Goal: Task Accomplishment & Management: Manage account settings

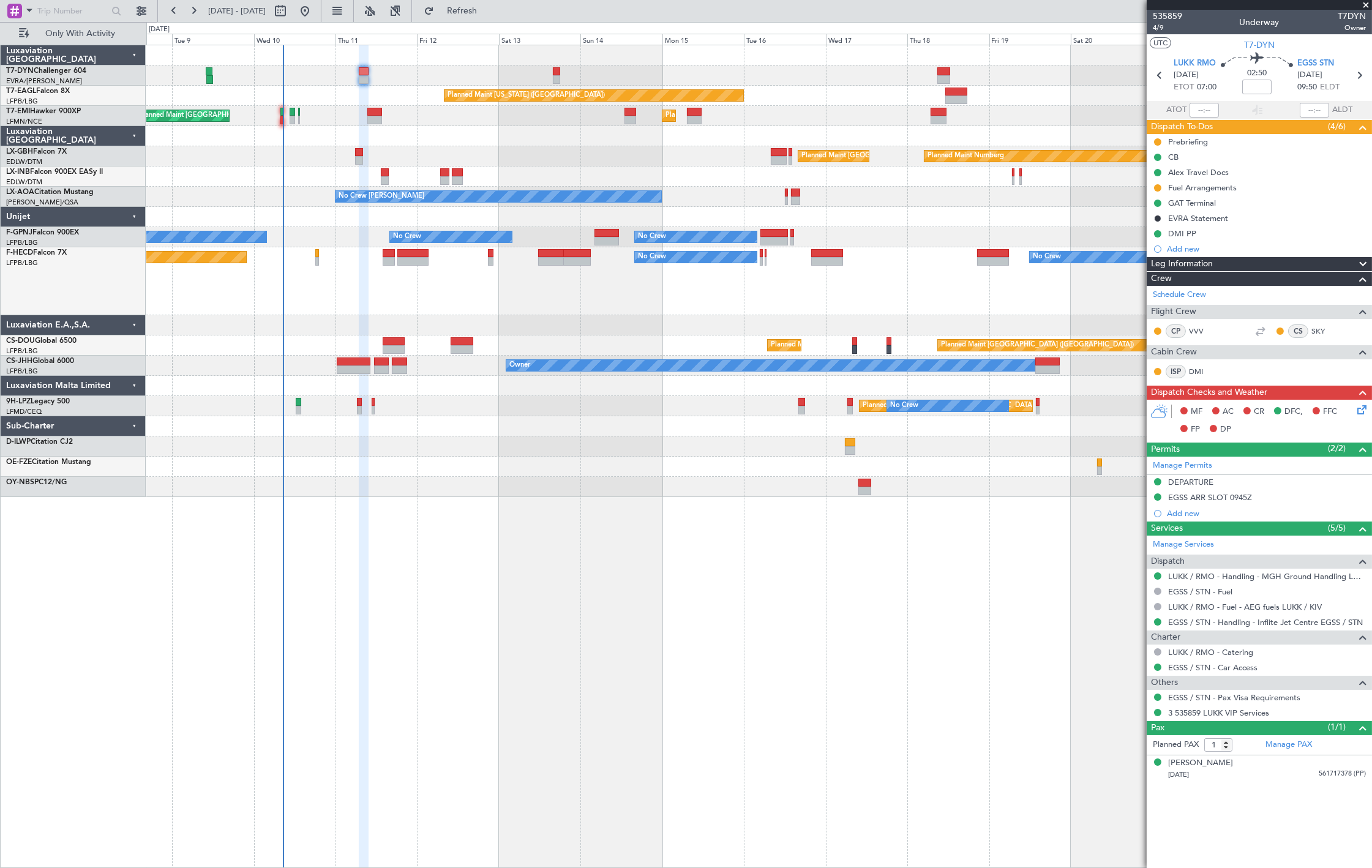
click at [369, 75] on div at bounding box center [363, 79] width 10 height 8
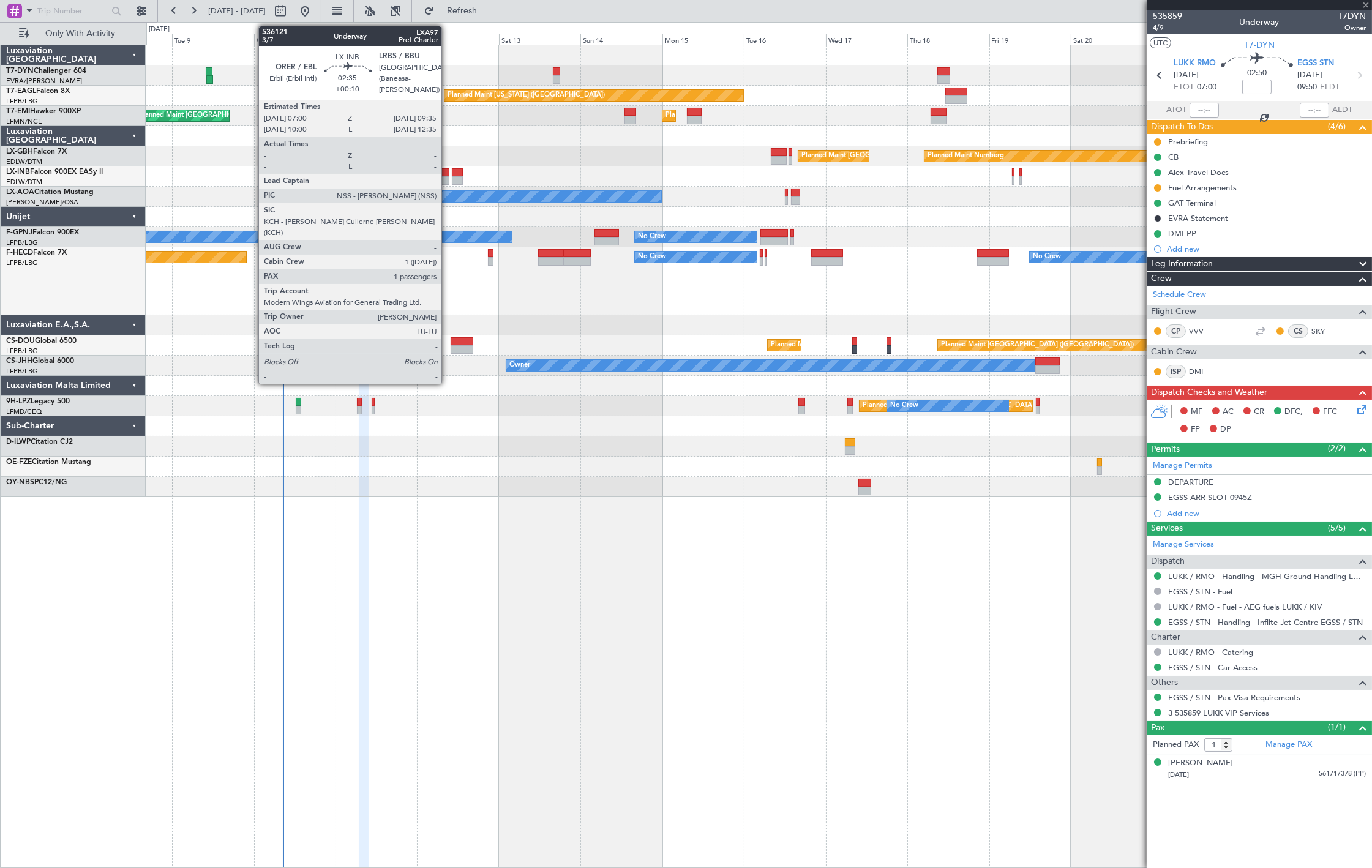
click at [445, 178] on div at bounding box center [444, 180] width 9 height 8
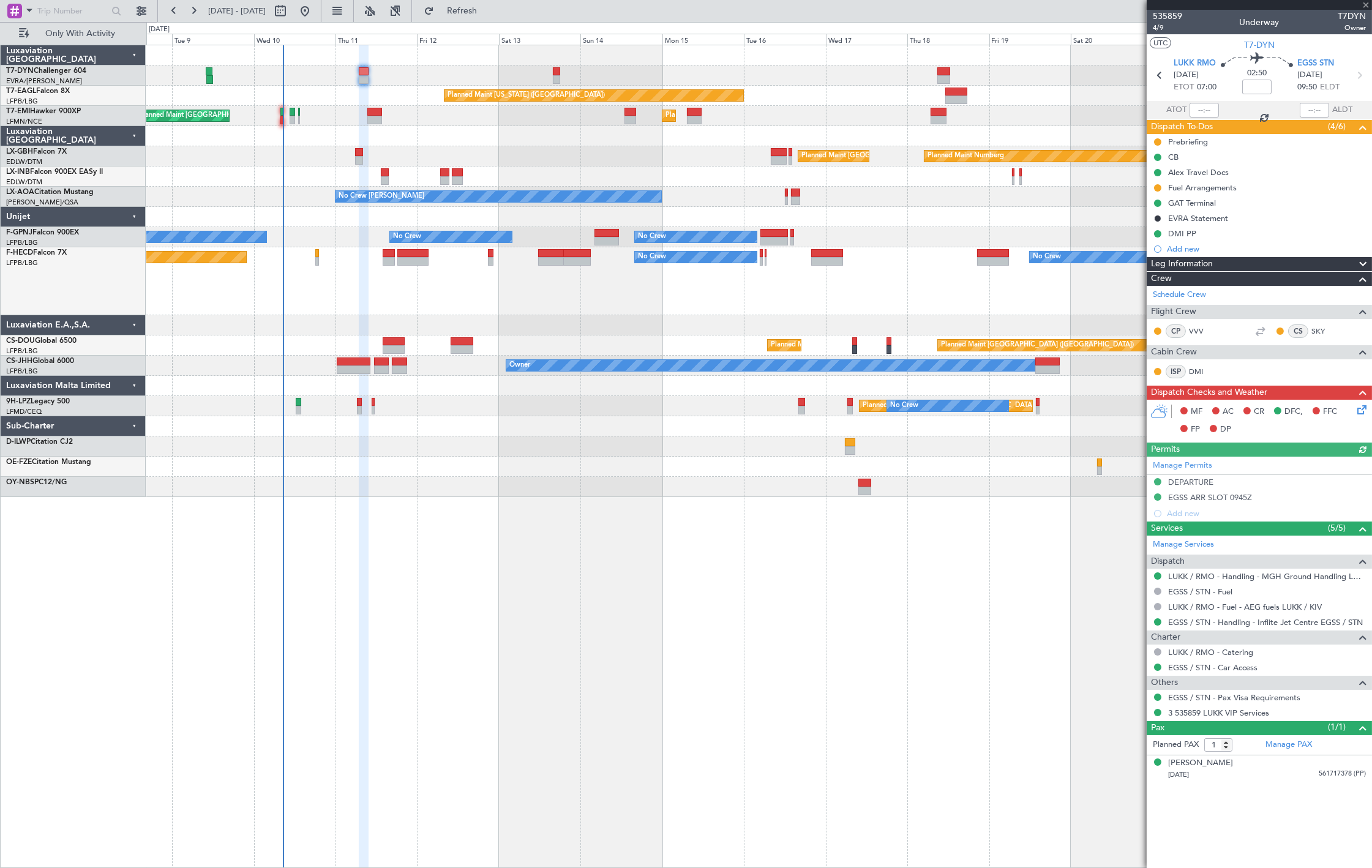
type input "+00:10"
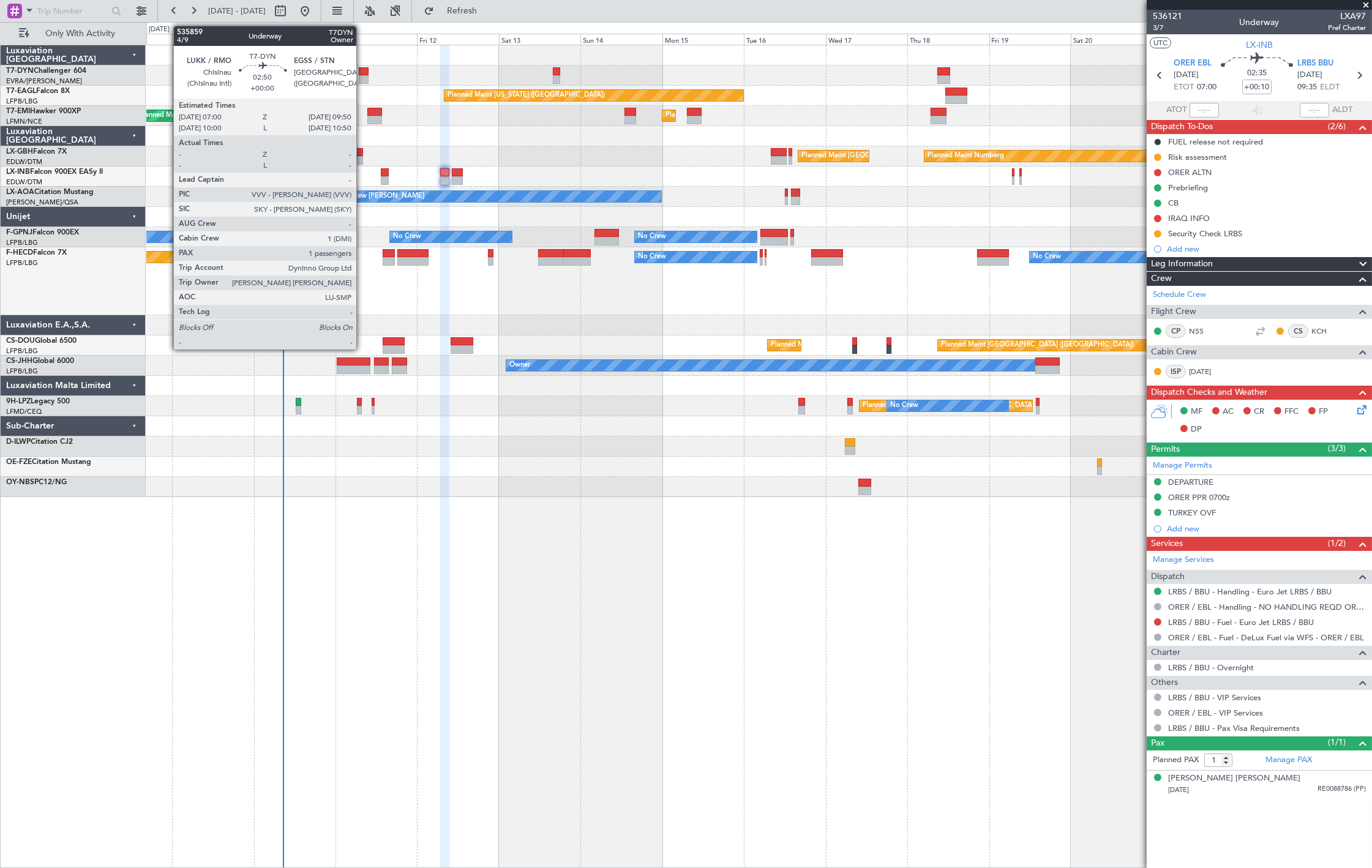
click at [362, 72] on div at bounding box center [363, 71] width 10 height 8
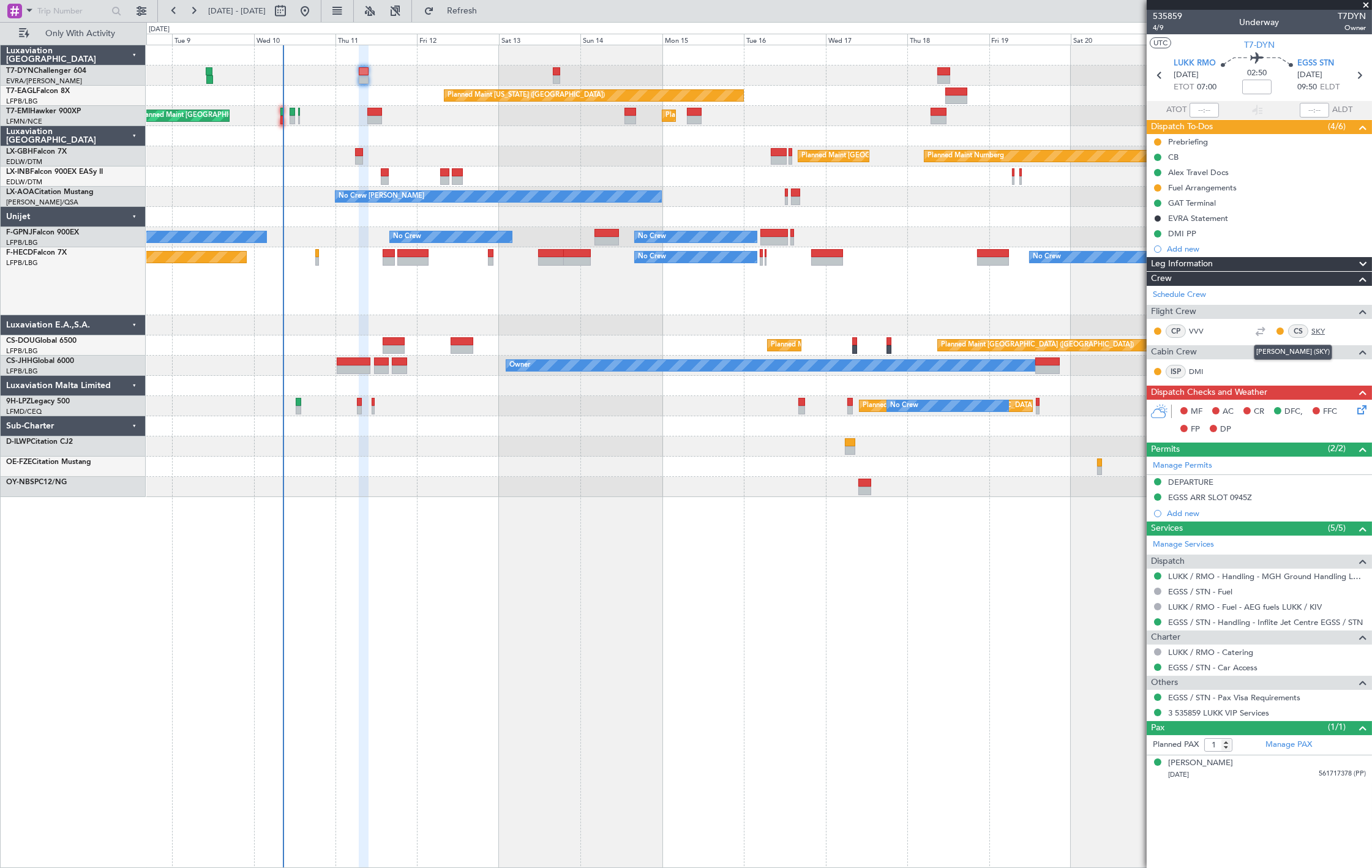
click at [1318, 329] on link "SKY" at bounding box center [1325, 331] width 27 height 11
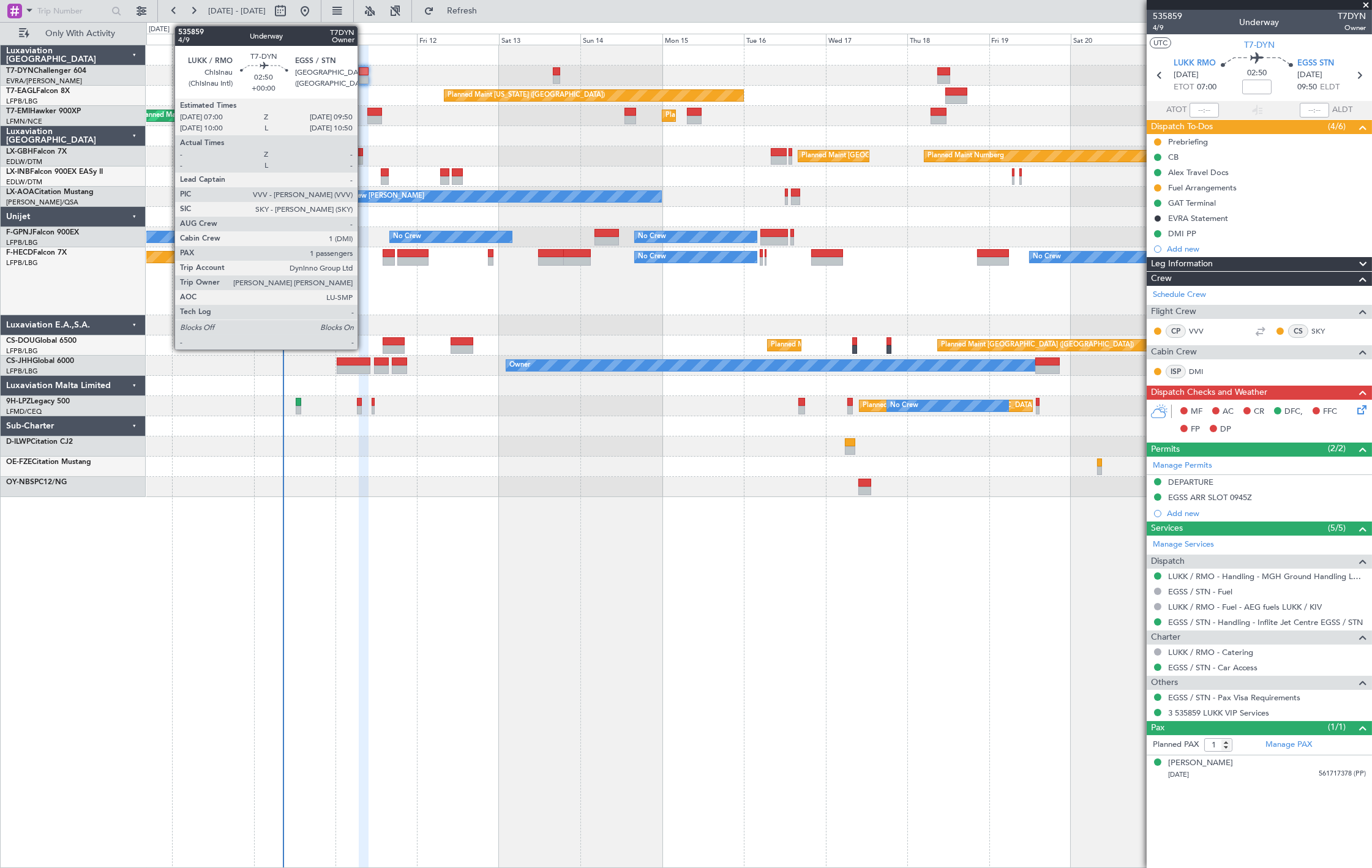
click at [363, 70] on div at bounding box center [363, 71] width 10 height 8
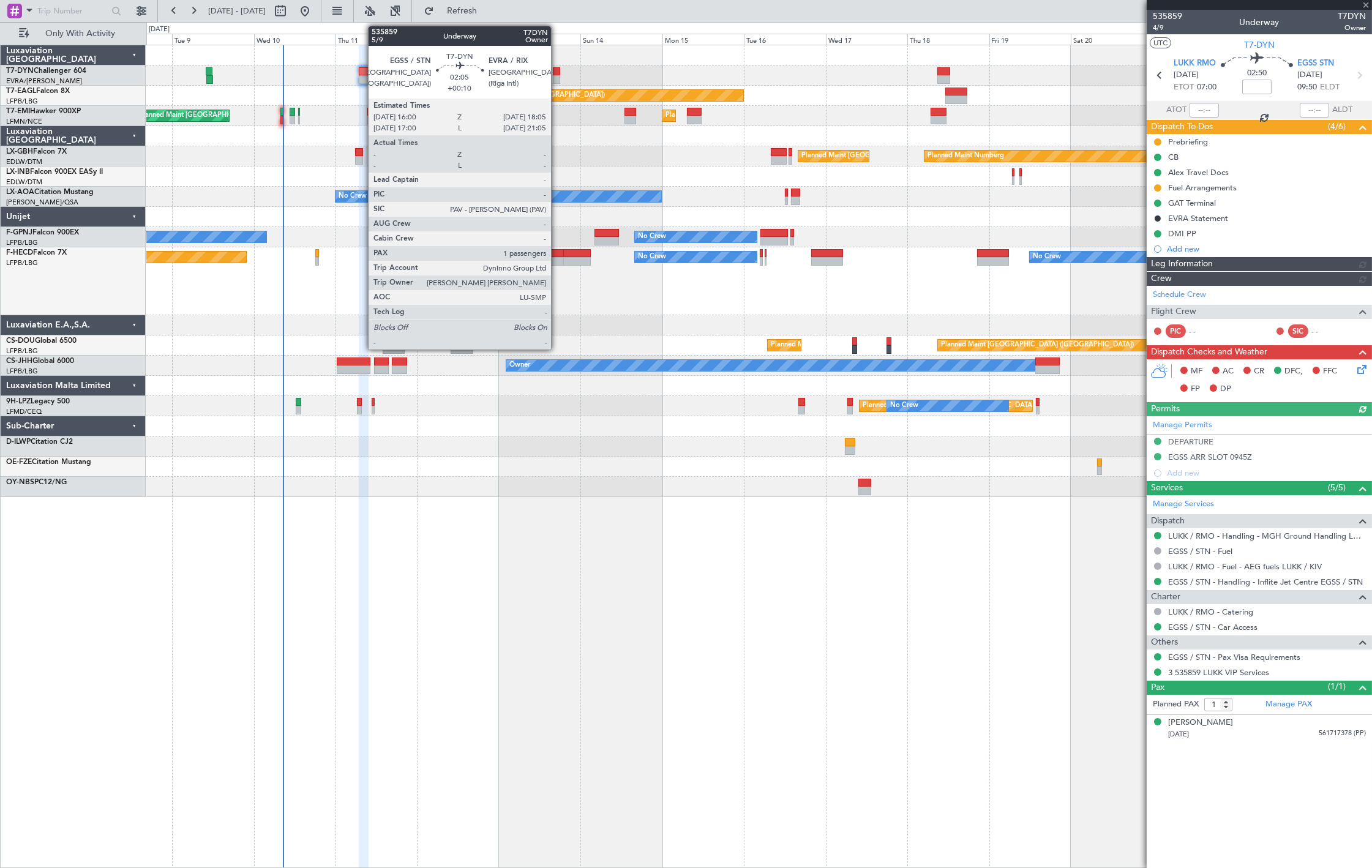
click at [557, 73] on div at bounding box center [556, 71] width 7 height 8
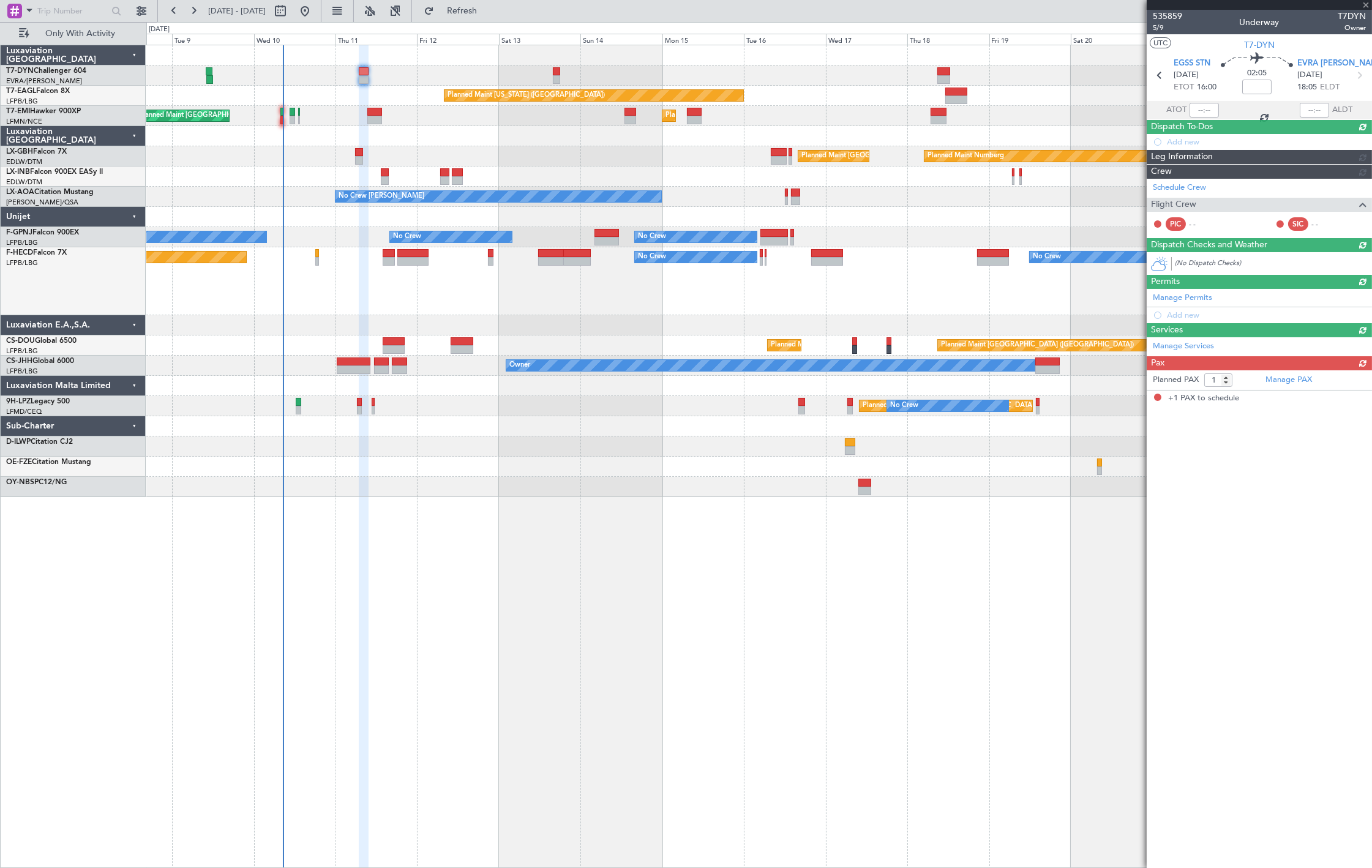
type input "+00:10"
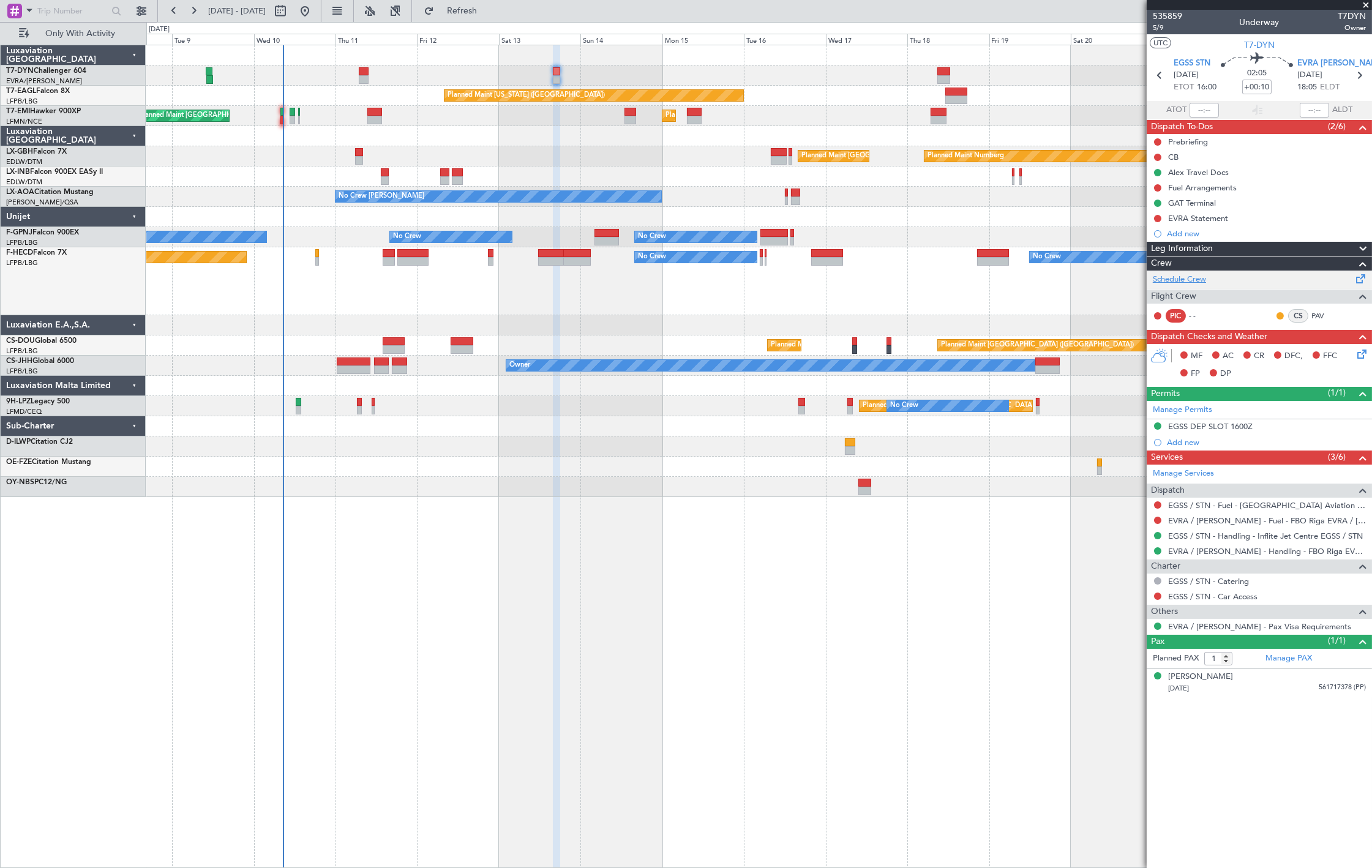
click at [1180, 283] on link "Schedule Crew" at bounding box center [1179, 280] width 53 height 12
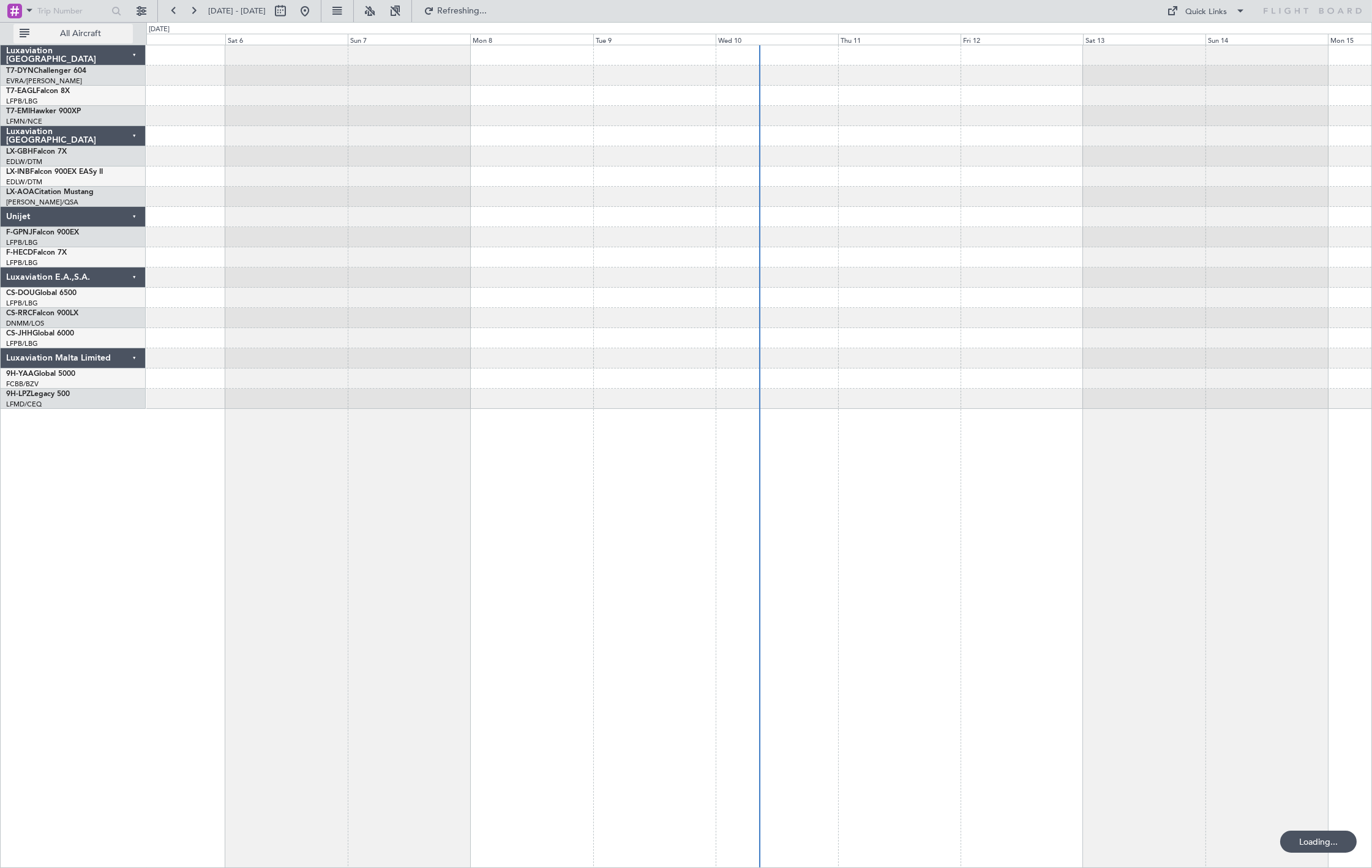
drag, startPoint x: 107, startPoint y: 27, endPoint x: 111, endPoint y: 32, distance: 6.4
click at [107, 27] on button "All Aircraft" at bounding box center [73, 34] width 120 height 20
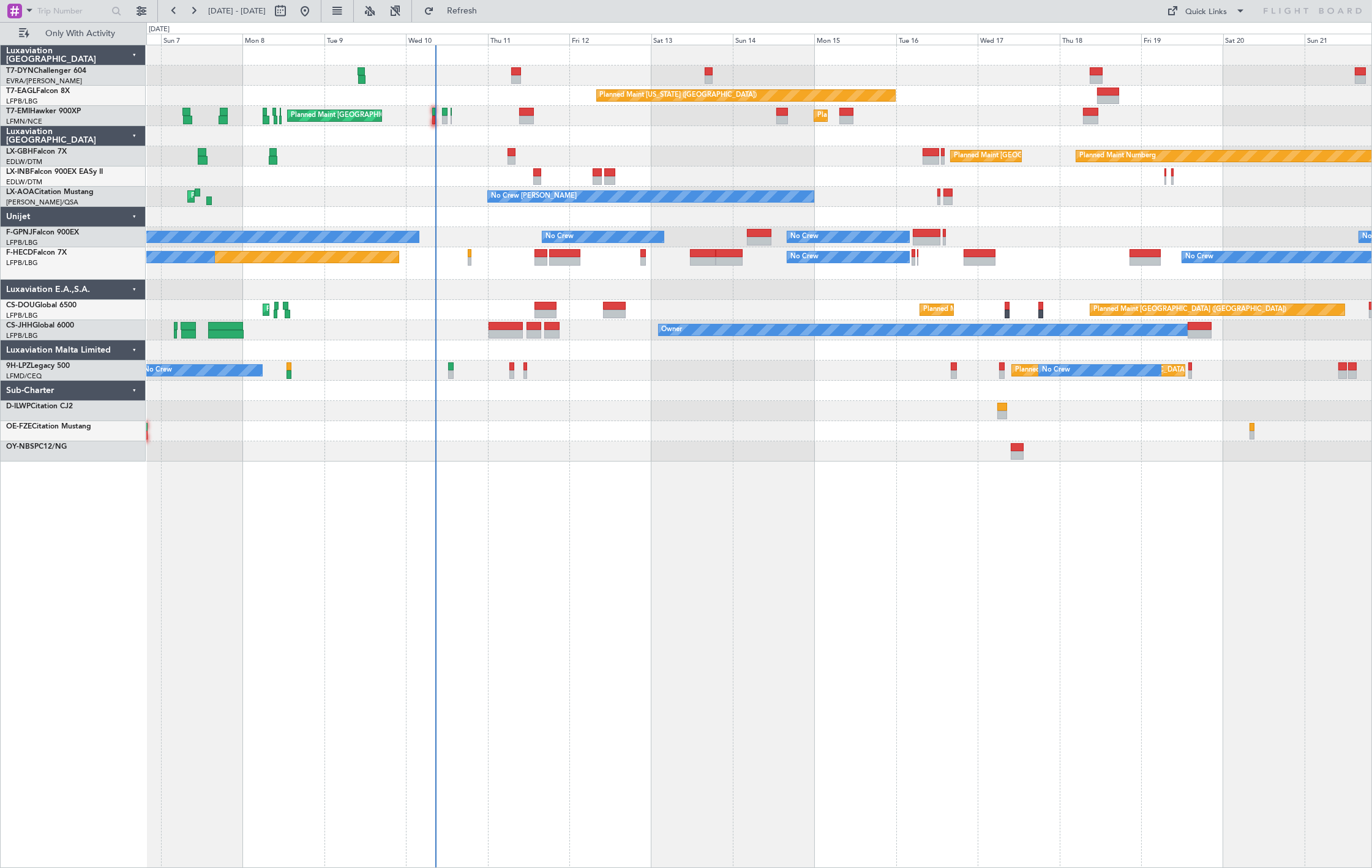
click at [704, 77] on div "AOG Maint Riga (Riga Intl)" at bounding box center [759, 75] width 1225 height 20
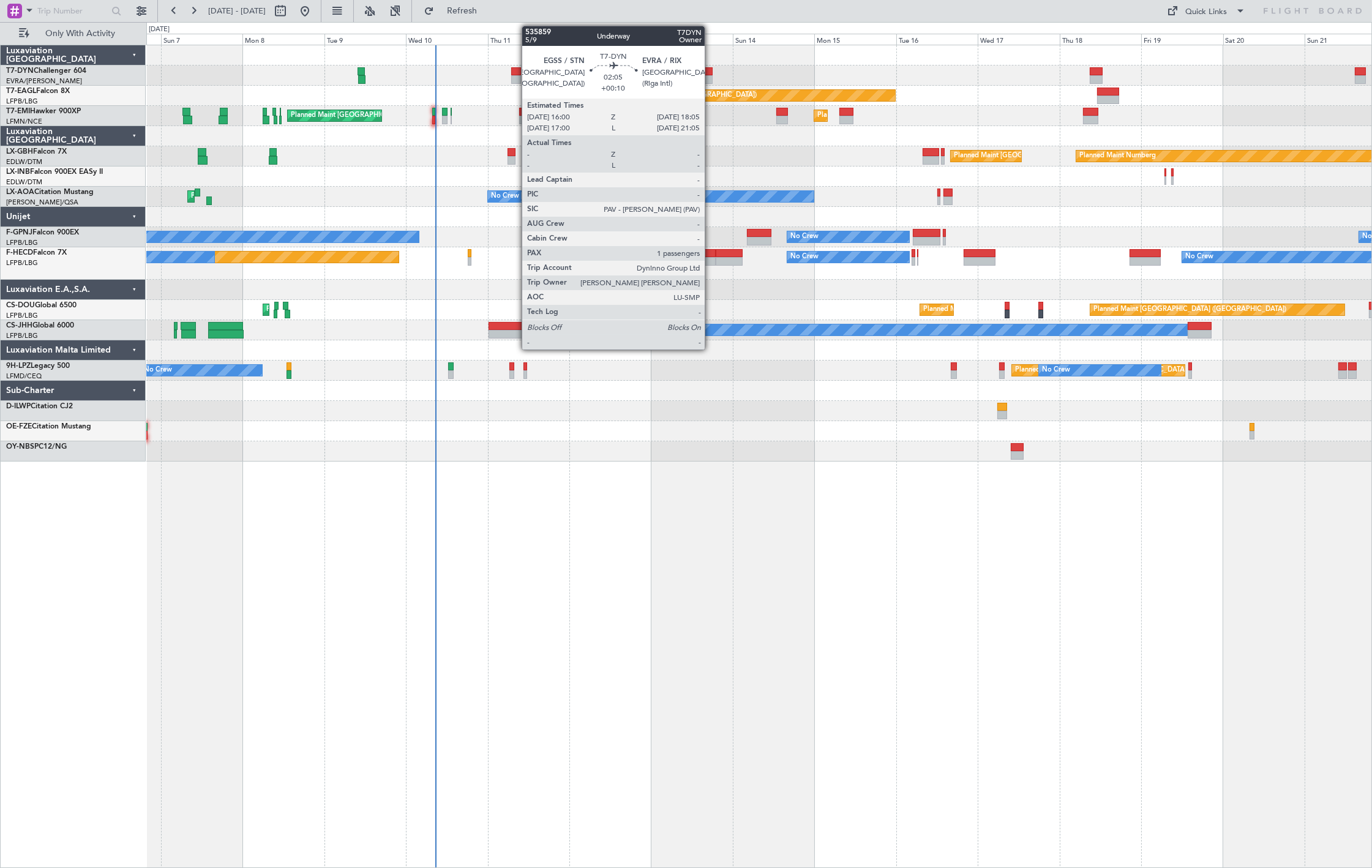
click at [711, 77] on div at bounding box center [708, 79] width 7 height 8
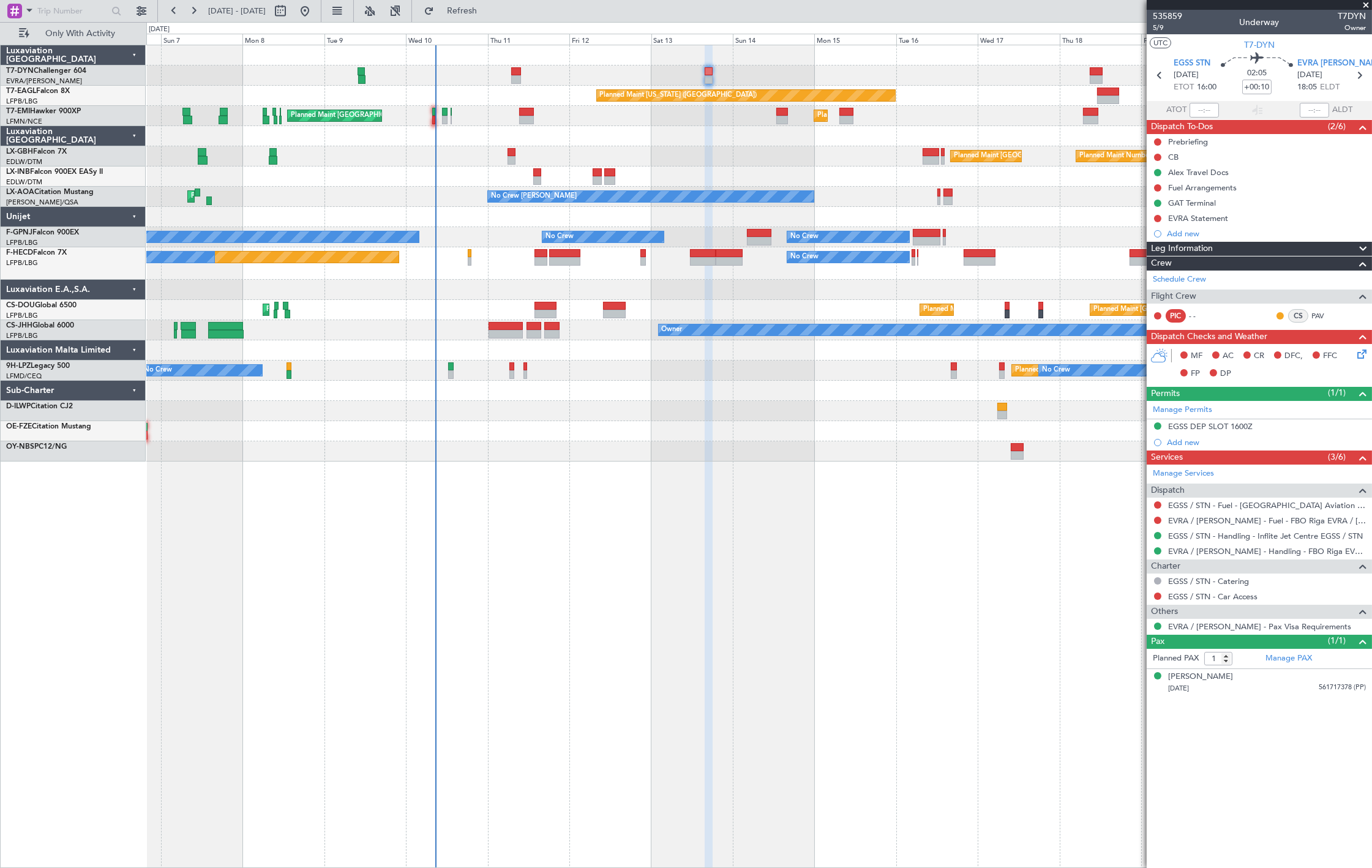
click at [506, 158] on div "Planned Maint Nurnberg Planned Maint [GEOGRAPHIC_DATA] ([GEOGRAPHIC_DATA]) Plan…" at bounding box center [759, 156] width 1225 height 20
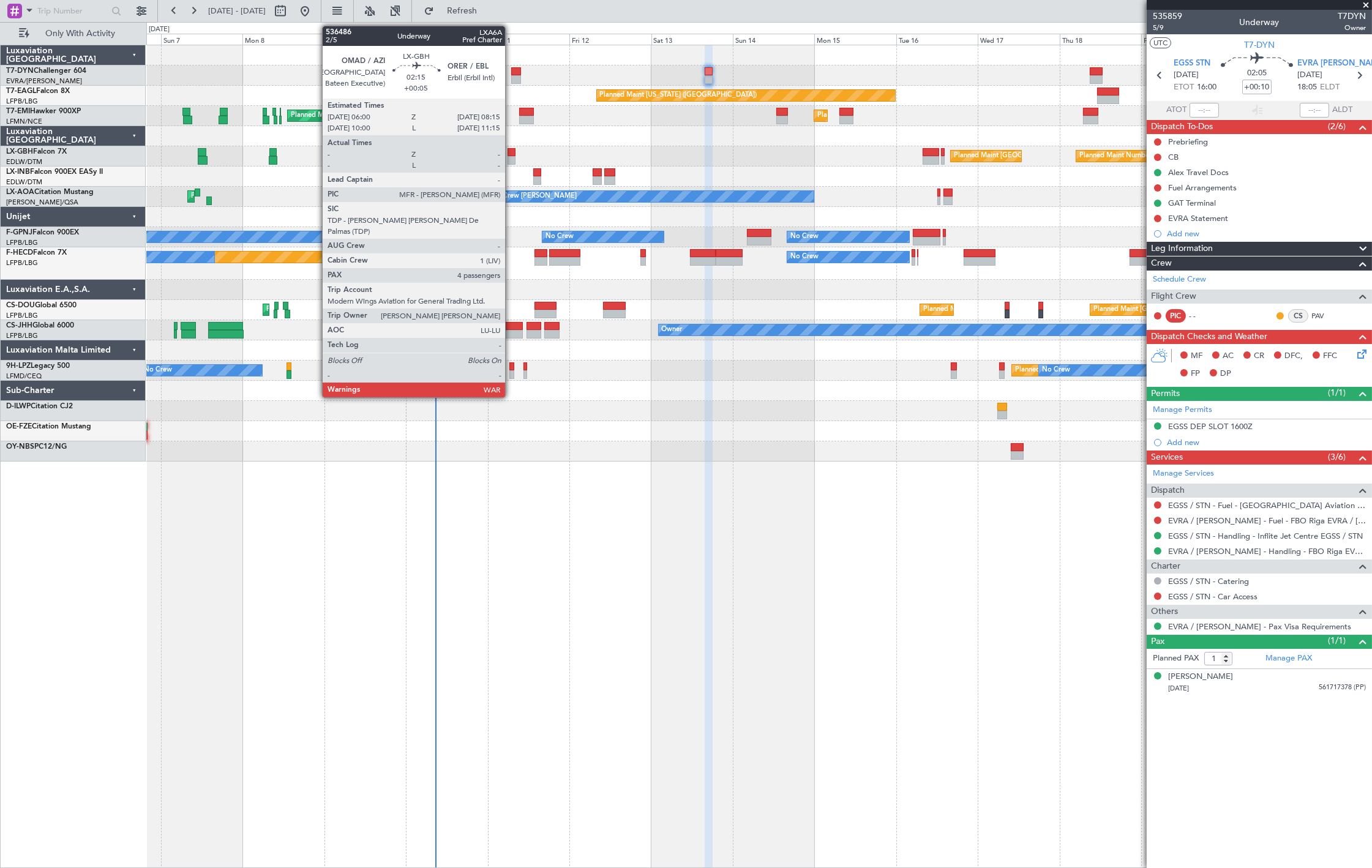
click at [511, 157] on div at bounding box center [511, 160] width 8 height 8
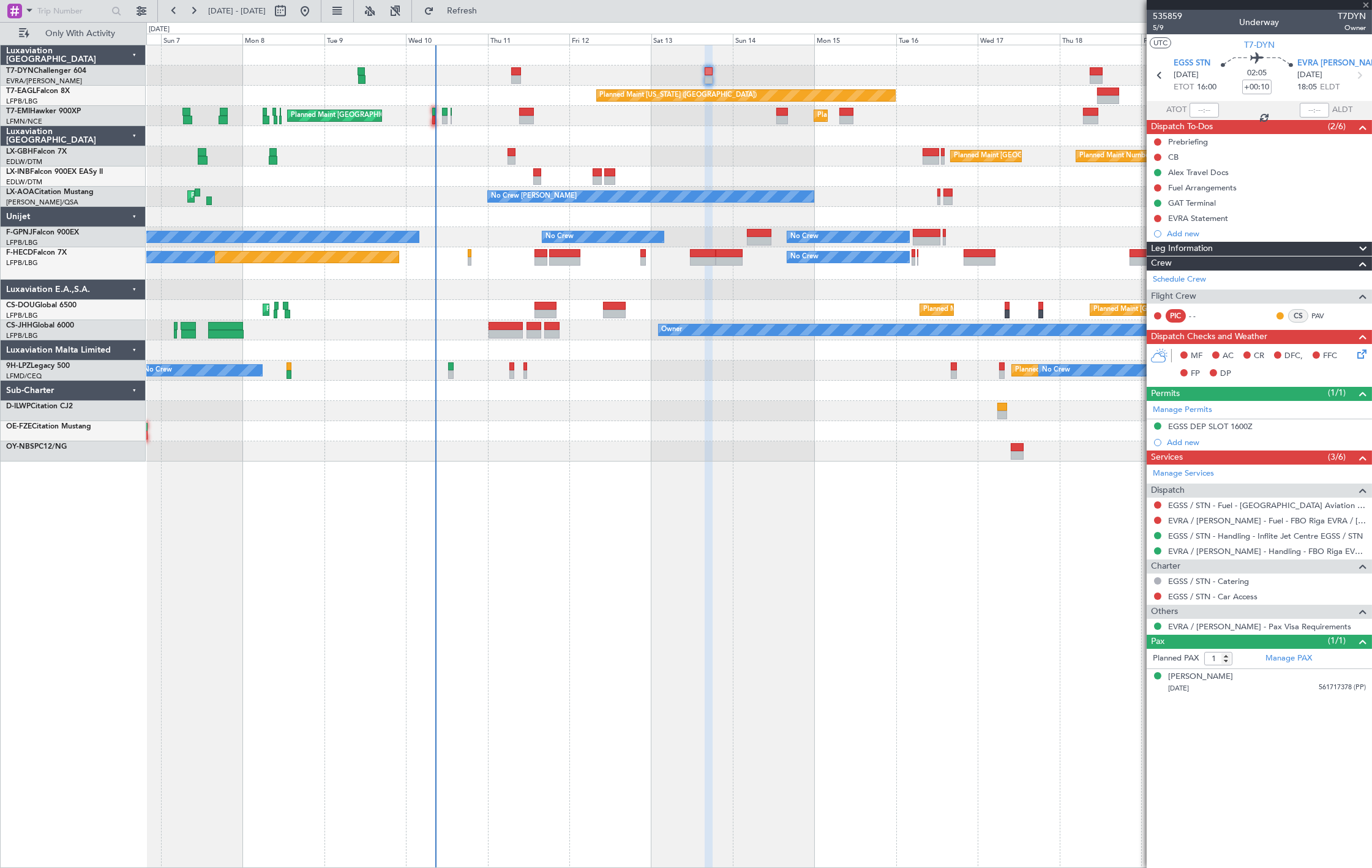
type input "+00:05"
type input "4"
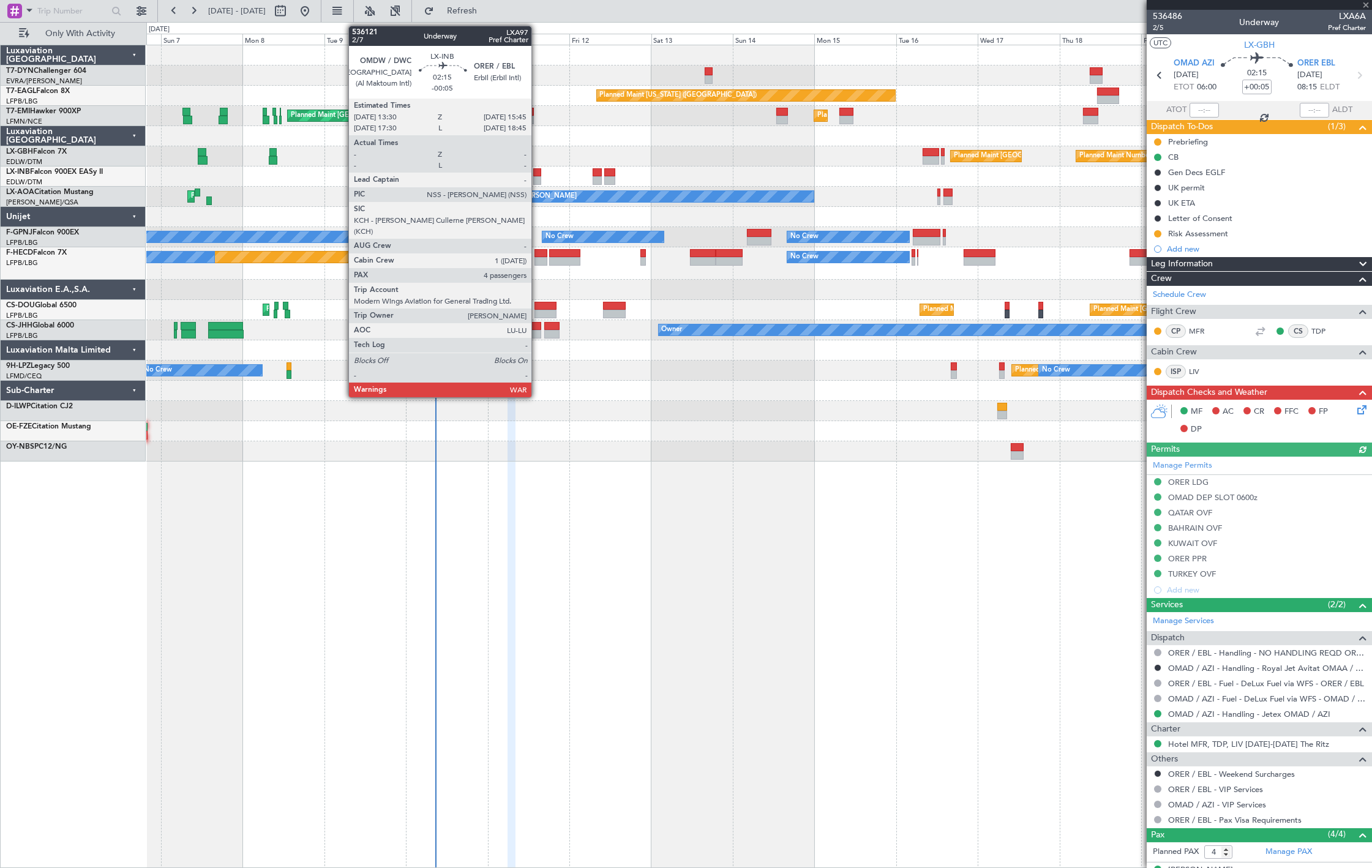
click at [537, 180] on div at bounding box center [537, 180] width 8 height 8
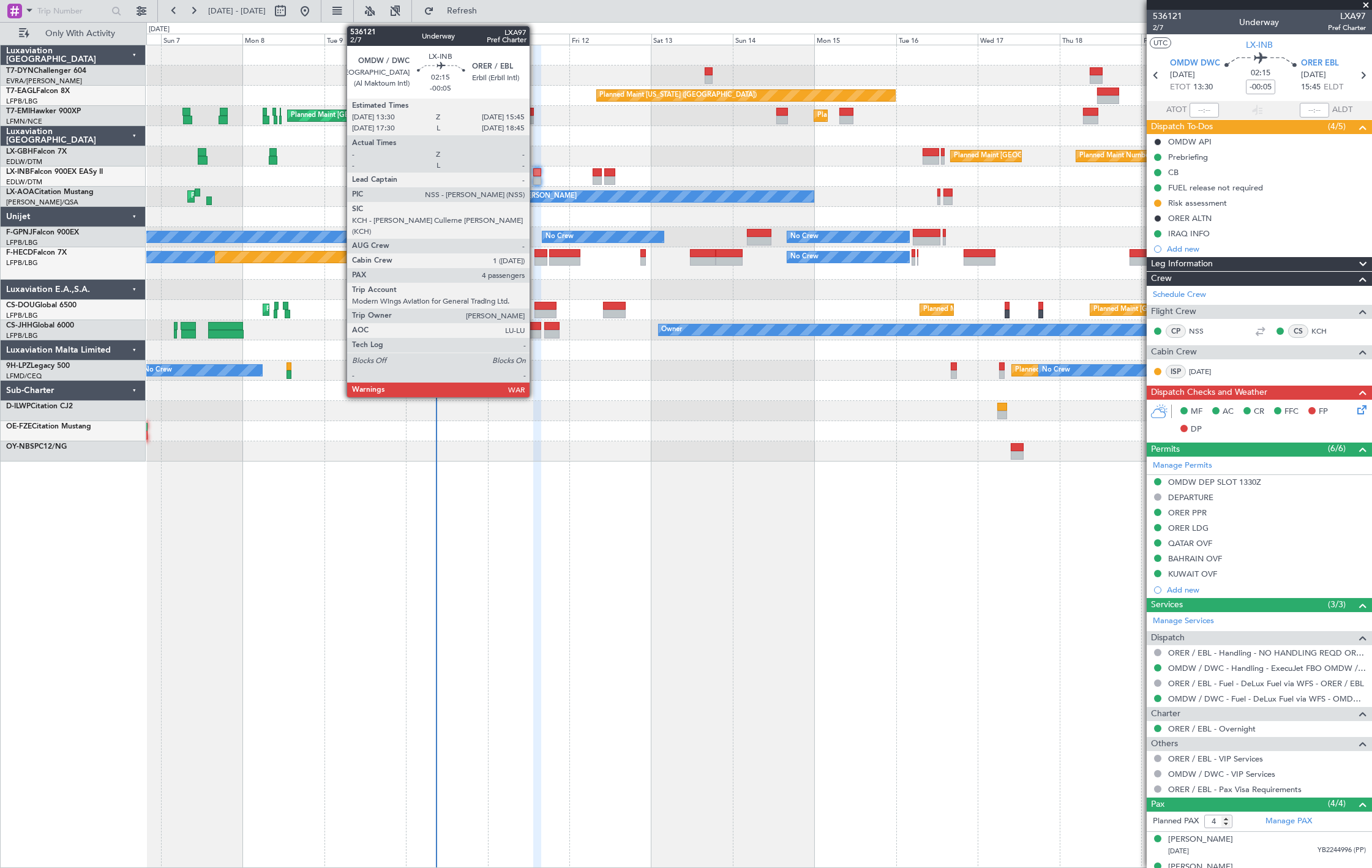
click at [535, 176] on div at bounding box center [537, 173] width 8 height 8
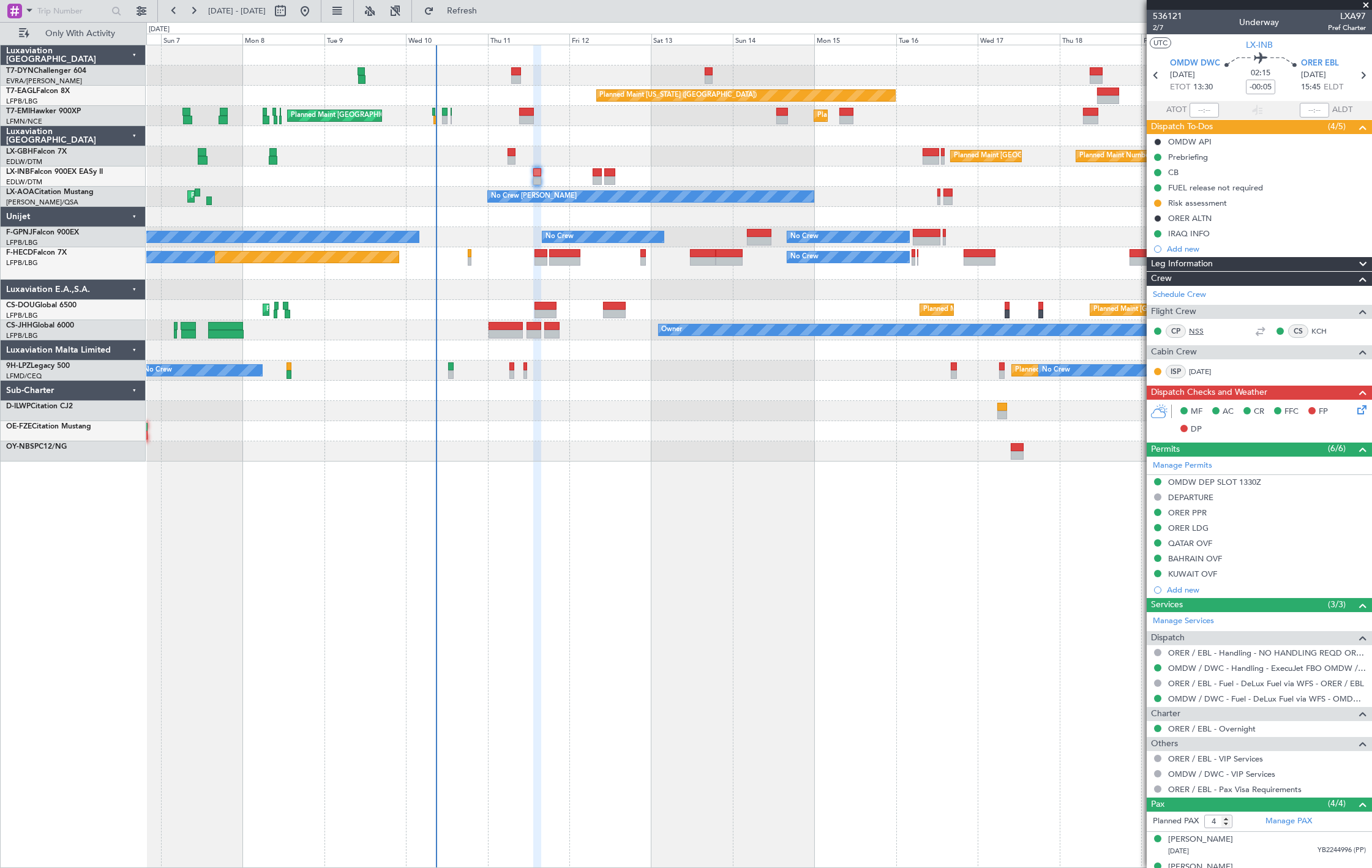
click at [1194, 331] on link "NSS" at bounding box center [1203, 331] width 27 height 11
click at [1311, 329] on link "KCH" at bounding box center [1325, 331] width 27 height 11
click at [1194, 369] on link "[DATE]" at bounding box center [1203, 371] width 27 height 11
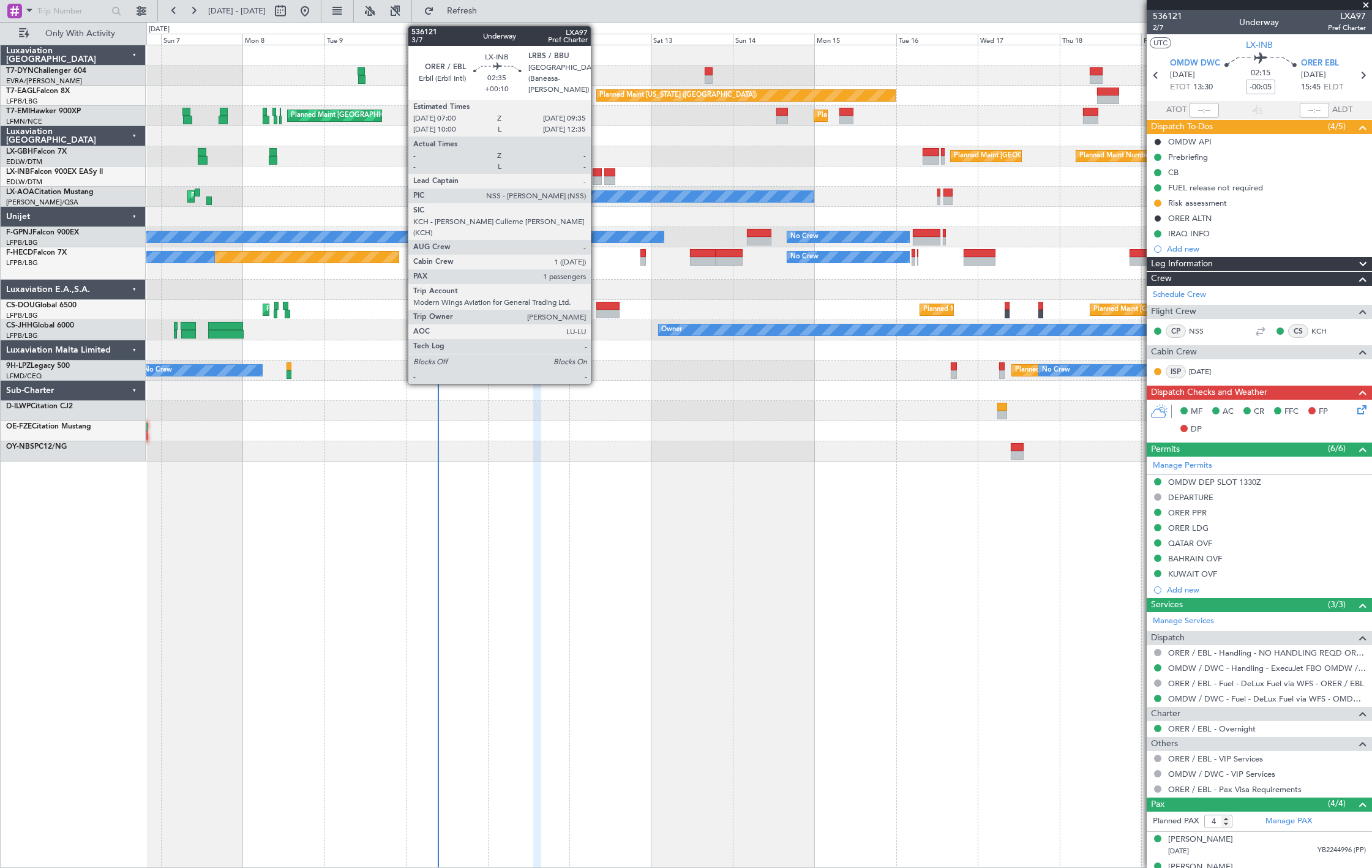
click at [597, 176] on div at bounding box center [597, 180] width 9 height 8
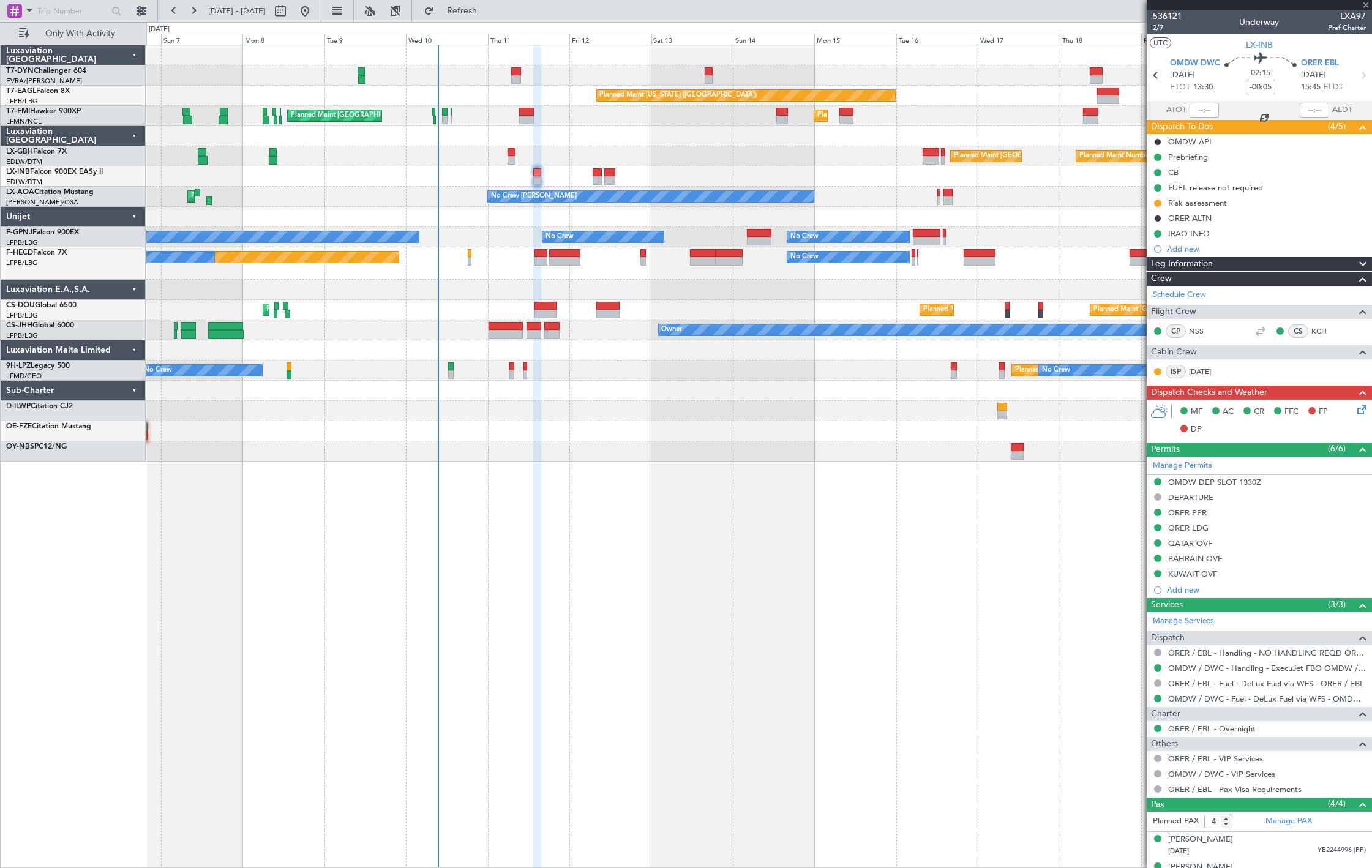
type input "+00:10"
type input "1"
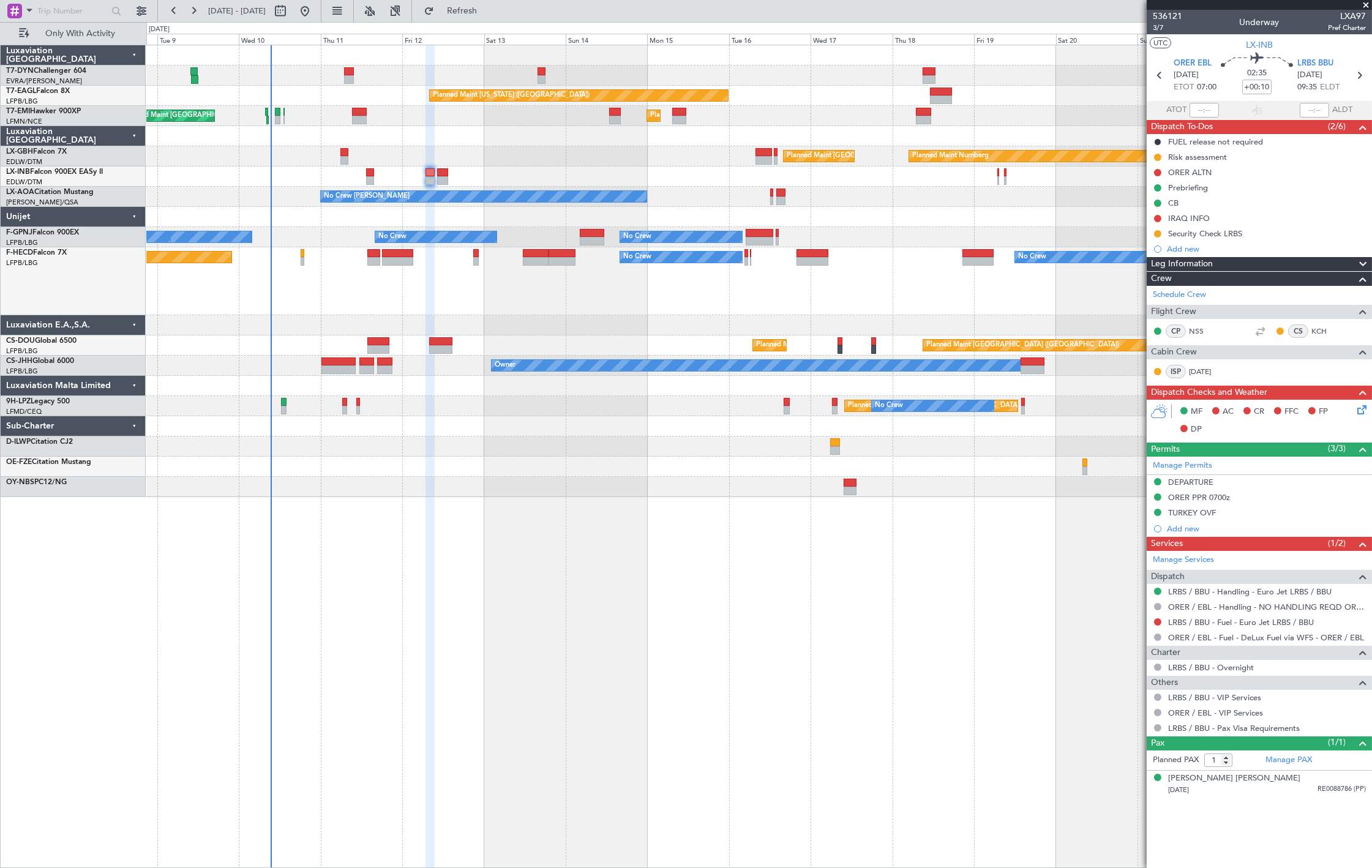
click at [533, 500] on div "Planned Maint New York (Teterboro) Planned Maint Zurich Planned Maint Zurich Pl…" at bounding box center [759, 456] width 1226 height 824
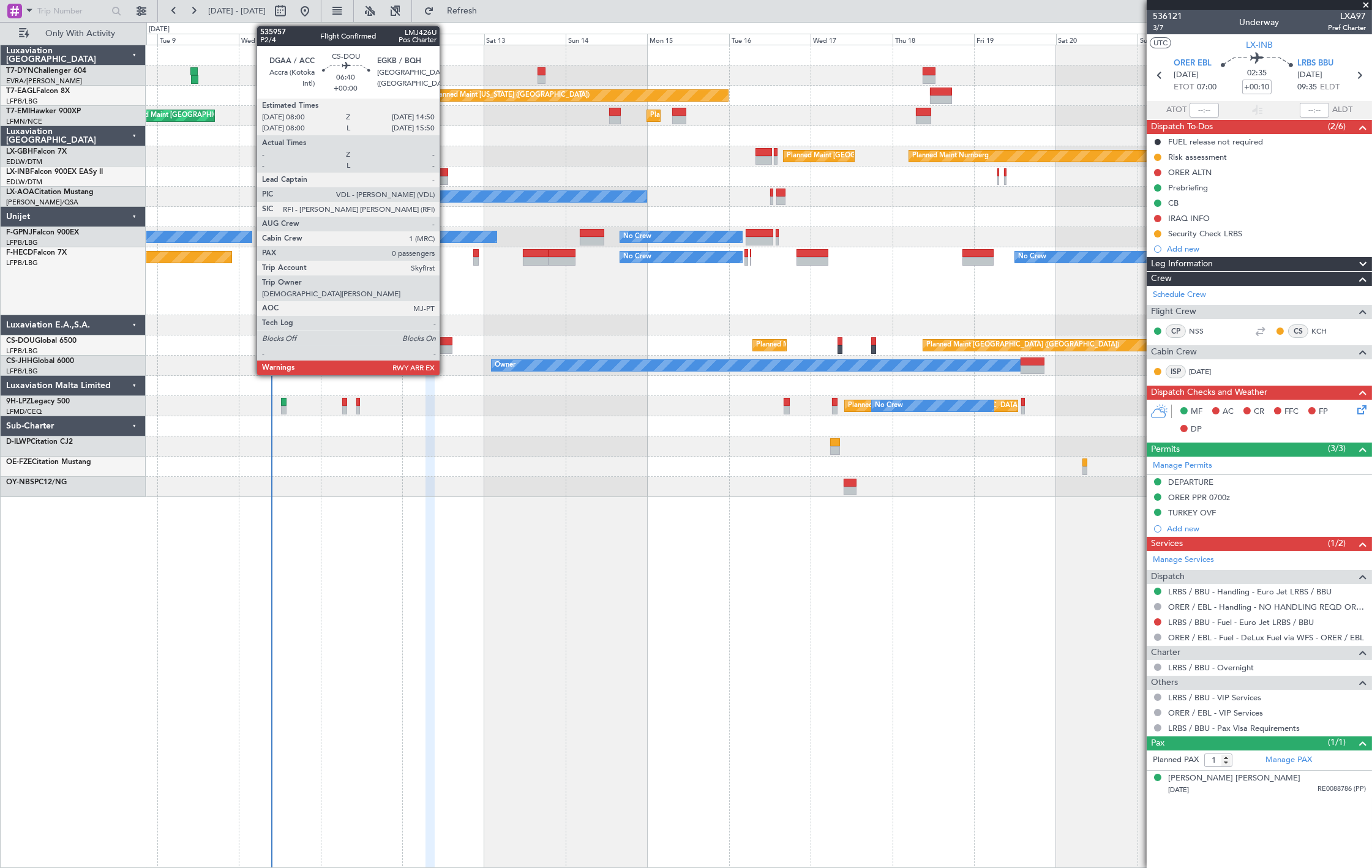
click at [446, 346] on div at bounding box center [441, 349] width 24 height 8
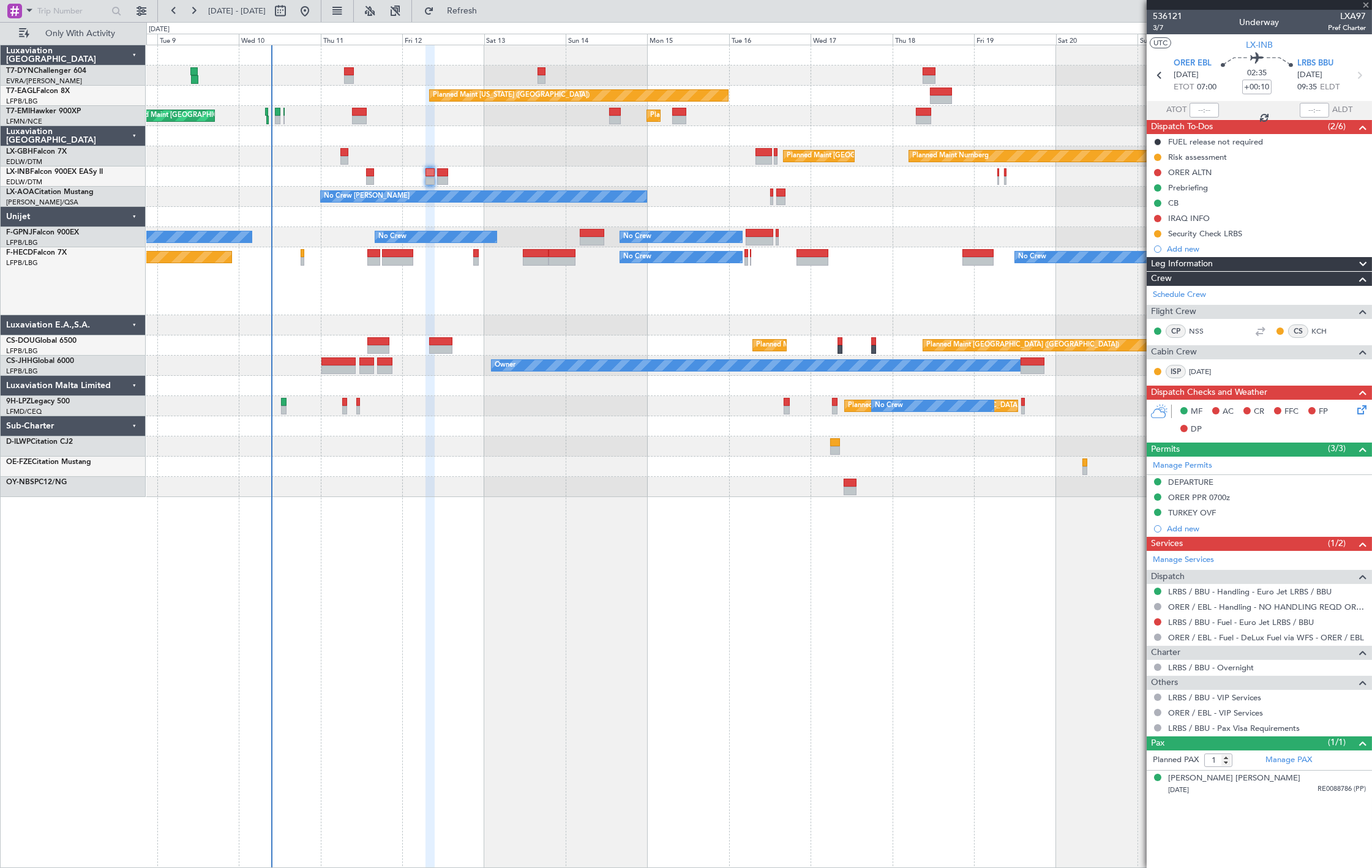
type input "0"
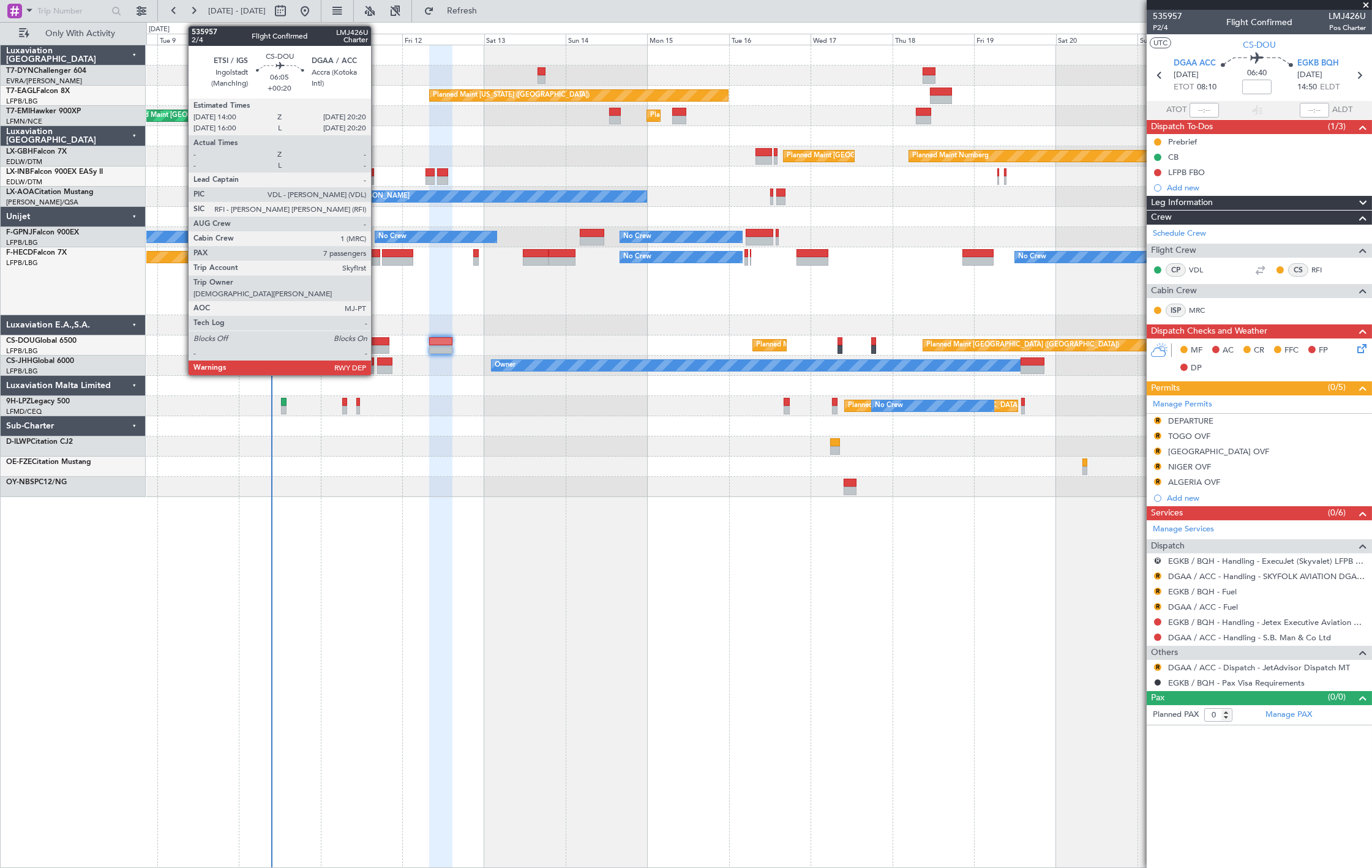
click at [377, 344] on div at bounding box center [378, 341] width 22 height 8
type input "+00:20"
type input "7"
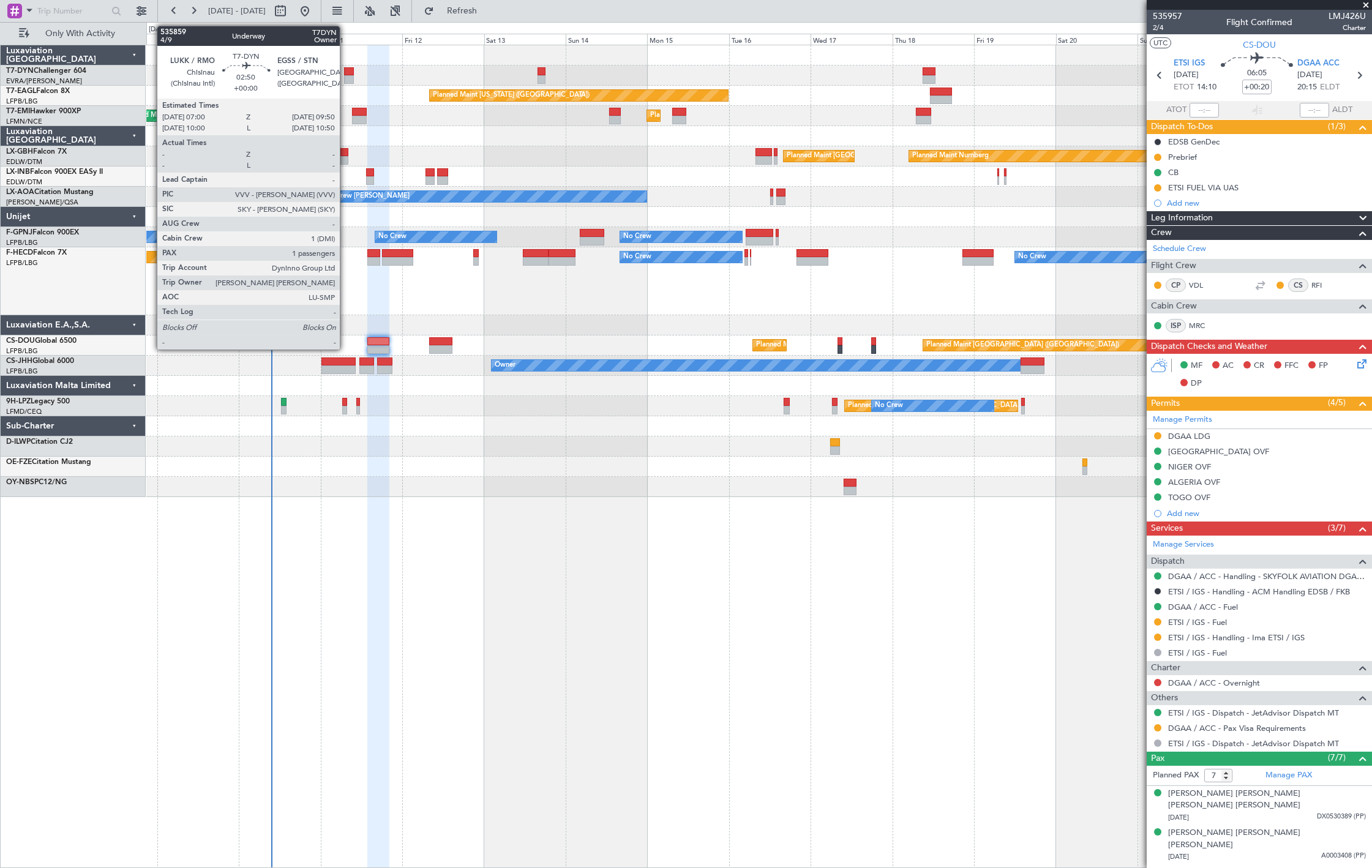
click at [346, 72] on div at bounding box center [348, 71] width 10 height 8
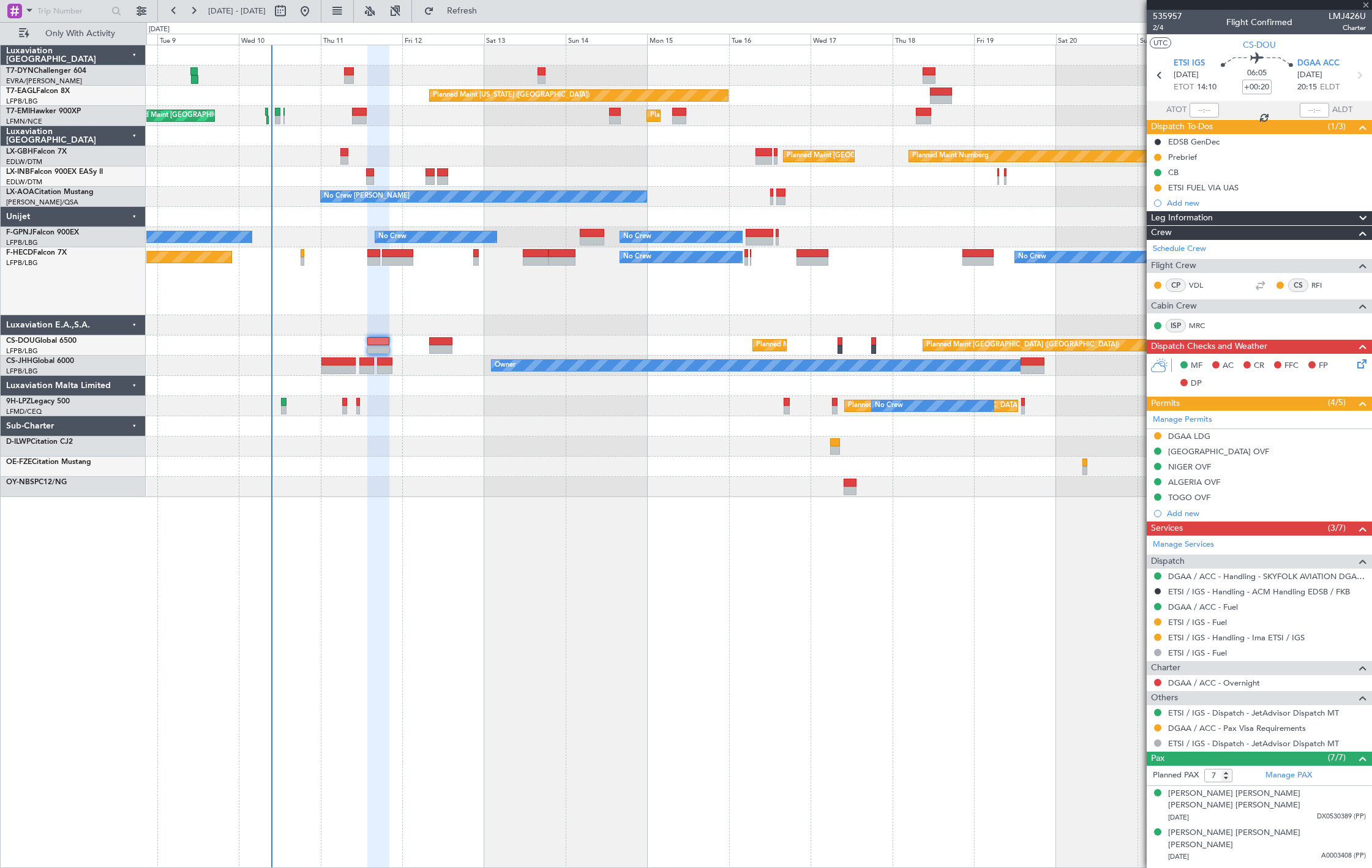
type input "1"
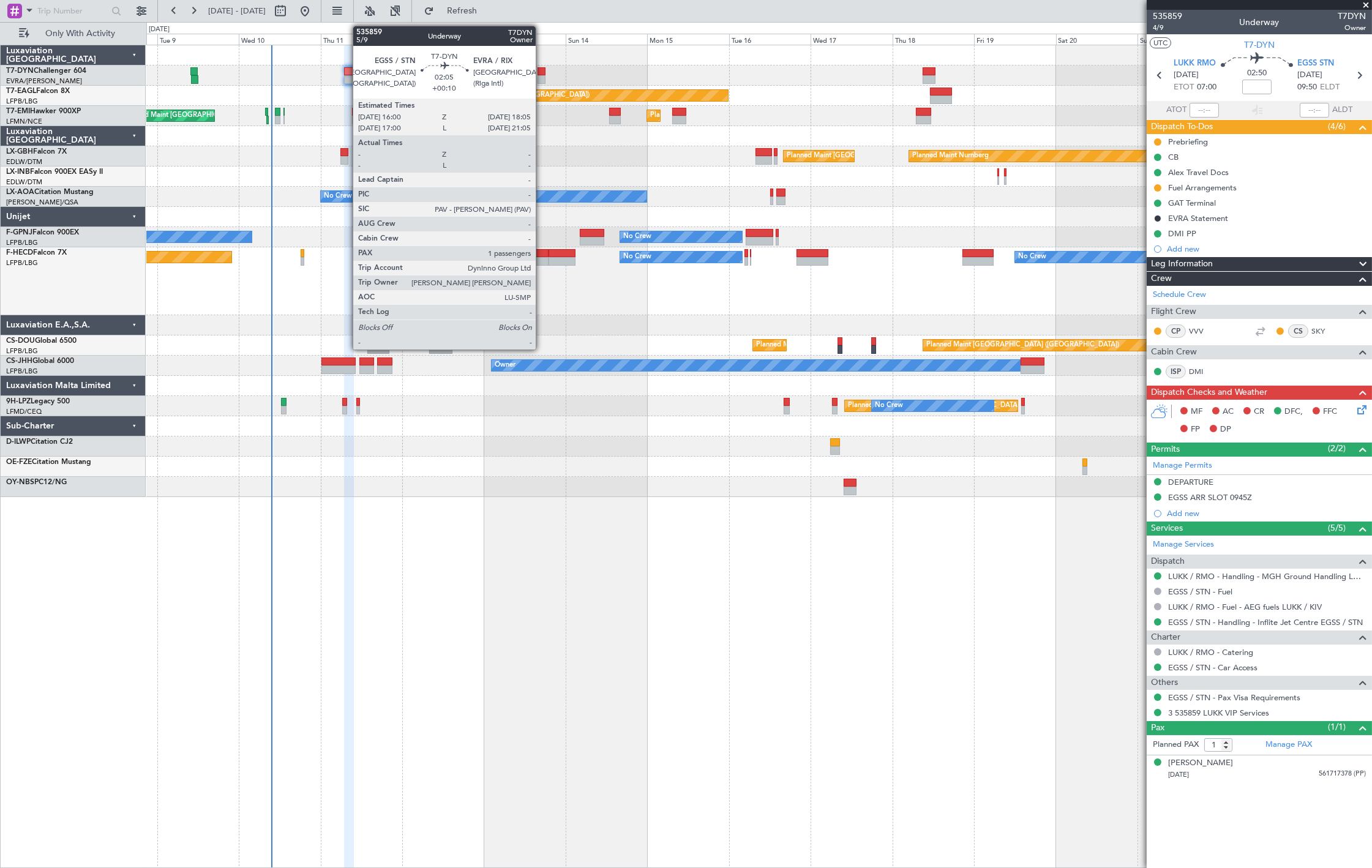
click at [541, 75] on div at bounding box center [541, 79] width 7 height 8
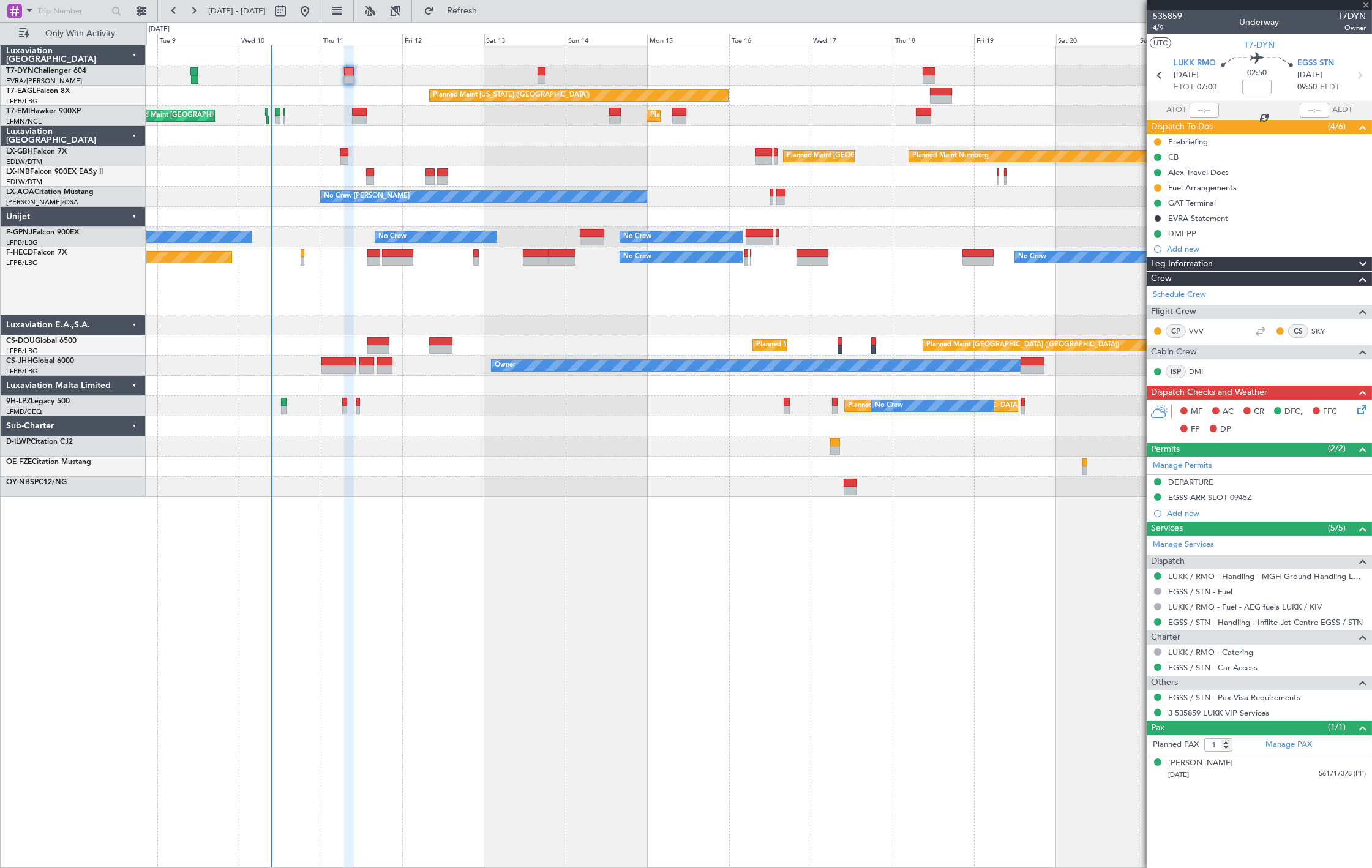
type input "+00:10"
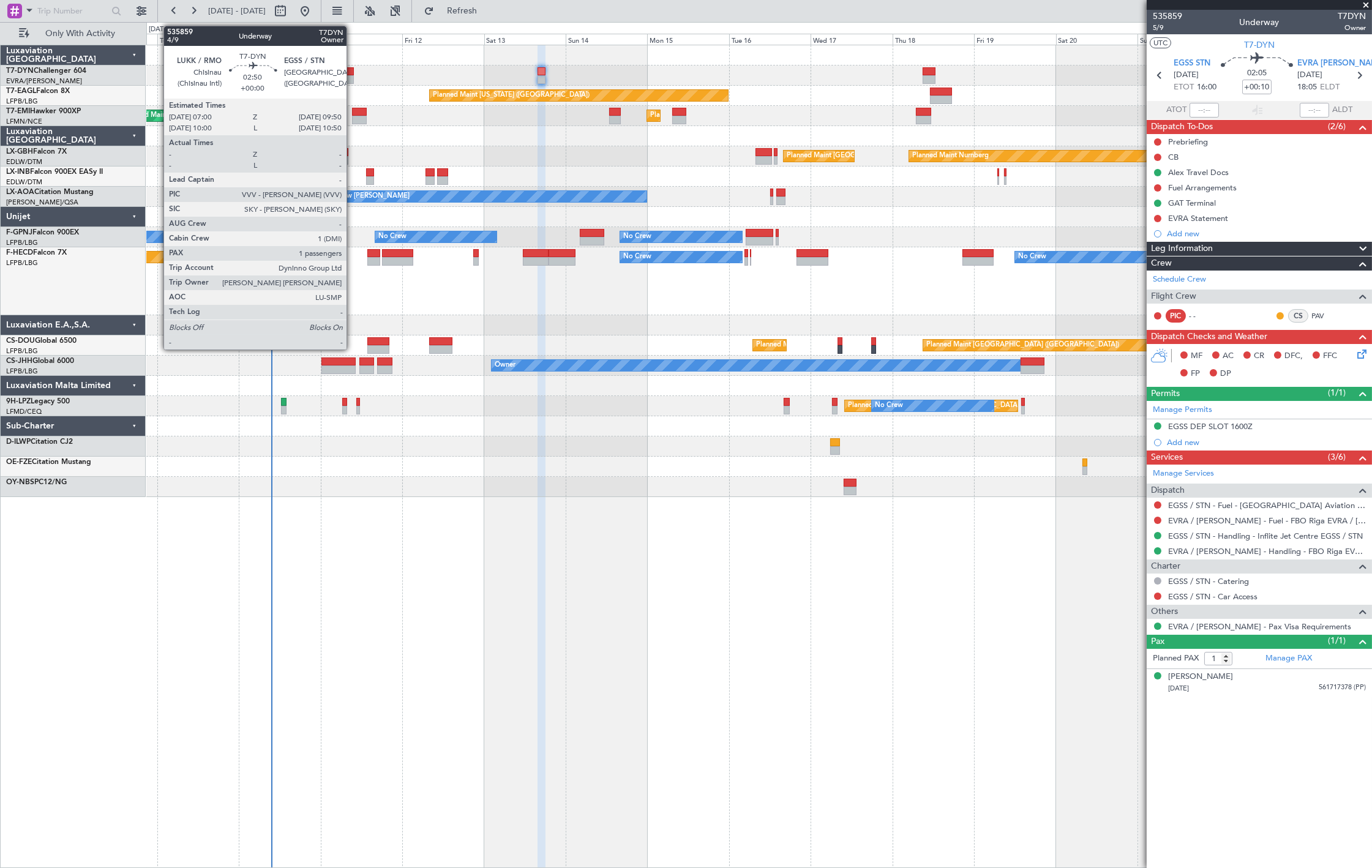
click at [352, 70] on div at bounding box center [348, 71] width 10 height 8
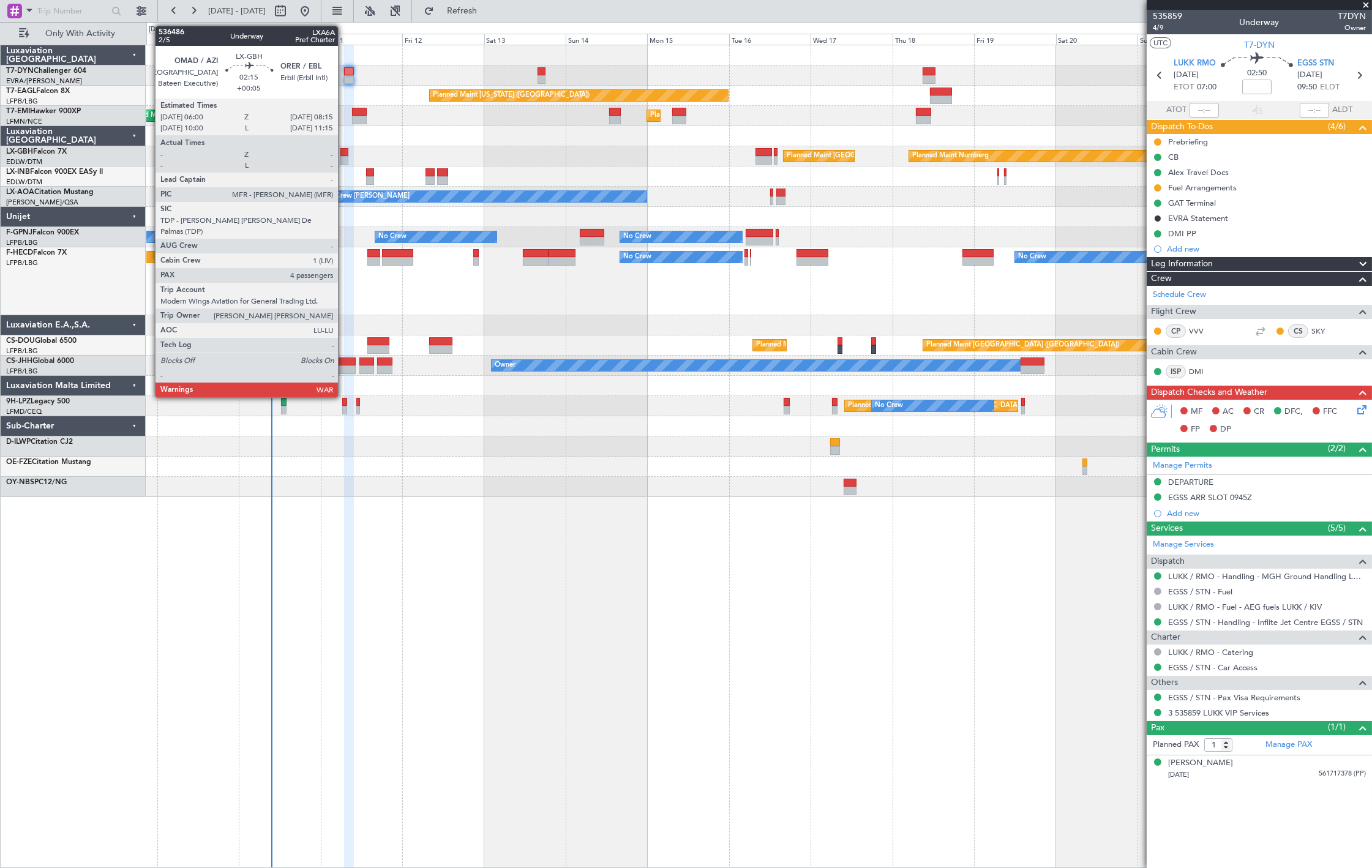
click at [344, 157] on div at bounding box center [344, 160] width 8 height 8
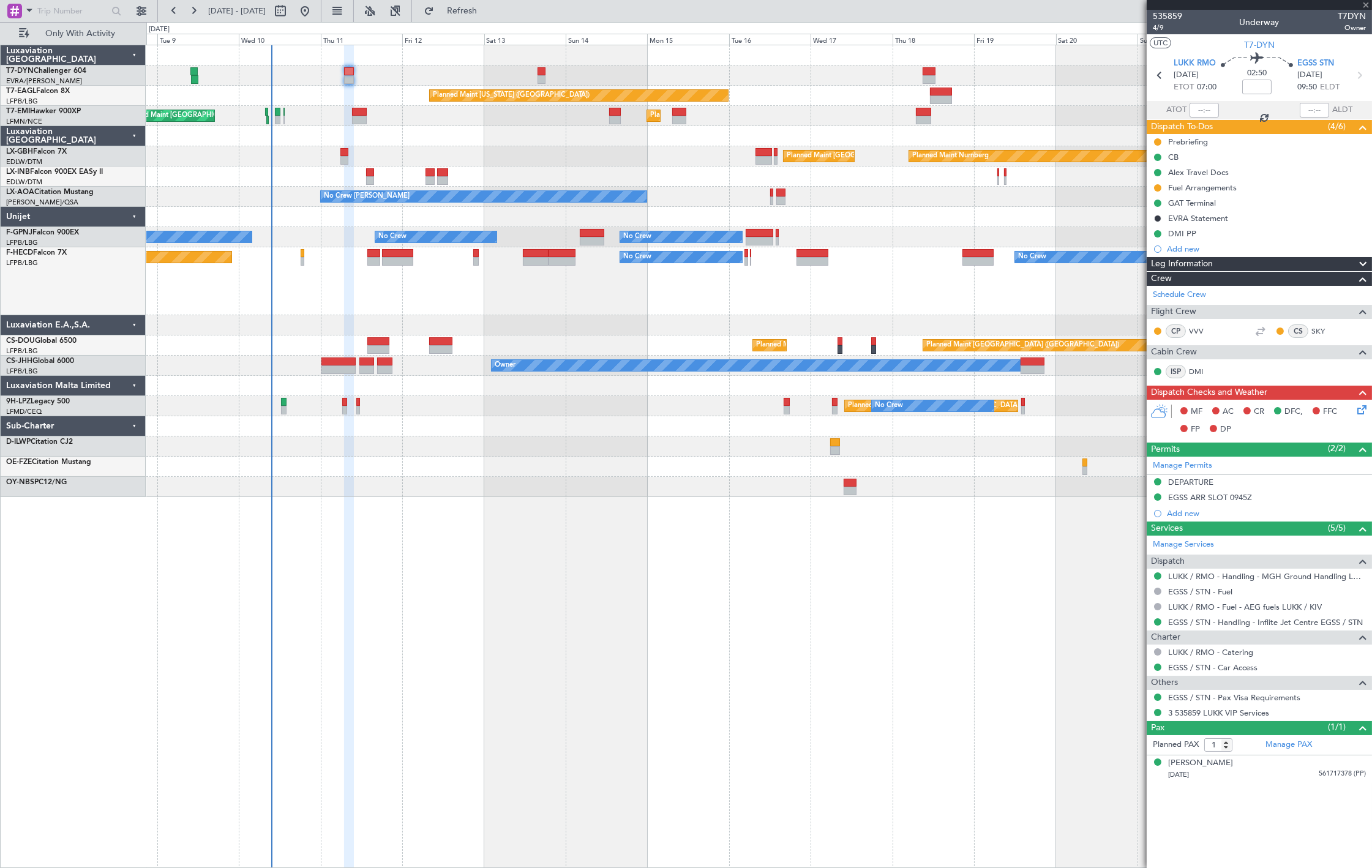
type input "+00:05"
type input "4"
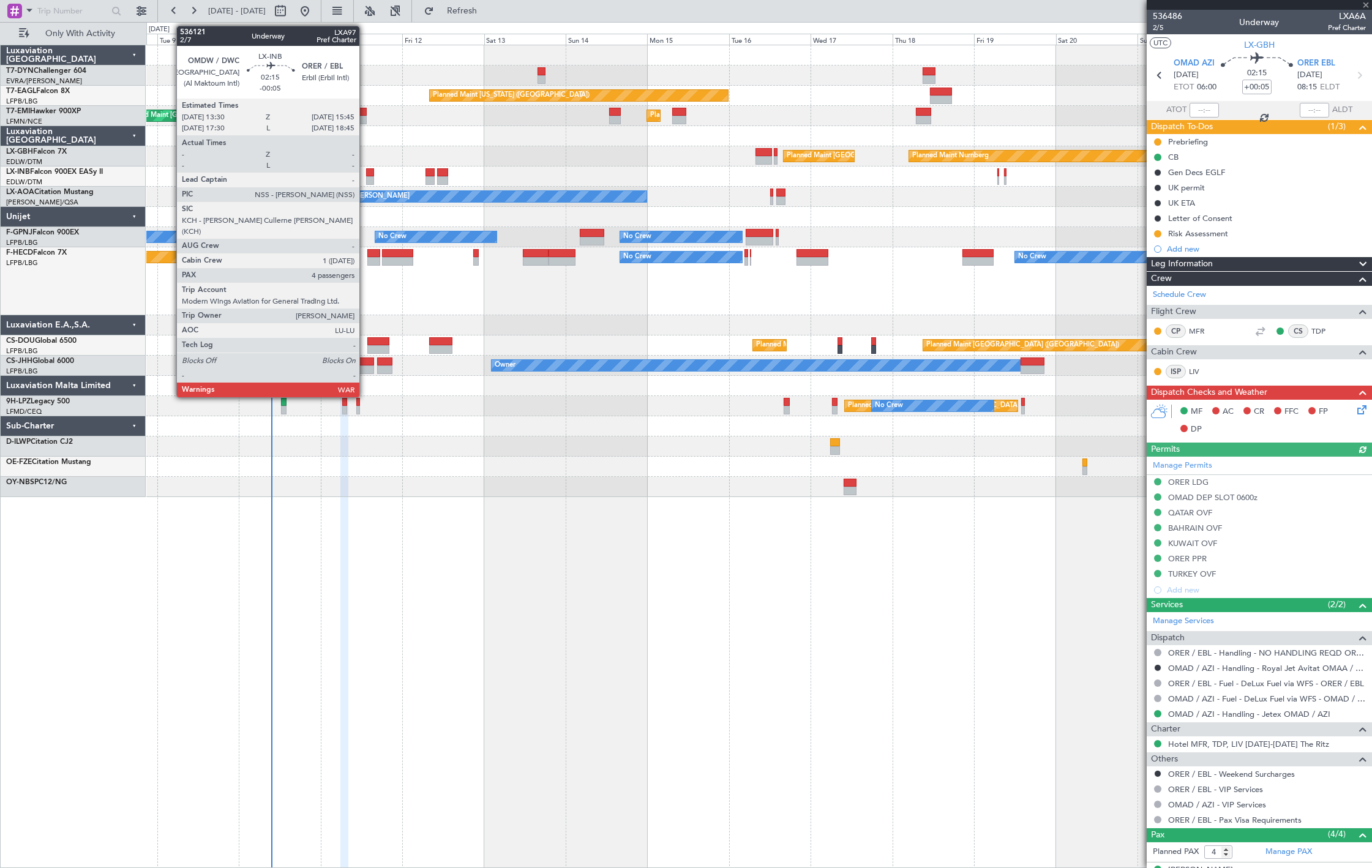
click at [367, 175] on div at bounding box center [370, 173] width 8 height 8
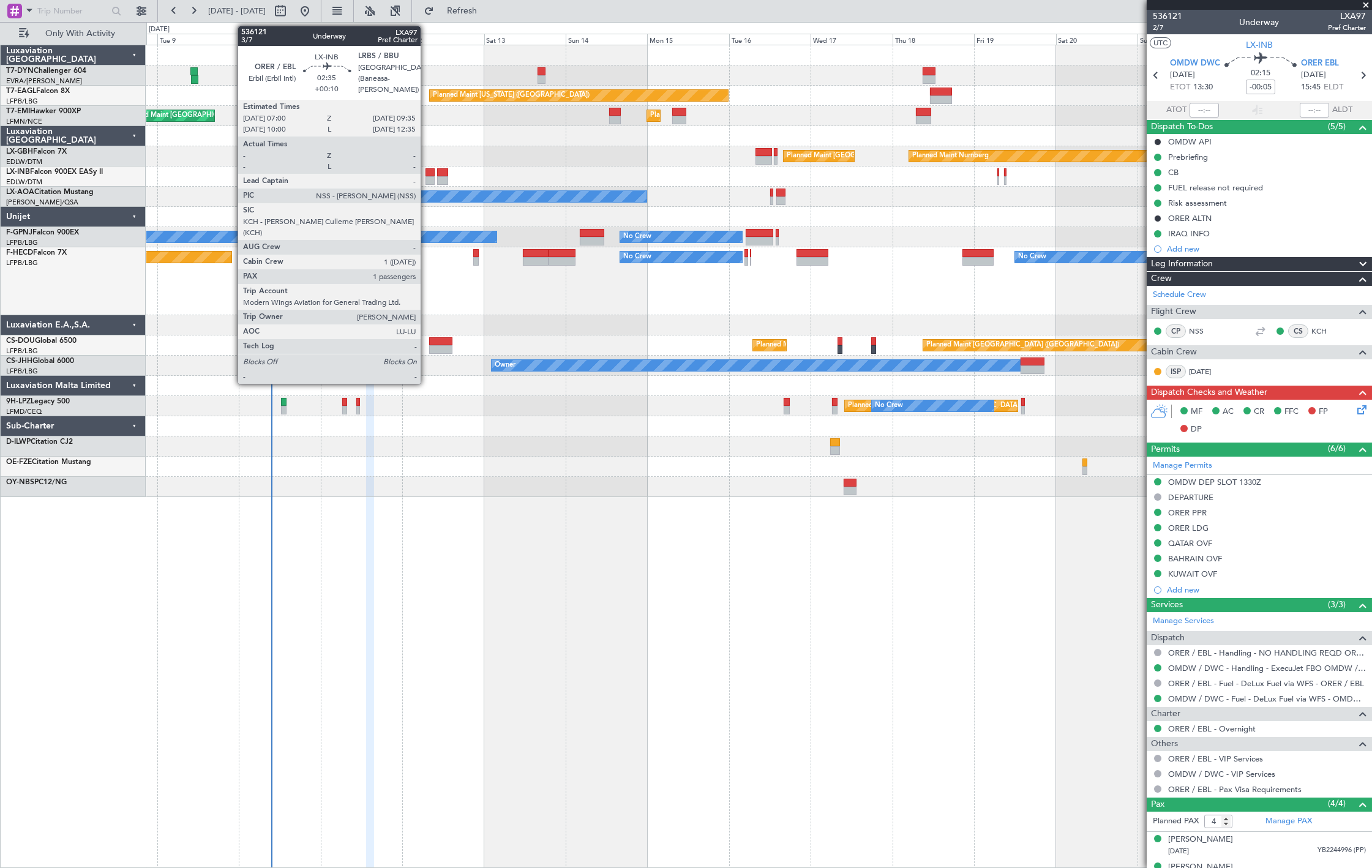
click at [427, 173] on div at bounding box center [430, 173] width 9 height 8
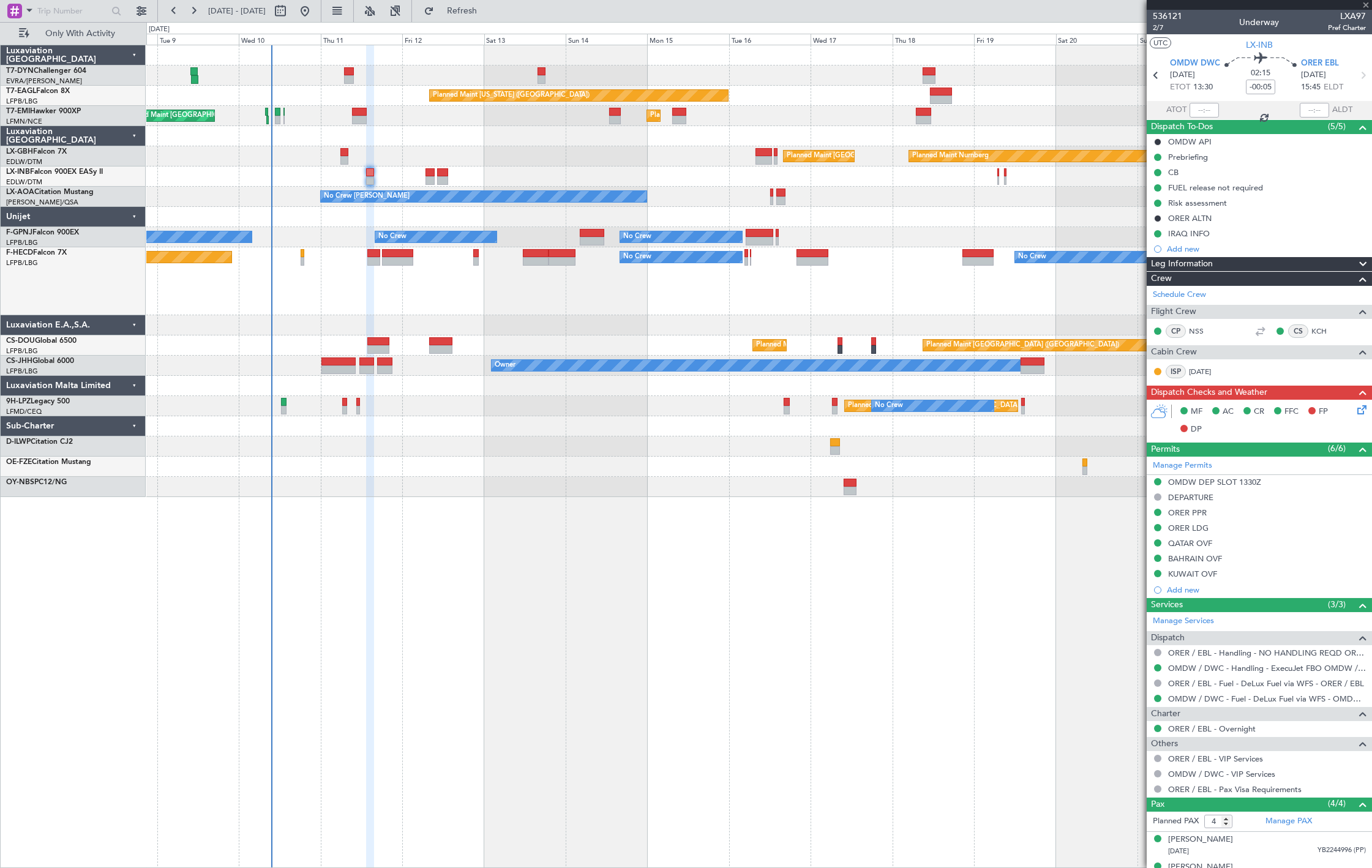
type input "+00:10"
type input "1"
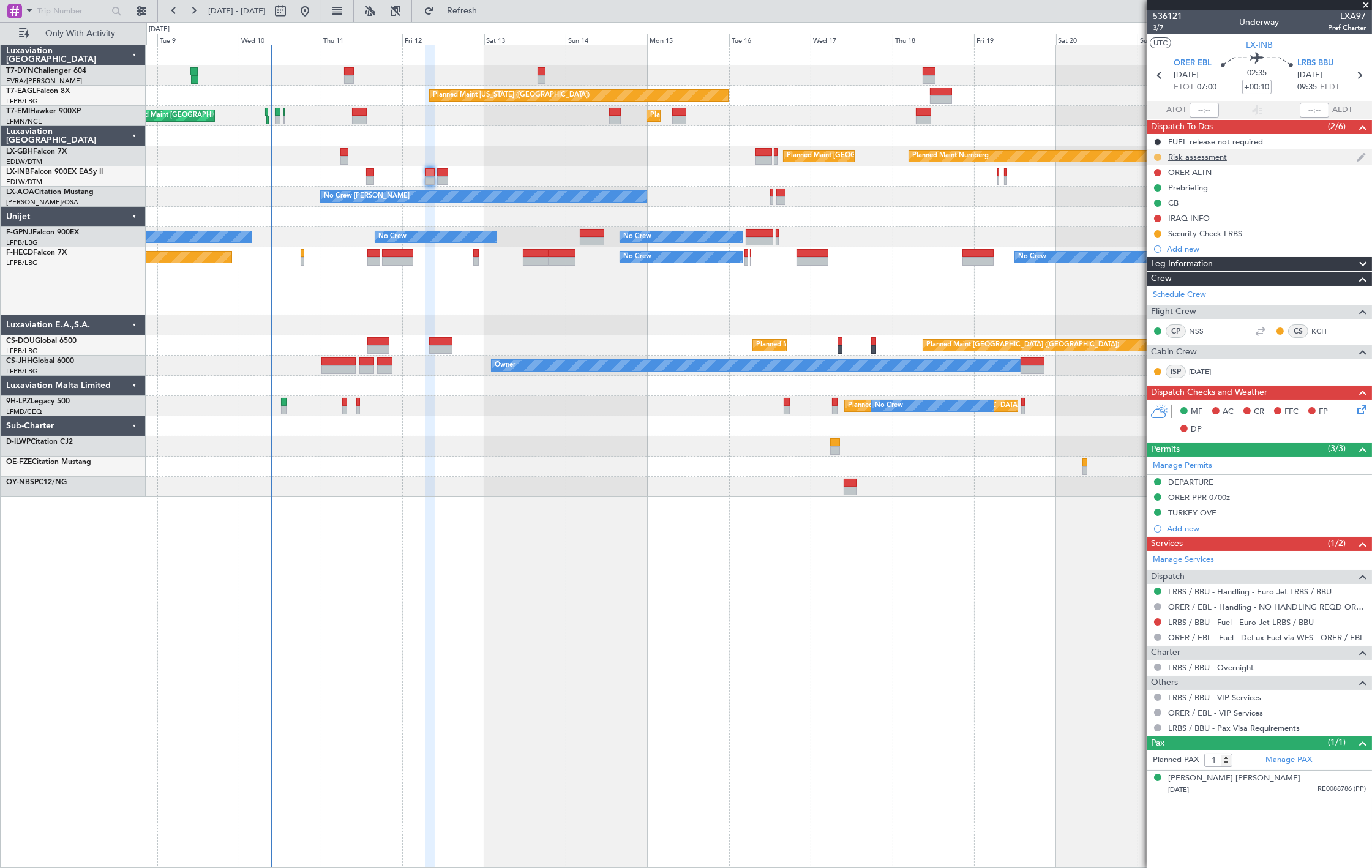
click at [1156, 156] on button at bounding box center [1157, 157] width 7 height 7
click at [1150, 210] on span "Completed" at bounding box center [1163, 211] width 41 height 12
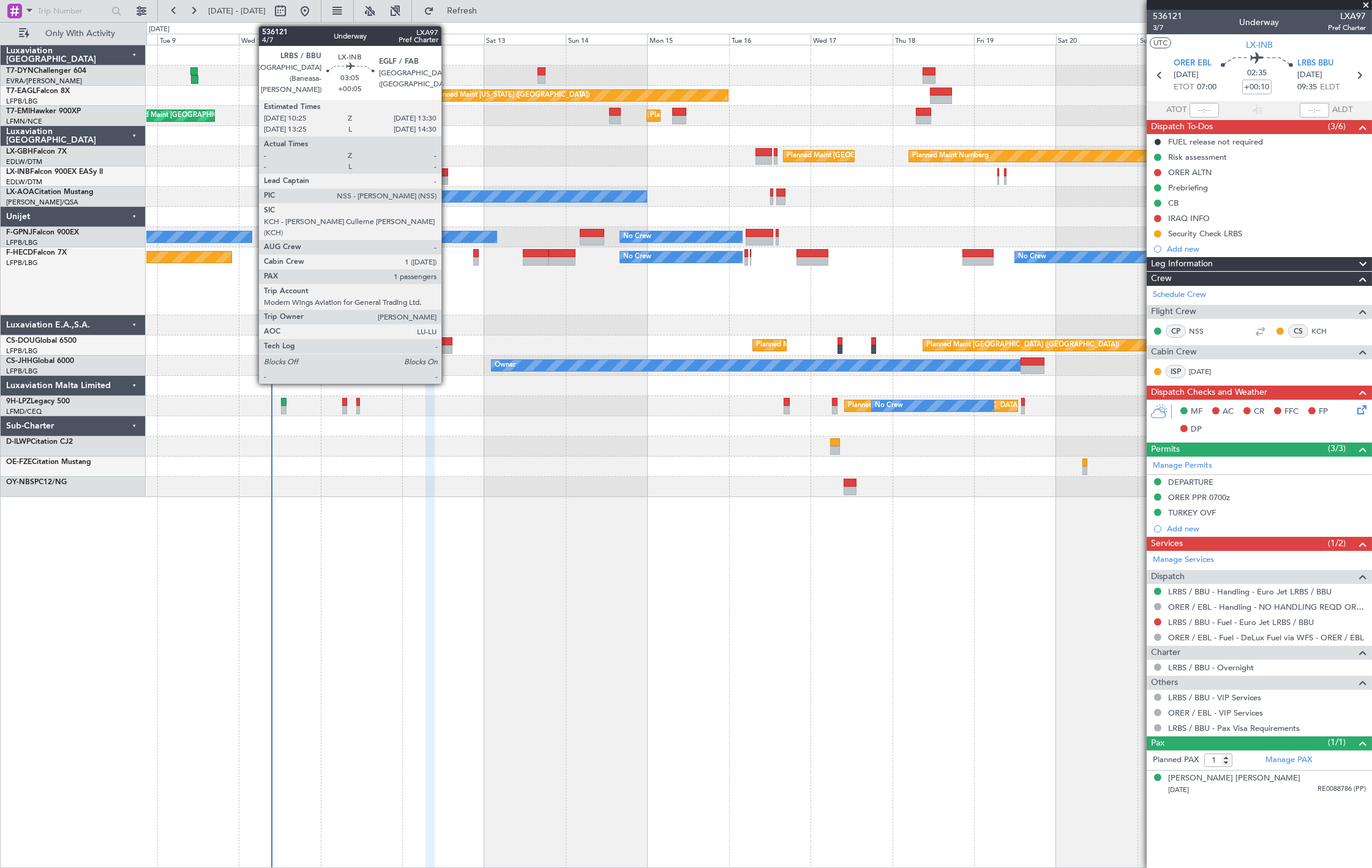
click at [444, 178] on div at bounding box center [443, 180] width 11 height 8
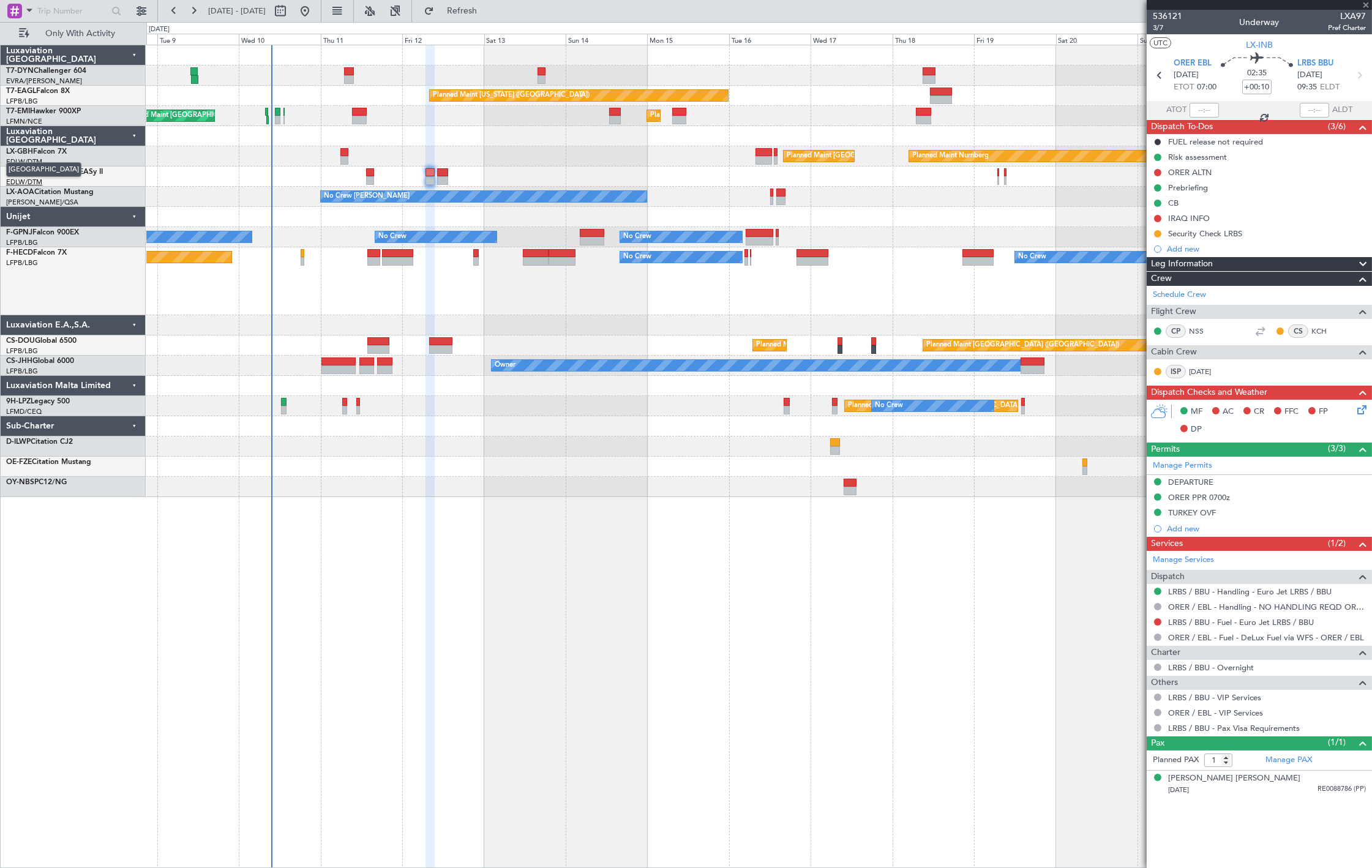
type input "+00:05"
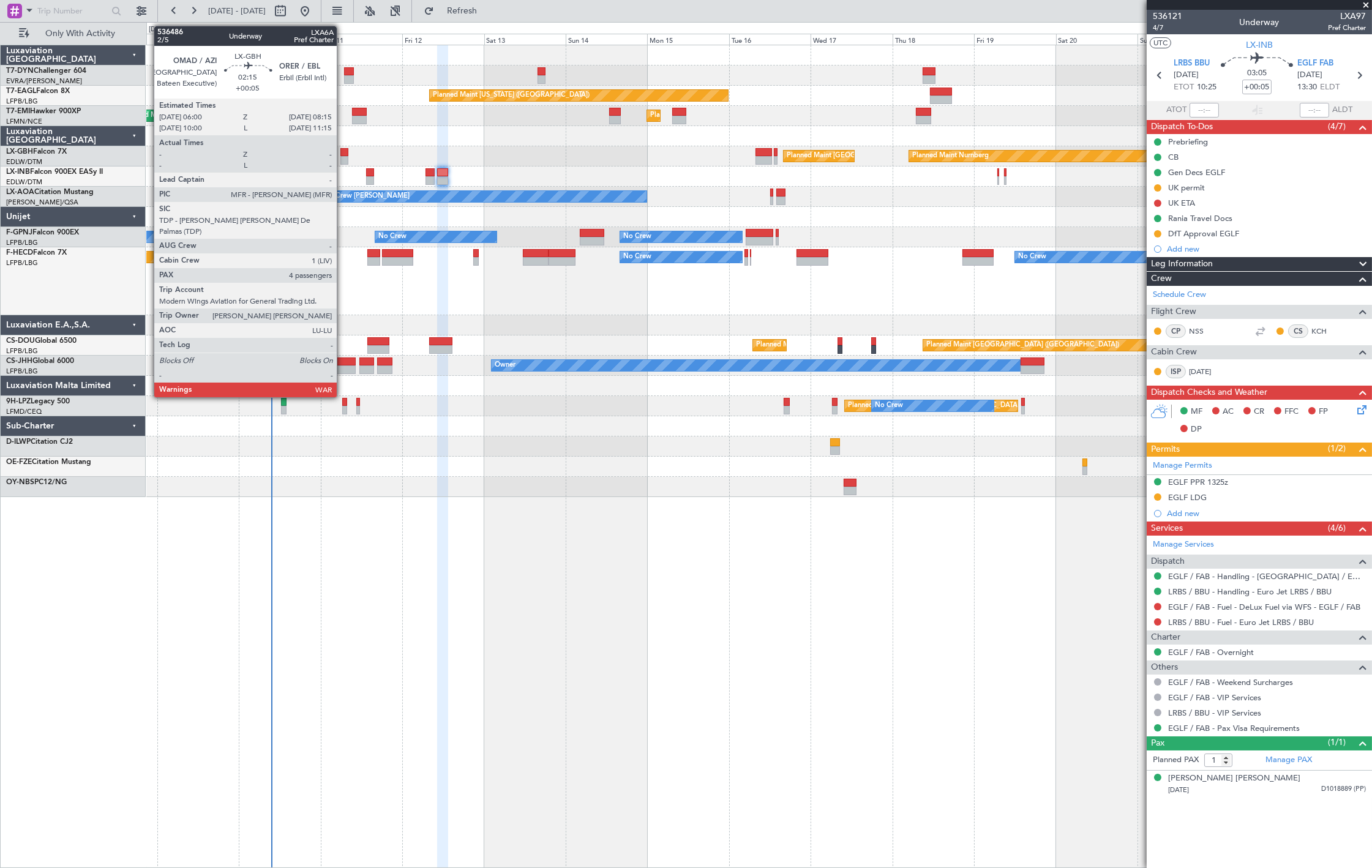
click at [343, 157] on div at bounding box center [344, 160] width 8 height 8
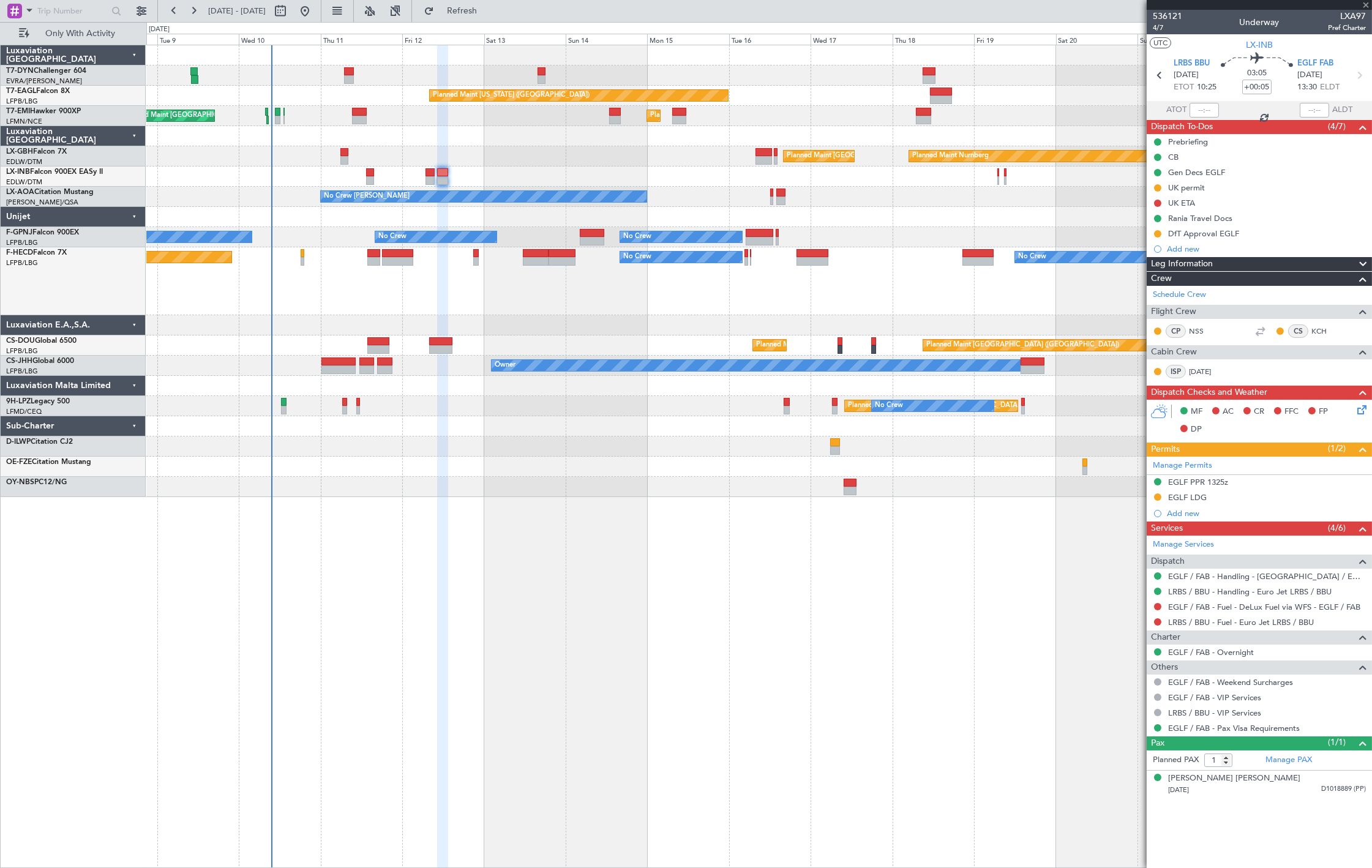
type input "4"
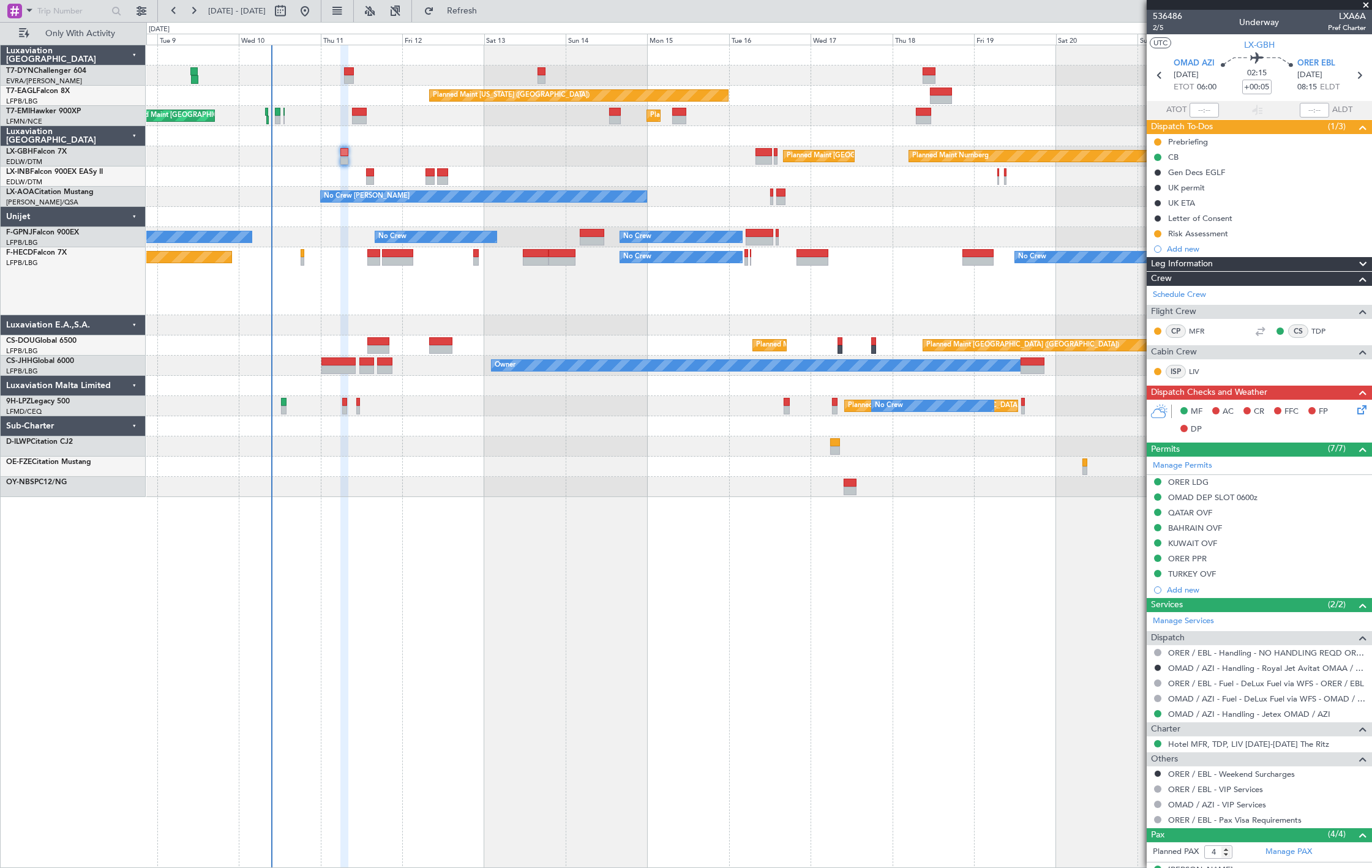
click at [374, 178] on div at bounding box center [759, 176] width 1225 height 20
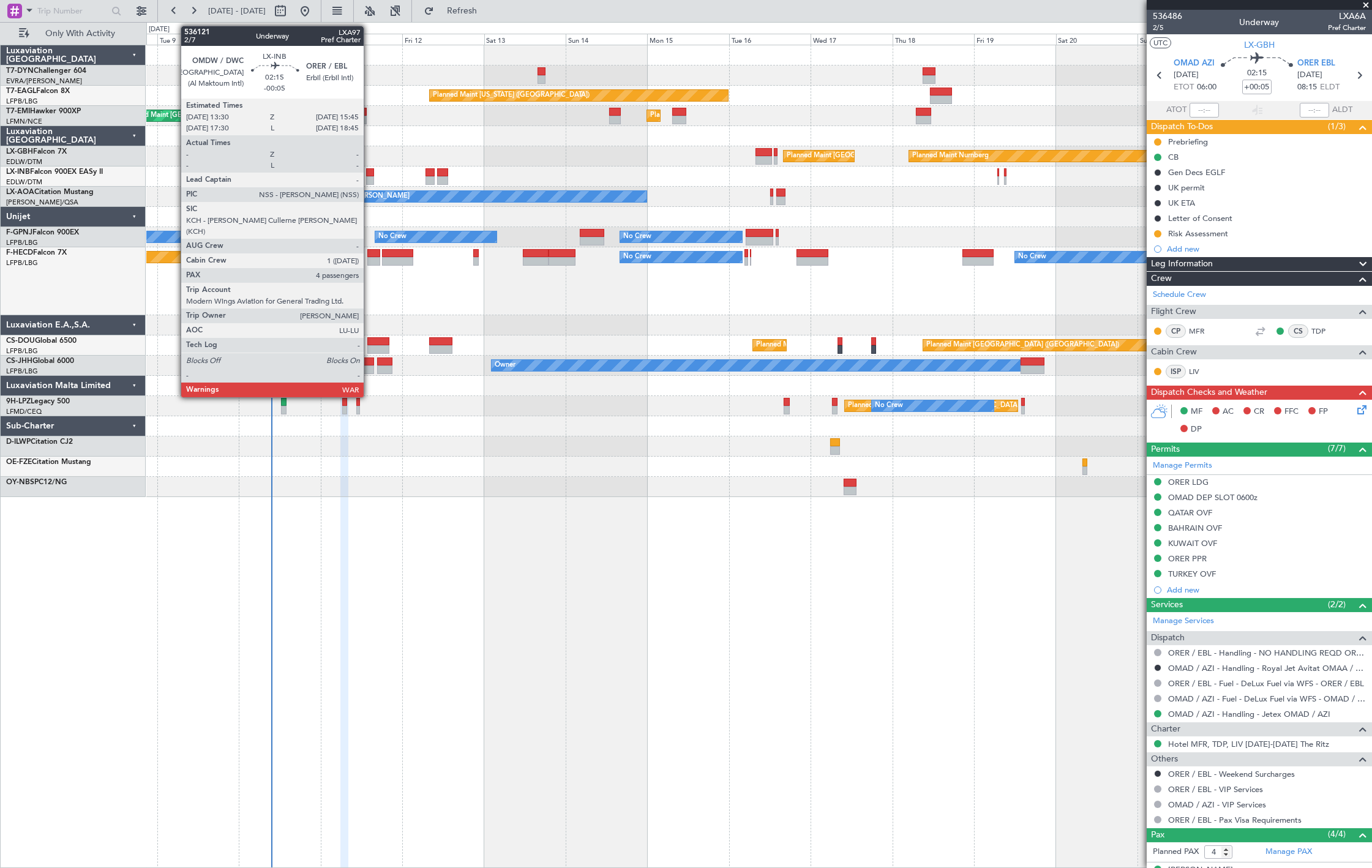
click at [370, 184] on div at bounding box center [370, 180] width 8 height 8
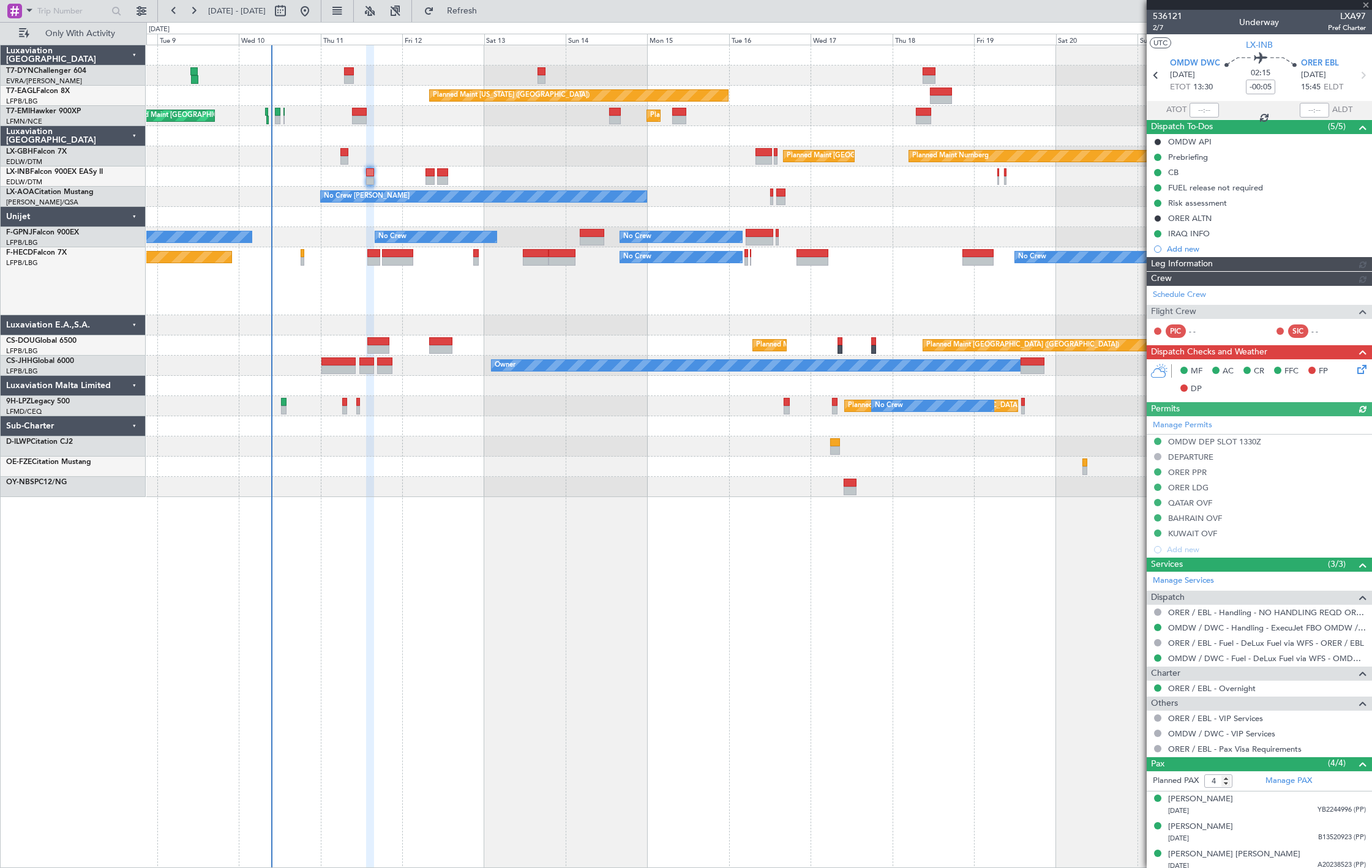
click at [342, 157] on div at bounding box center [344, 160] width 8 height 8
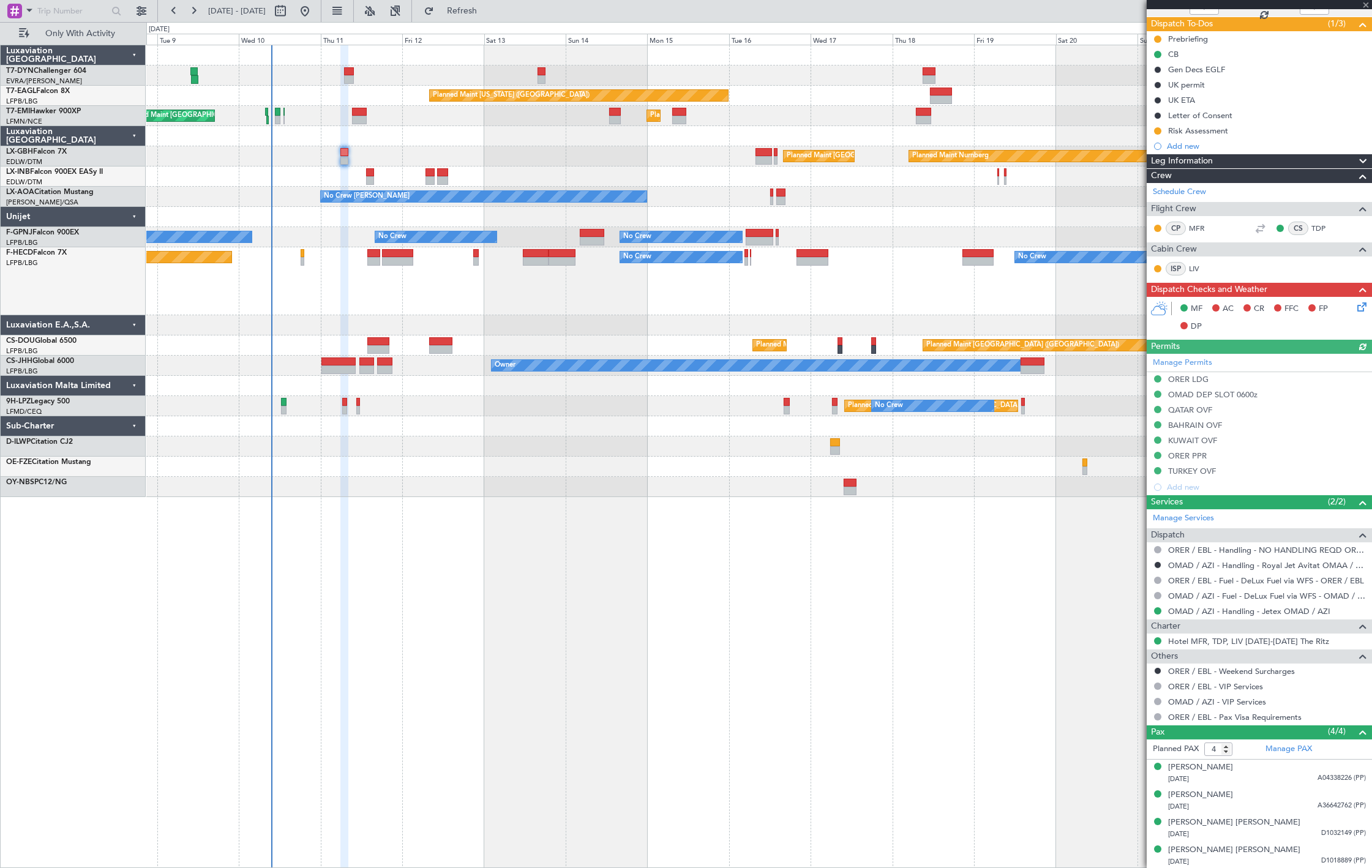
scroll to position [104, 0]
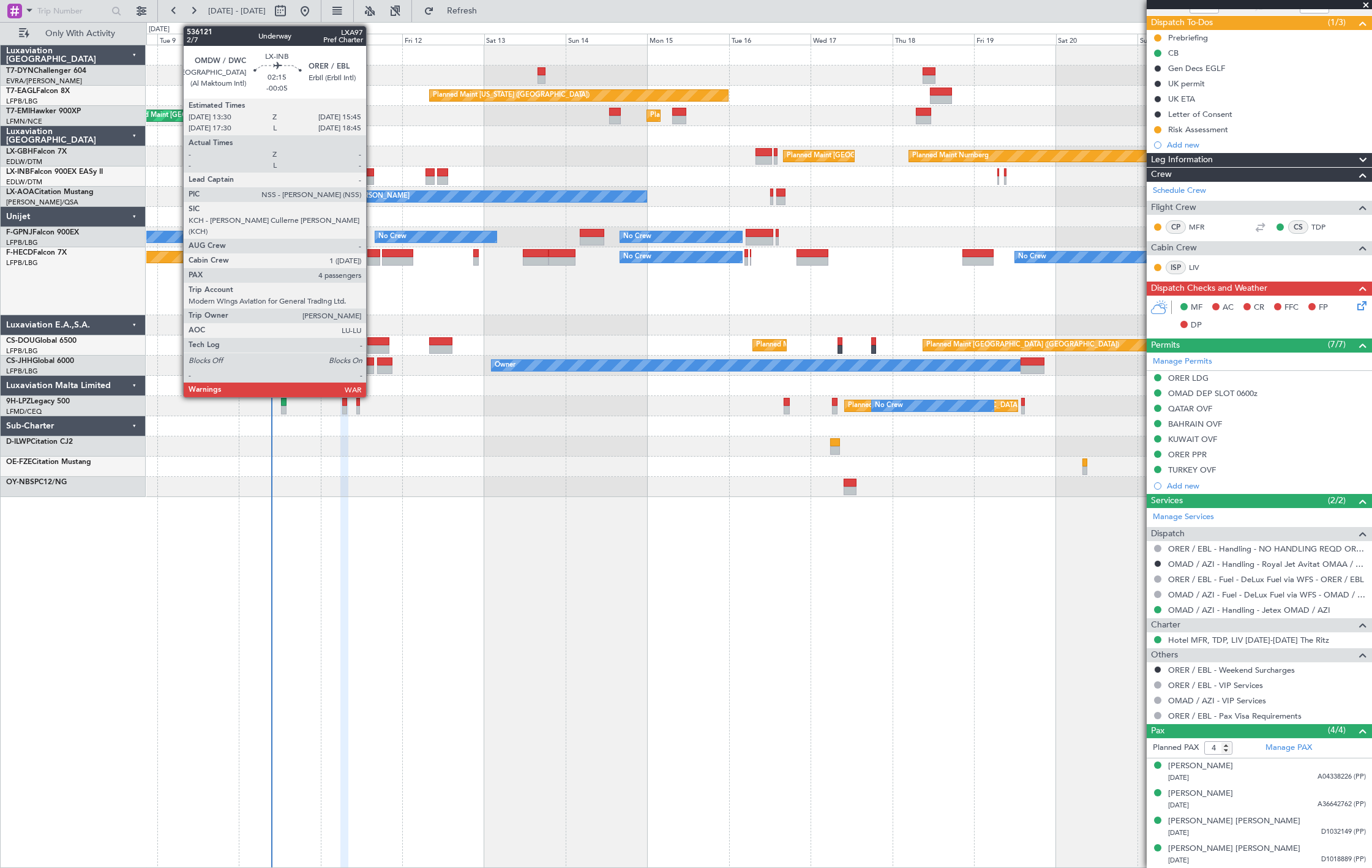
click at [369, 179] on div at bounding box center [370, 180] width 8 height 8
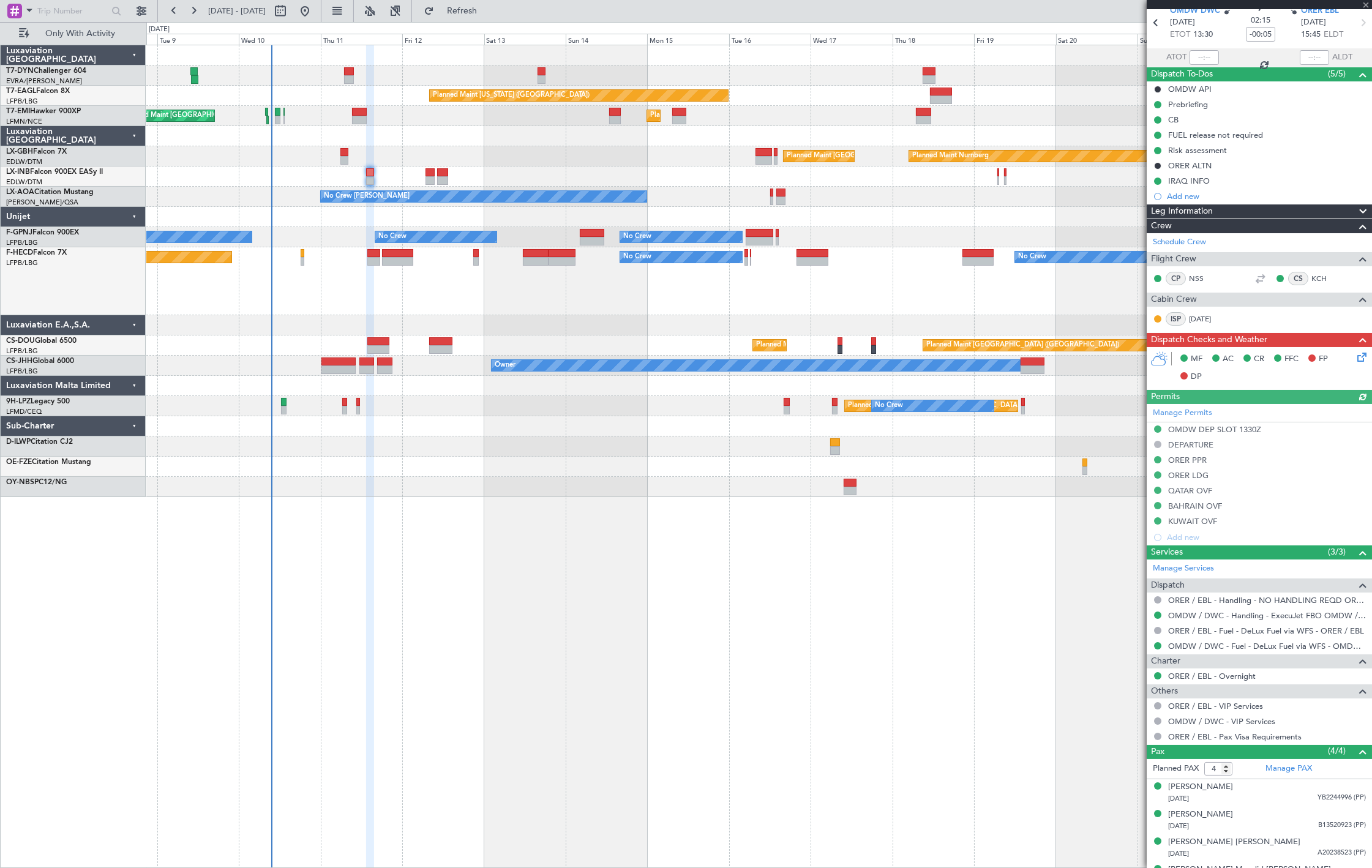
scroll to position [73, 0]
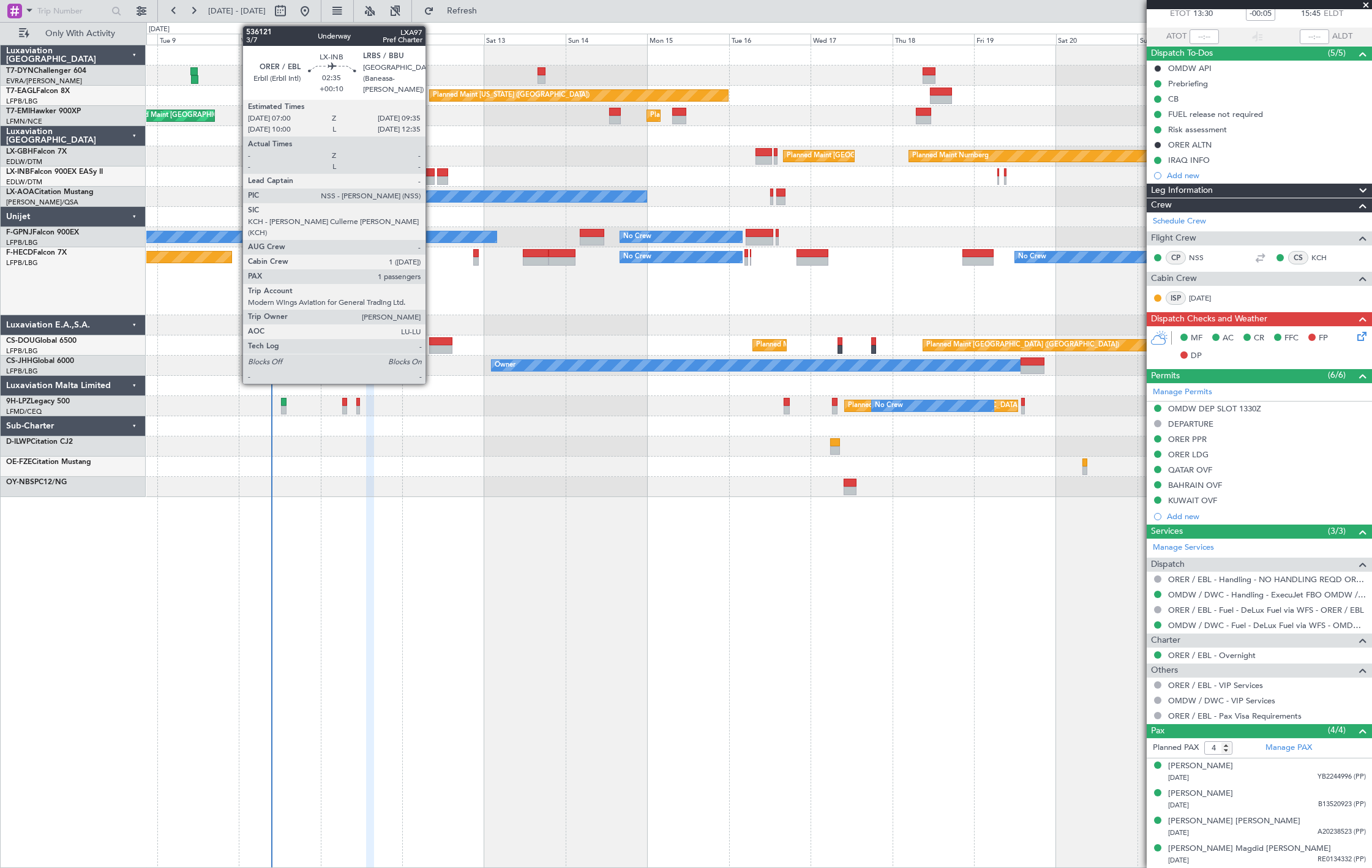
click at [431, 175] on div at bounding box center [430, 173] width 9 height 8
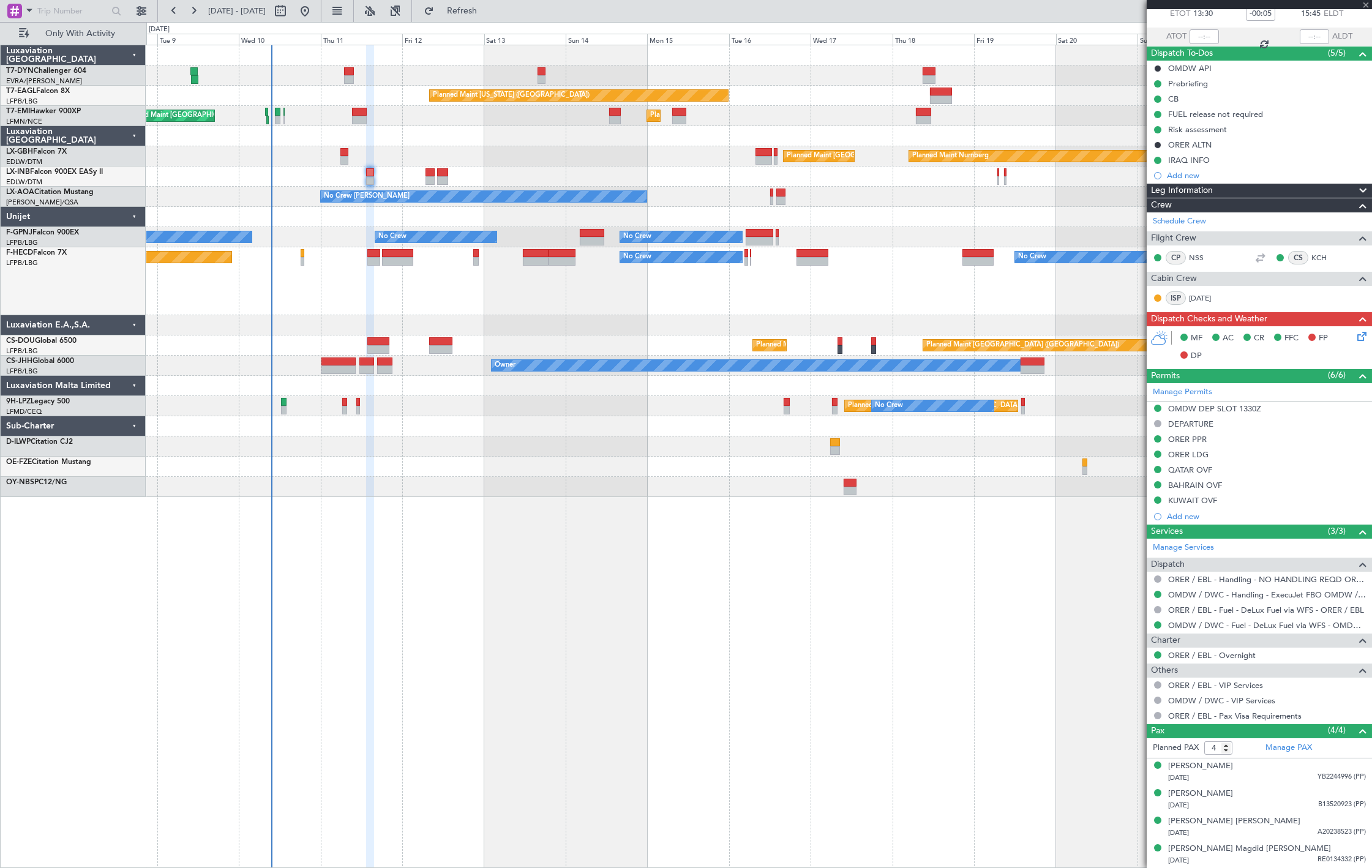
type input "+00:10"
type input "1"
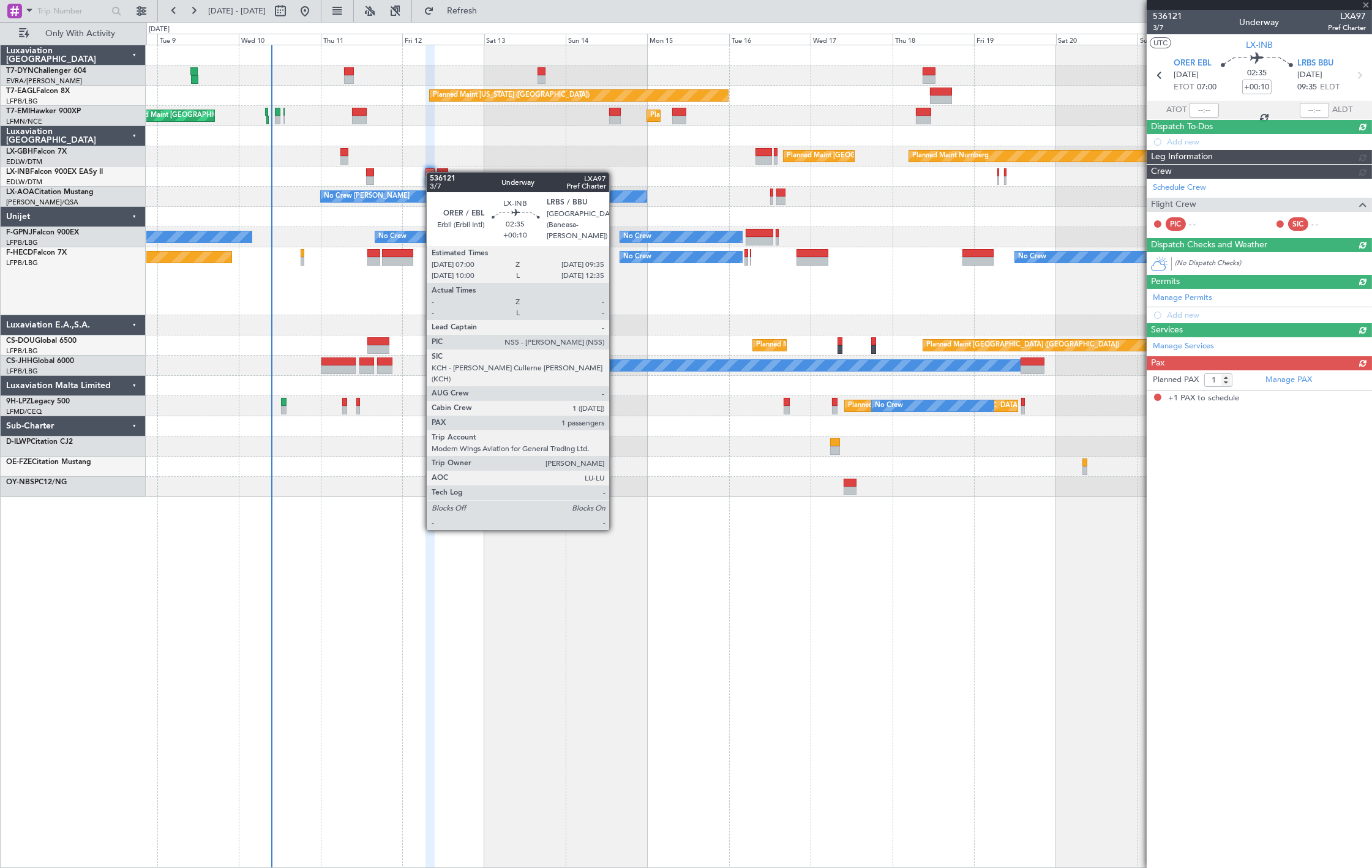
scroll to position [0, 0]
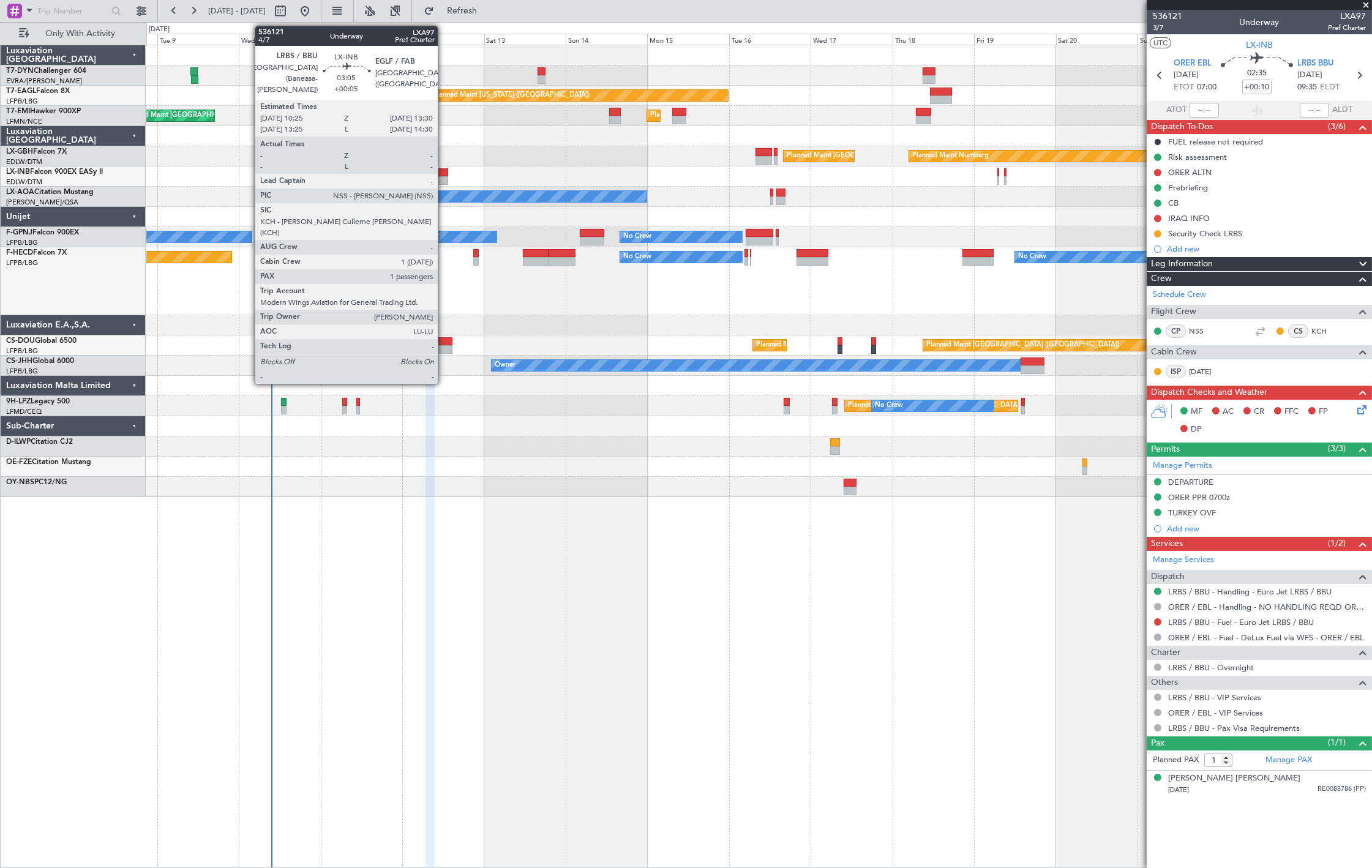
click at [444, 175] on div at bounding box center [443, 173] width 11 height 8
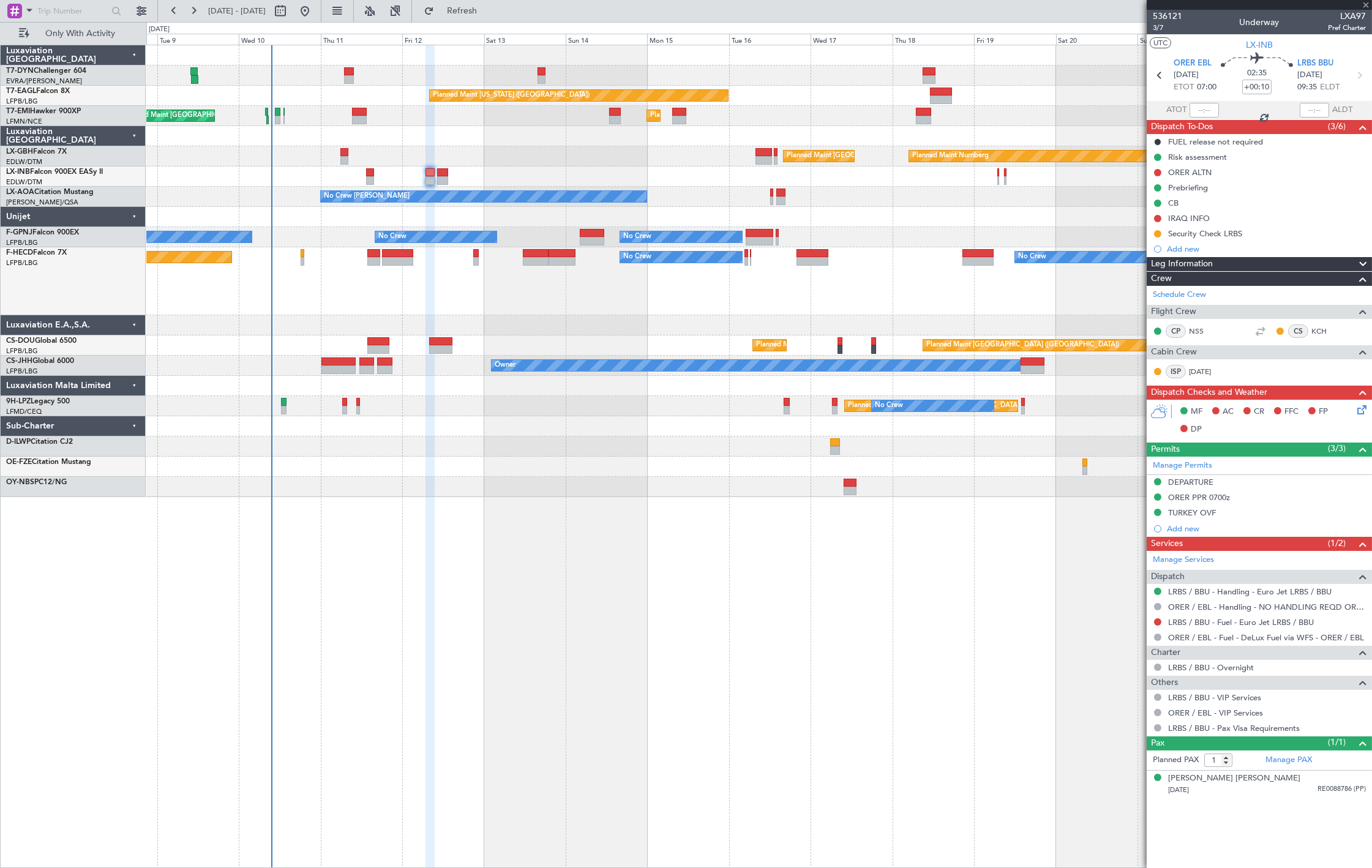
type input "+00:05"
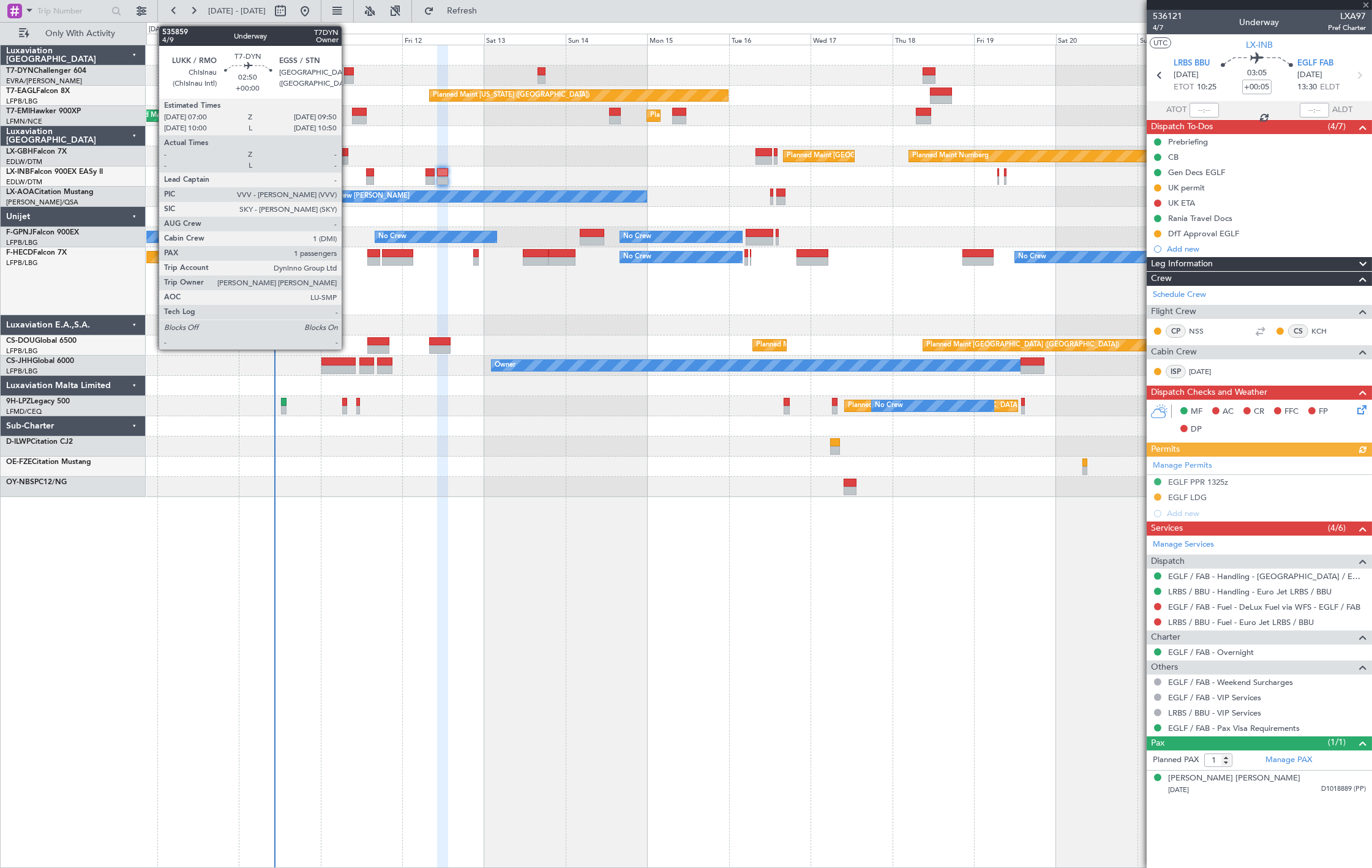
click at [348, 75] on div at bounding box center [348, 79] width 10 height 8
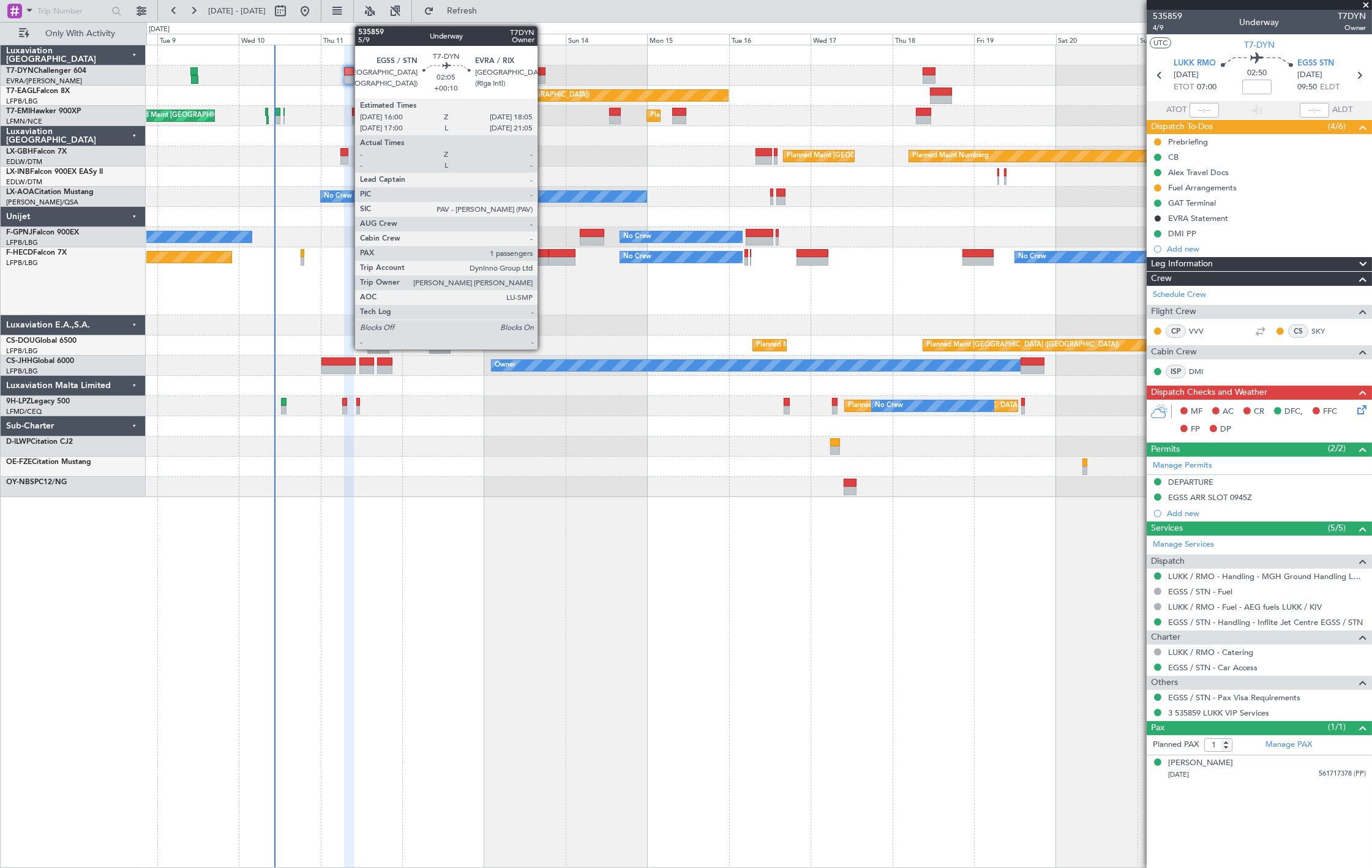
click at [541, 75] on div at bounding box center [541, 79] width 7 height 8
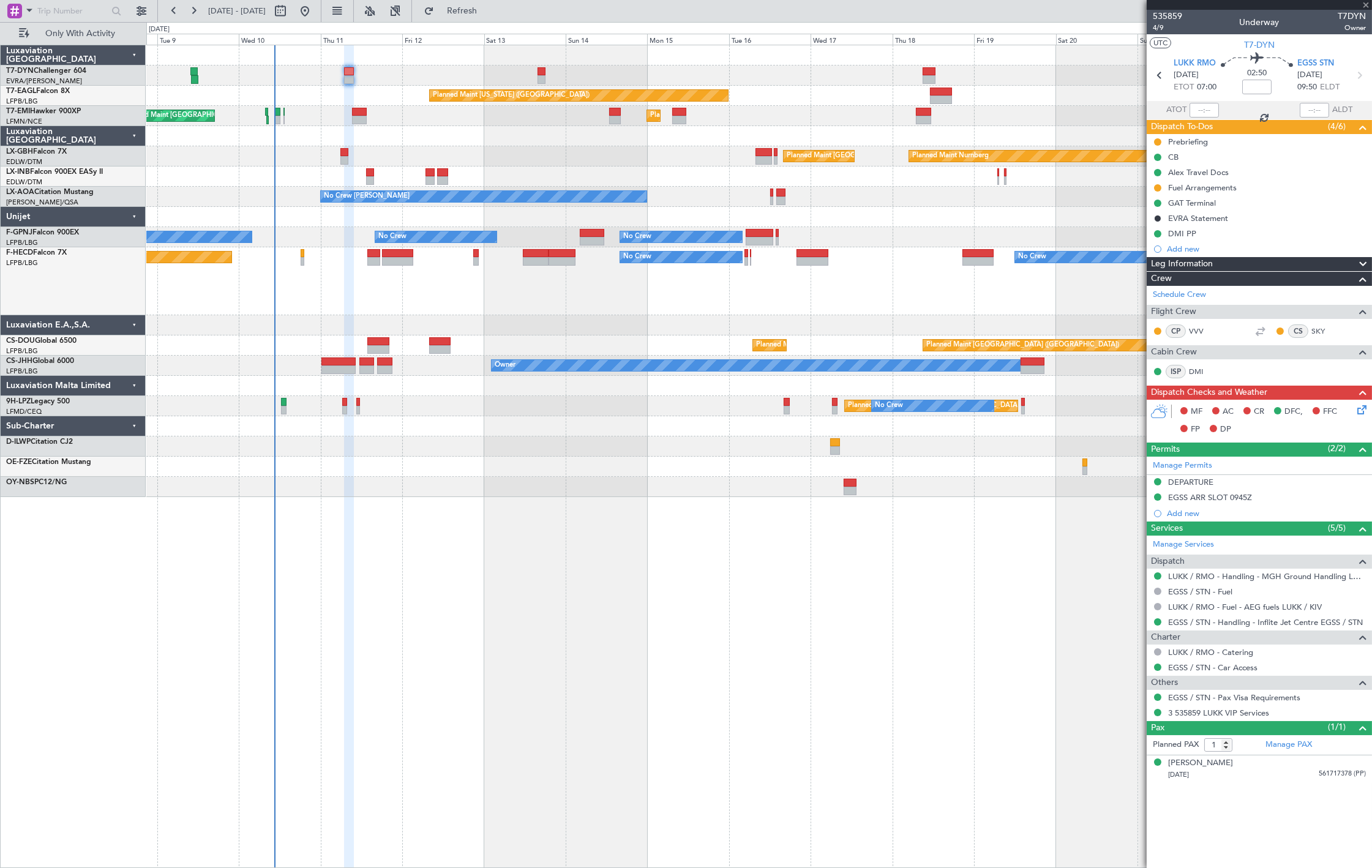
type input "+00:10"
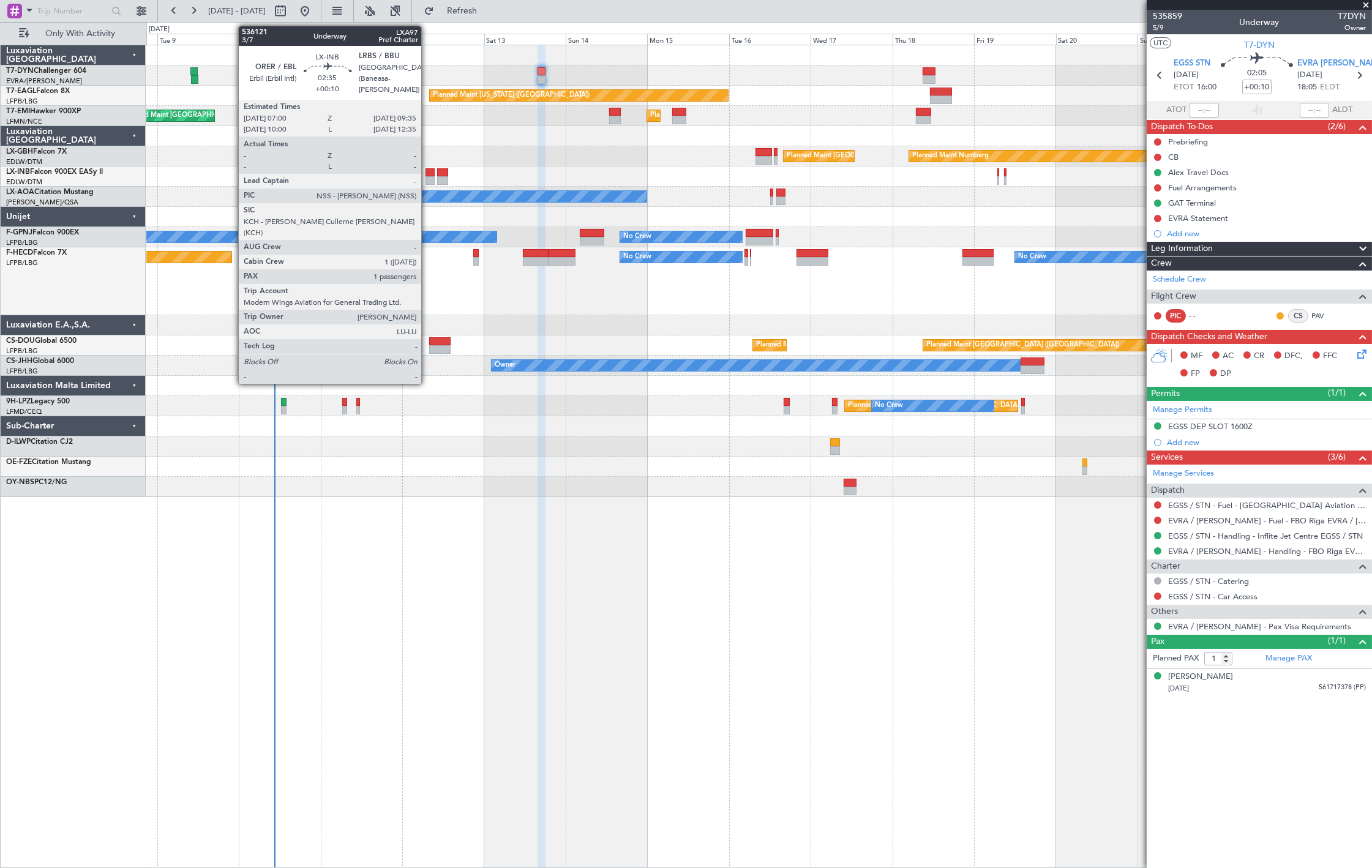
click at [427, 174] on div at bounding box center [430, 173] width 9 height 8
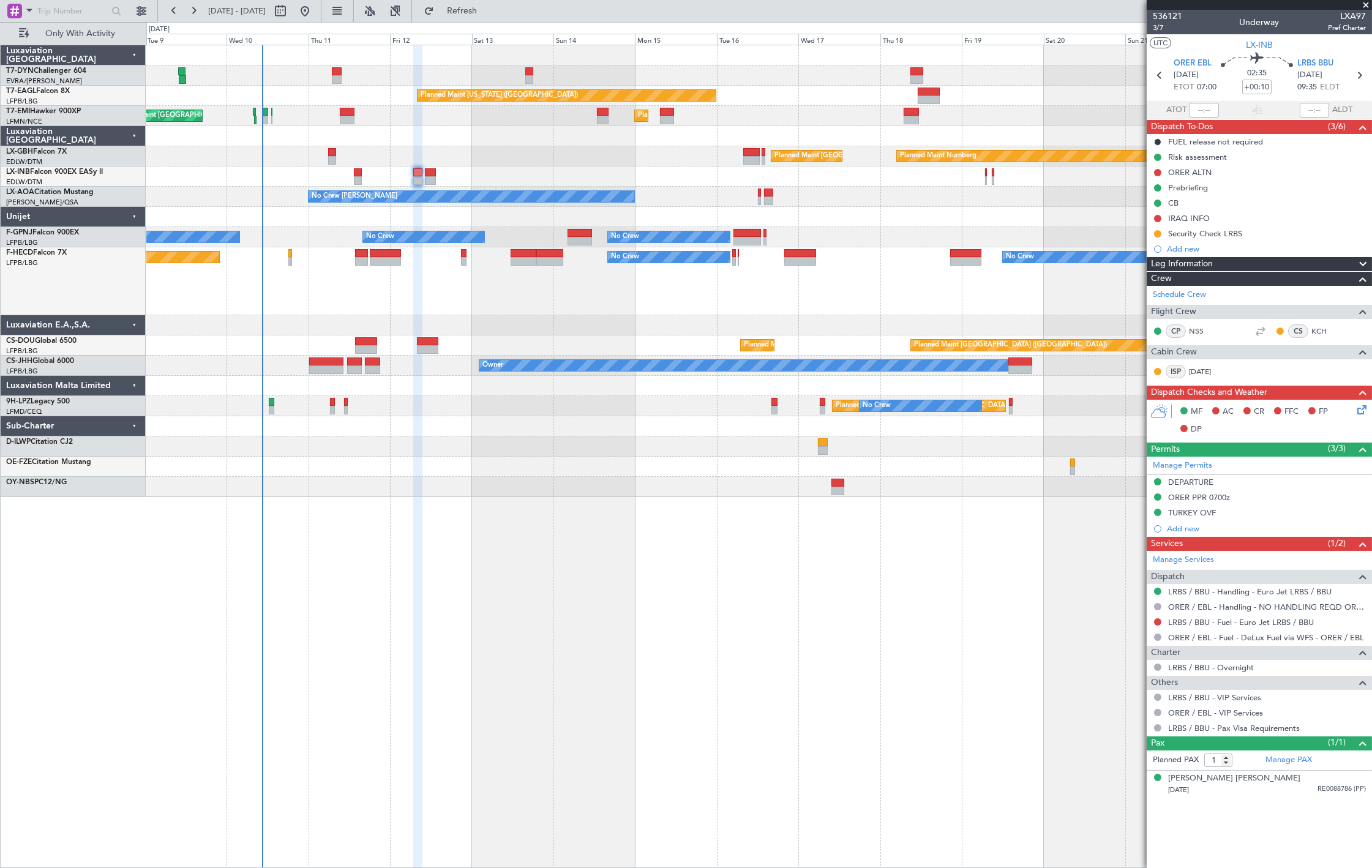
click at [273, 122] on div "Planned Maint Zurich Planned Maint Zurich Planned Maint Zurich" at bounding box center [759, 116] width 1225 height 20
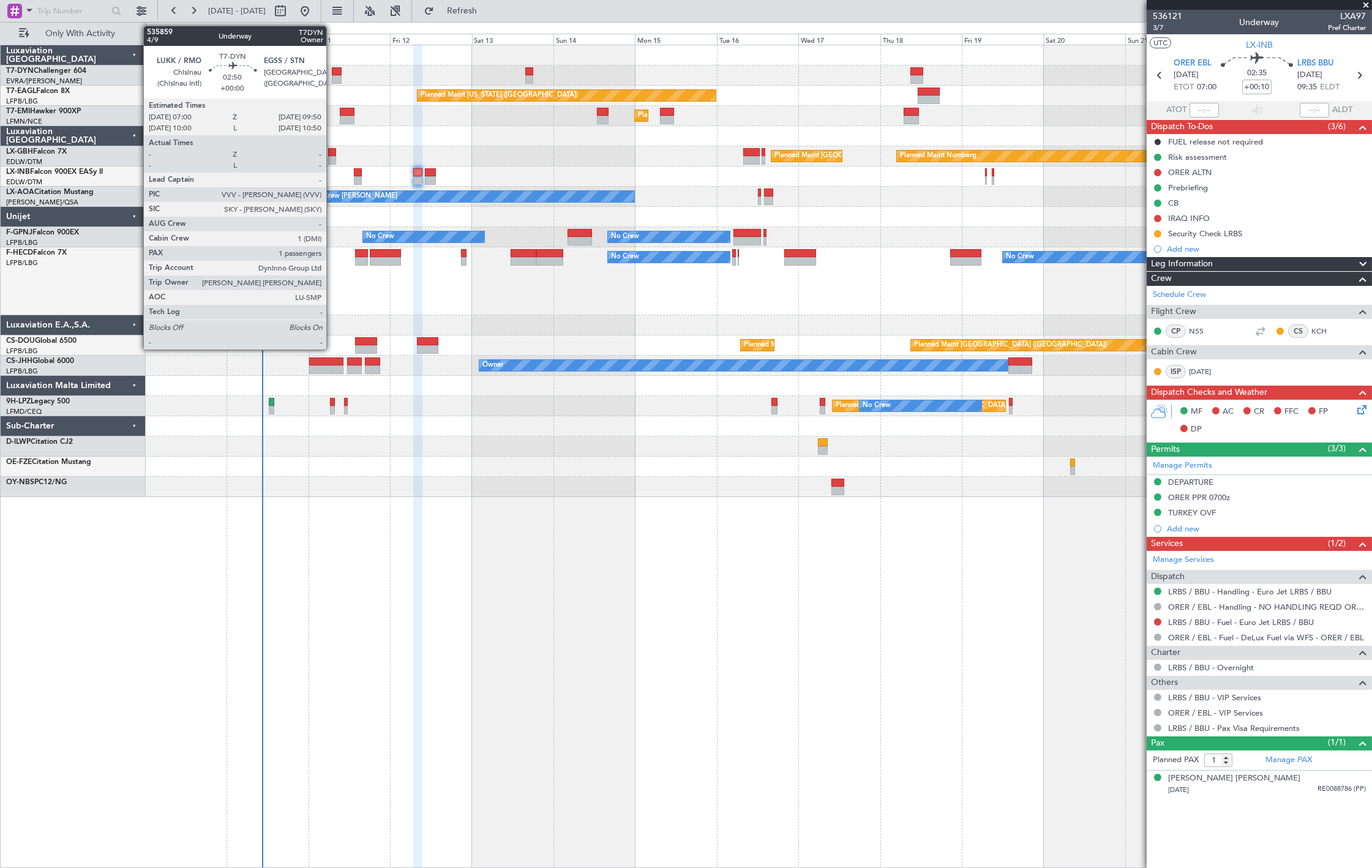
click at [333, 77] on div at bounding box center [337, 79] width 10 height 8
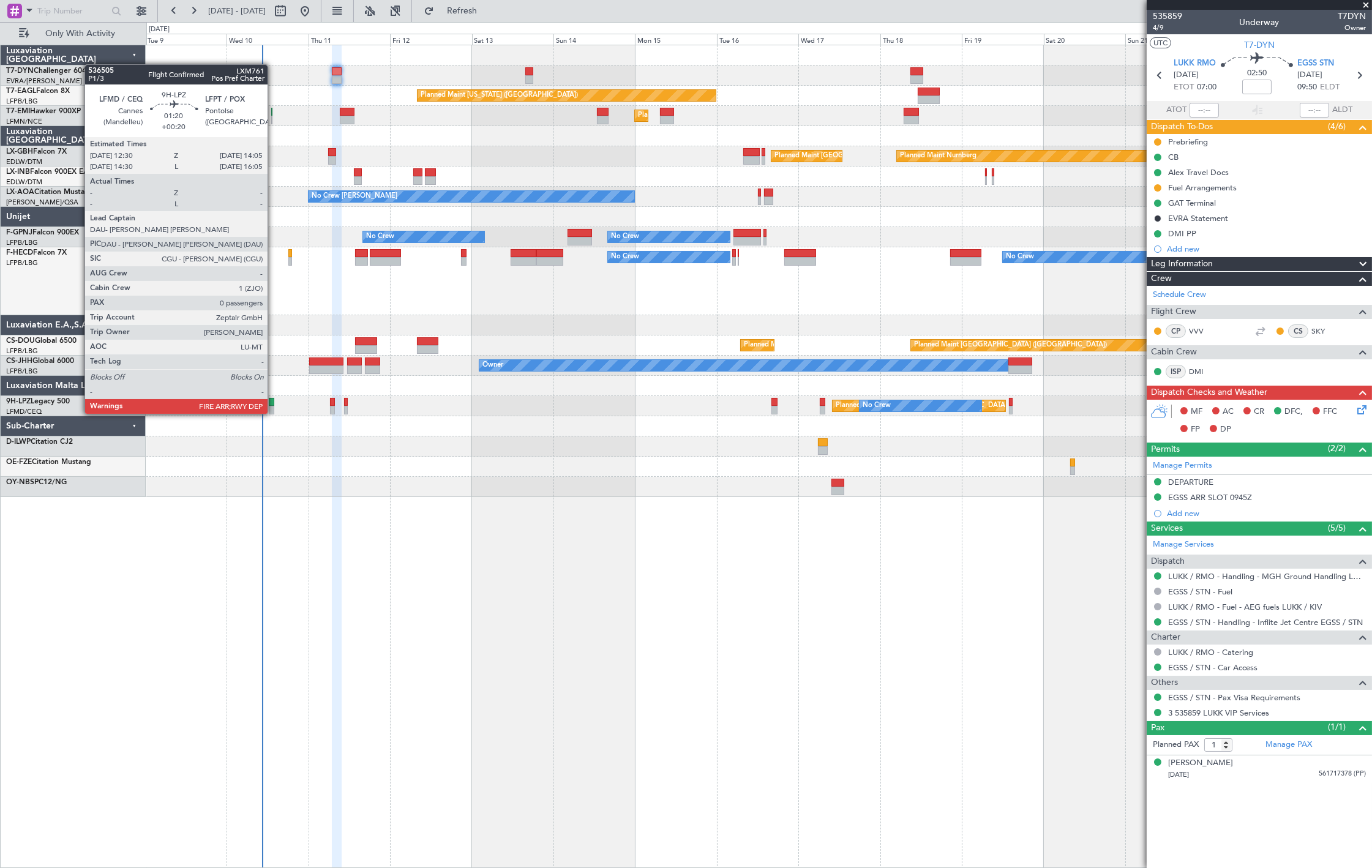
click at [273, 406] on div "Planned [GEOGRAPHIC_DATA] ([GEOGRAPHIC_DATA]) No Crew No Crew No Crew" at bounding box center [759, 406] width 1225 height 20
click at [269, 401] on div at bounding box center [271, 402] width 5 height 8
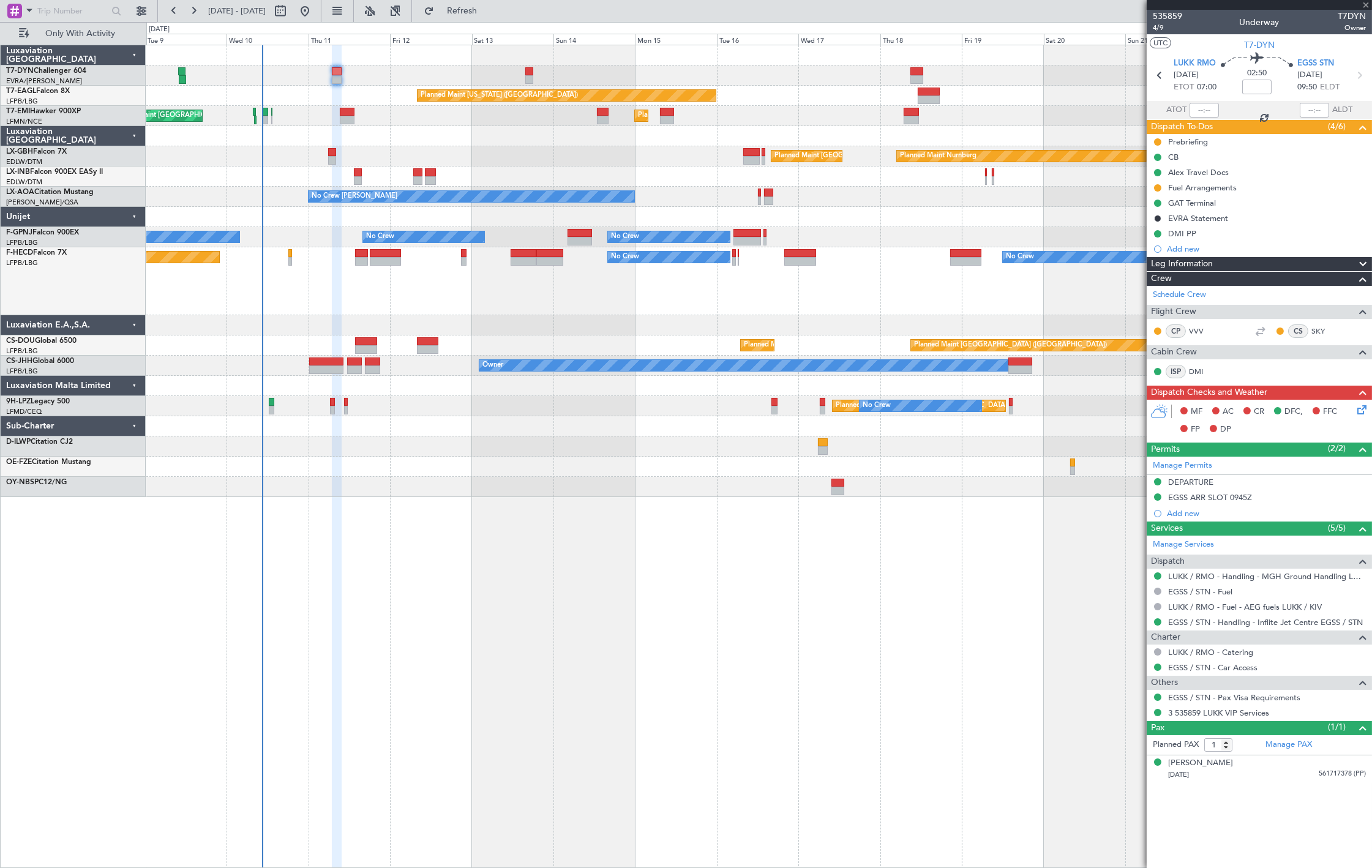
type input "+00:20"
type input "0"
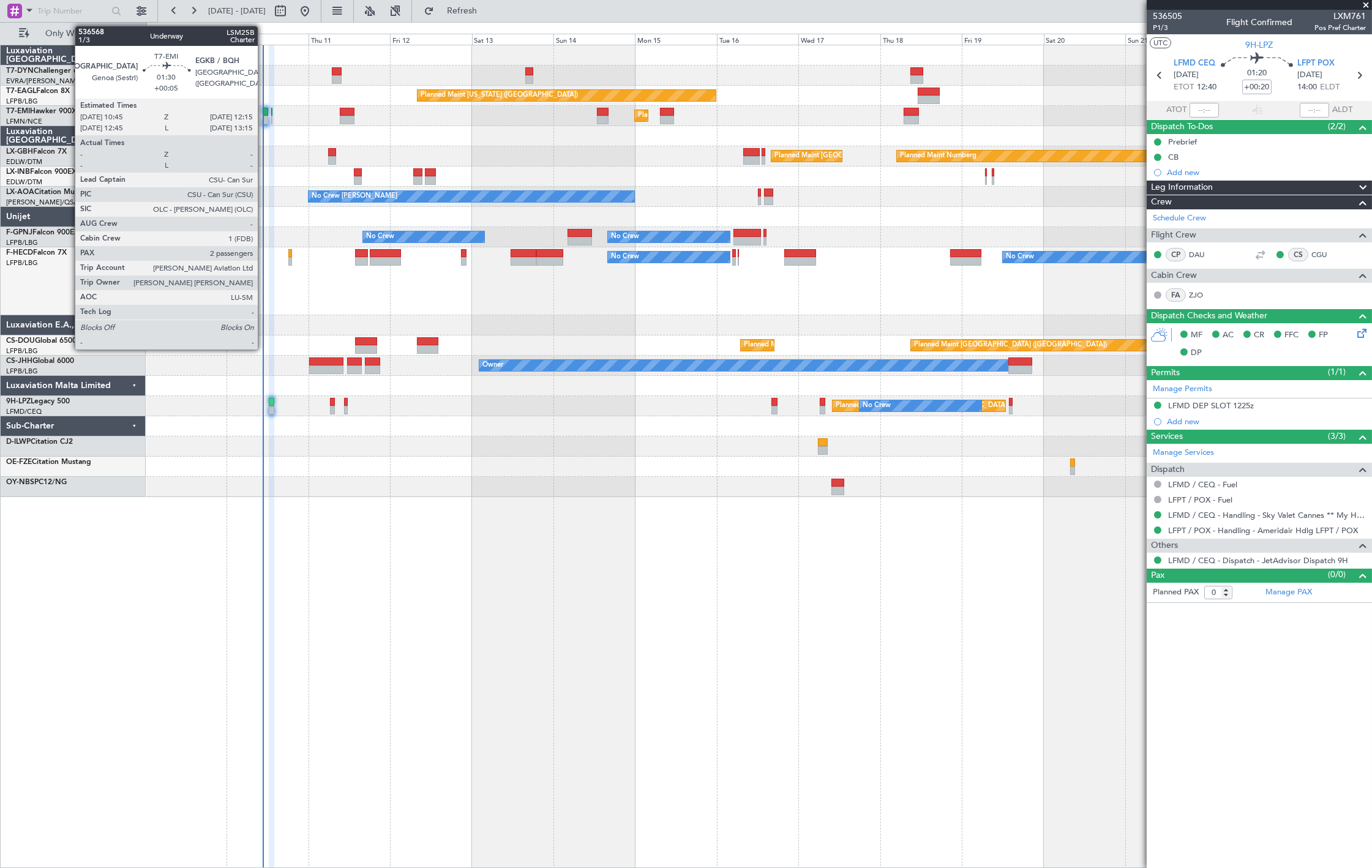
click at [264, 123] on div at bounding box center [265, 120] width 5 height 8
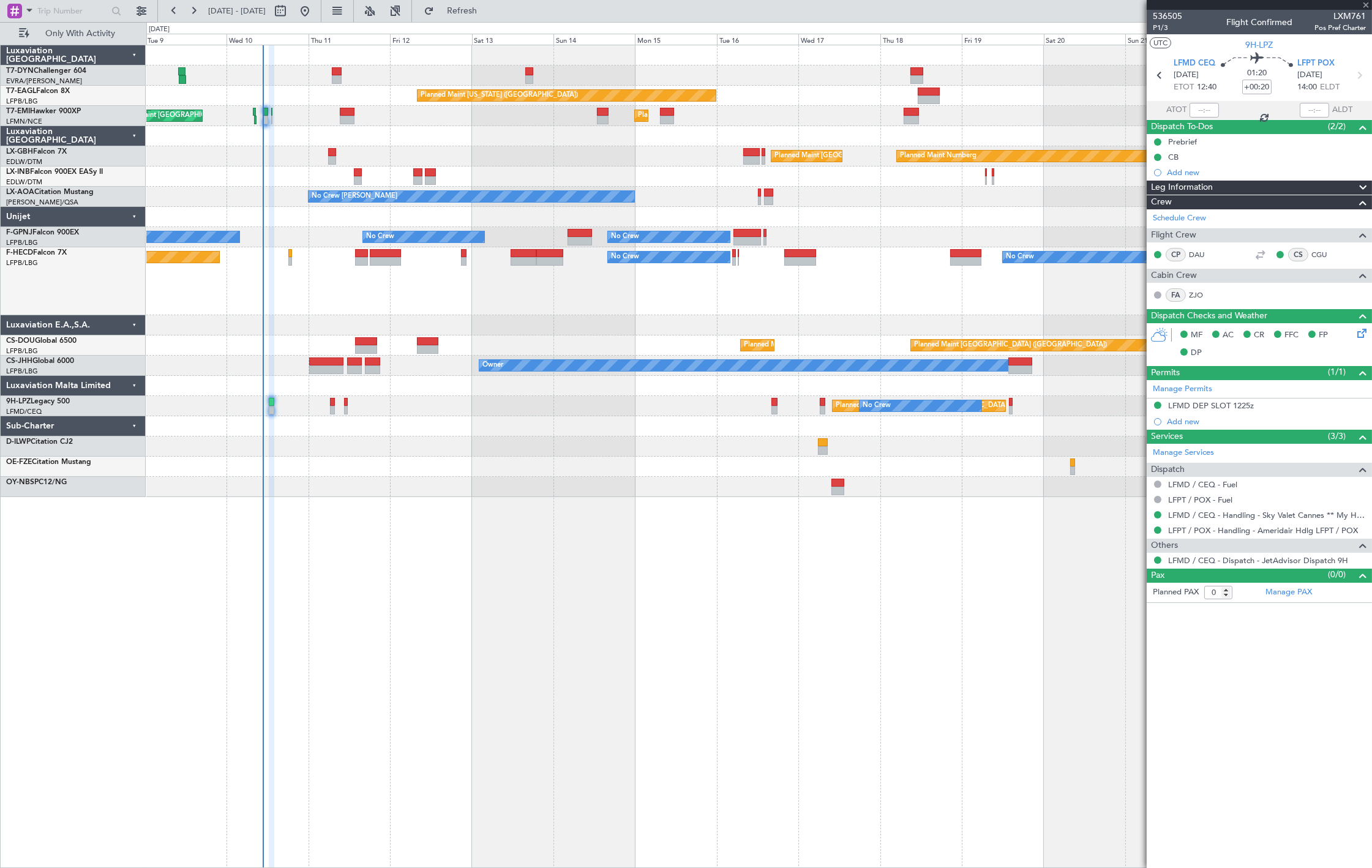
type input "+00:05"
type input "2"
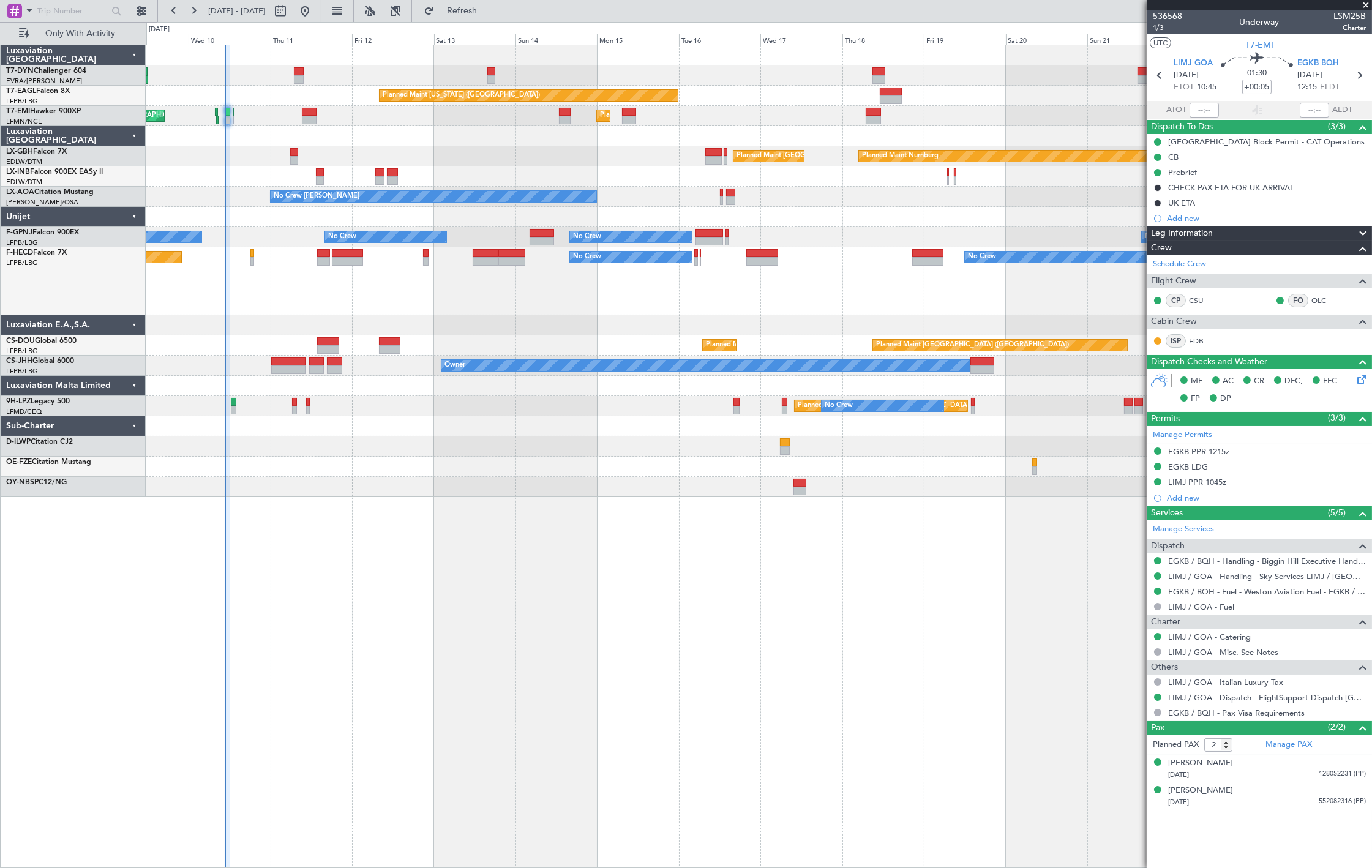
click at [611, 223] on div at bounding box center [759, 217] width 1225 height 20
click at [382, 185] on div at bounding box center [759, 176] width 1225 height 20
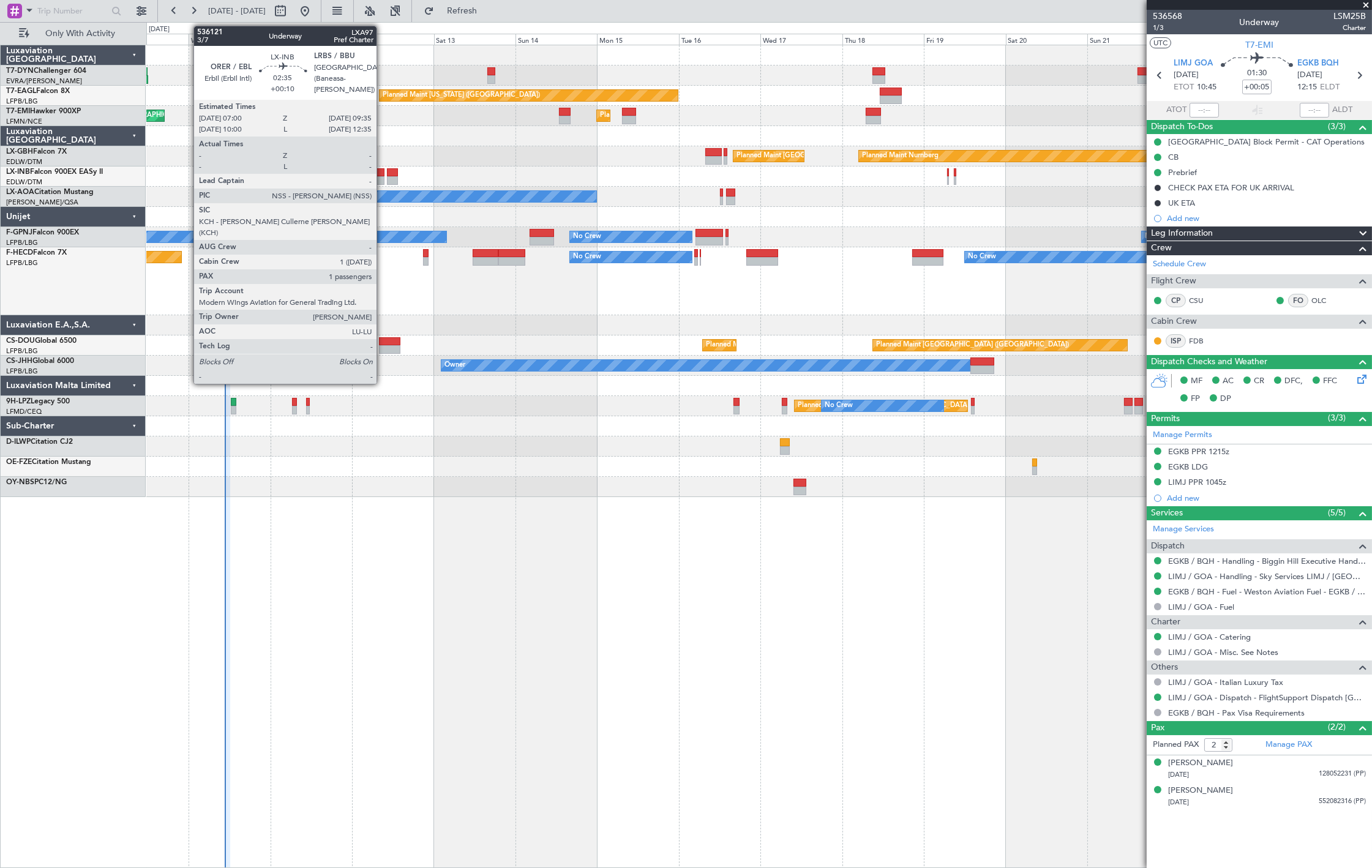
click at [382, 178] on div at bounding box center [380, 180] width 9 height 8
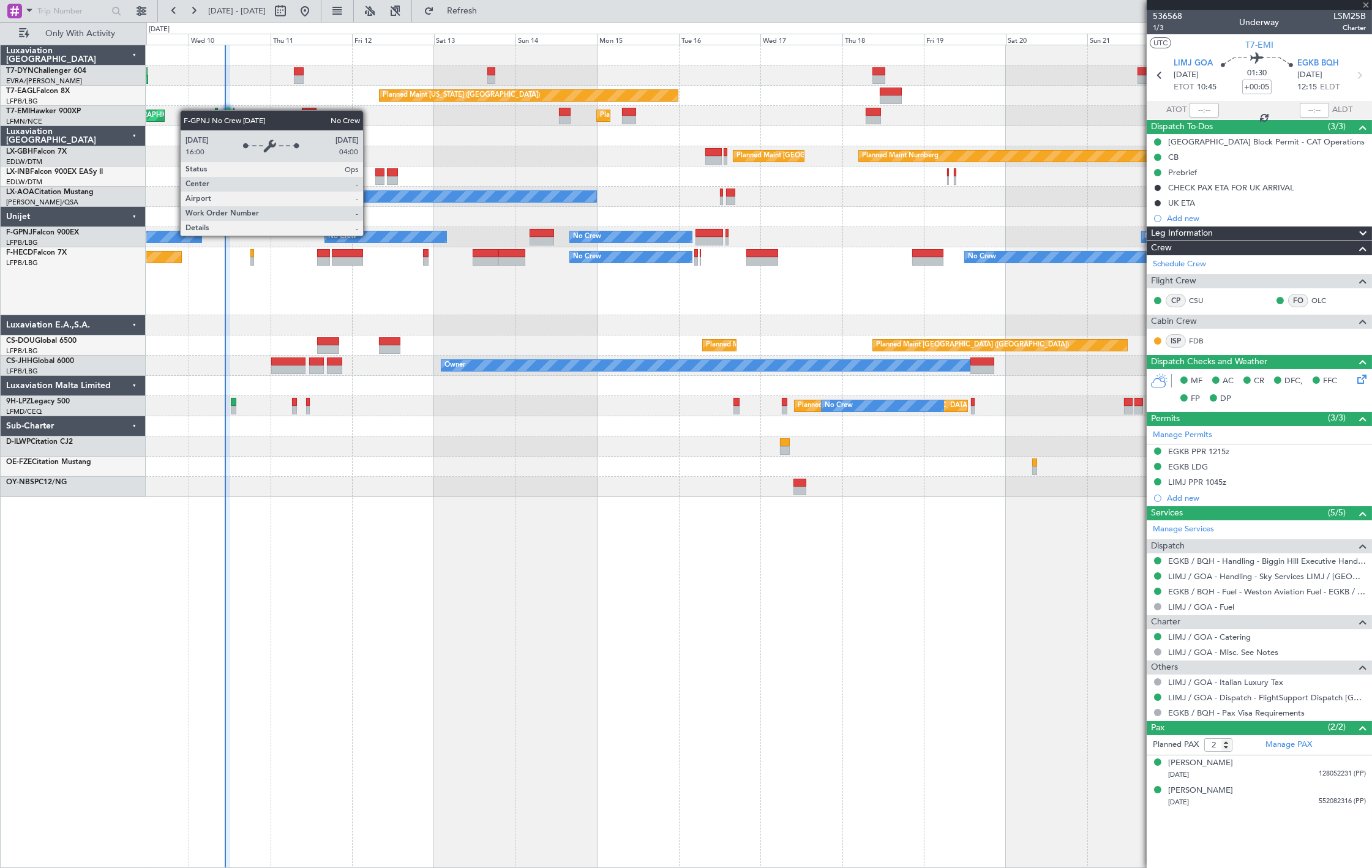
type input "+00:10"
type input "1"
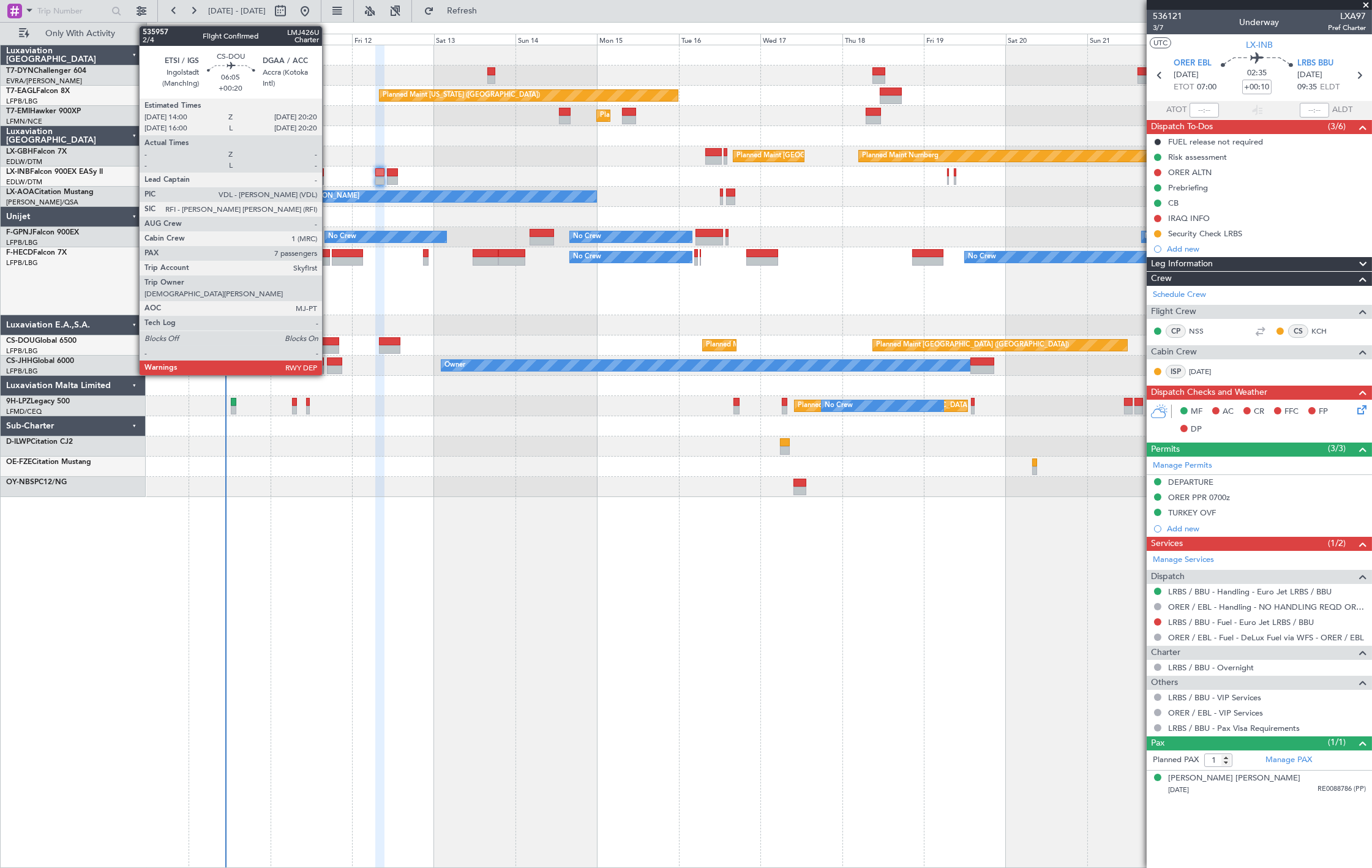
click at [328, 347] on div at bounding box center [328, 349] width 22 height 8
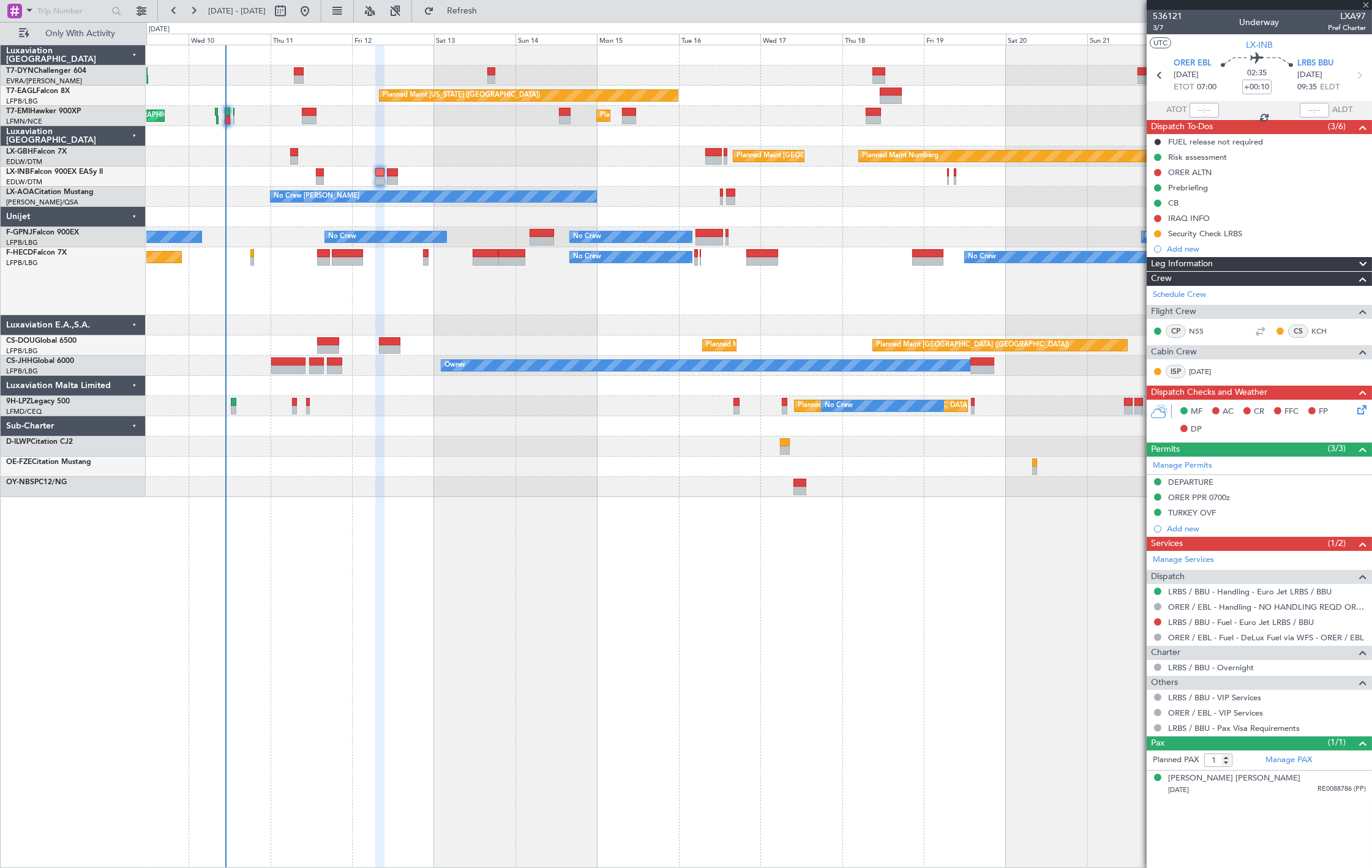
type input "+00:20"
type input "7"
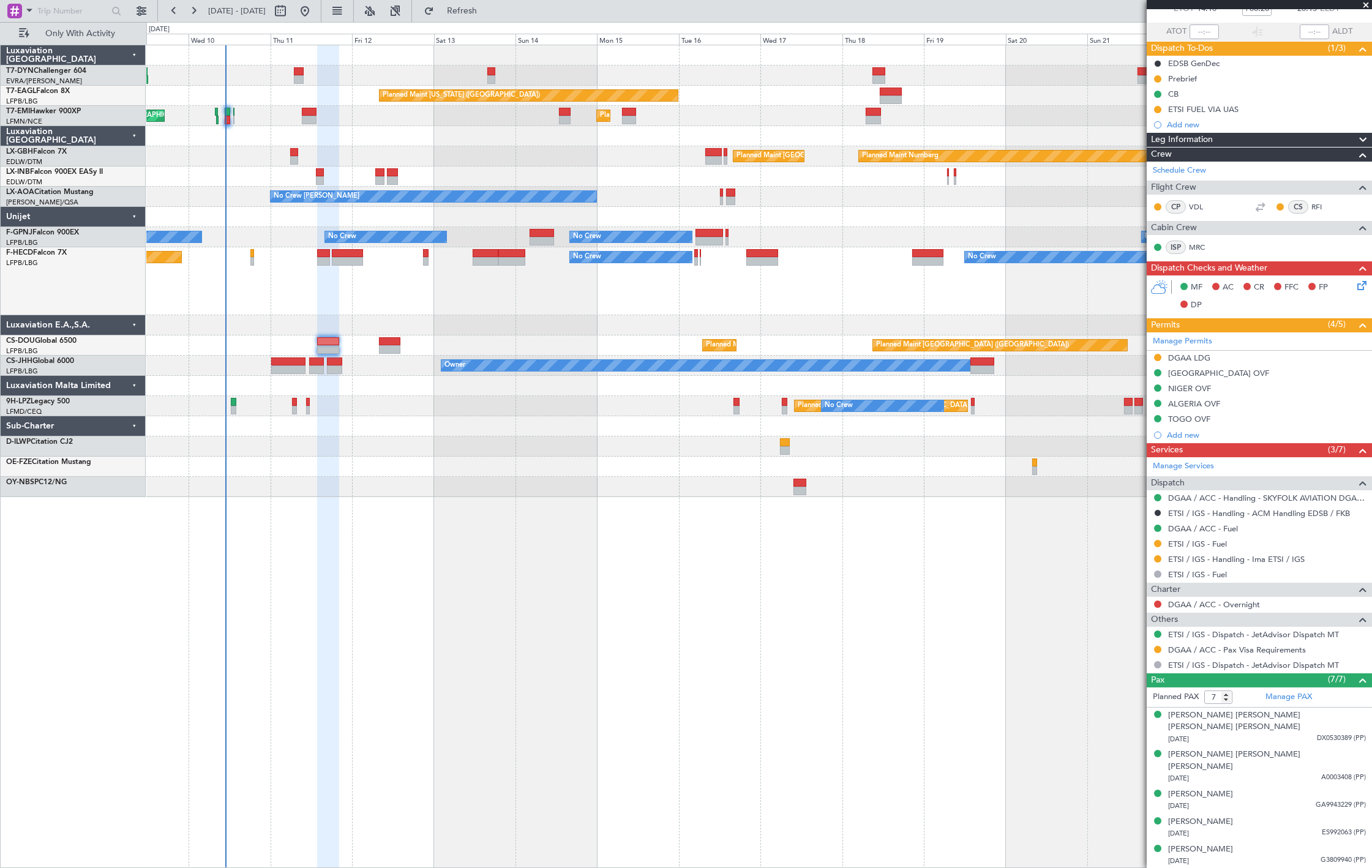
scroll to position [110, 0]
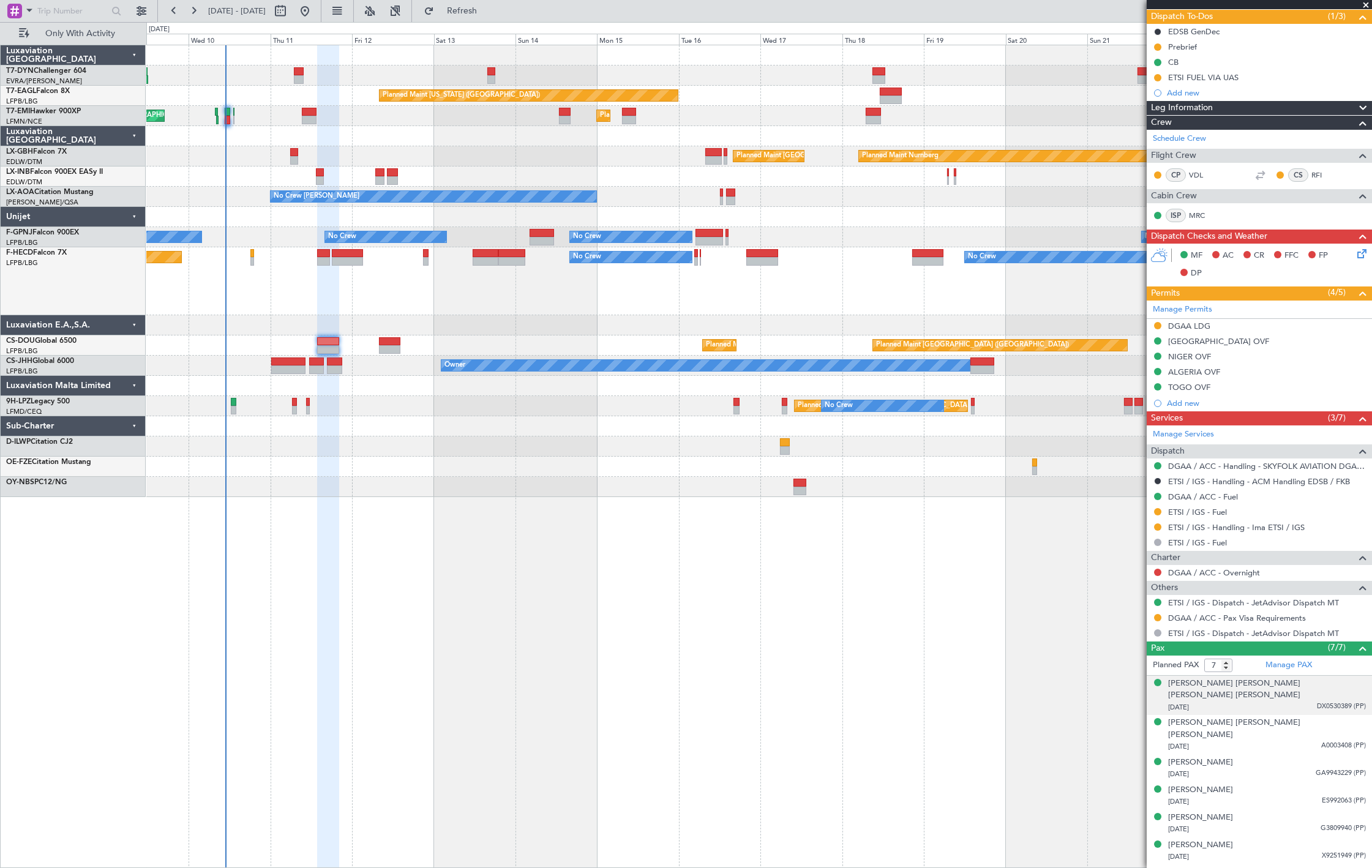
click at [1300, 688] on div "Belinda Giselle Joelle Jonah 21/08/1967 DX0530389 (PP)" at bounding box center [1267, 695] width 198 height 36
click at [1342, 771] on span "A0003408 (PP)" at bounding box center [1343, 776] width 44 height 10
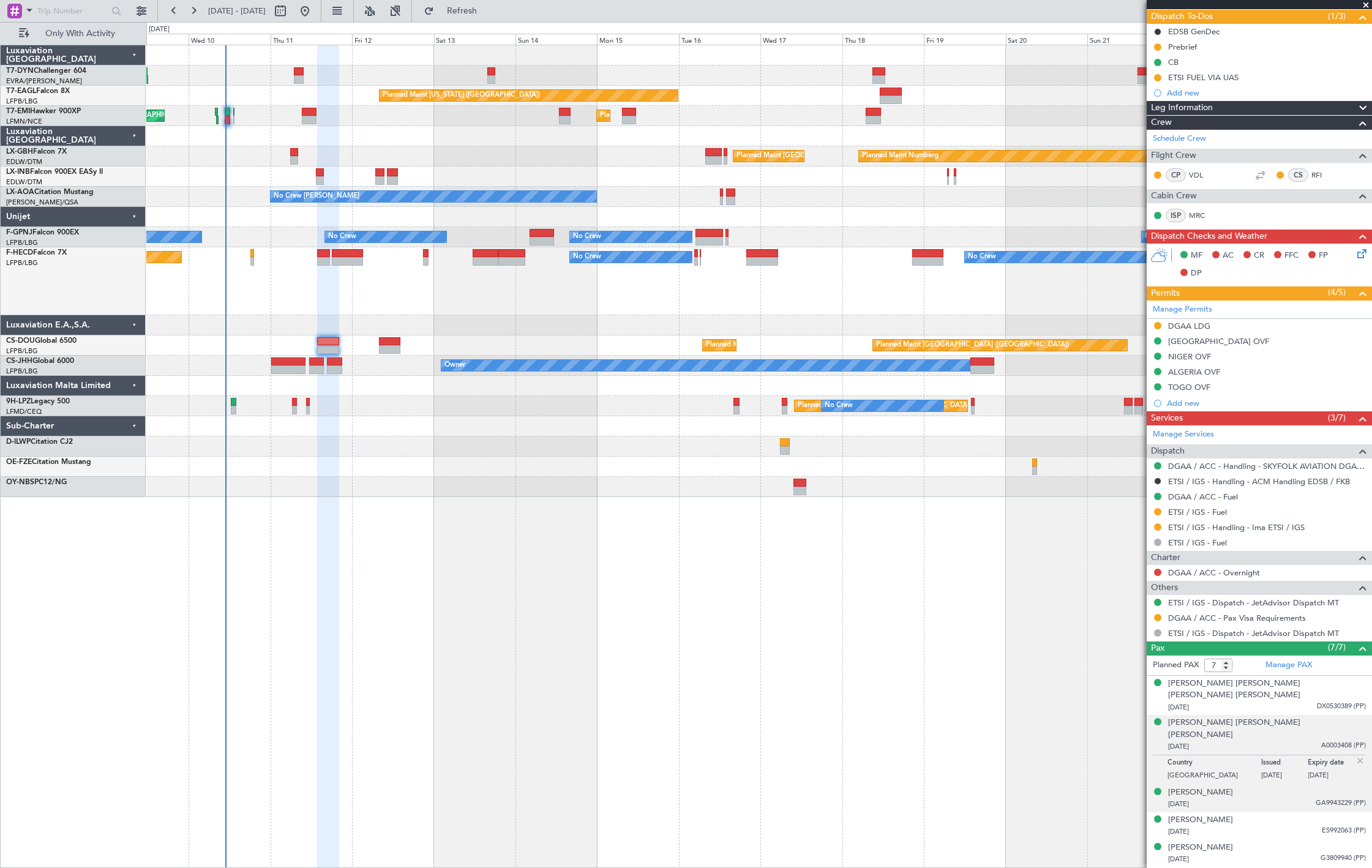
click at [1329, 798] on span "GA9943229 (PP)" at bounding box center [1341, 803] width 50 height 10
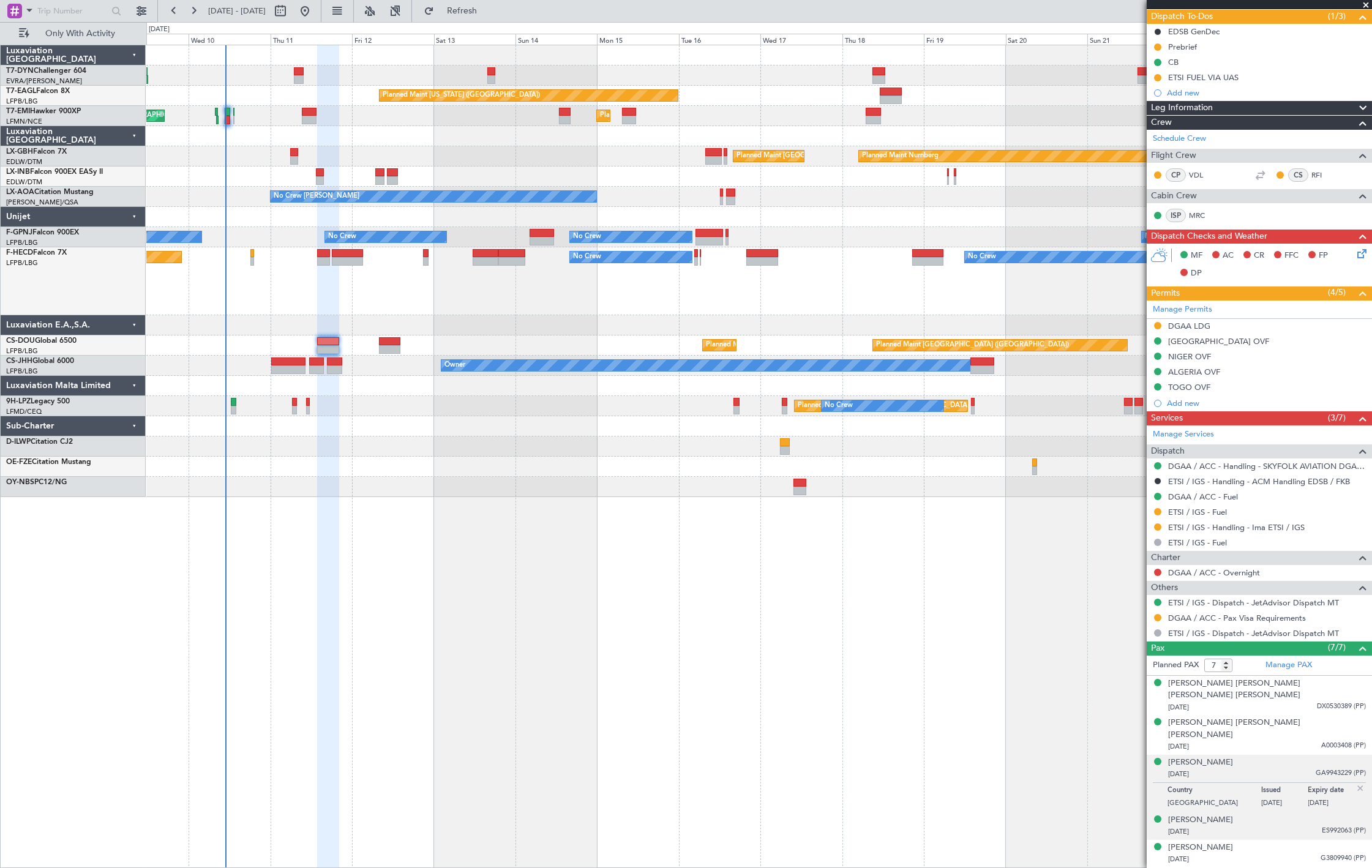
click at [1308, 814] on div "Didier Joseph Bourguignon 21/09/1960 ES992063 (PP)" at bounding box center [1267, 826] width 198 height 24
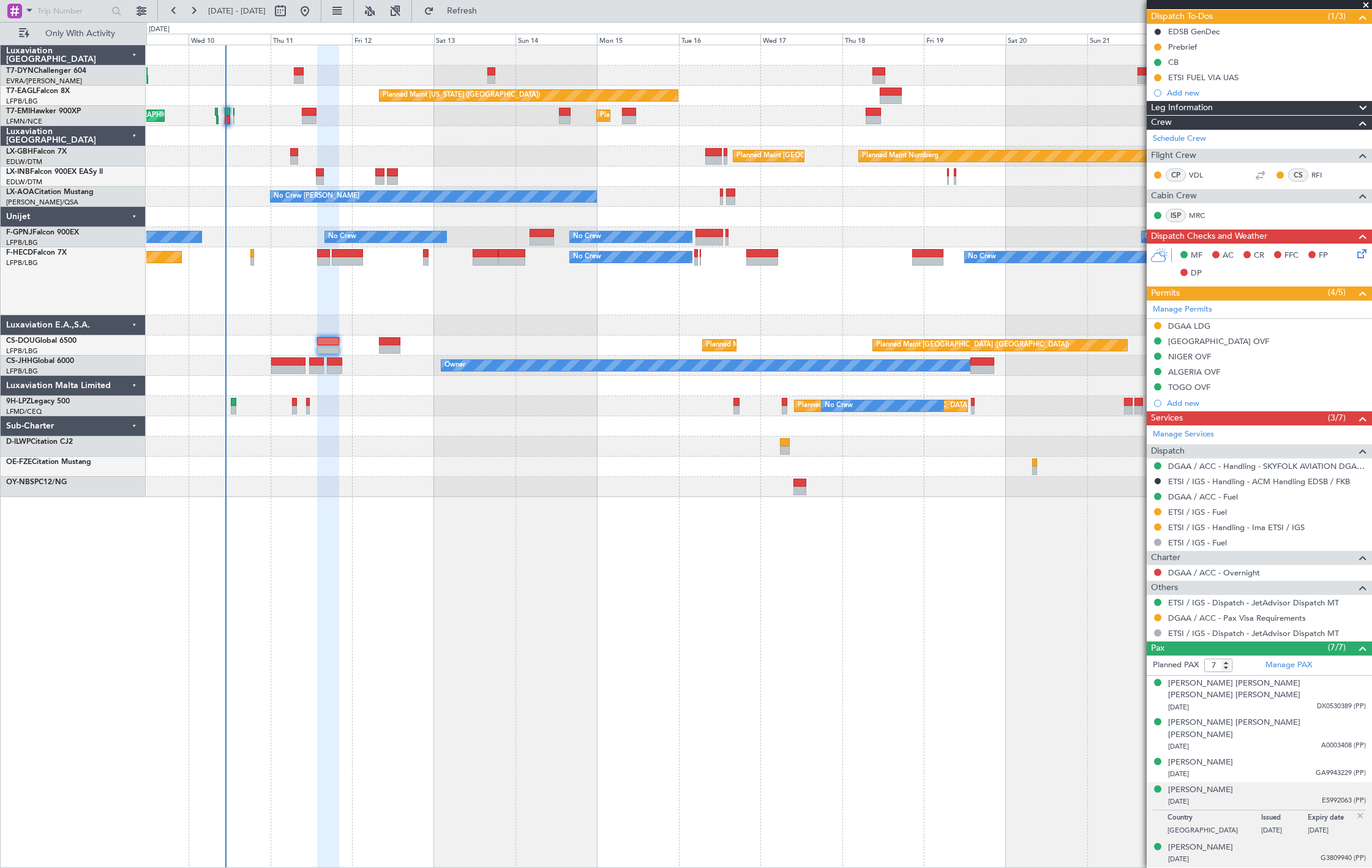
click at [1296, 842] on div "Ibrahim Mahama 29/01/1971 G3809940 (PP)" at bounding box center [1267, 854] width 198 height 24
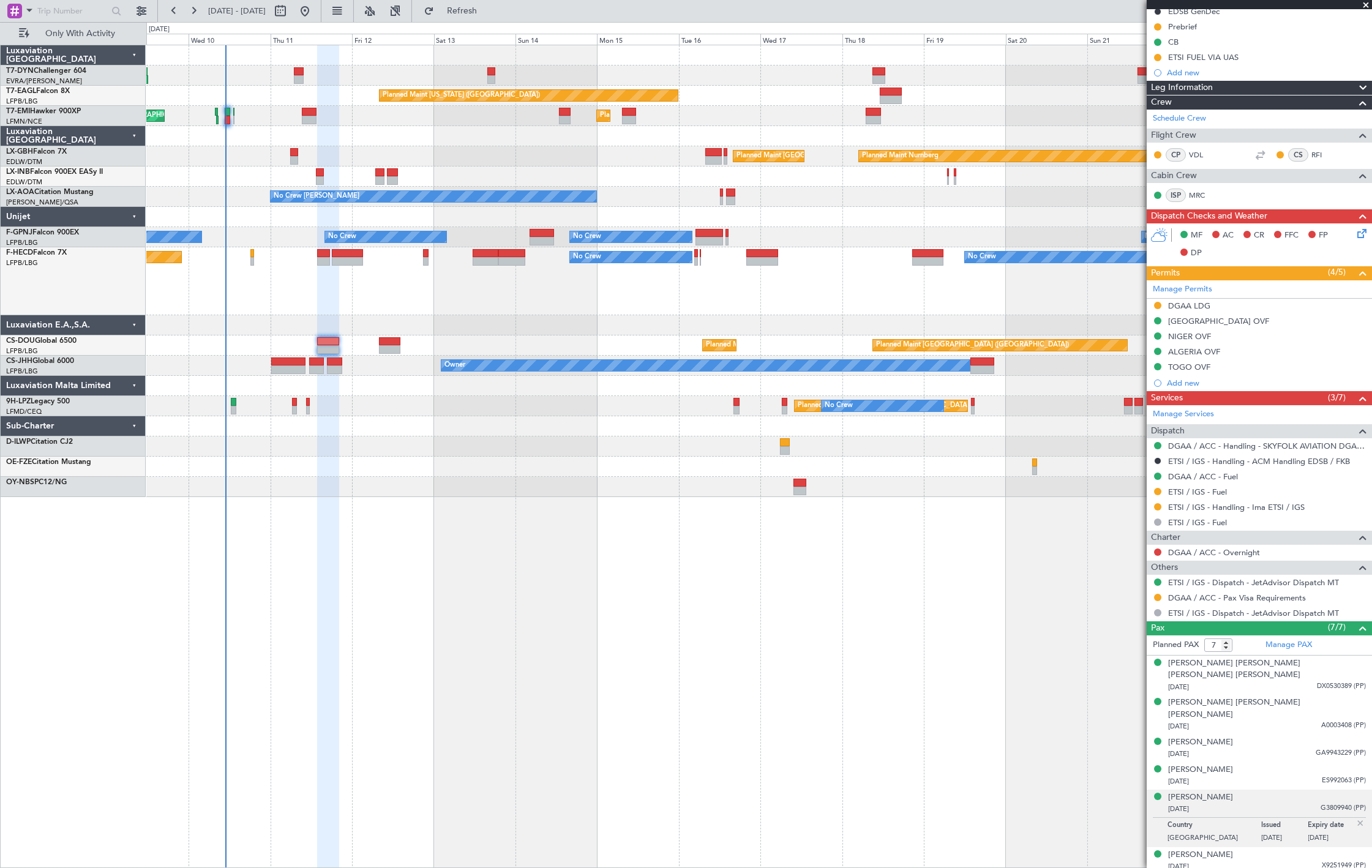
scroll to position [140, 0]
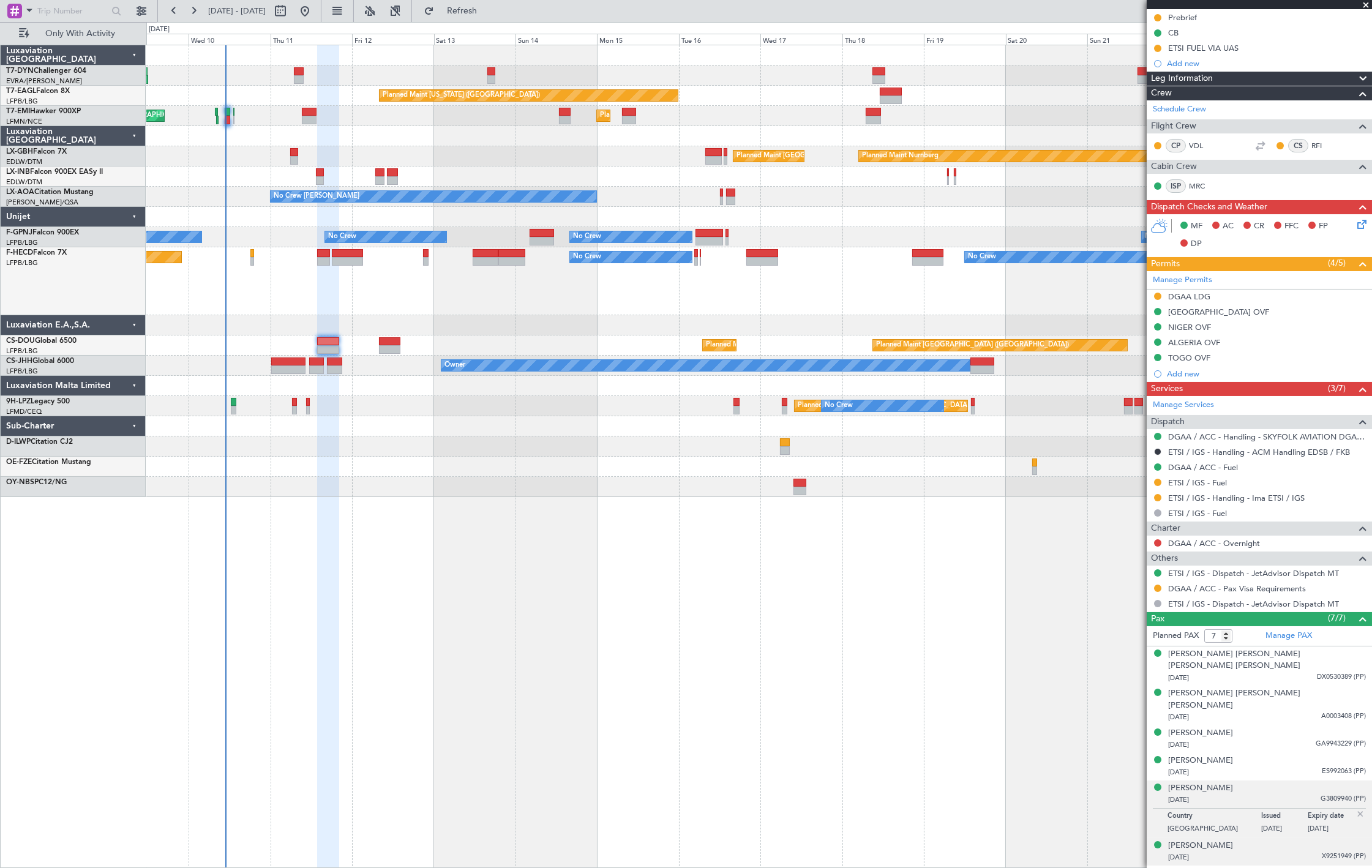
click at [1279, 840] on div "Marie-Sofia Belbel 01/07/1989 X9251949 (PP)" at bounding box center [1267, 852] width 198 height 24
click at [1275, 867] on div "Samuel Esson Jonah 19/11/1949 DX0530376 (PP)" at bounding box center [1267, 879] width 198 height 24
click at [1266, 810] on div "Marie-Sofia Belbel 01/07/1989 X9251949 (PP)" at bounding box center [1267, 822] width 198 height 24
click at [1269, 782] on div "Ibrahim Mahama 29/01/1971 G3809940 (PP)" at bounding box center [1267, 794] width 198 height 24
click at [1303, 755] on div "Didier Joseph Bourguignon 21/09/1960 ES992063 (PP)" at bounding box center [1267, 767] width 198 height 24
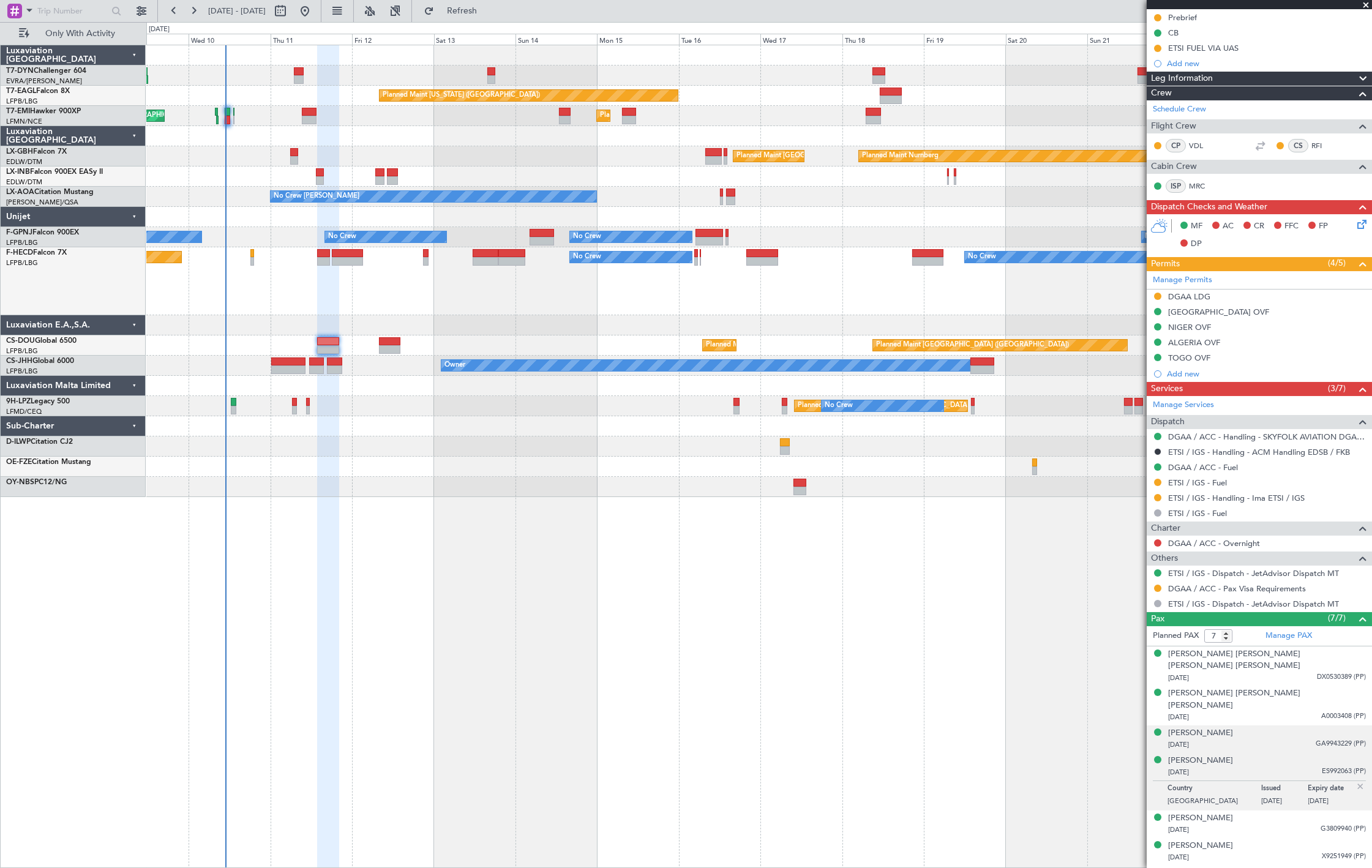
click at [1300, 727] on div "Corinne Monique Demaeght 17/07/1970 GA9943229 (PP)" at bounding box center [1267, 739] width 198 height 24
click at [1333, 711] on span "A0003408 (PP)" at bounding box center [1343, 716] width 44 height 10
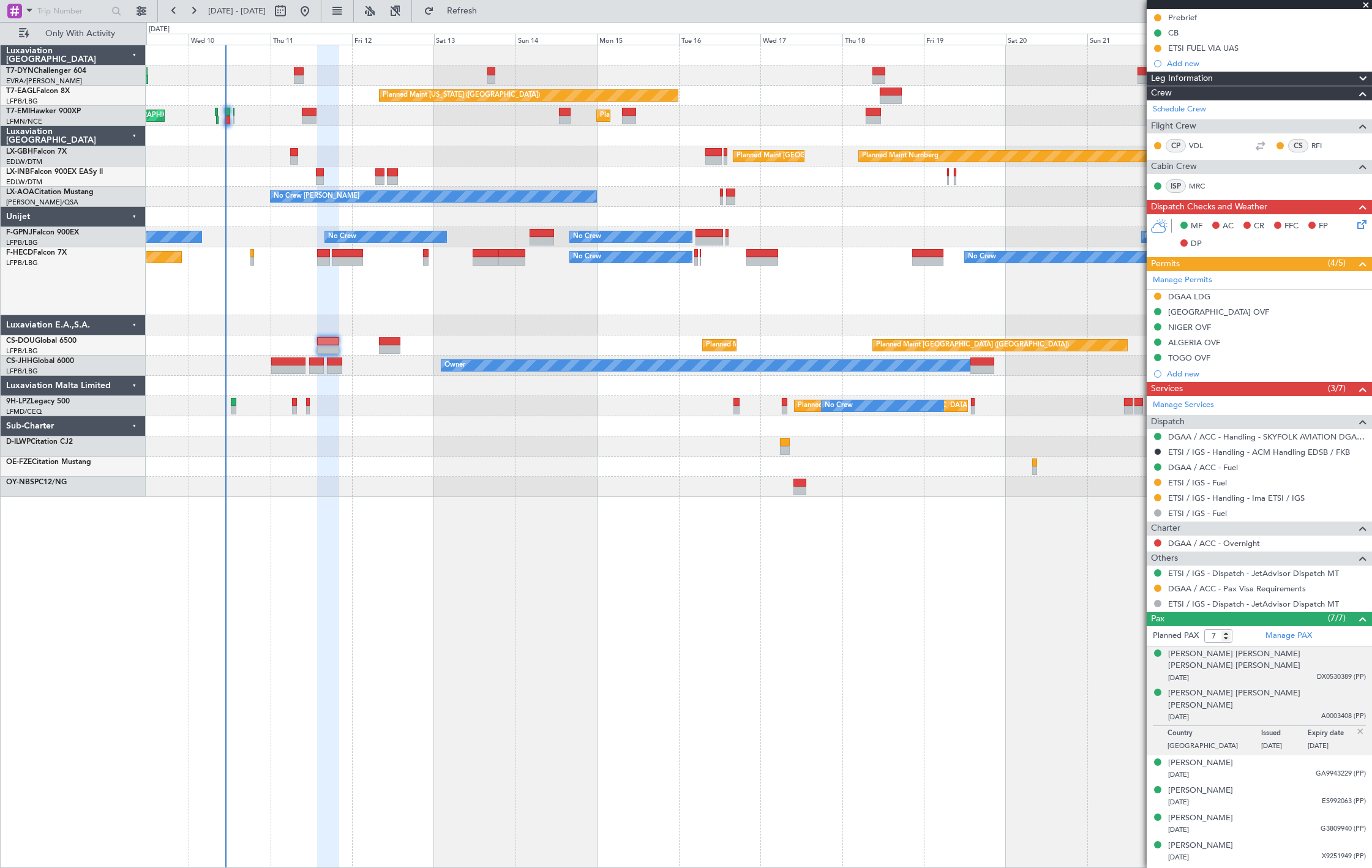
click at [1335, 672] on span "DX0530389 (PP)" at bounding box center [1341, 677] width 49 height 10
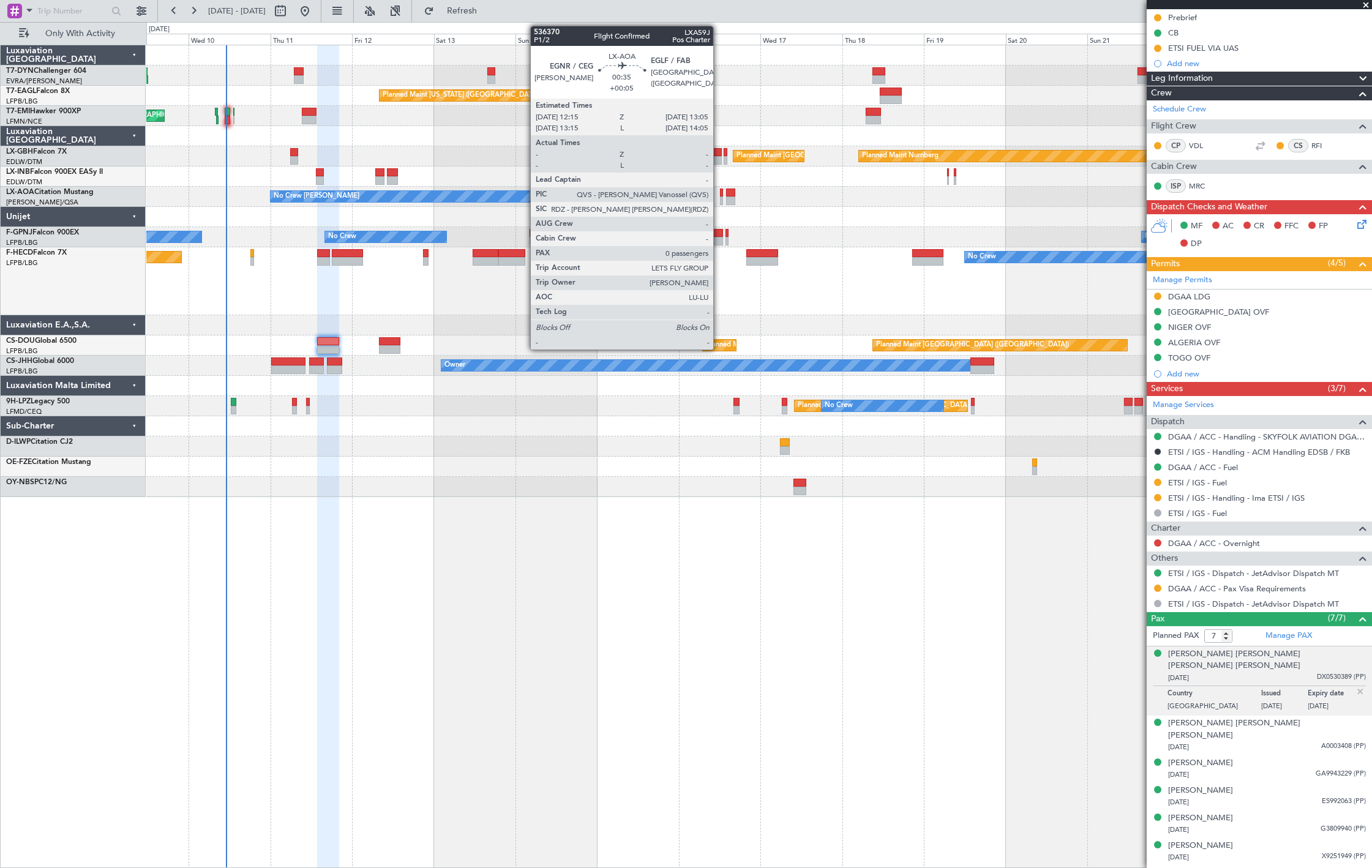
click at [720, 201] on div at bounding box center [721, 201] width 3 height 8
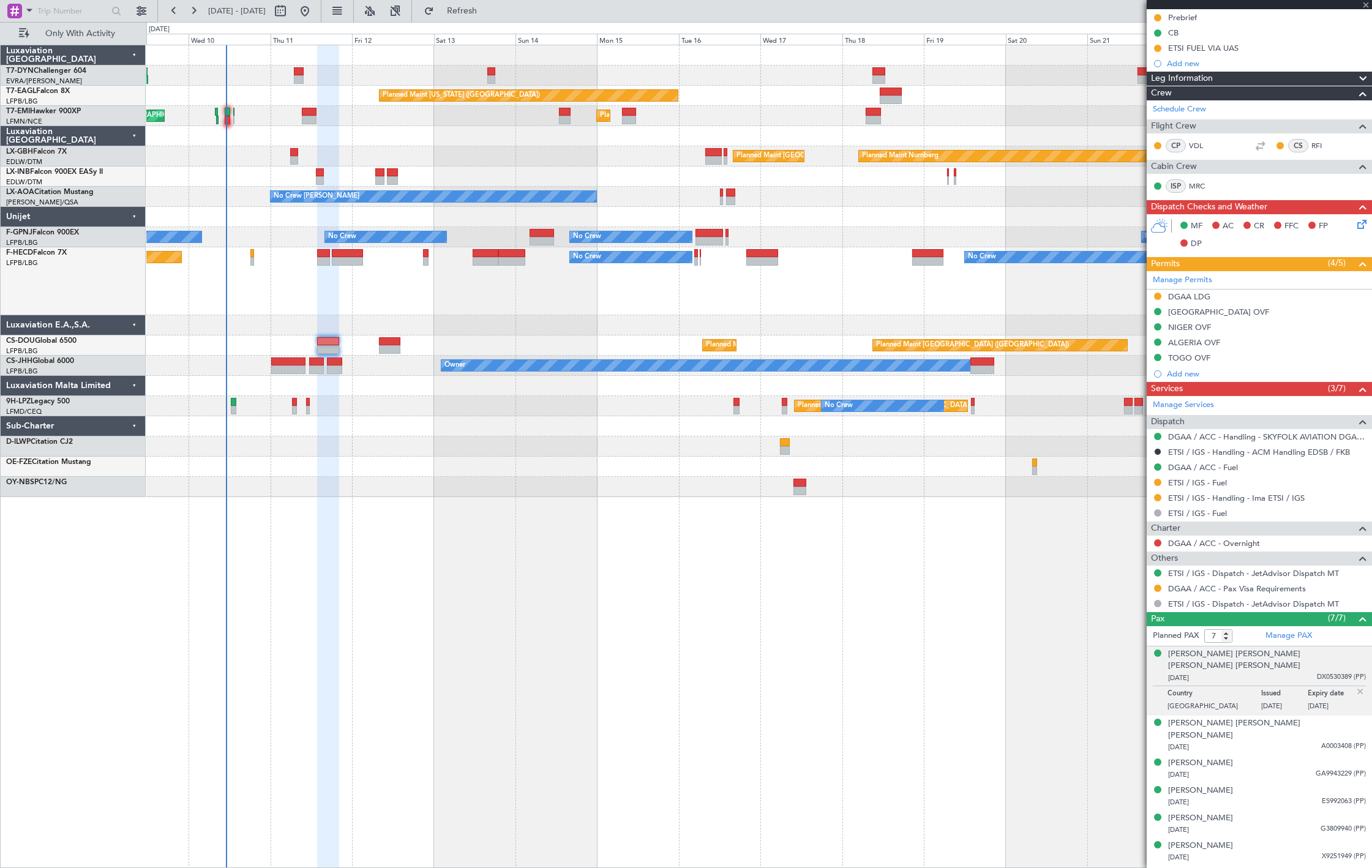
type input "+00:05"
type input "0"
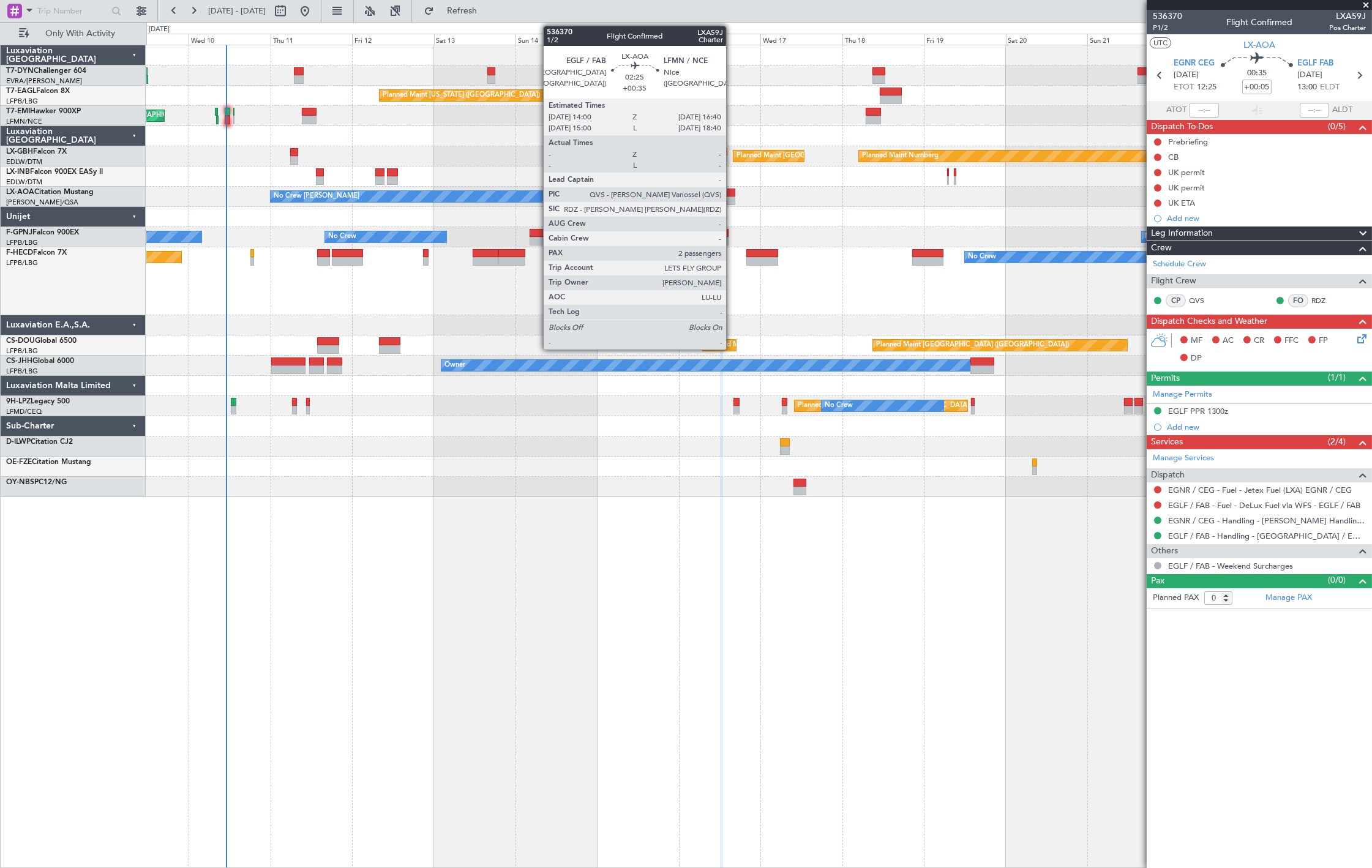
click at [732, 203] on div at bounding box center [731, 201] width 9 height 8
type input "+00:35"
type input "2"
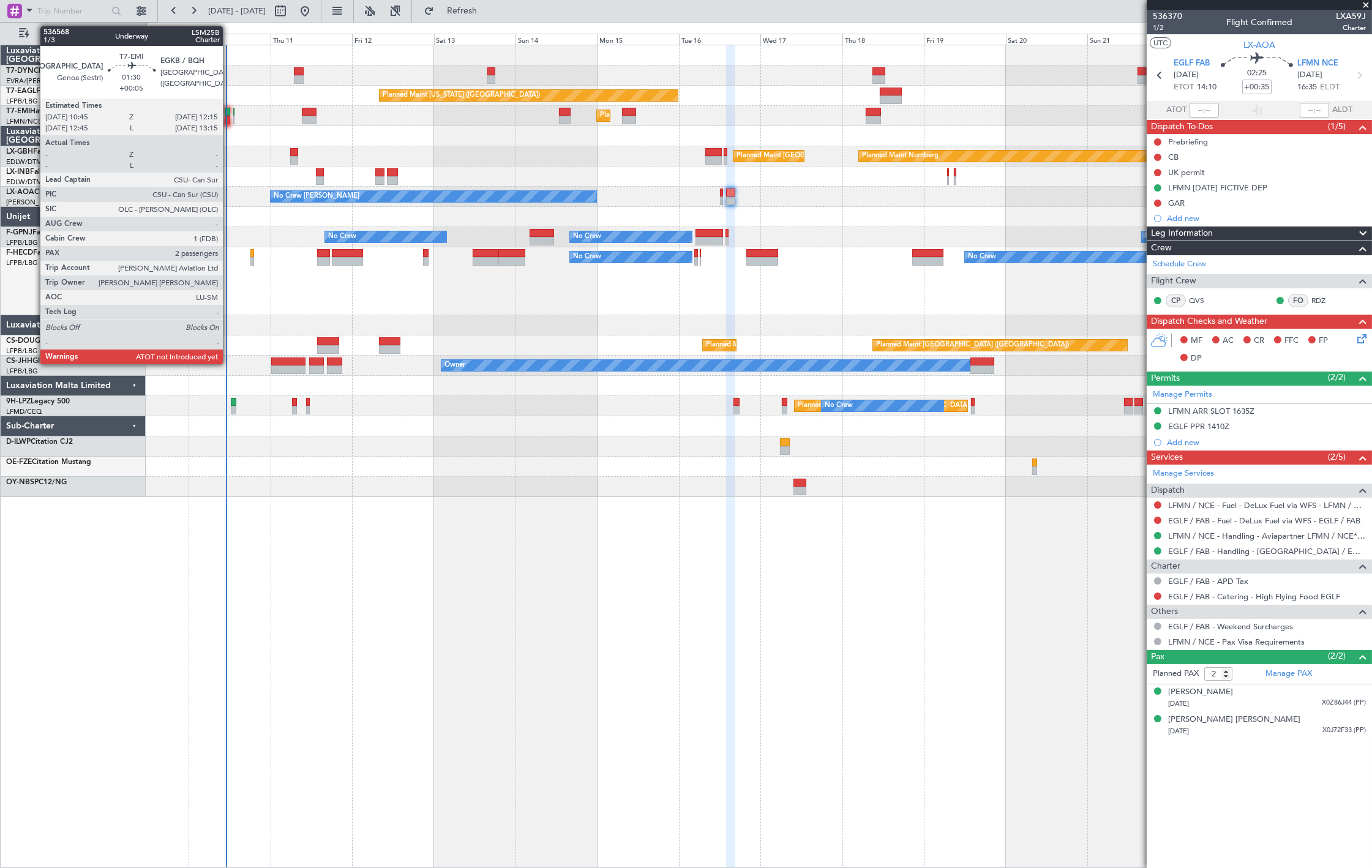
click at [229, 120] on div at bounding box center [227, 120] width 5 height 8
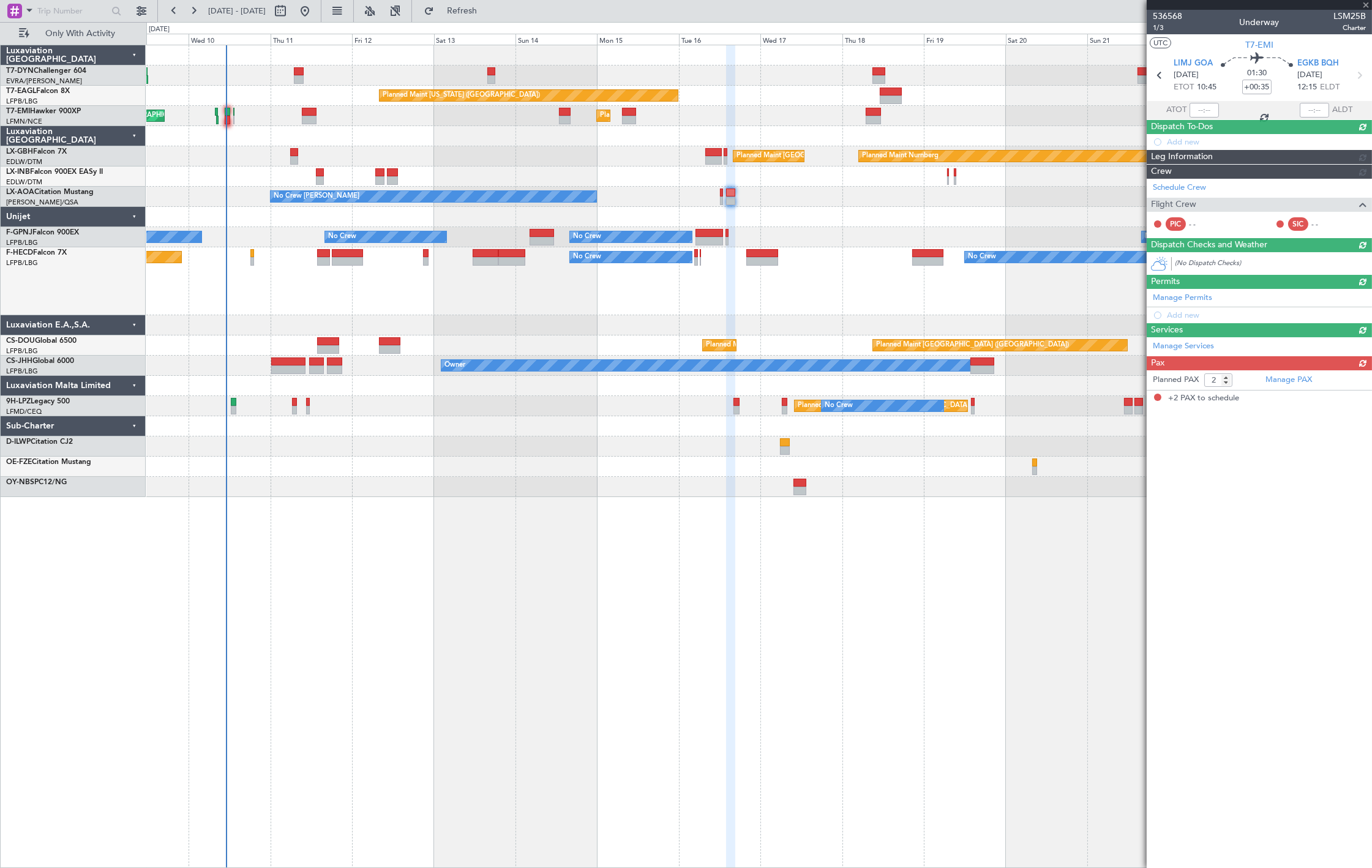
type input "+00:05"
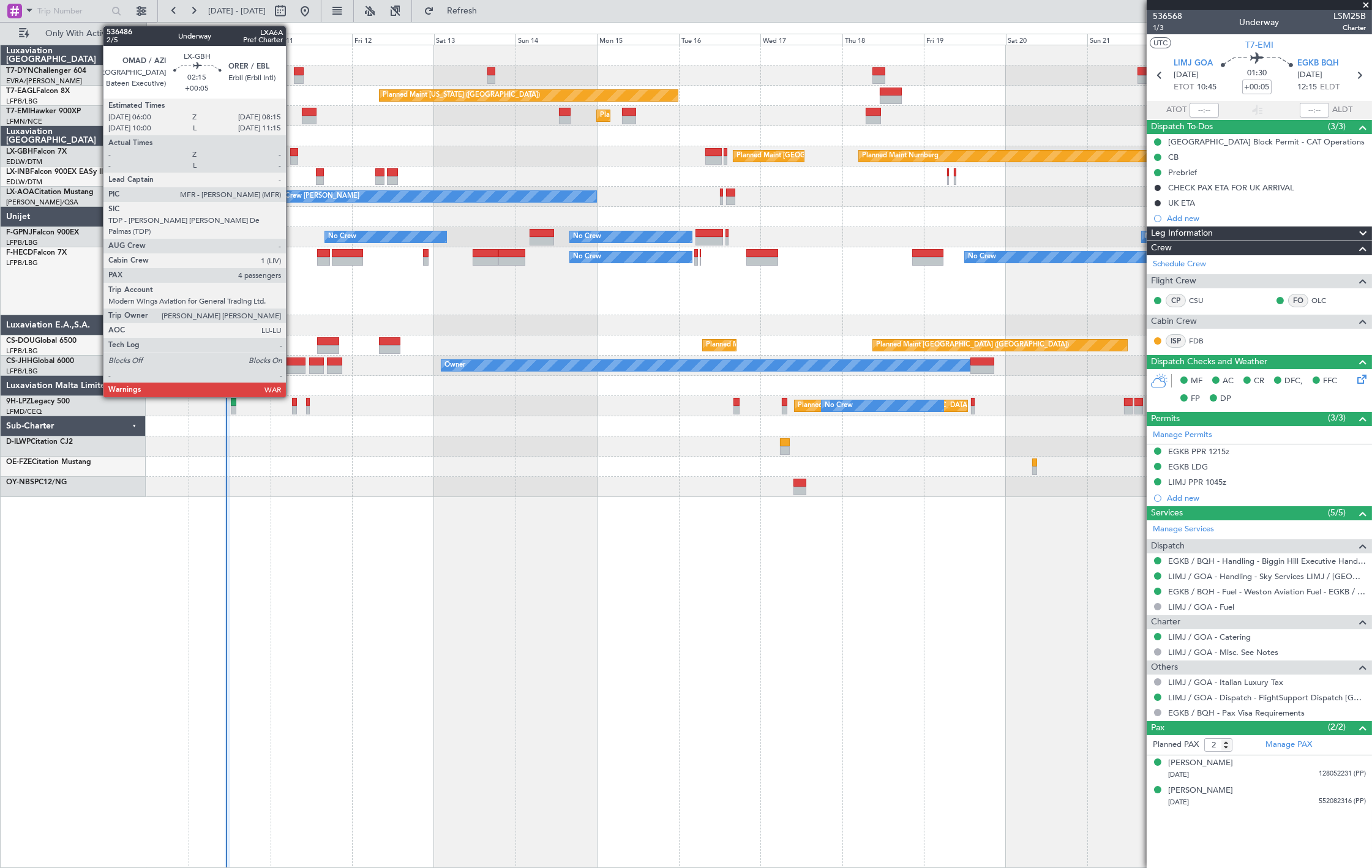
click at [292, 158] on div at bounding box center [294, 160] width 8 height 8
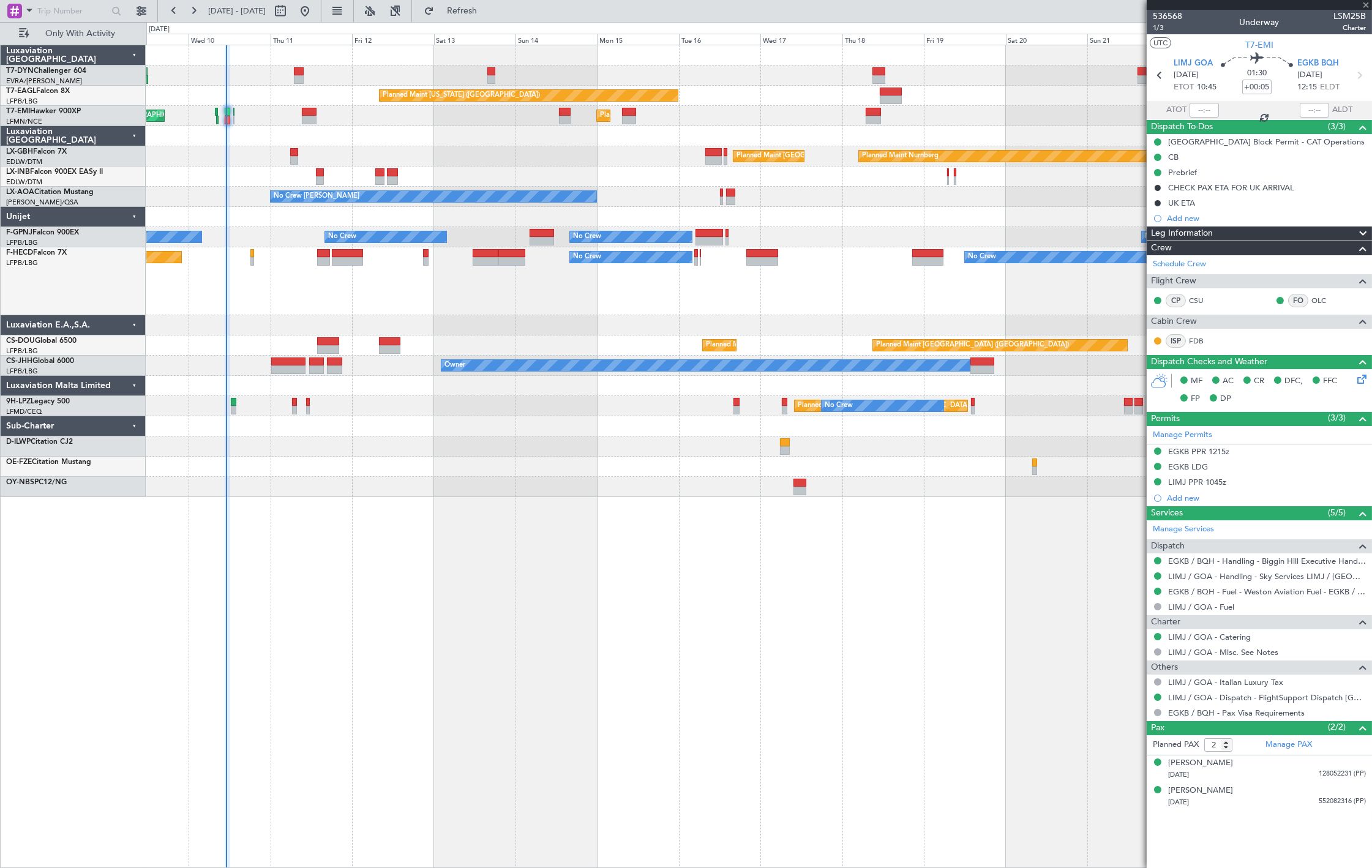
type input "4"
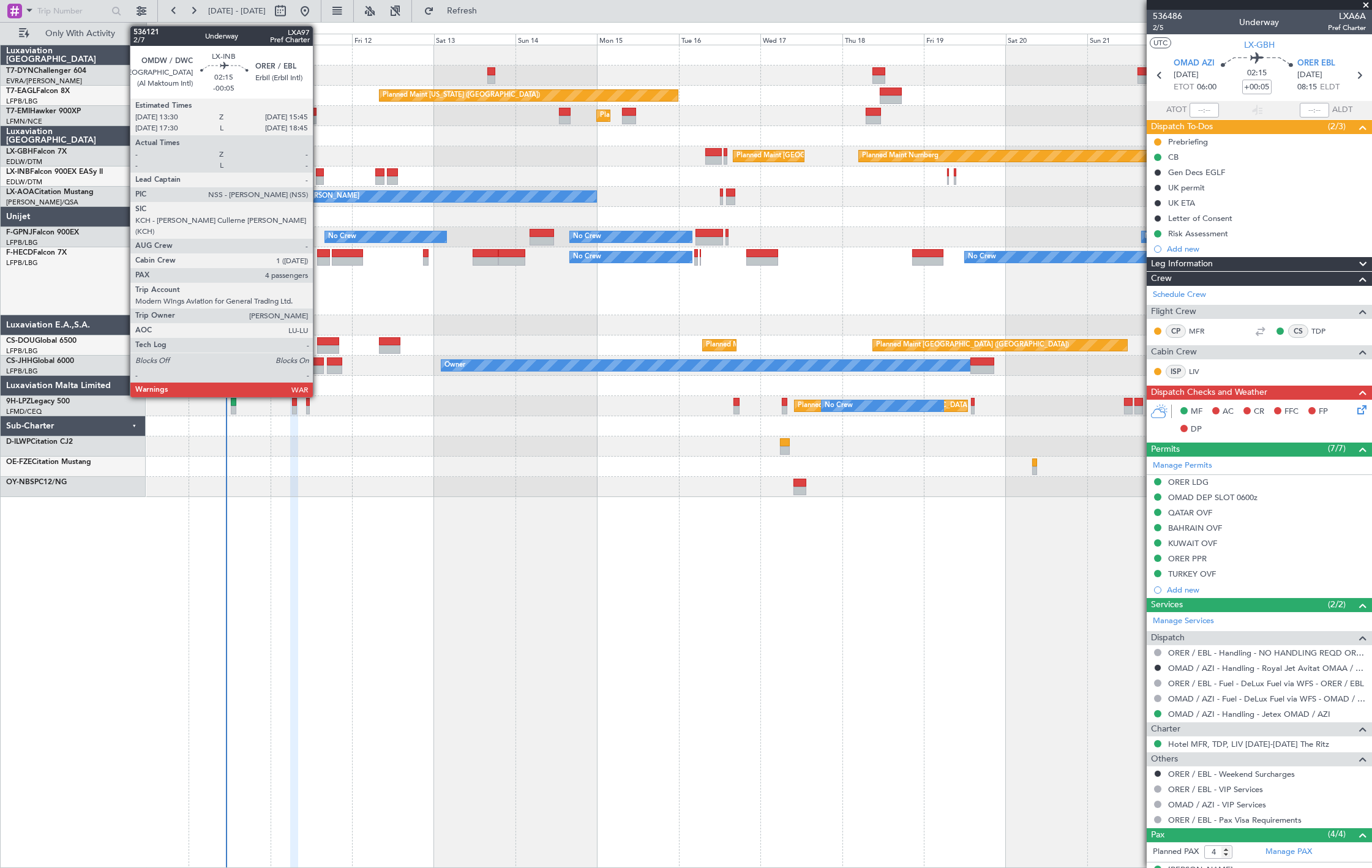
click at [319, 180] on div at bounding box center [320, 180] width 8 height 8
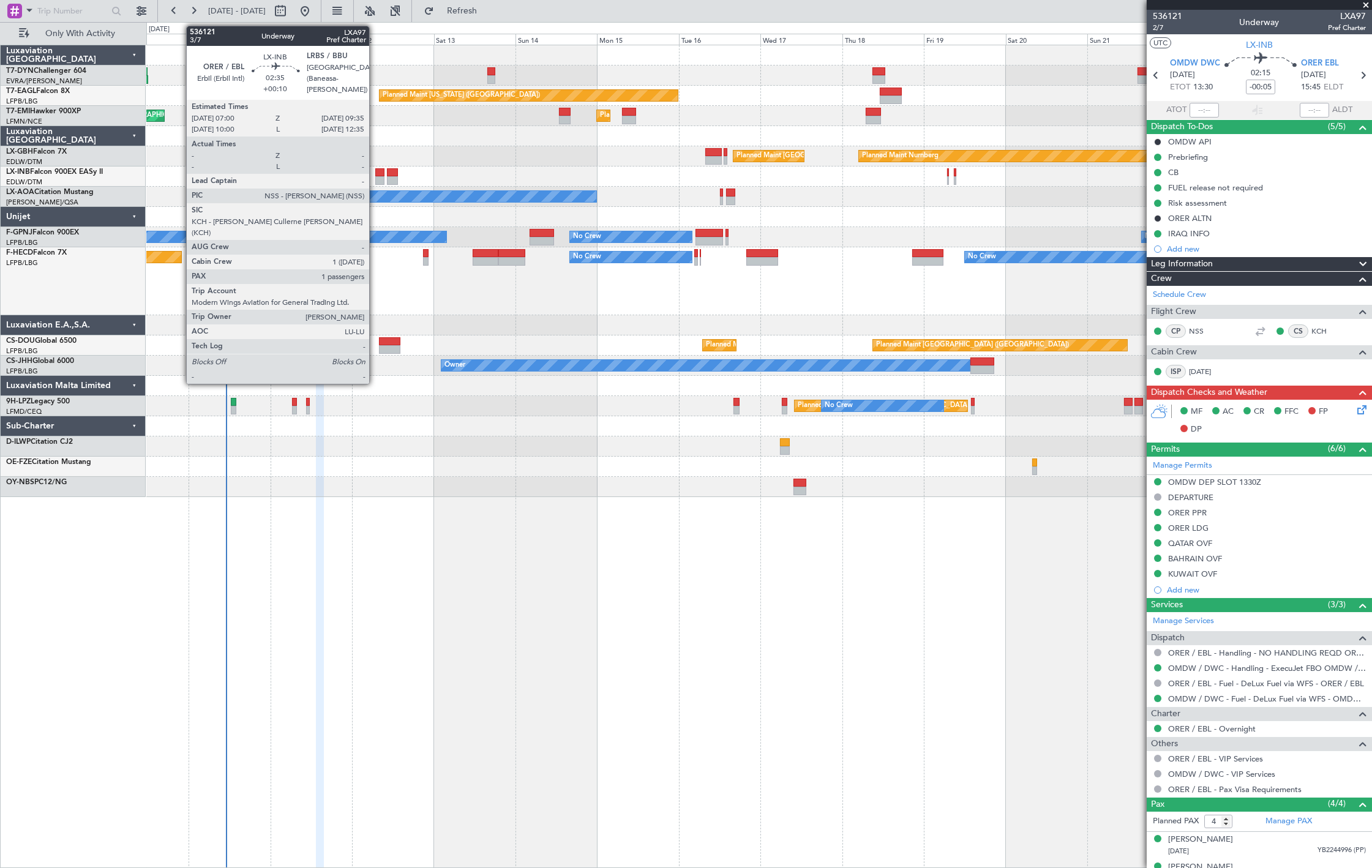
click at [375, 178] on div at bounding box center [380, 180] width 9 height 8
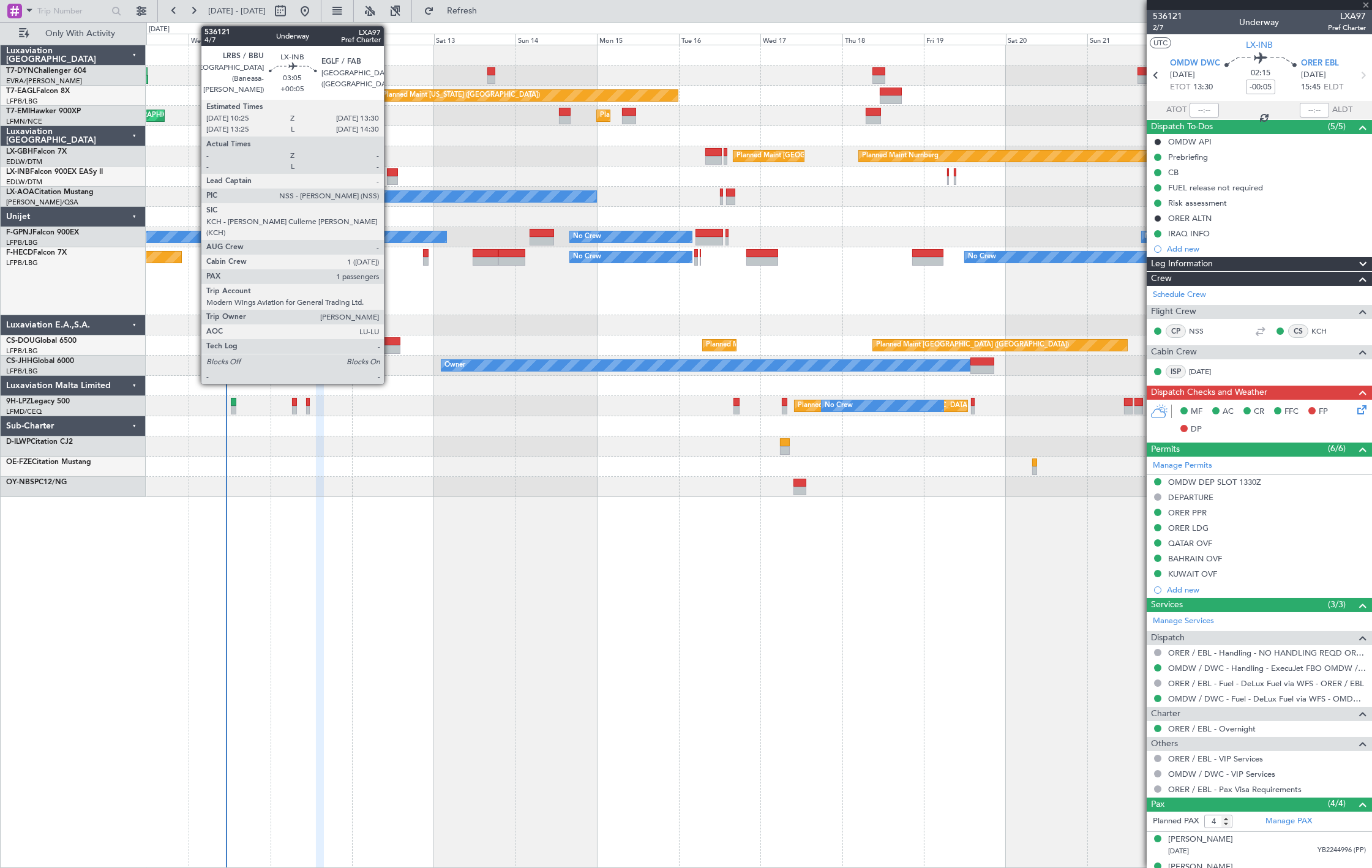
type input "+00:10"
type input "1"
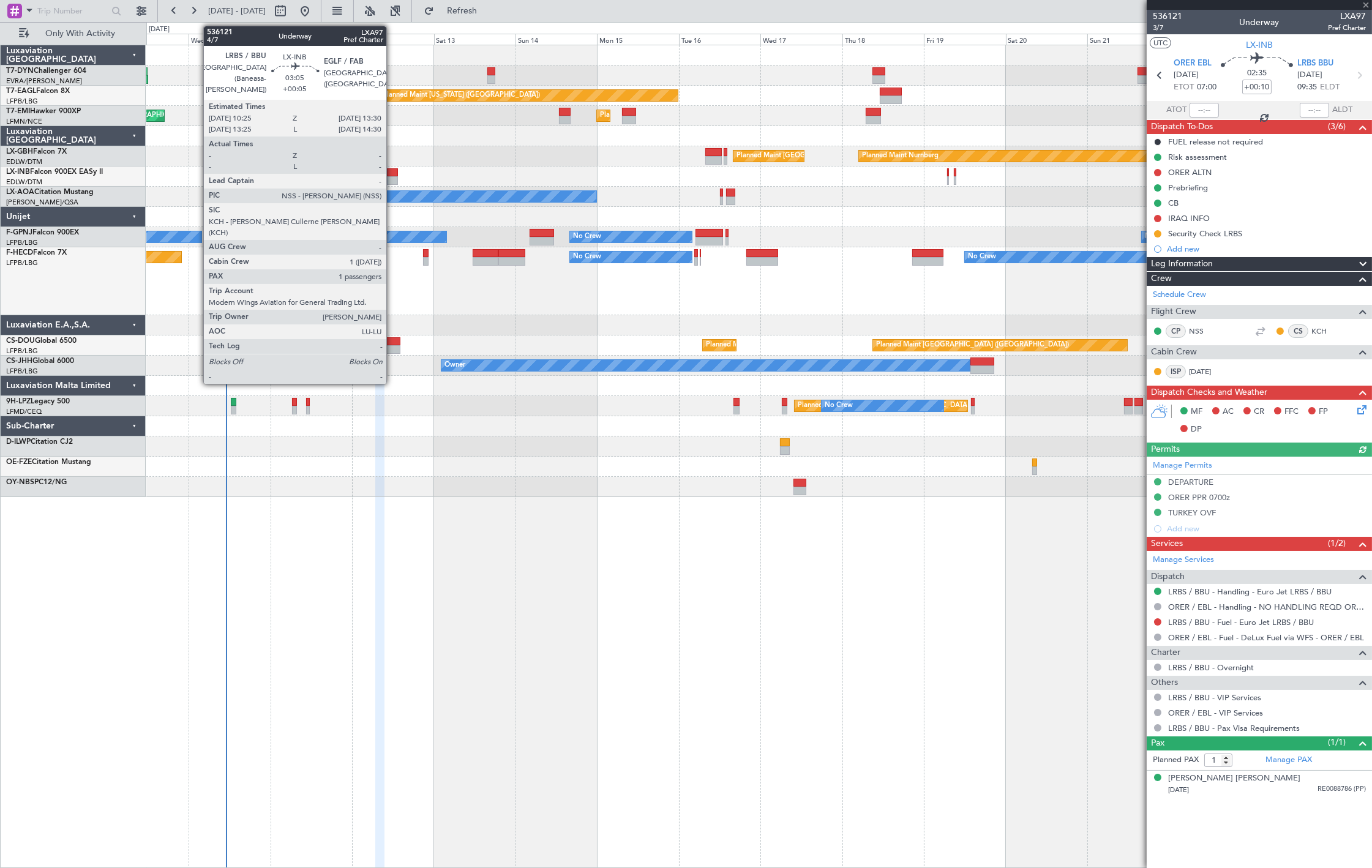
click at [392, 182] on div at bounding box center [392, 180] width 11 height 8
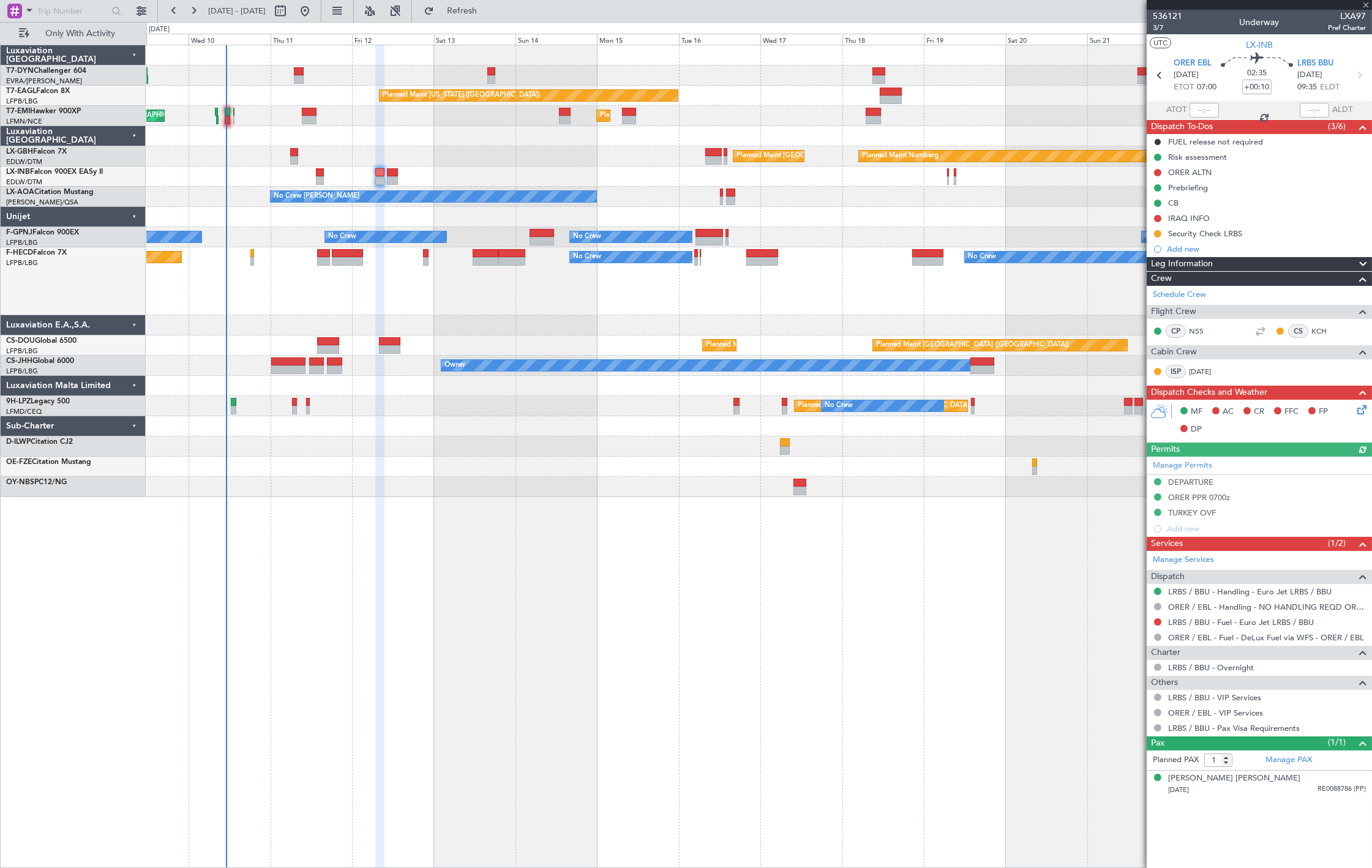
type input "+00:05"
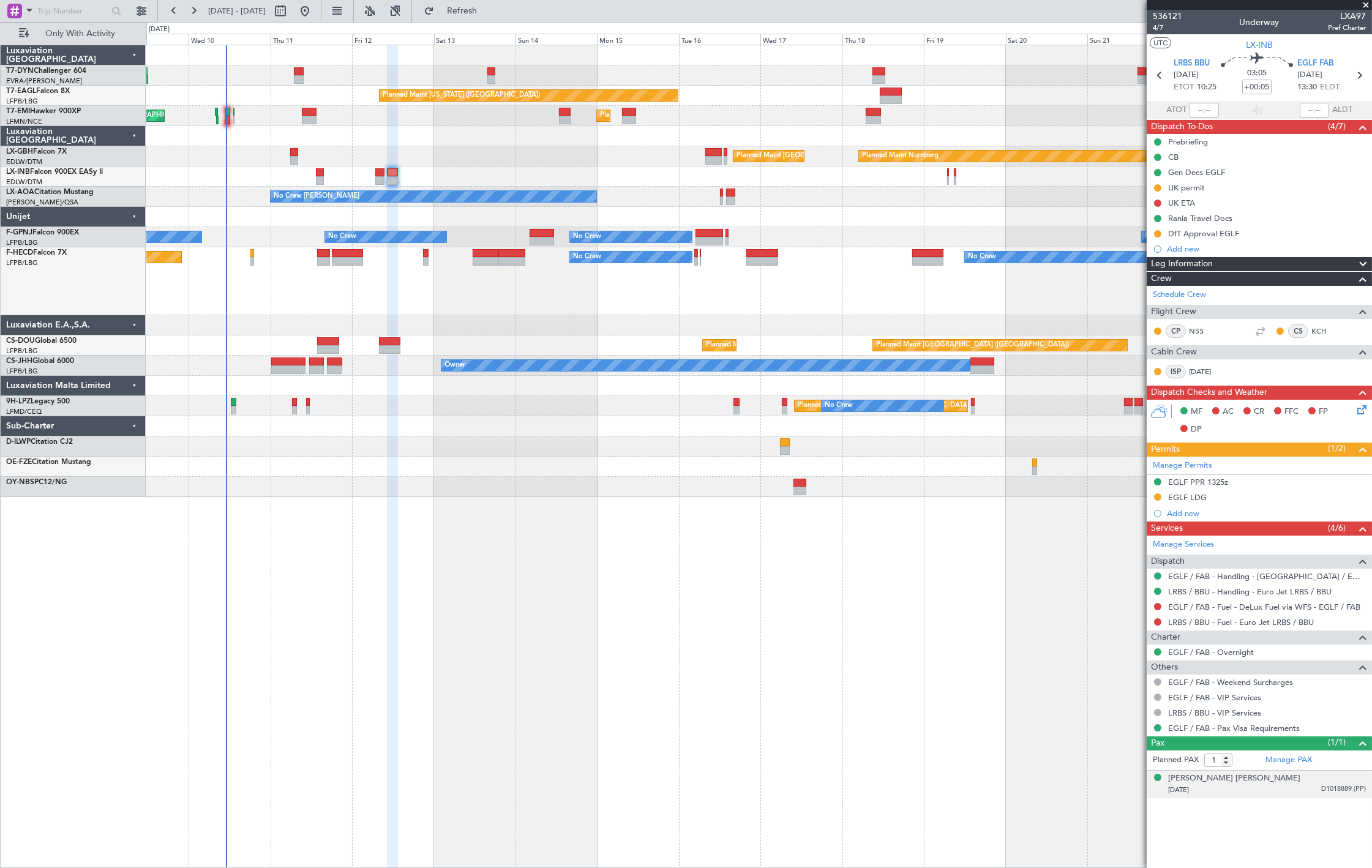
click at [1318, 788] on div "14/07/1999 D1018889 (PP)" at bounding box center [1267, 790] width 198 height 12
click at [1158, 204] on button at bounding box center [1157, 203] width 7 height 7
click at [1170, 254] on span "Completed" at bounding box center [1163, 257] width 41 height 12
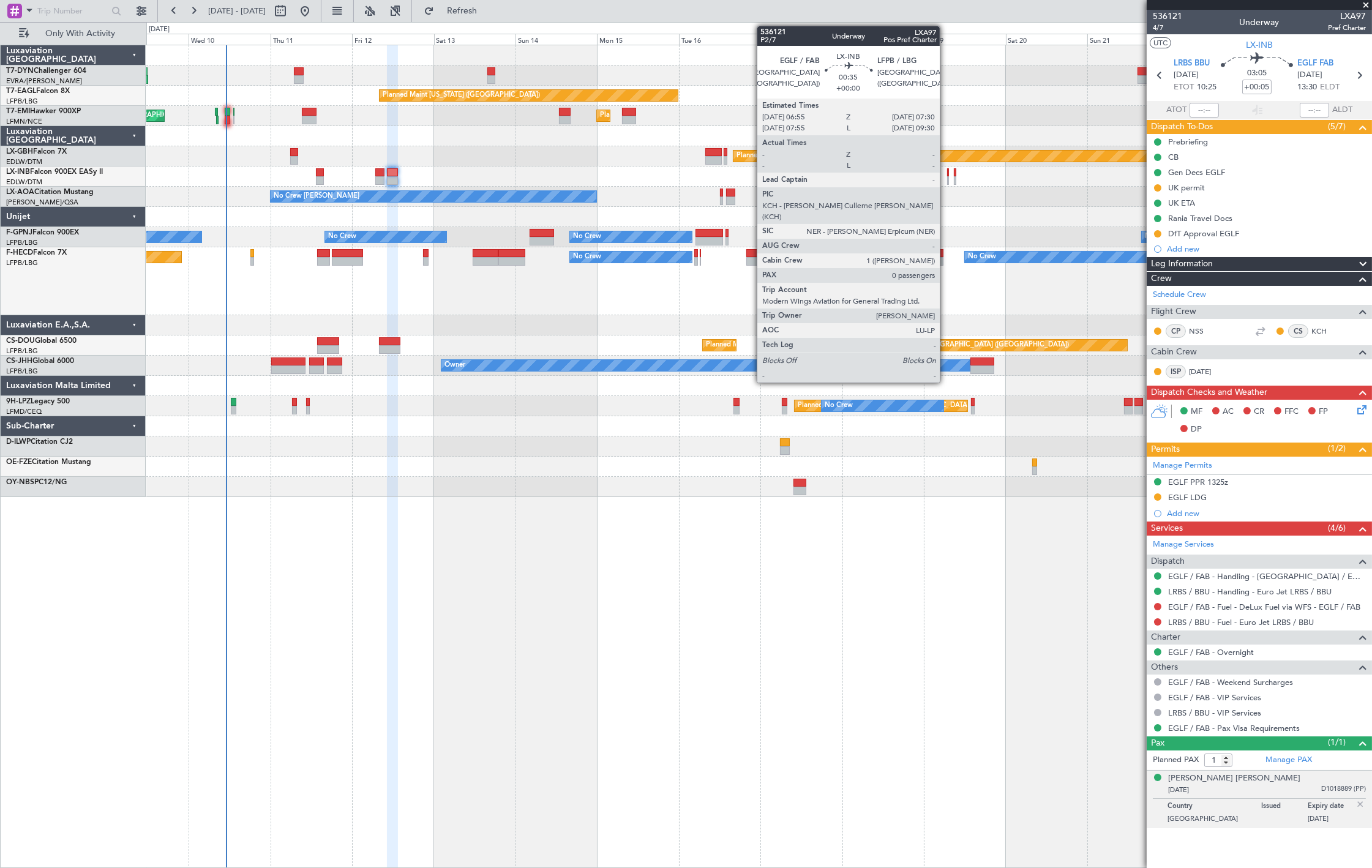
click at [947, 178] on div at bounding box center [948, 180] width 3 height 8
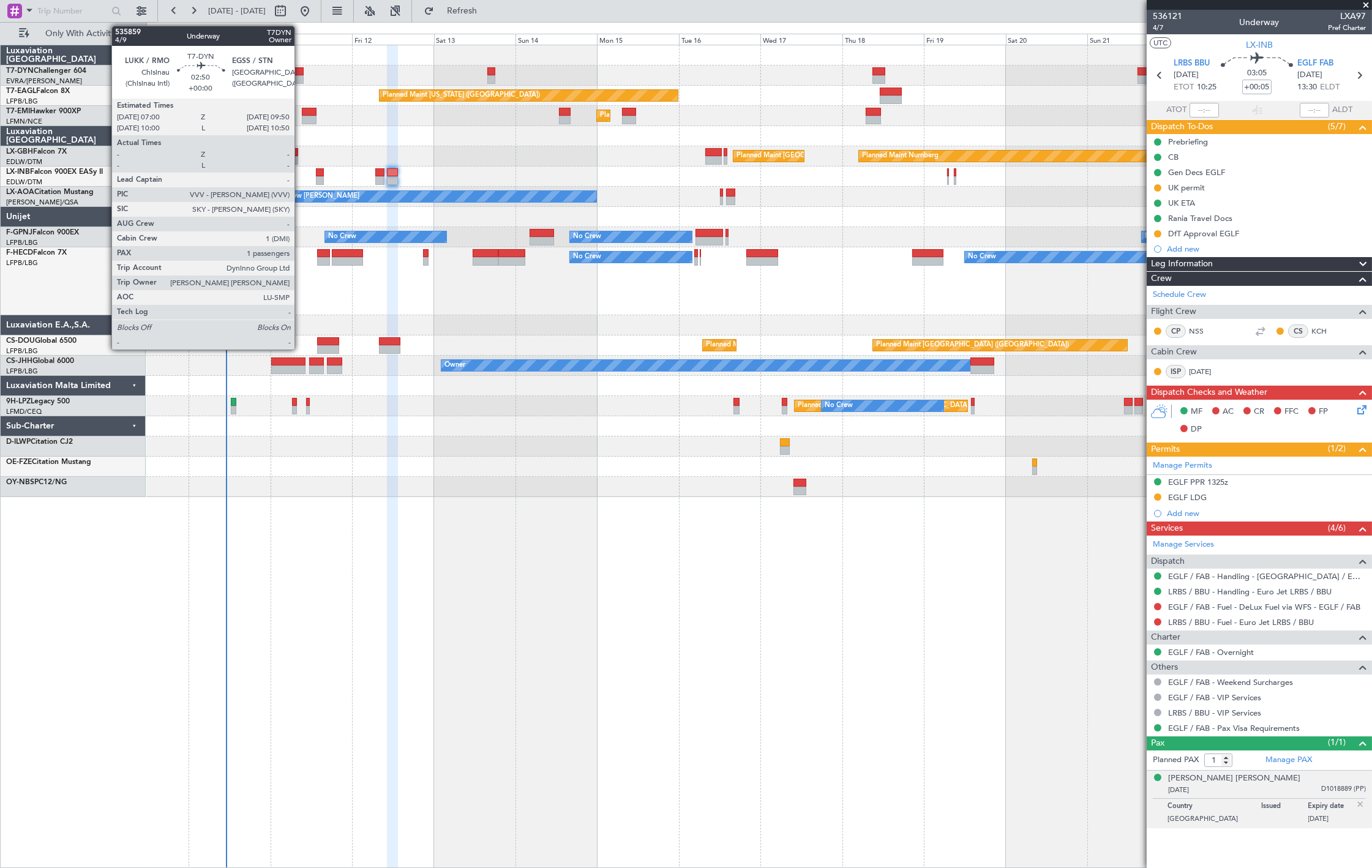
click at [301, 74] on div at bounding box center [299, 71] width 10 height 8
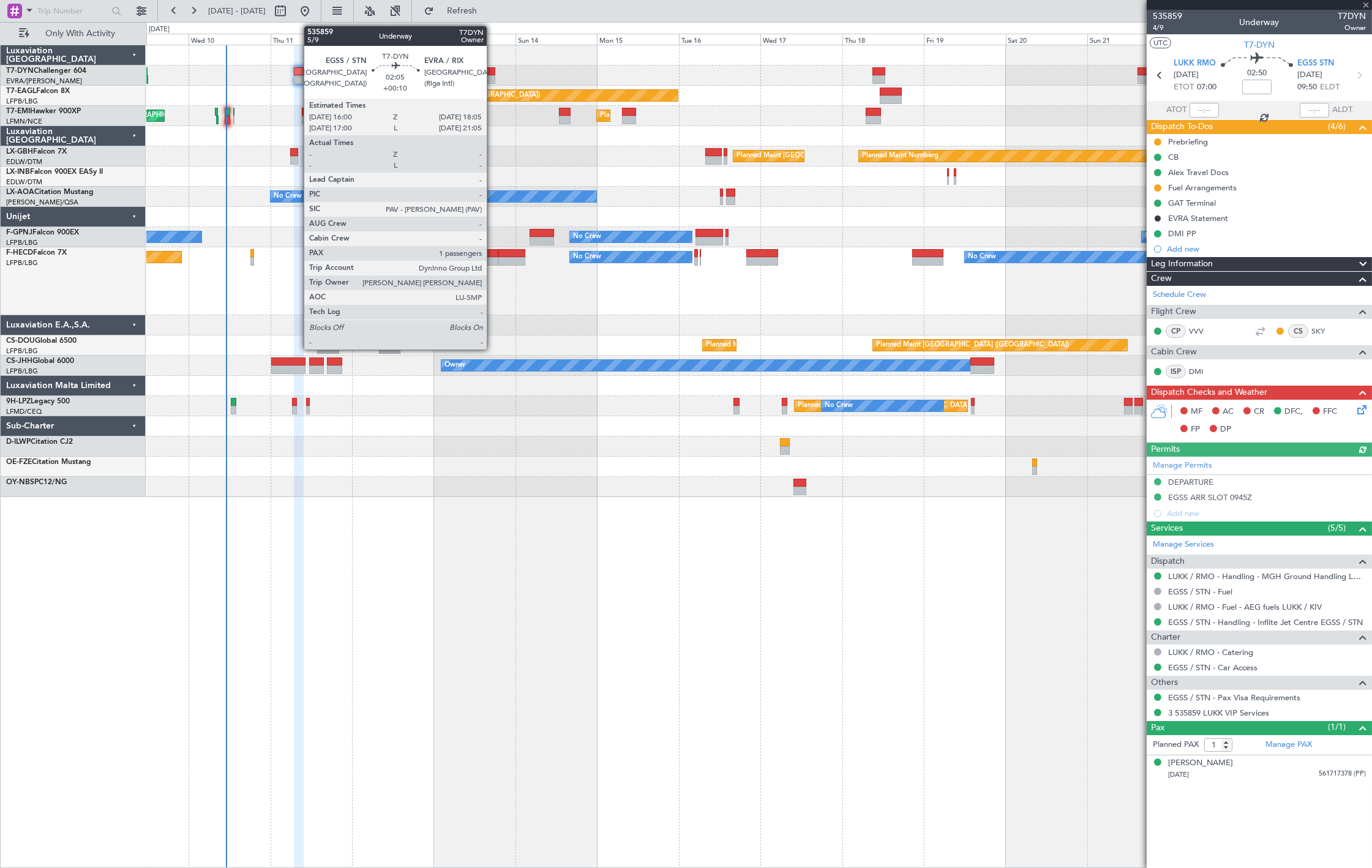
click at [493, 74] on div at bounding box center [491, 71] width 7 height 8
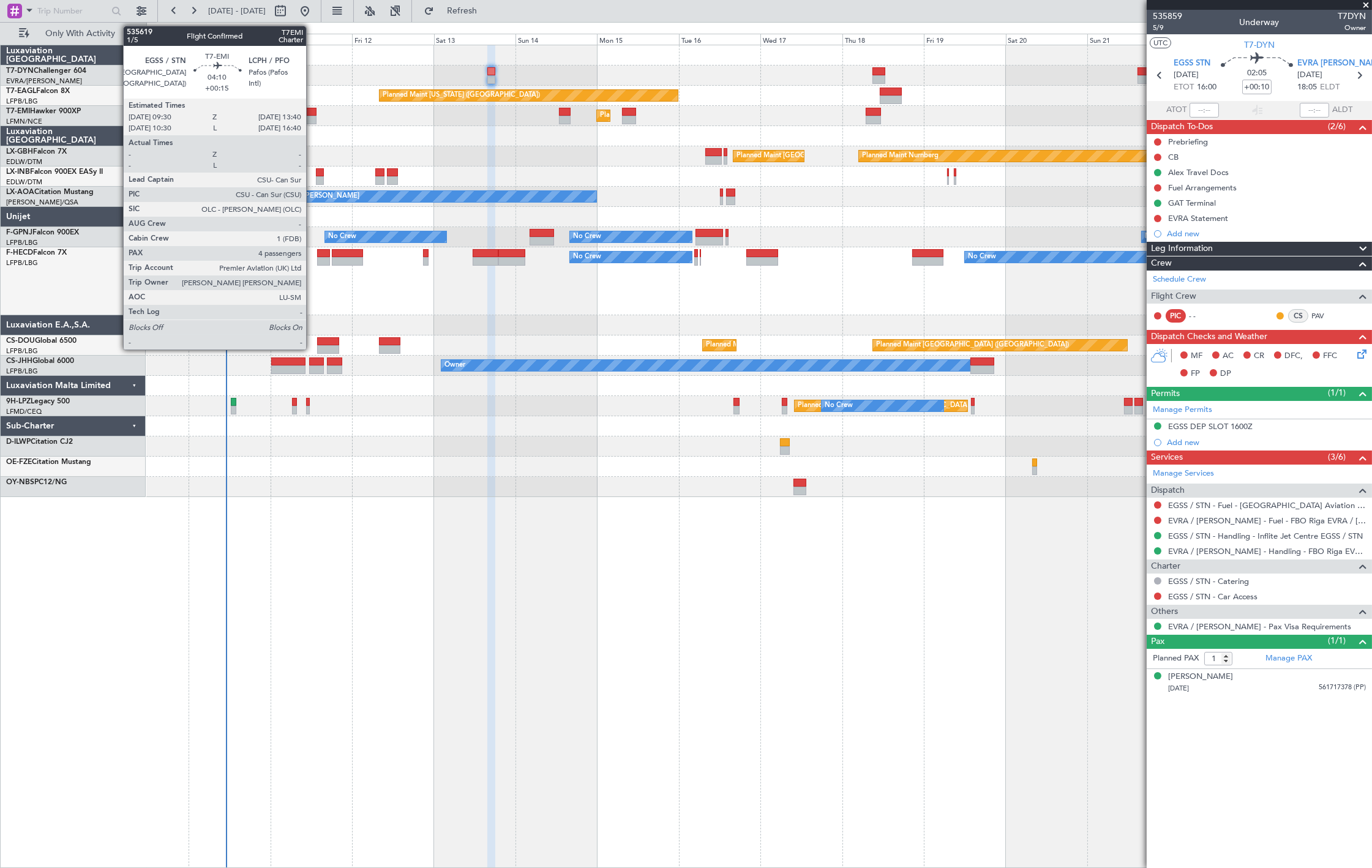
click at [312, 120] on div at bounding box center [309, 120] width 14 height 8
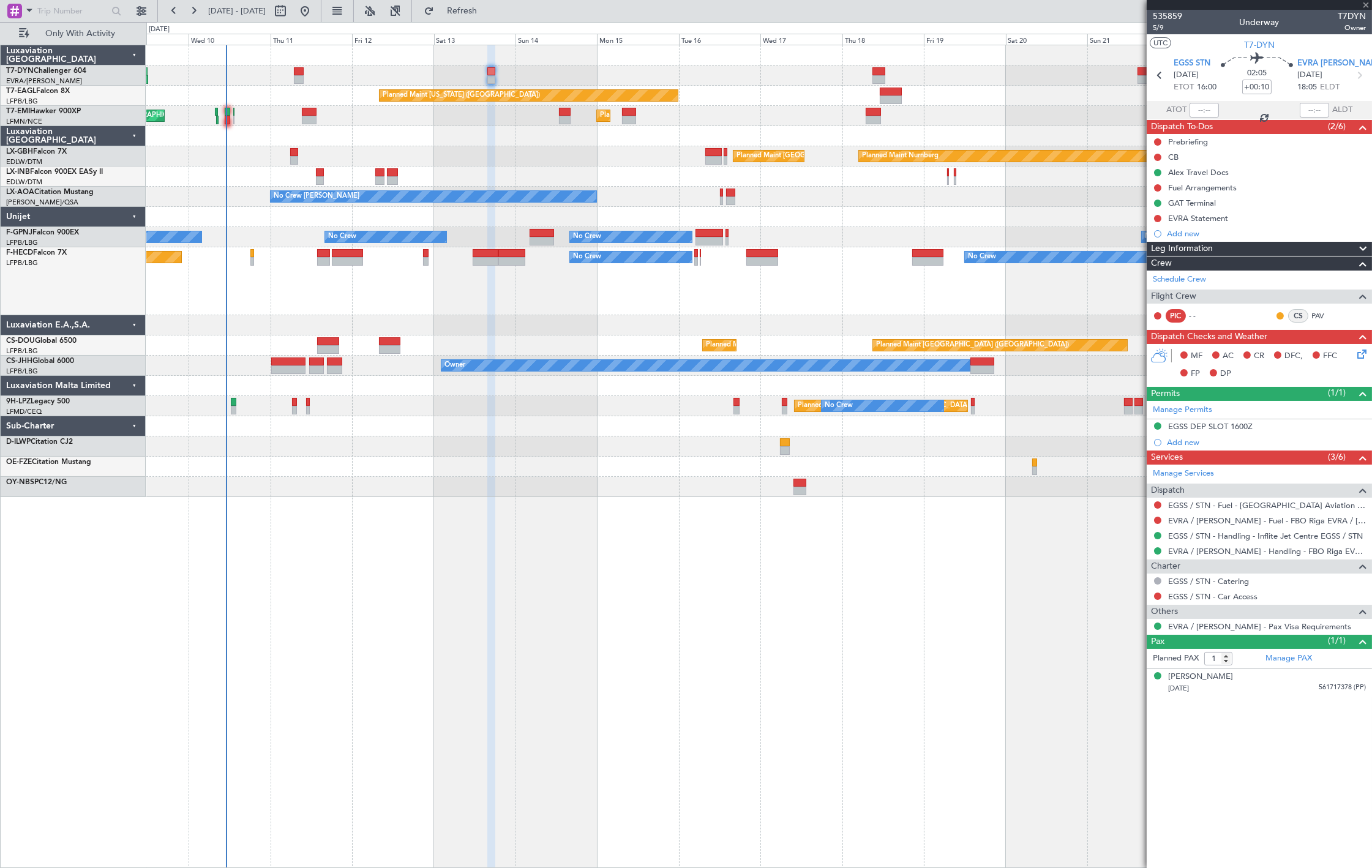
type input "+00:15"
type input "4"
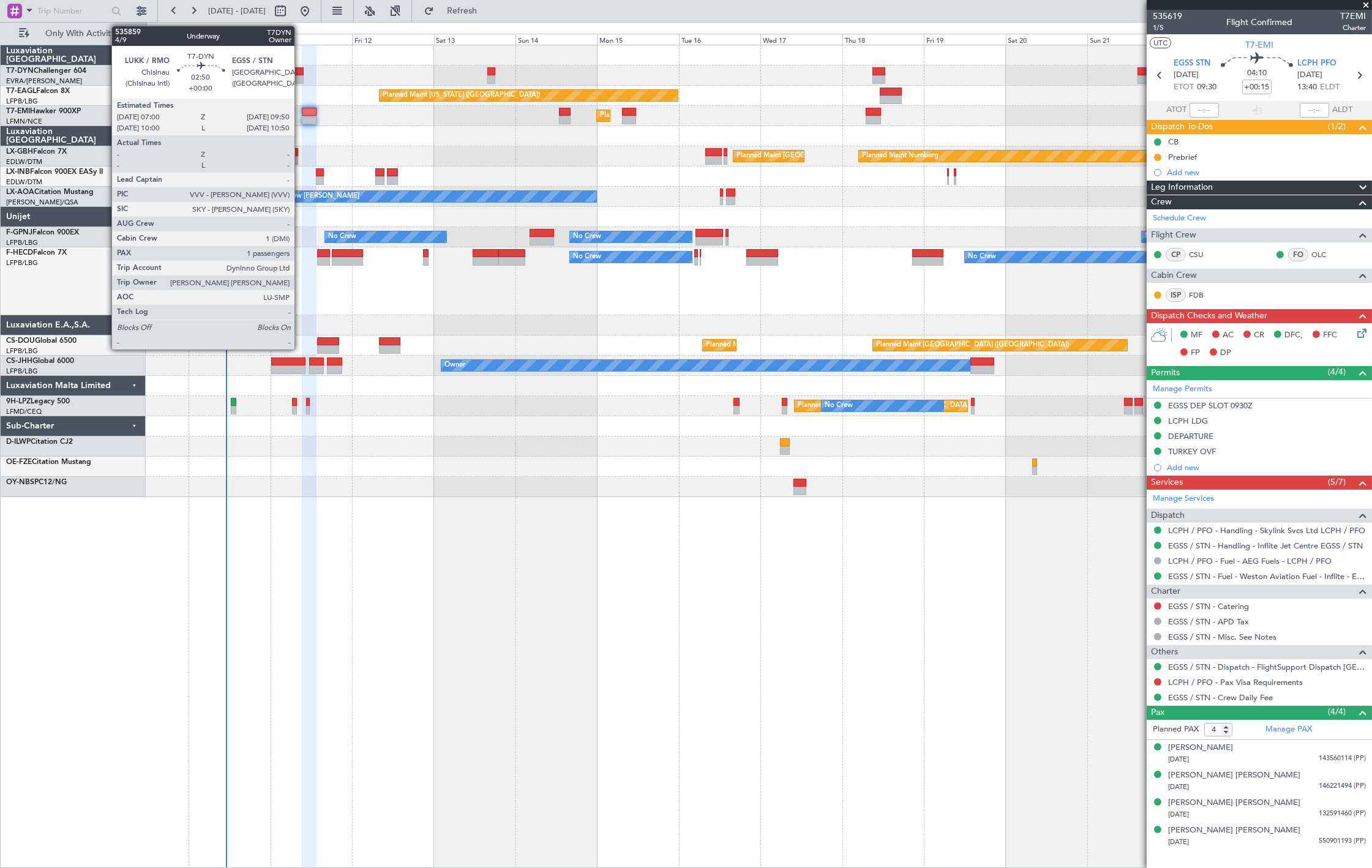
click at [301, 74] on div at bounding box center [299, 71] width 10 height 8
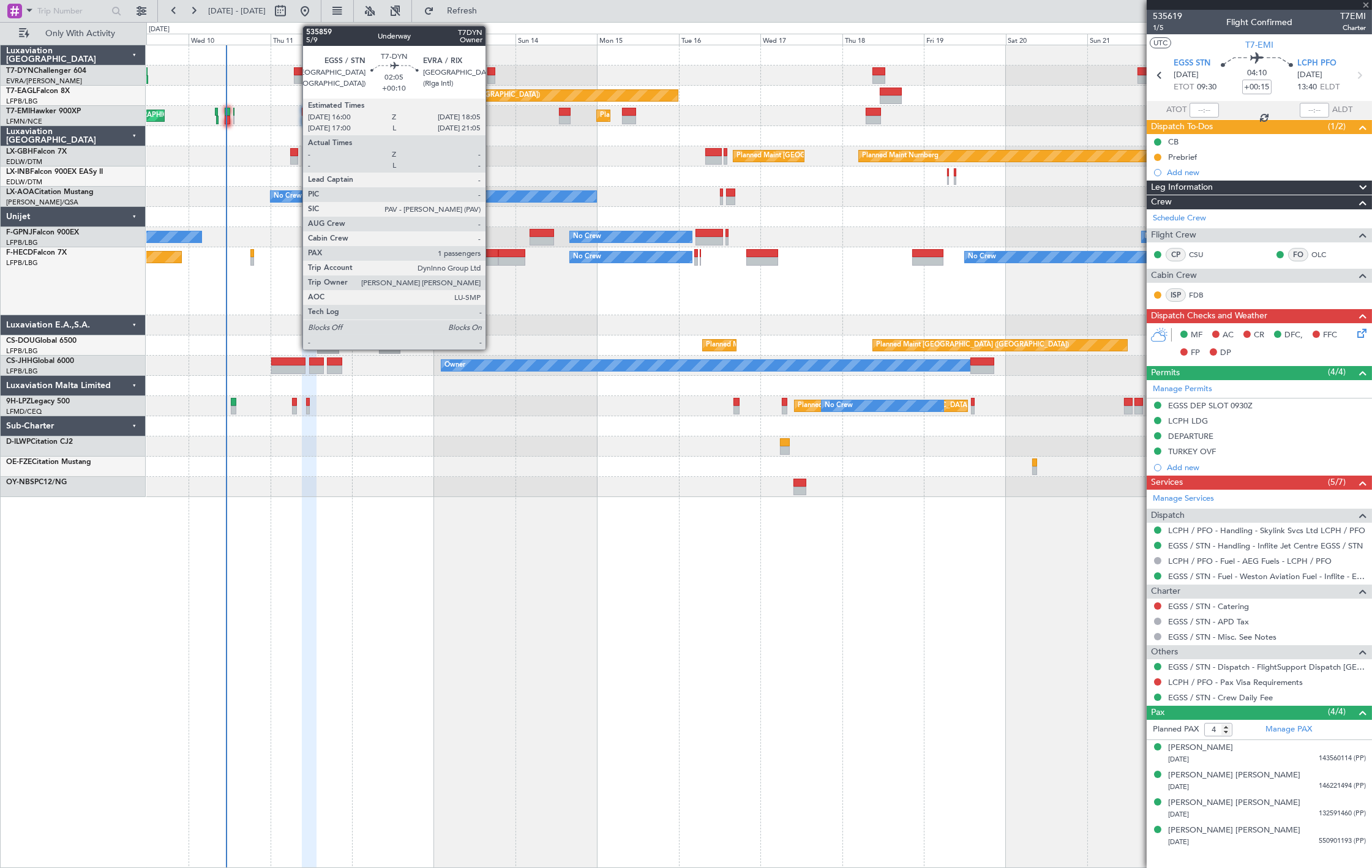
type input "1"
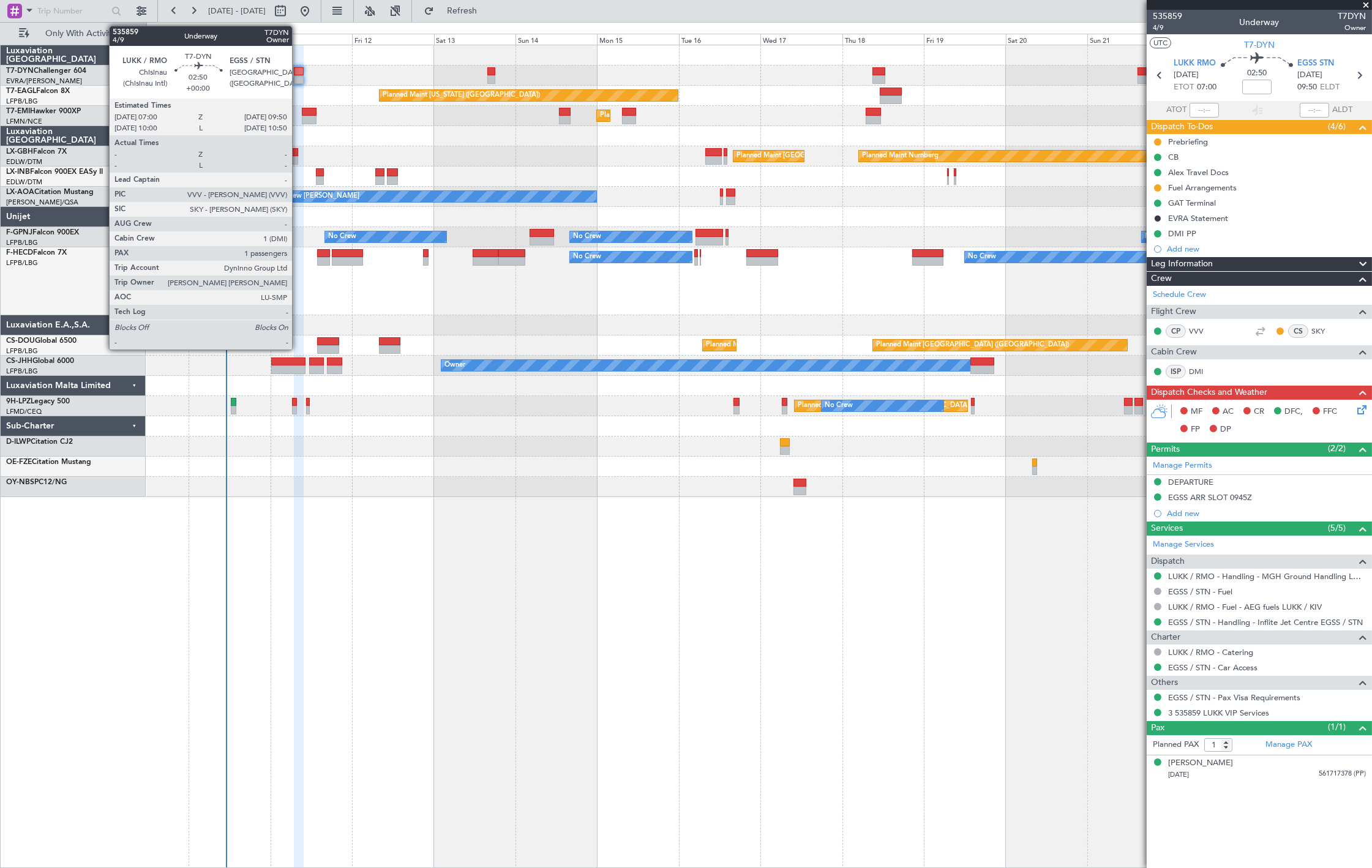
click at [298, 81] on div at bounding box center [299, 79] width 10 height 8
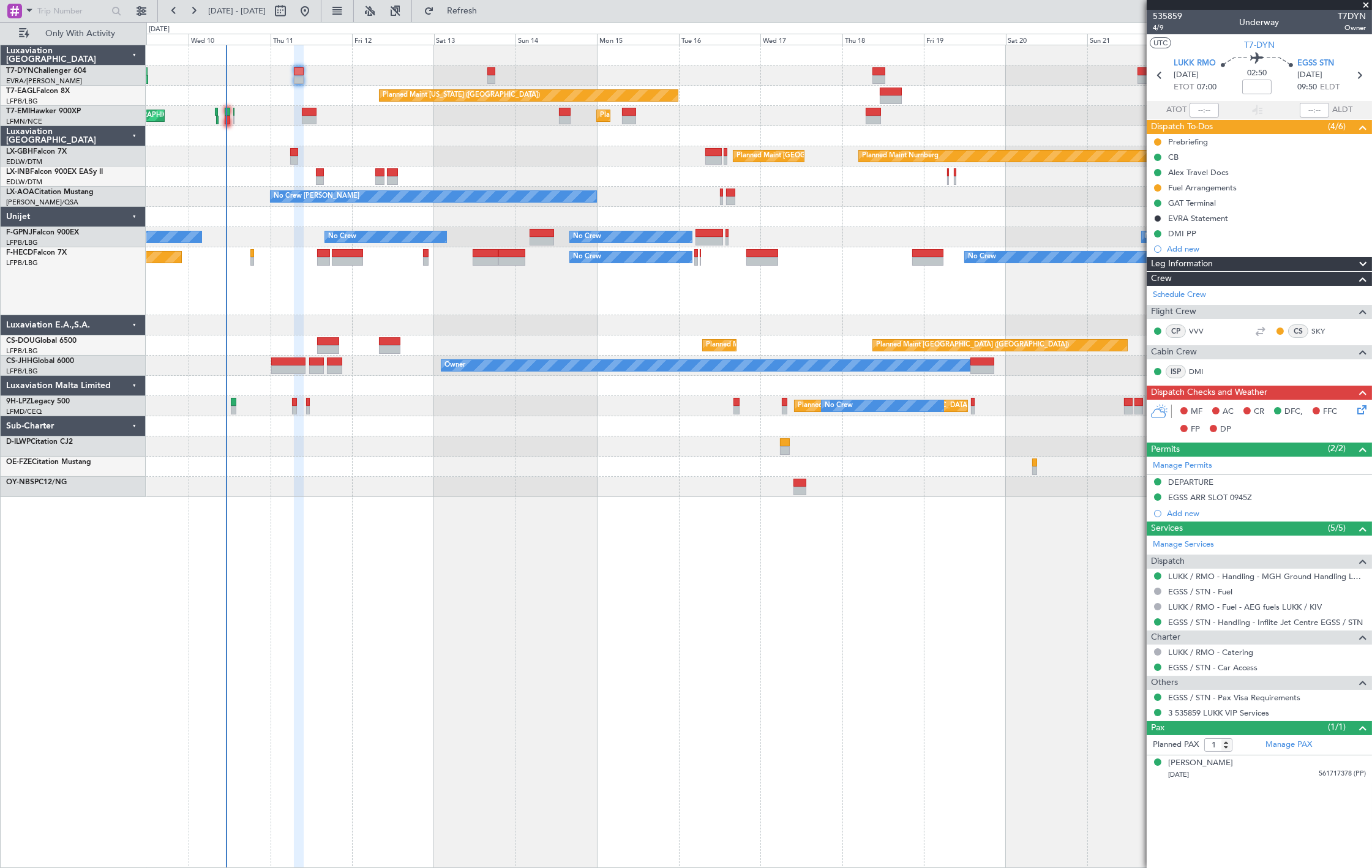
click at [317, 113] on div "Planned Maint Zurich Planned Maint Zurich" at bounding box center [759, 116] width 1225 height 20
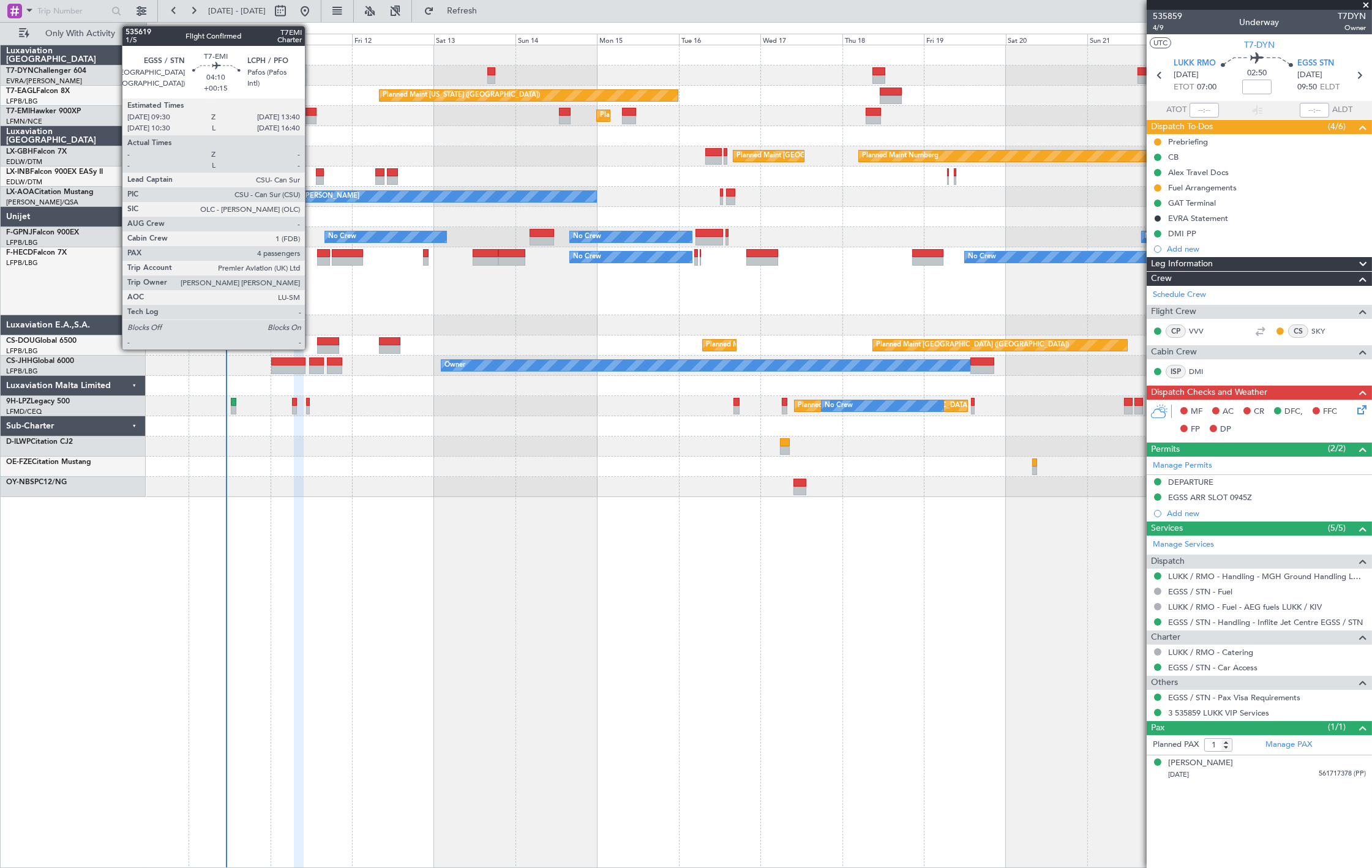
click at [311, 118] on div at bounding box center [309, 120] width 14 height 8
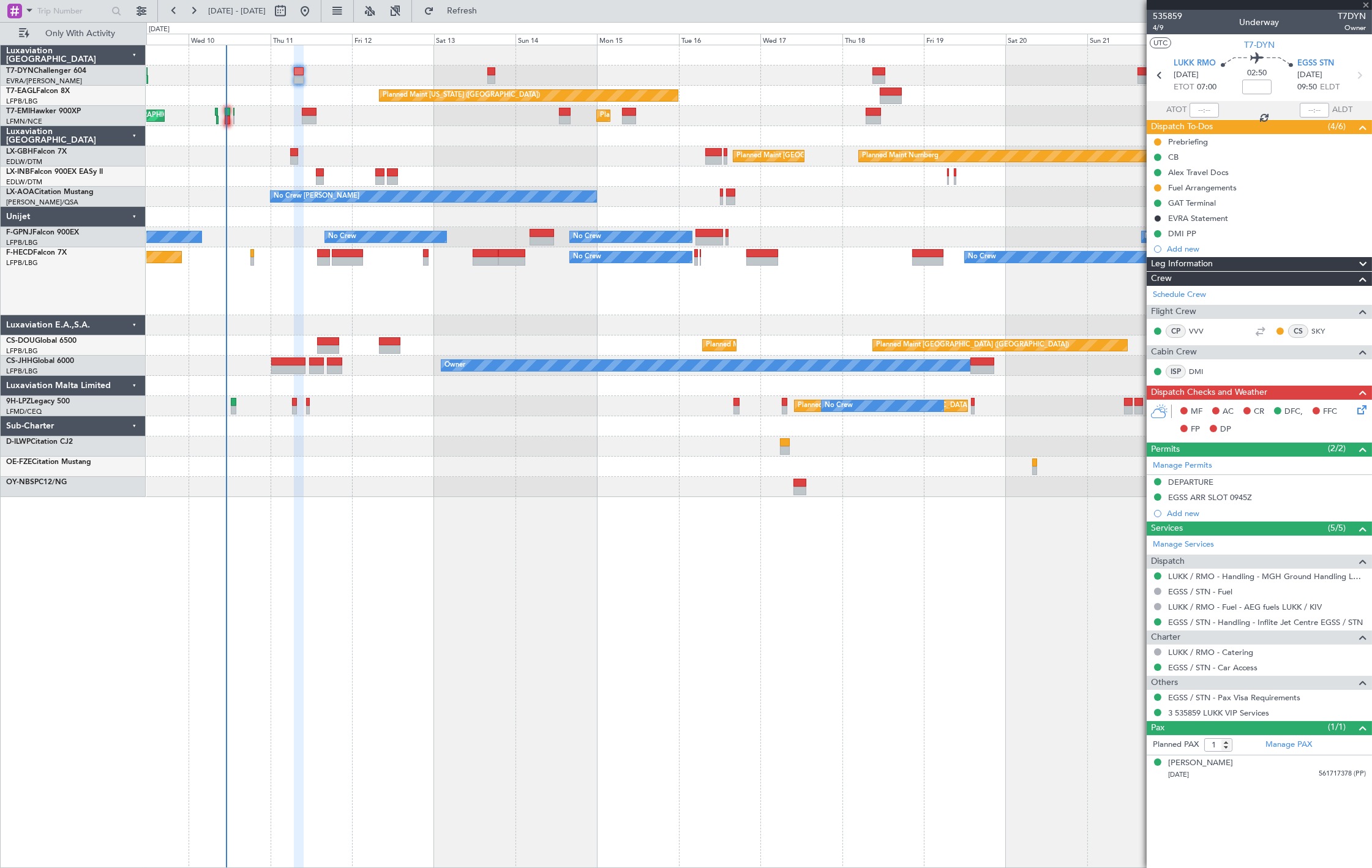
type input "+00:15"
type input "4"
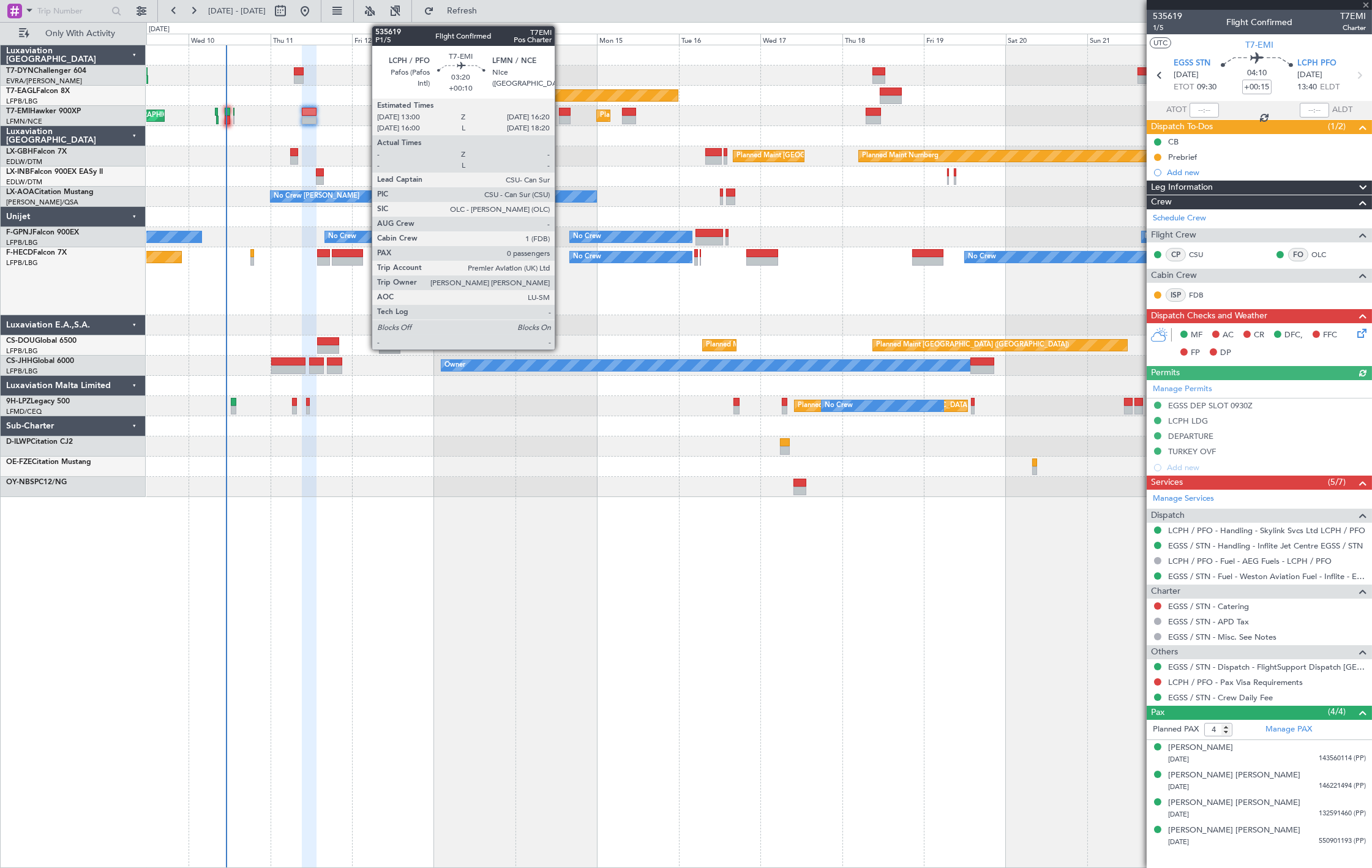
click at [561, 111] on div at bounding box center [565, 112] width 12 height 8
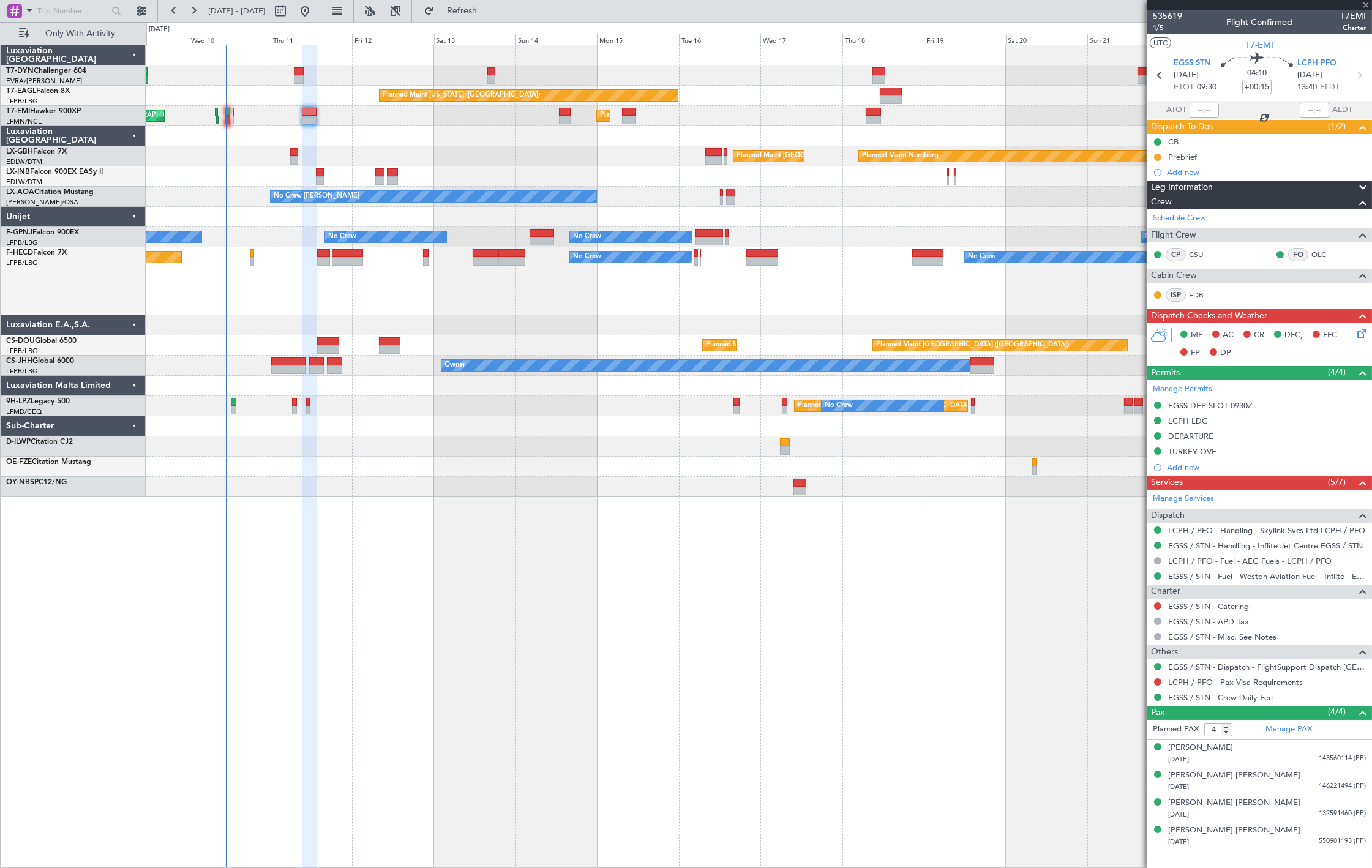
type input "+00:10"
type input "0"
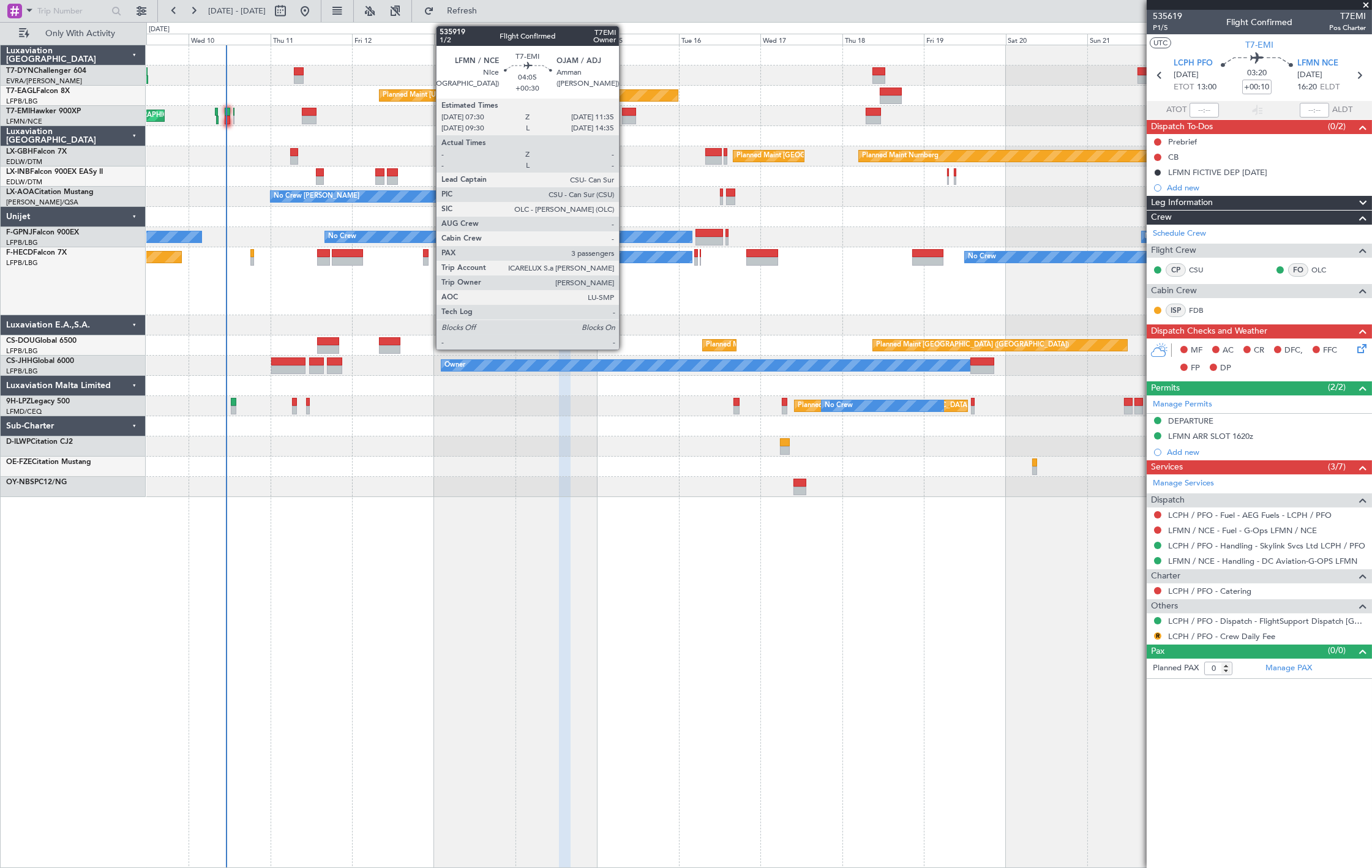
click at [625, 111] on div at bounding box center [629, 112] width 14 height 8
type input "+00:30"
type input "3"
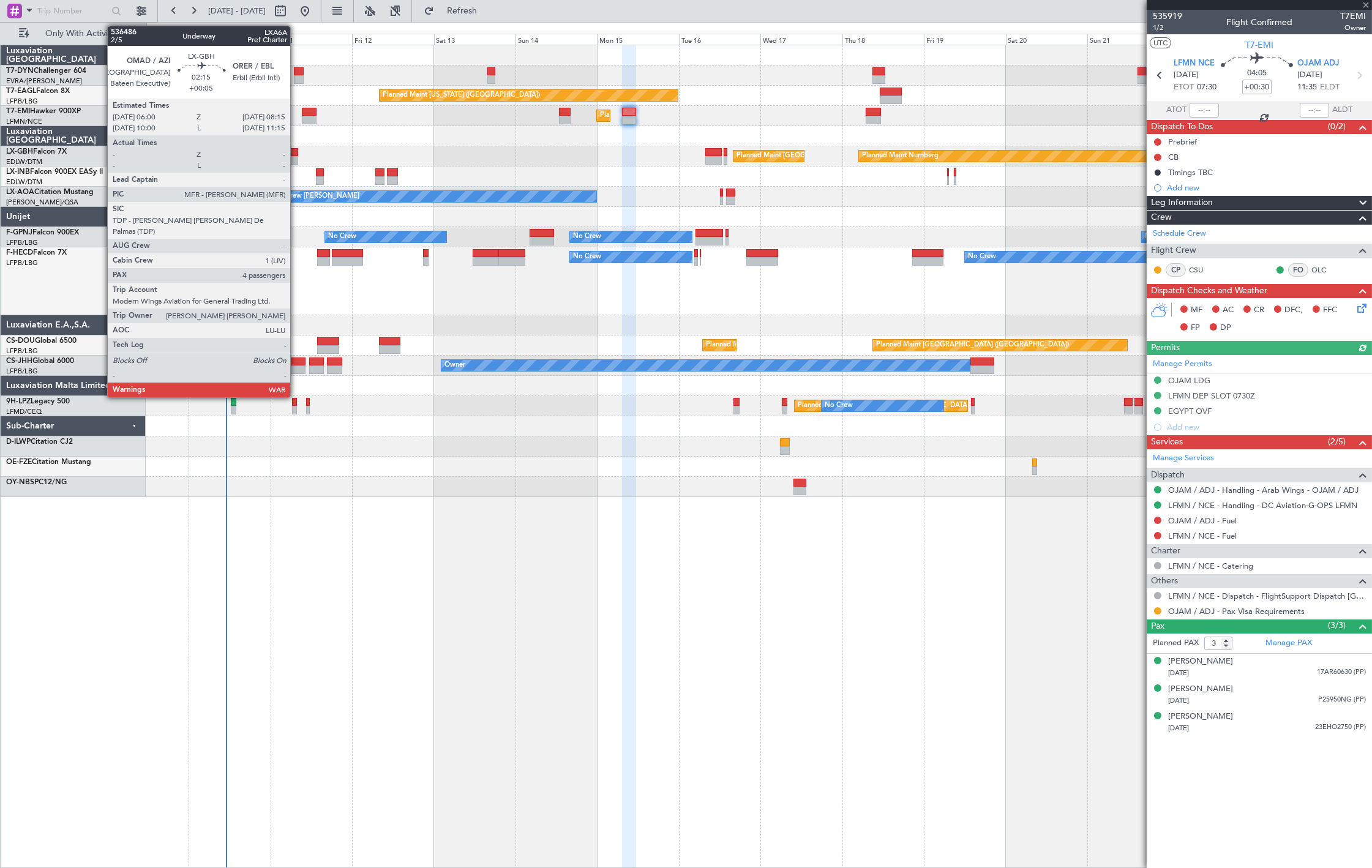
click at [296, 159] on div at bounding box center [294, 160] width 8 height 8
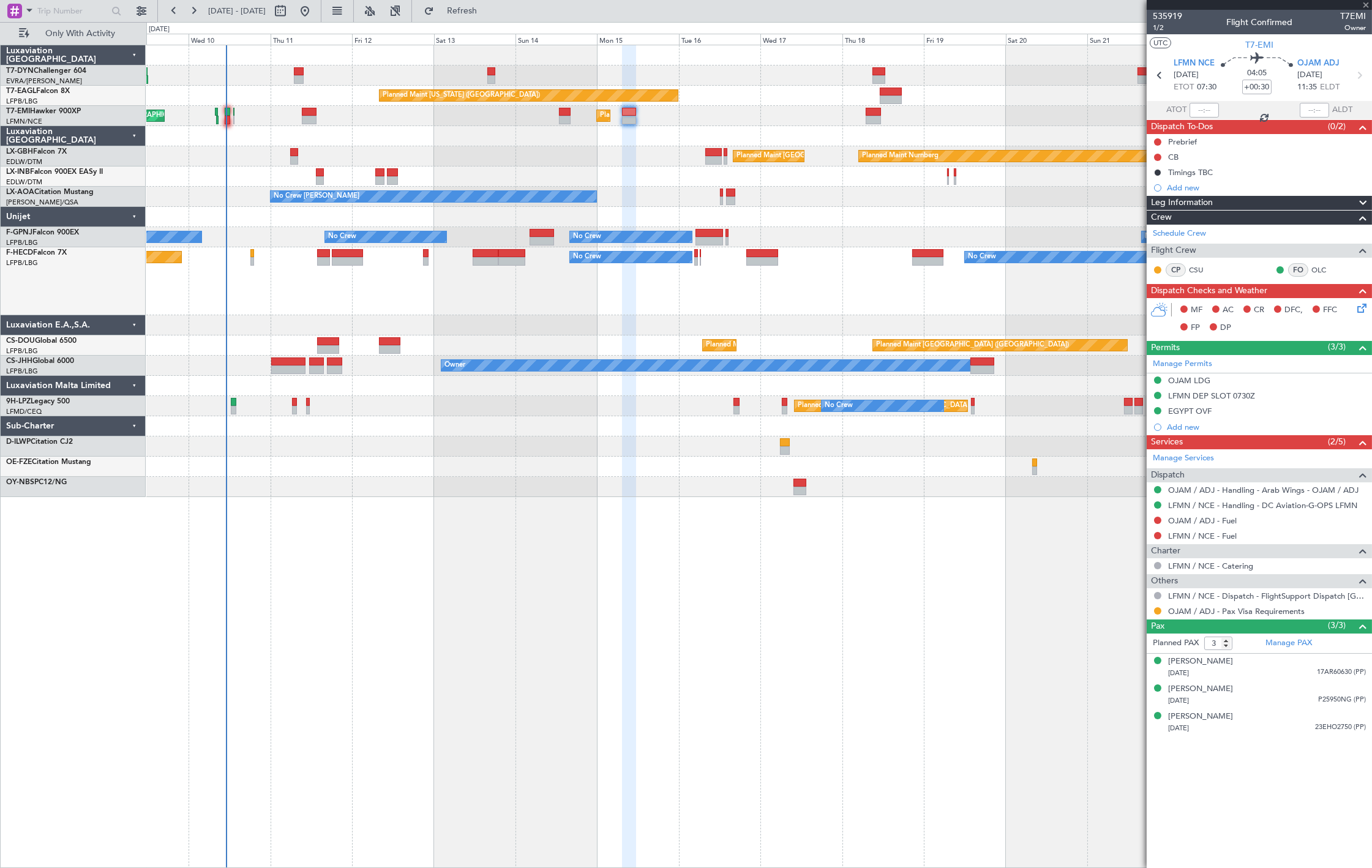
type input "+00:05"
type input "4"
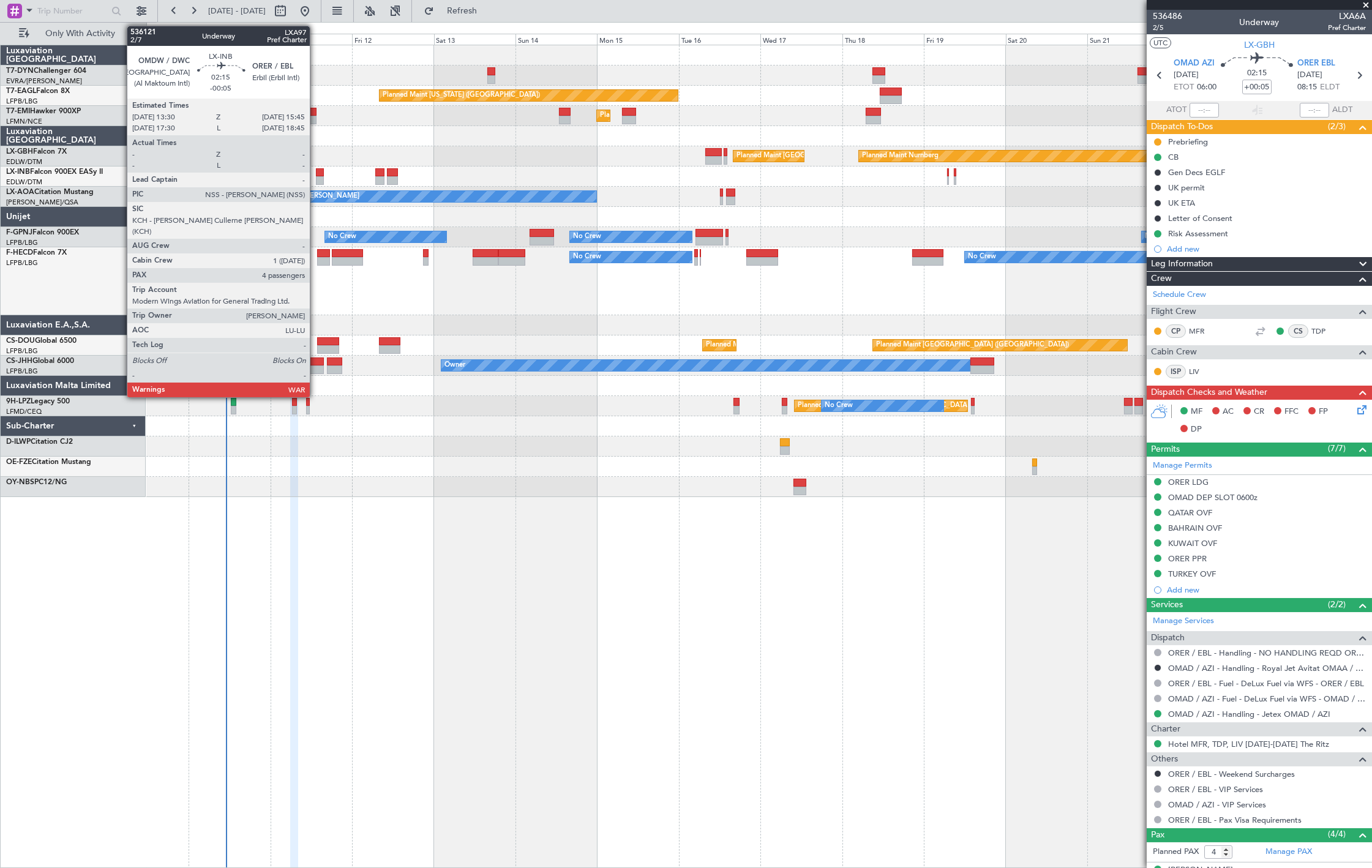
click at [316, 176] on div at bounding box center [320, 180] width 8 height 8
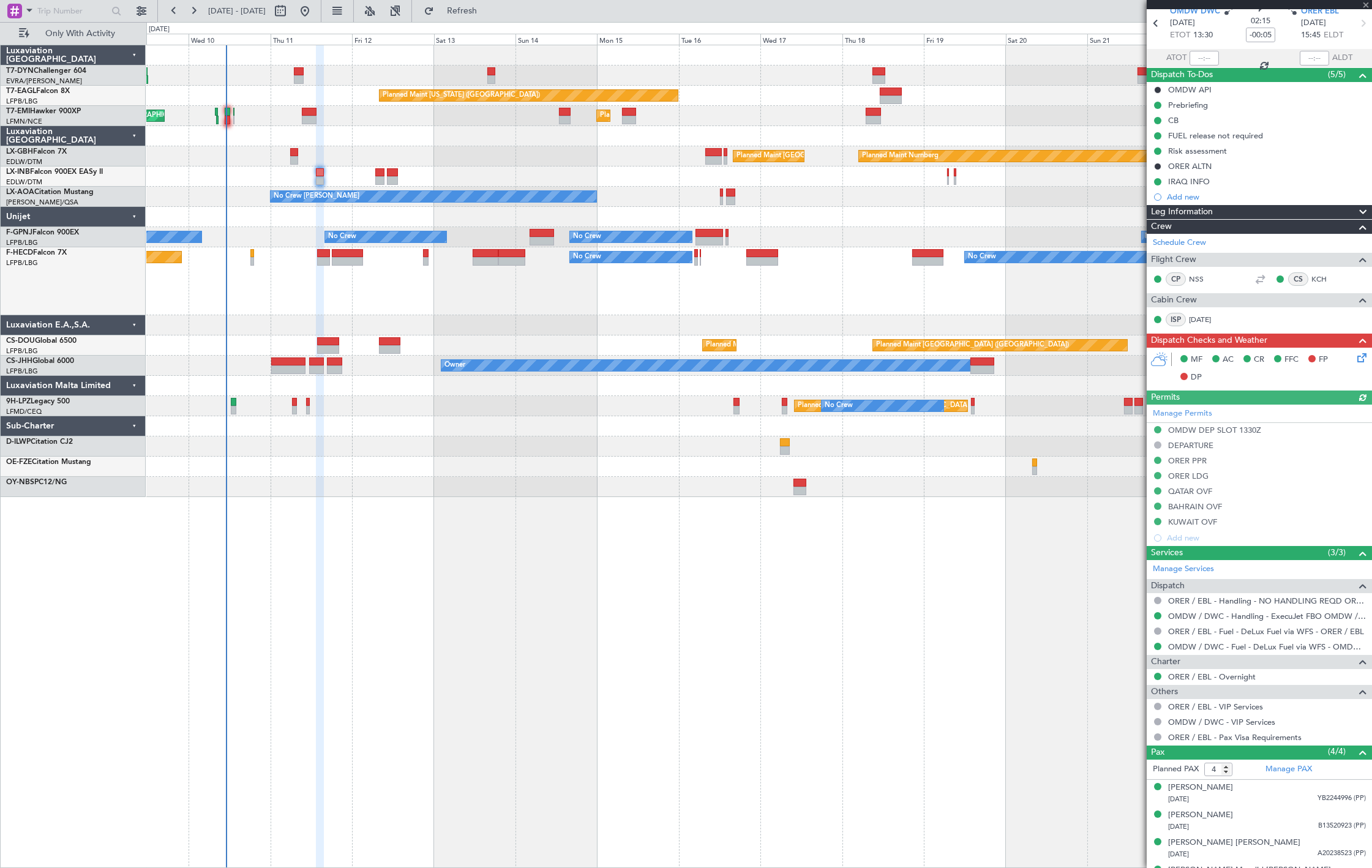
scroll to position [73, 0]
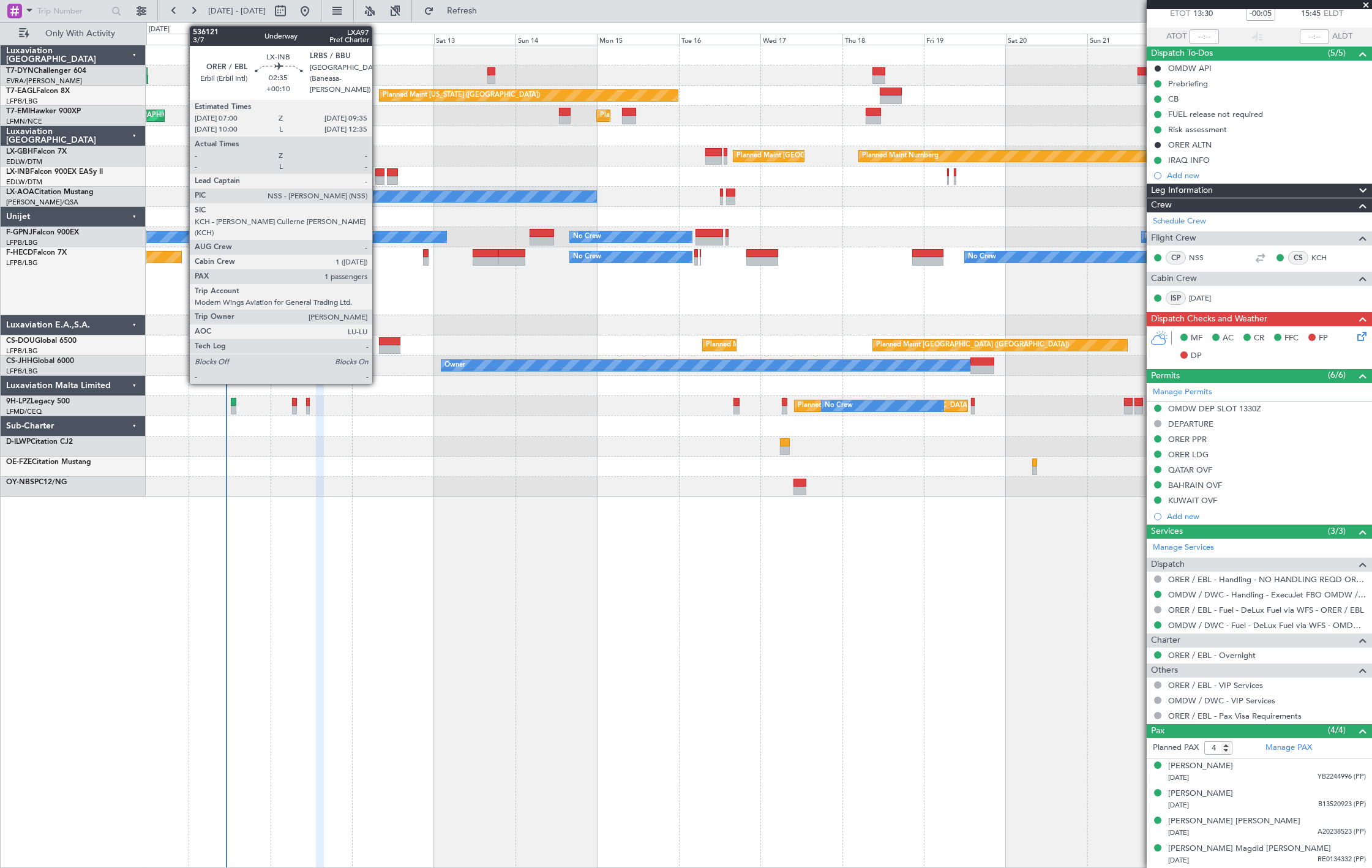
click at [378, 181] on div at bounding box center [380, 180] width 9 height 8
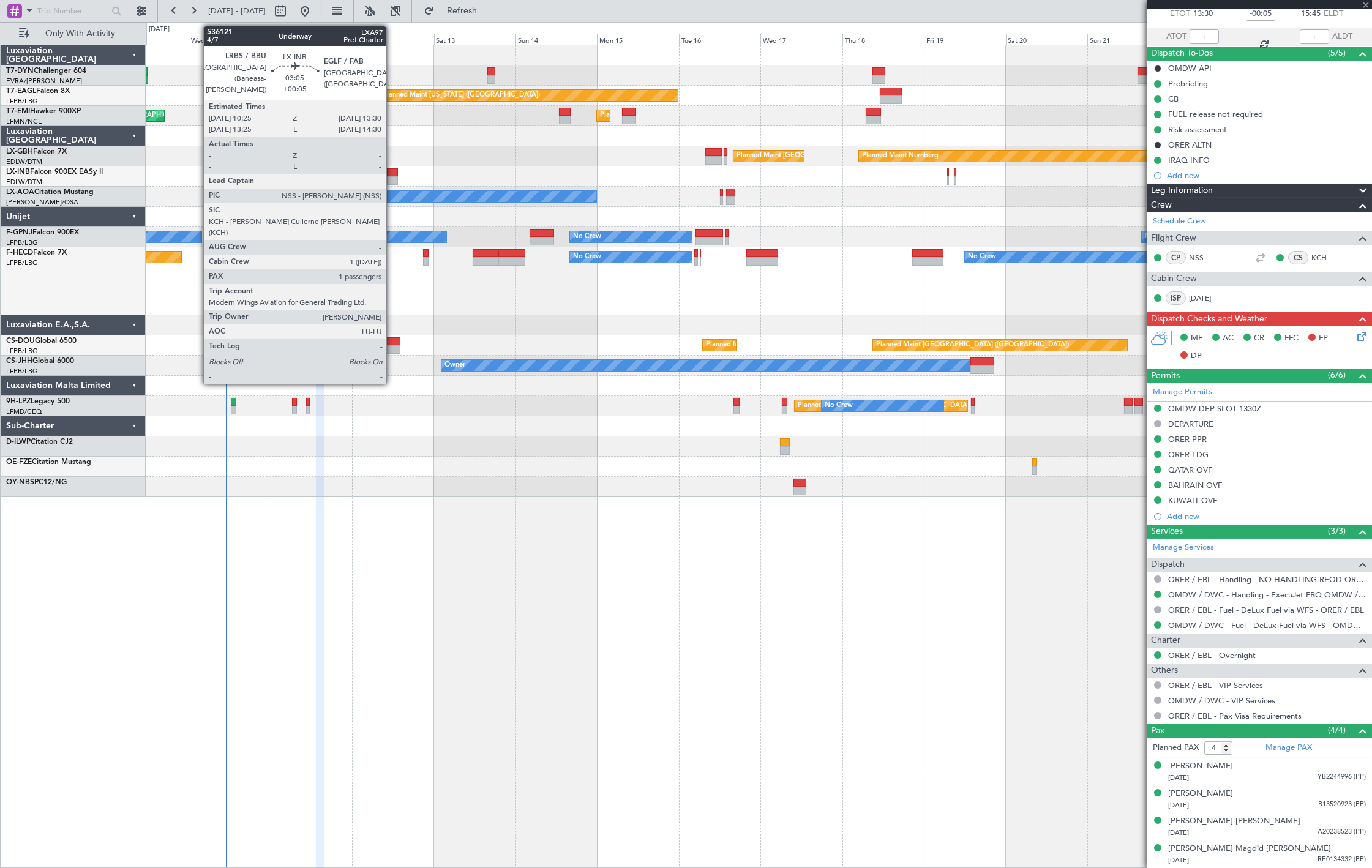
type input "+00:10"
type input "1"
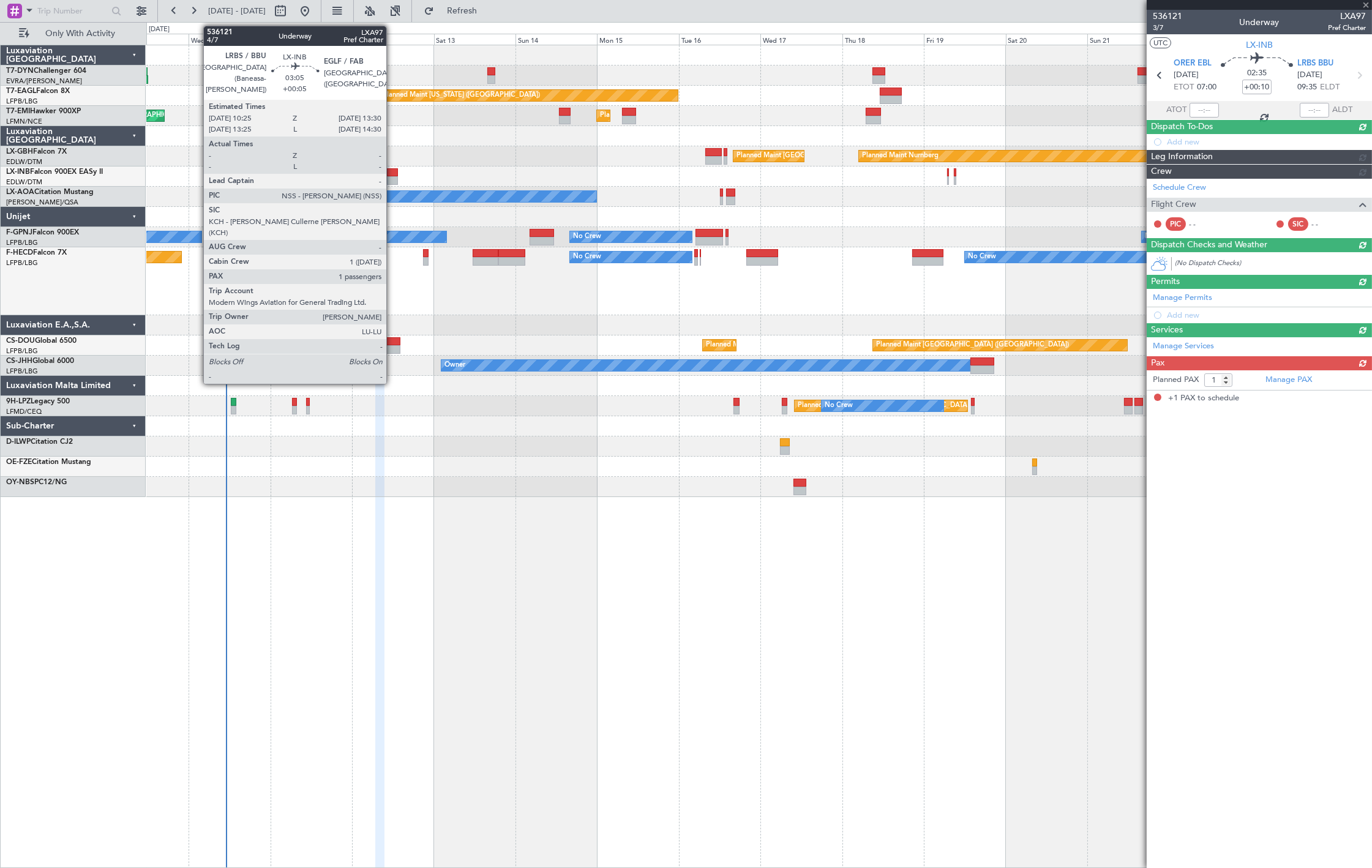
scroll to position [0, 0]
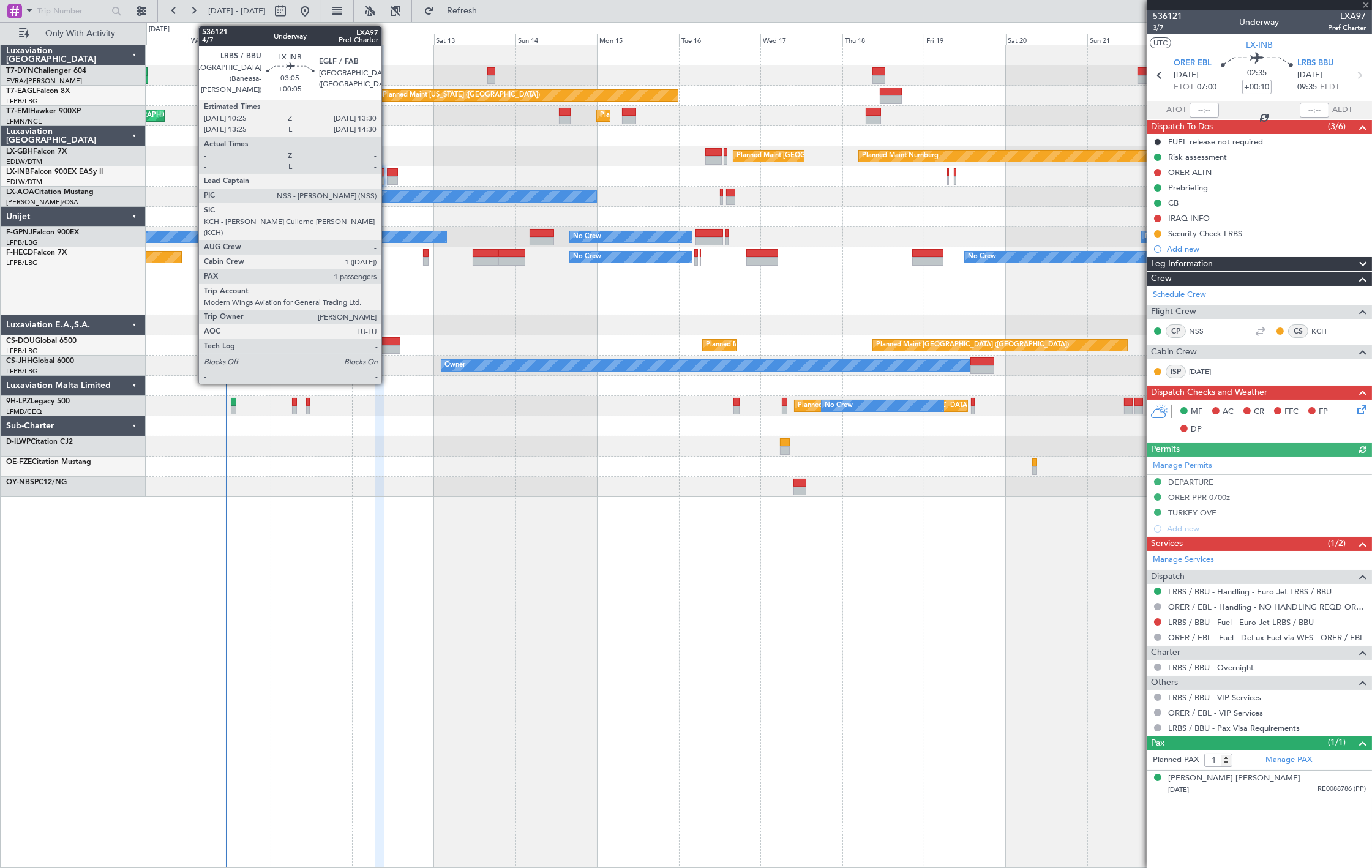
click at [388, 180] on div at bounding box center [392, 180] width 11 height 8
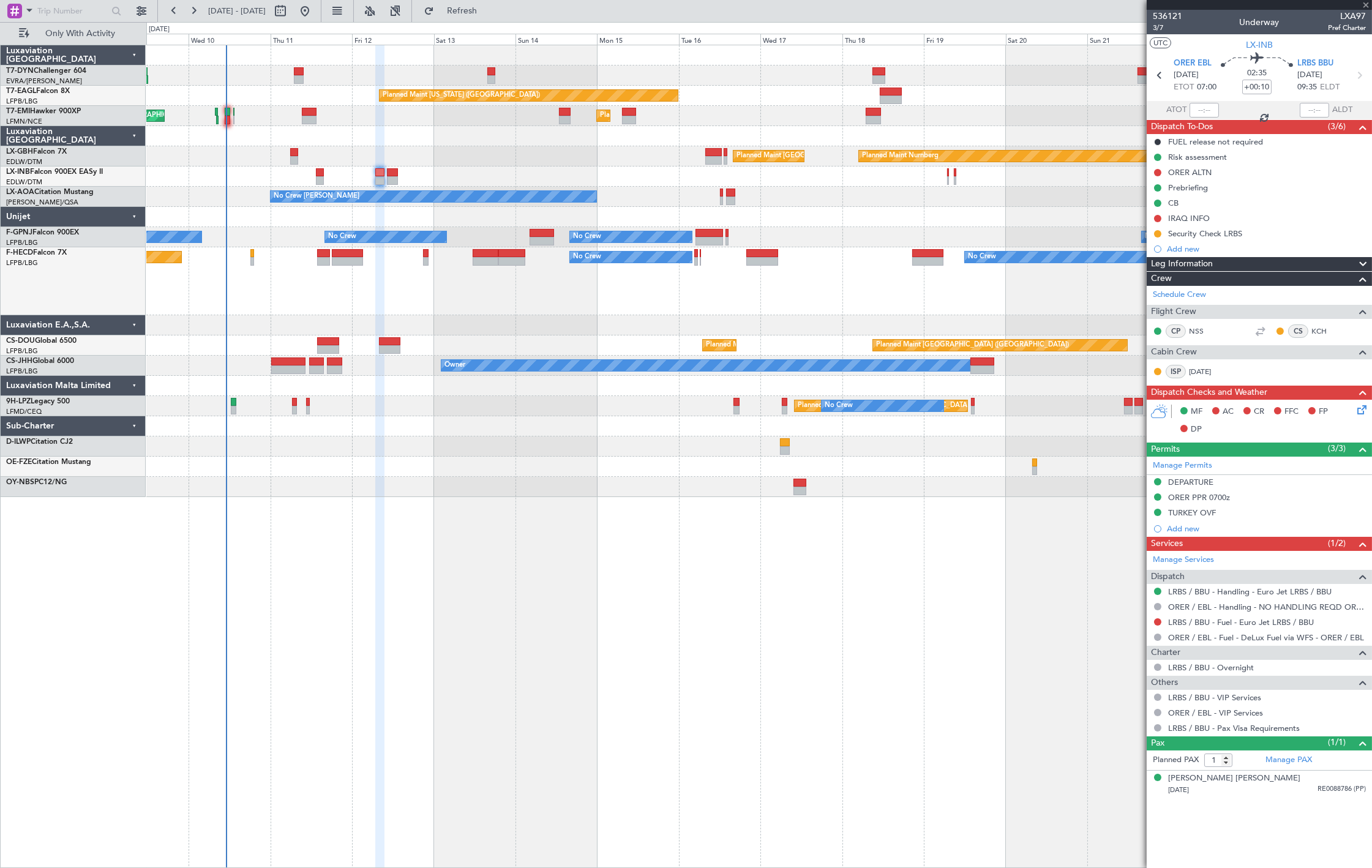
type input "+00:05"
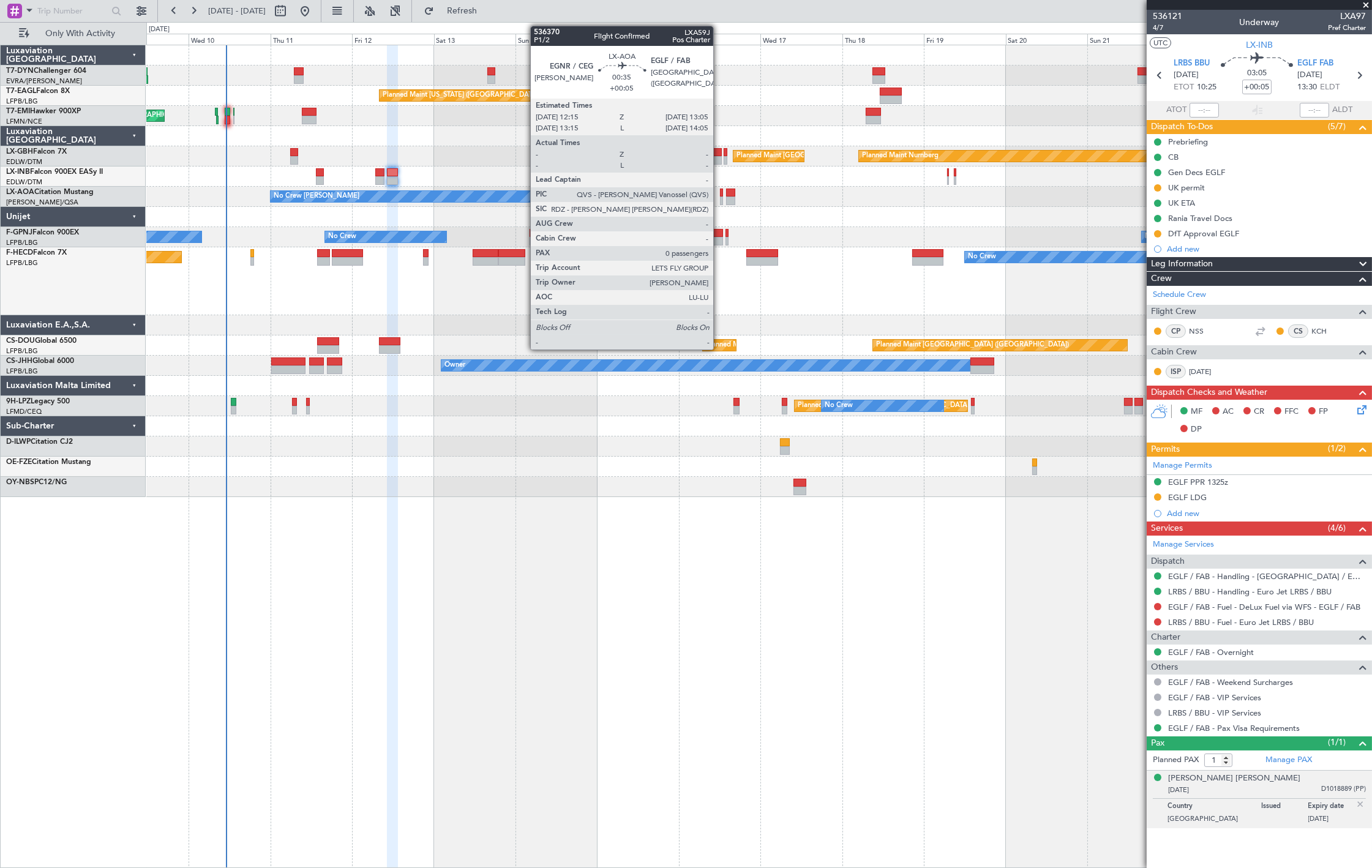
click at [720, 191] on div at bounding box center [721, 192] width 3 height 8
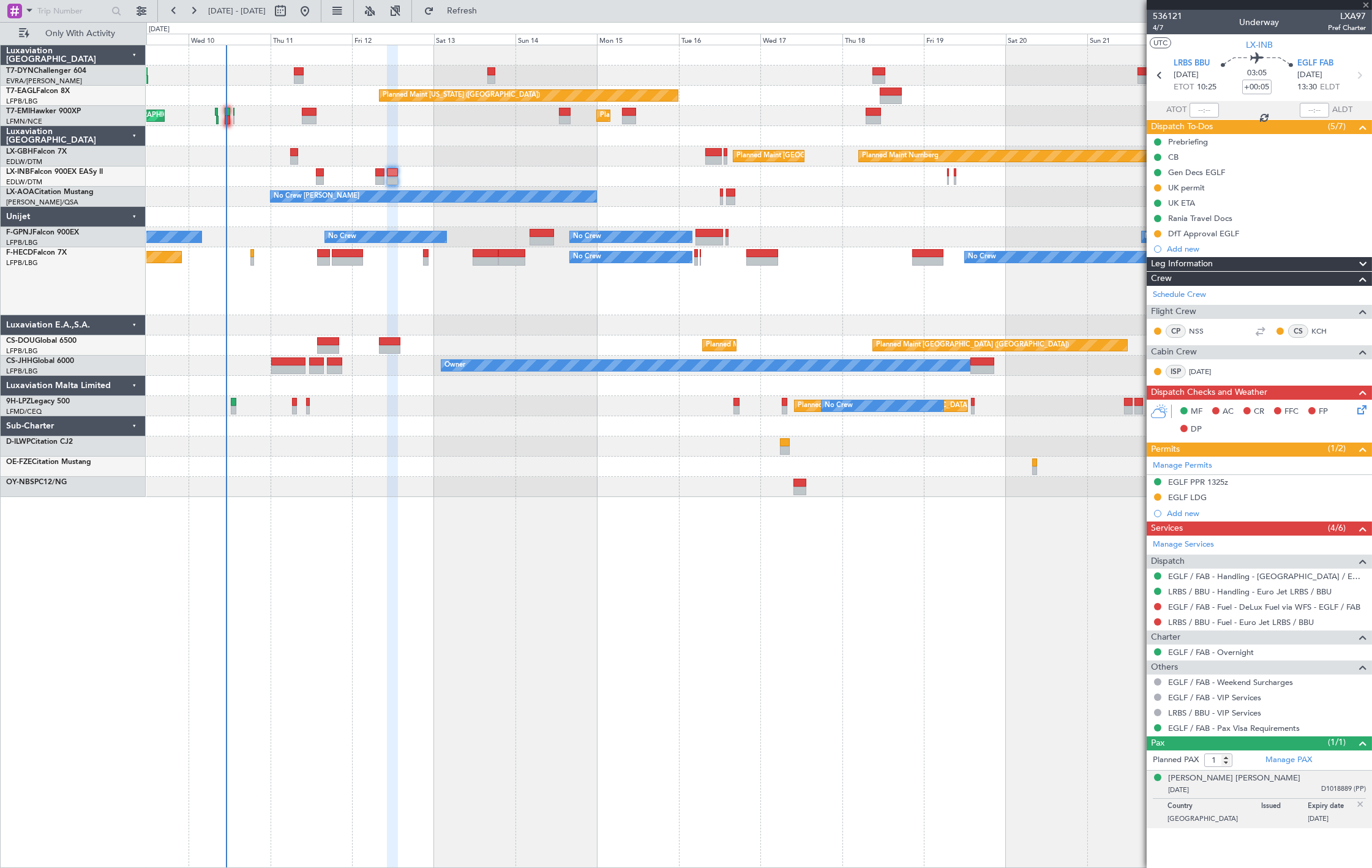
type input "0"
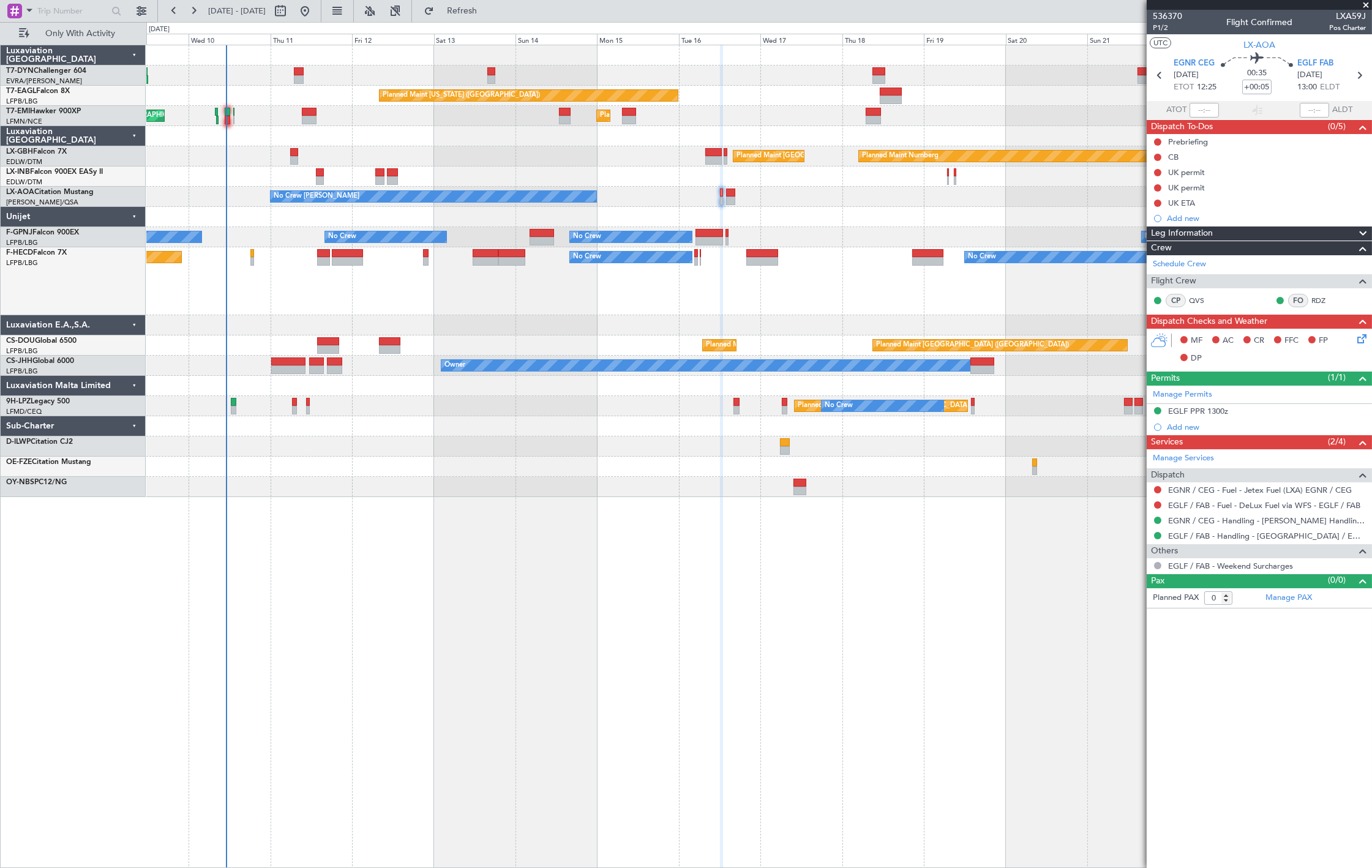
click at [727, 205] on div "No Crew Chester Planned Maint Paris (Le Bourget) No Crew Sabadell No Crew Dubli…" at bounding box center [759, 197] width 1225 height 20
click at [1155, 205] on button at bounding box center [1157, 203] width 7 height 7
click at [1145, 278] on span "Cancelled" at bounding box center [1160, 275] width 35 height 12
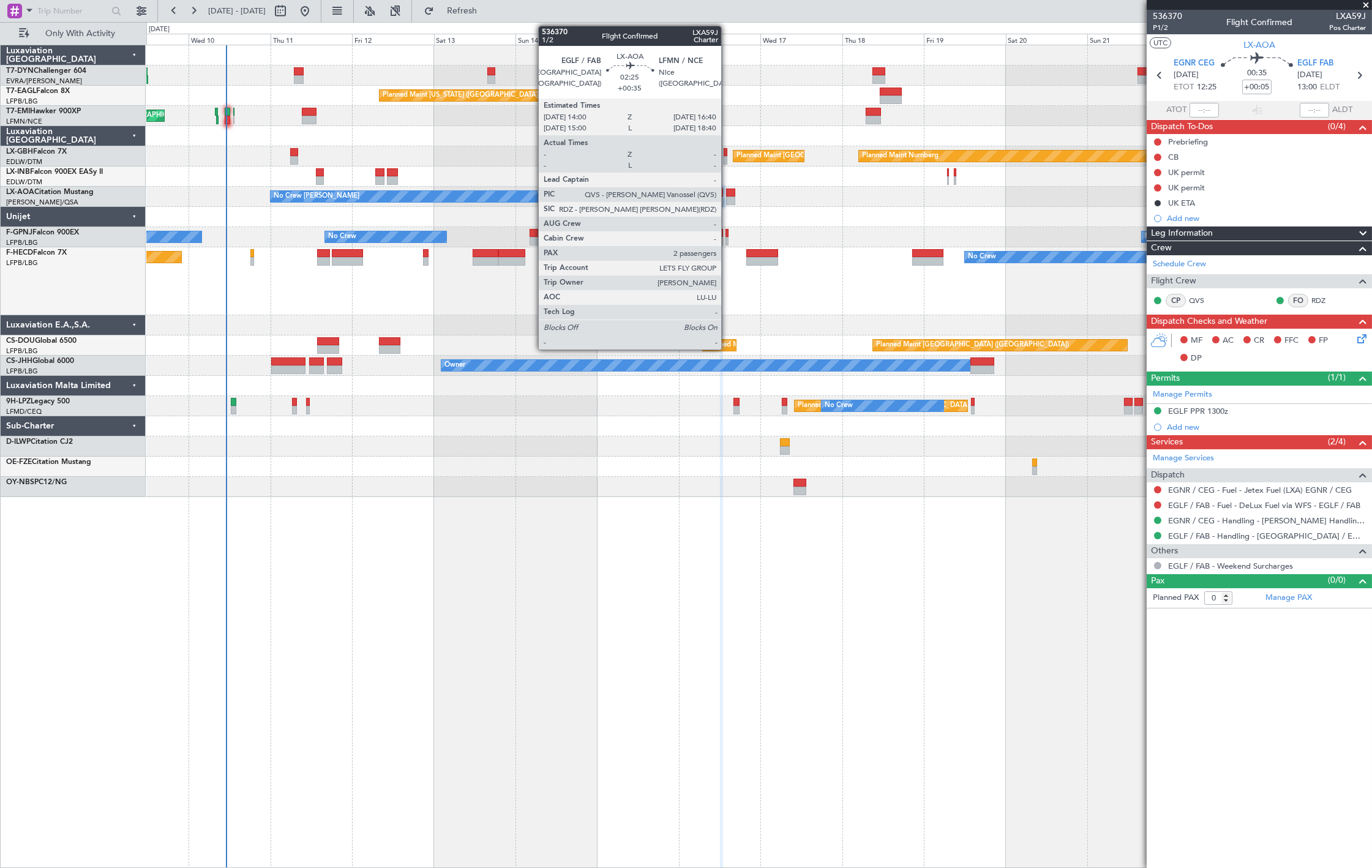
click at [728, 193] on div at bounding box center [731, 192] width 9 height 8
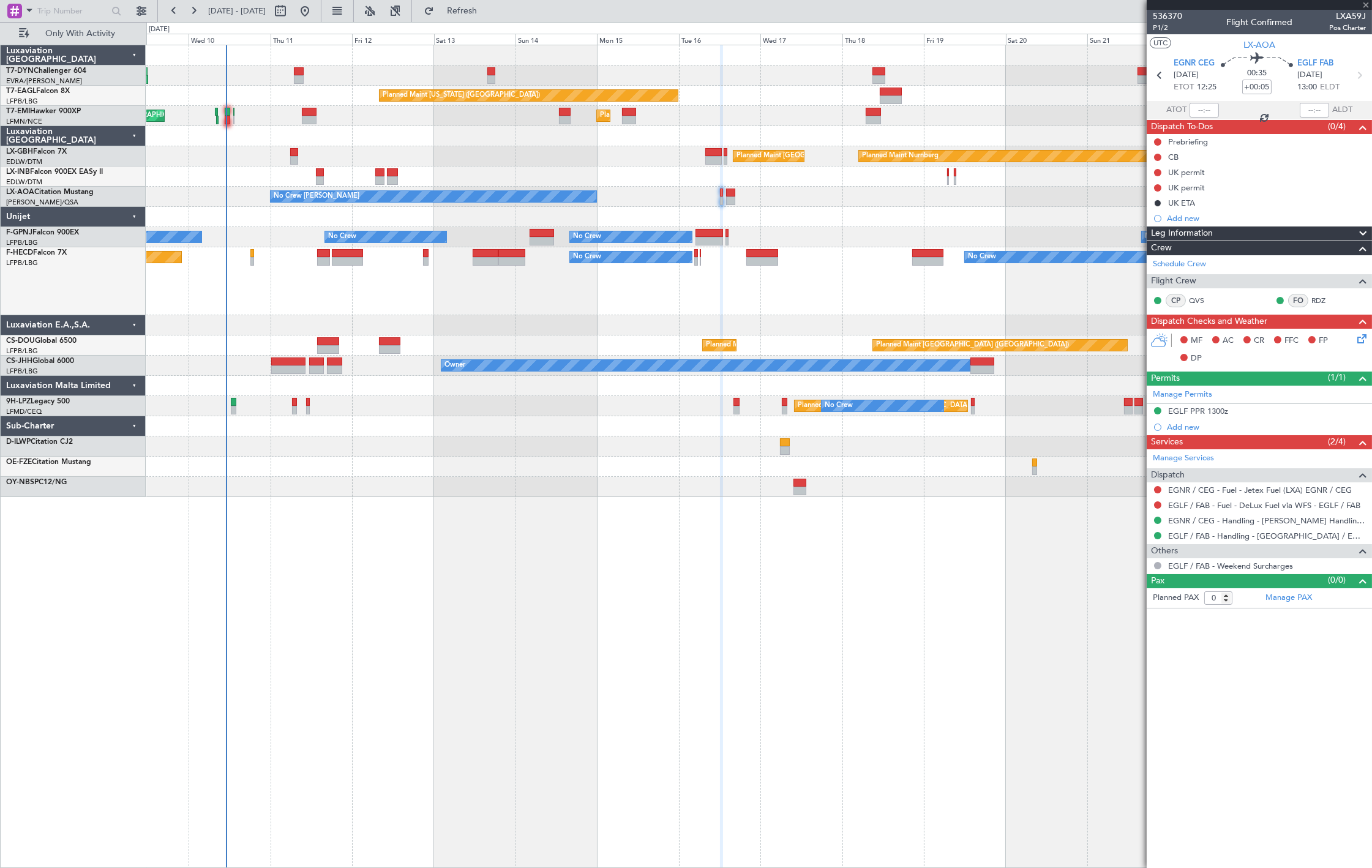
type input "+00:35"
type input "2"
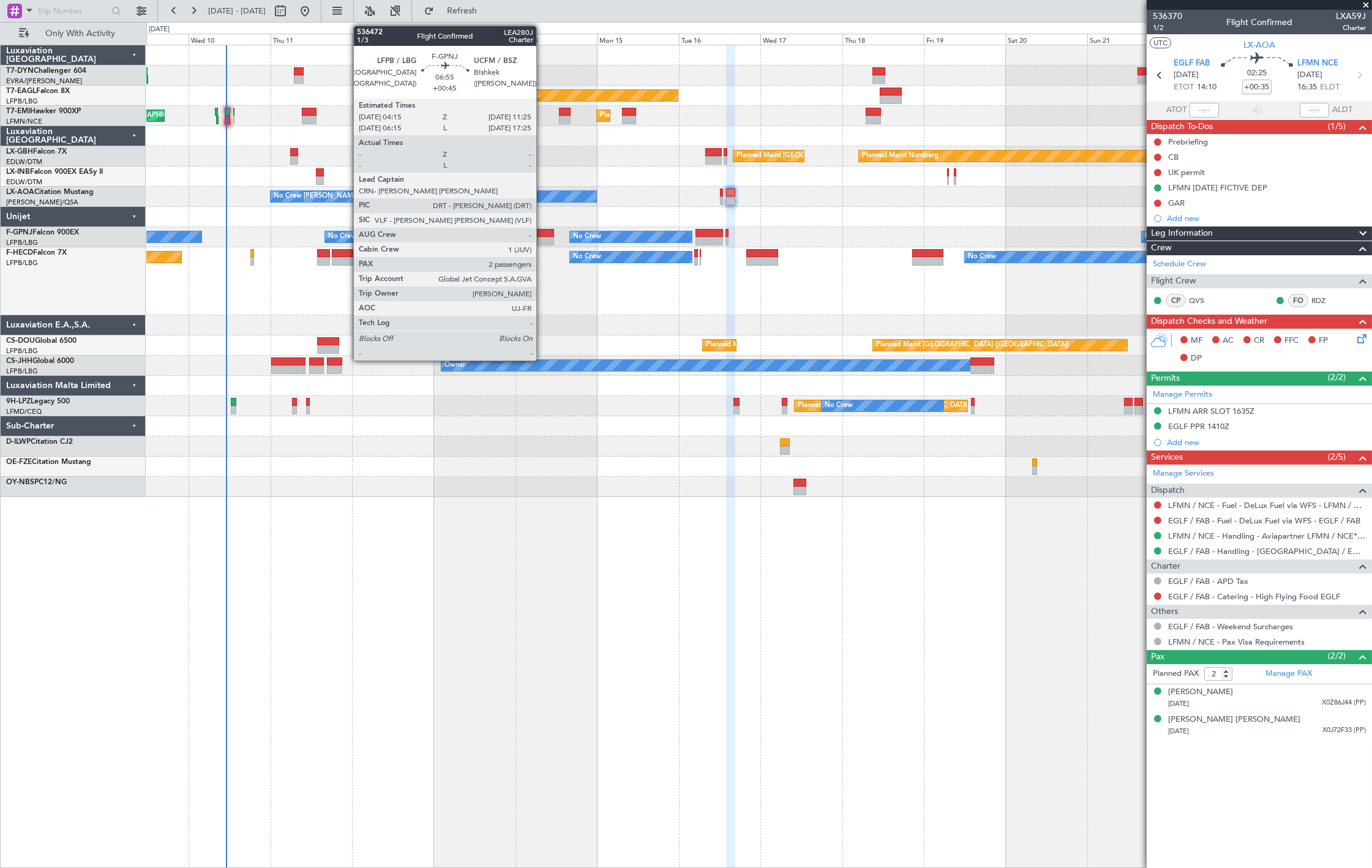
click at [543, 236] on div at bounding box center [541, 233] width 24 height 8
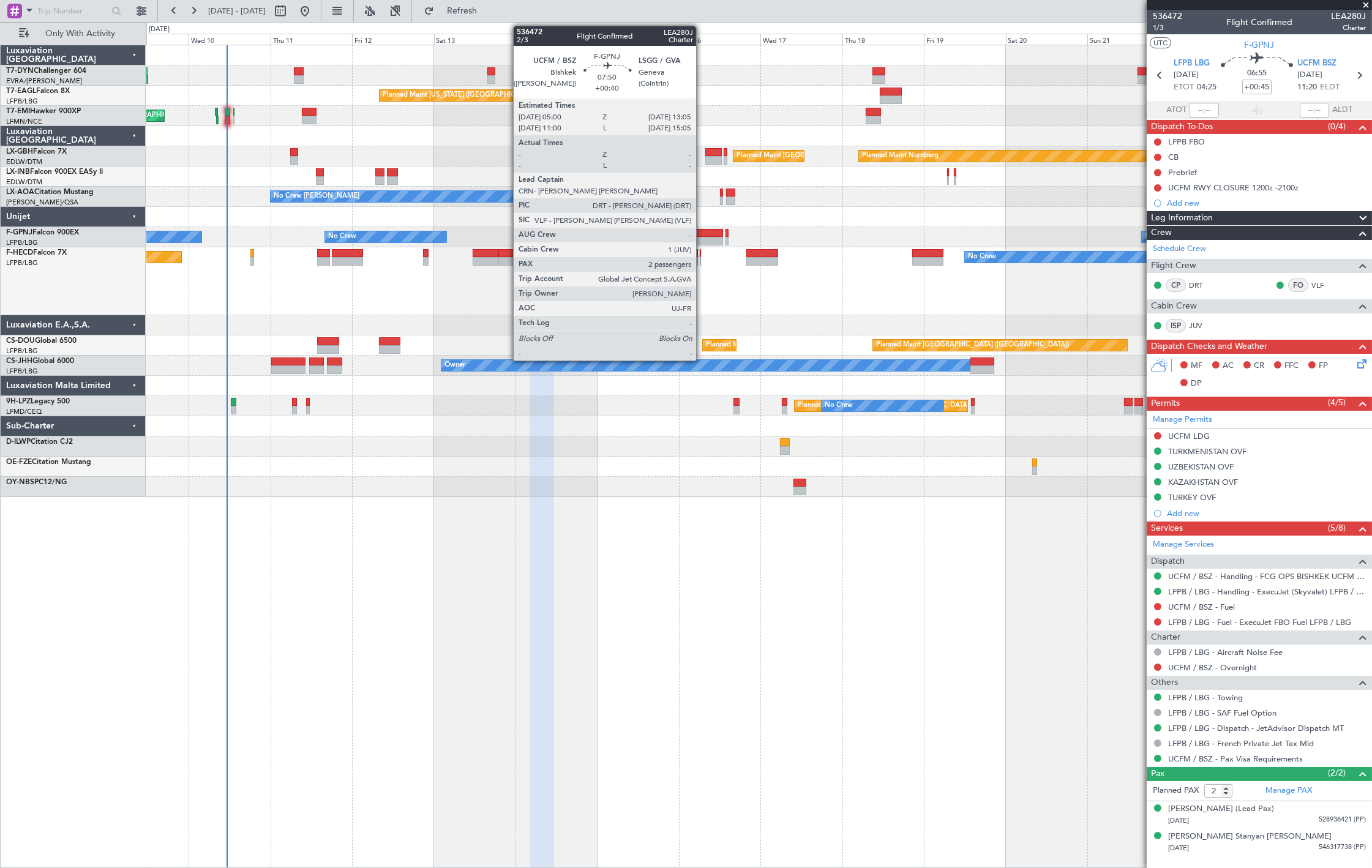
click at [702, 237] on div at bounding box center [709, 241] width 27 height 8
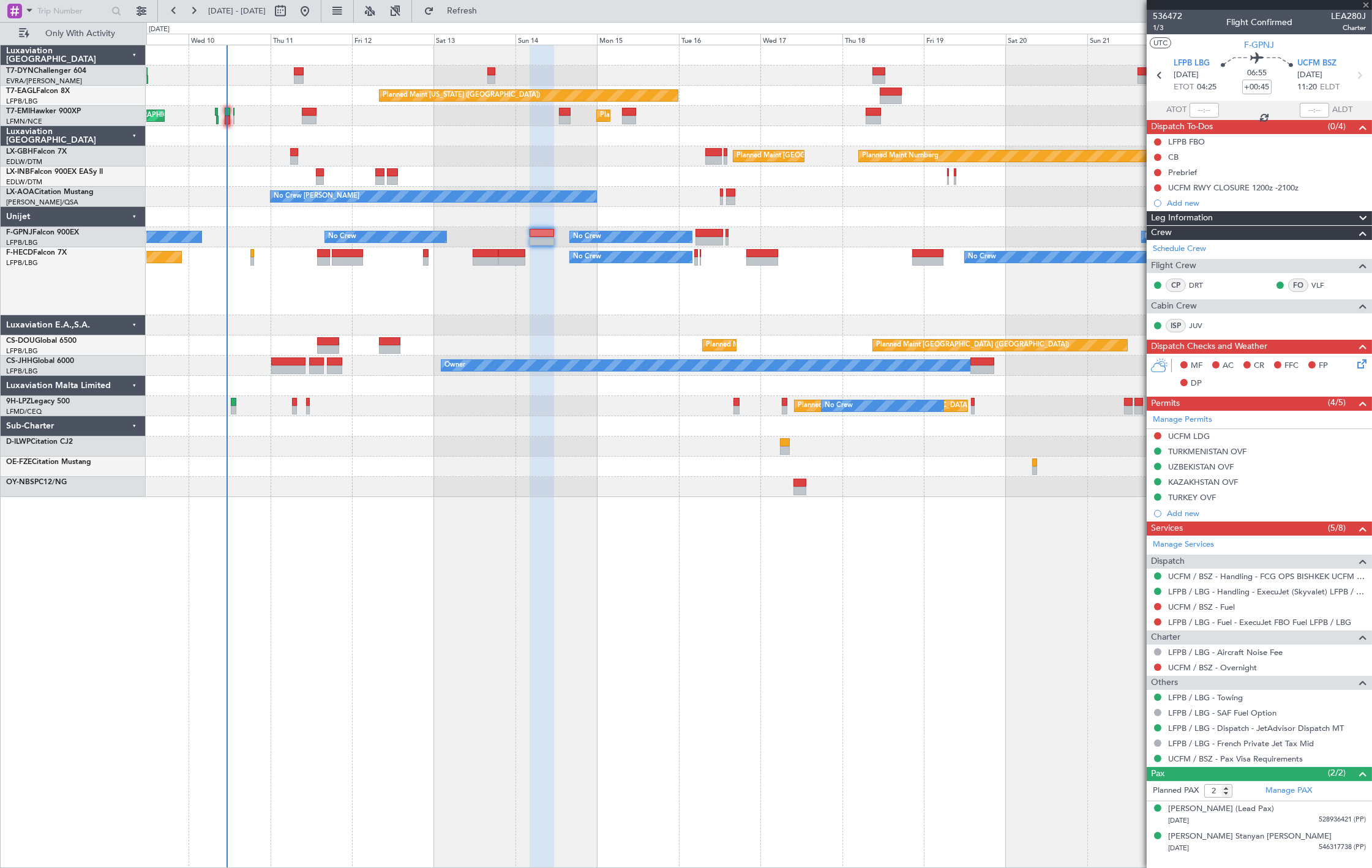
type input "+00:40"
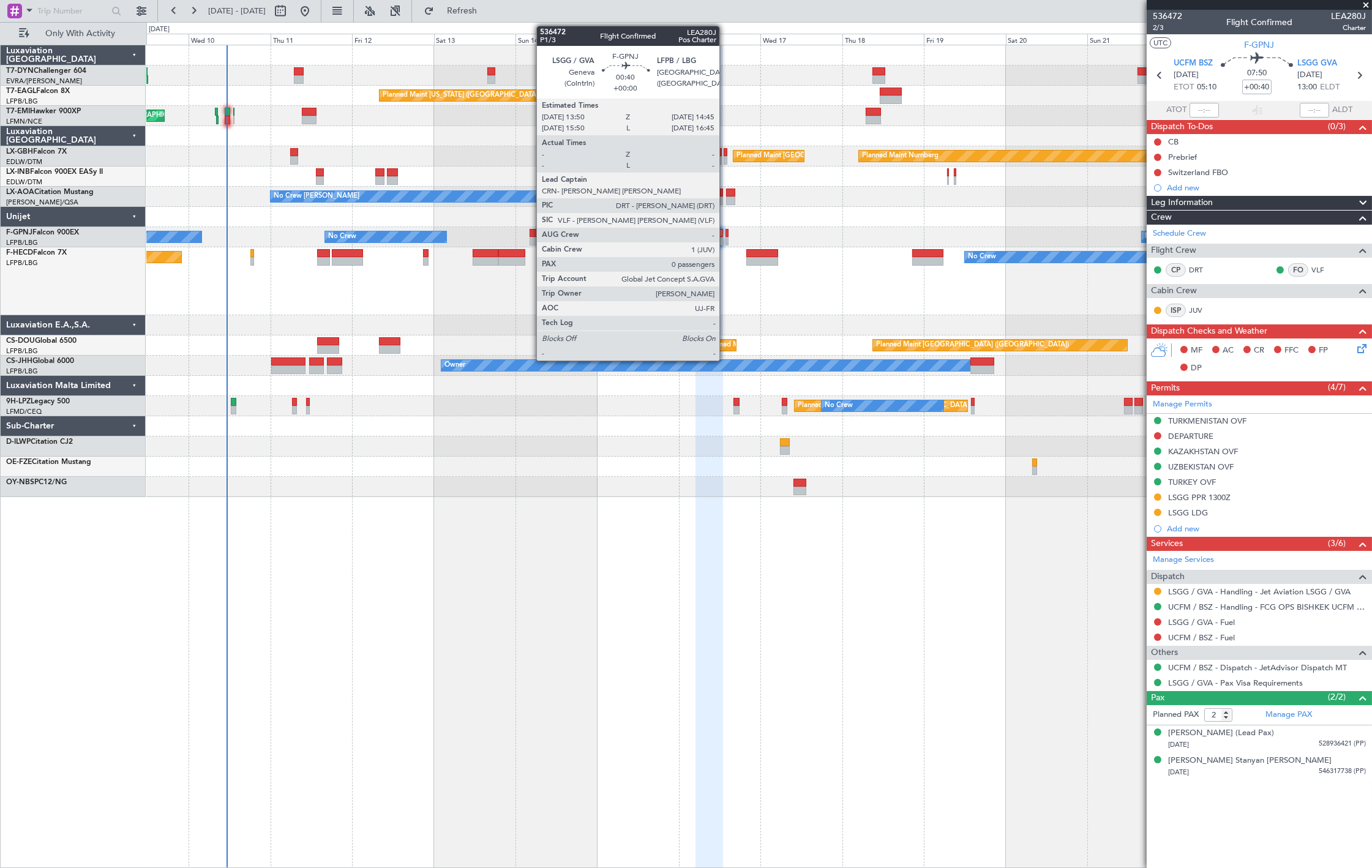
click at [726, 239] on div at bounding box center [728, 241] width 4 height 8
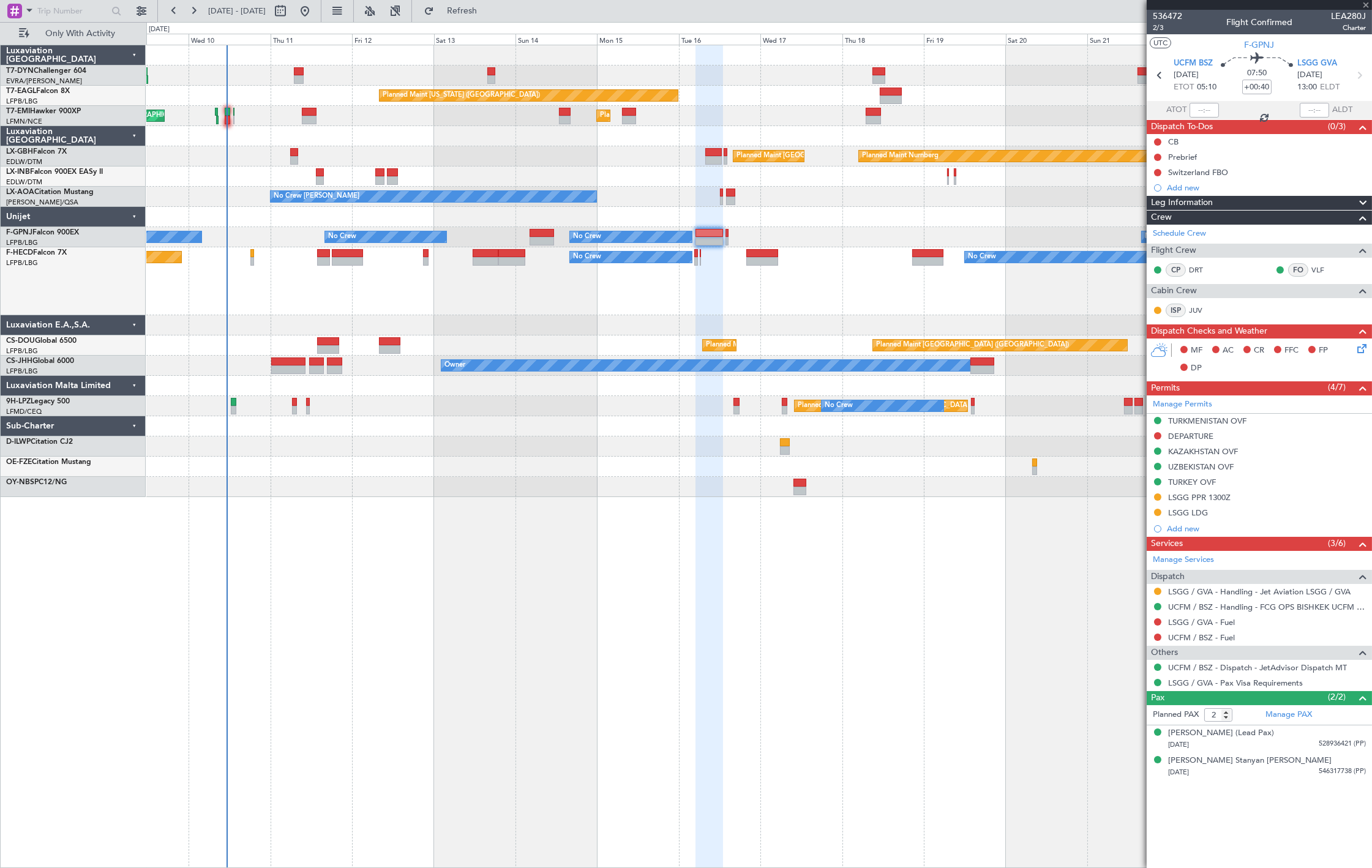
type input "0"
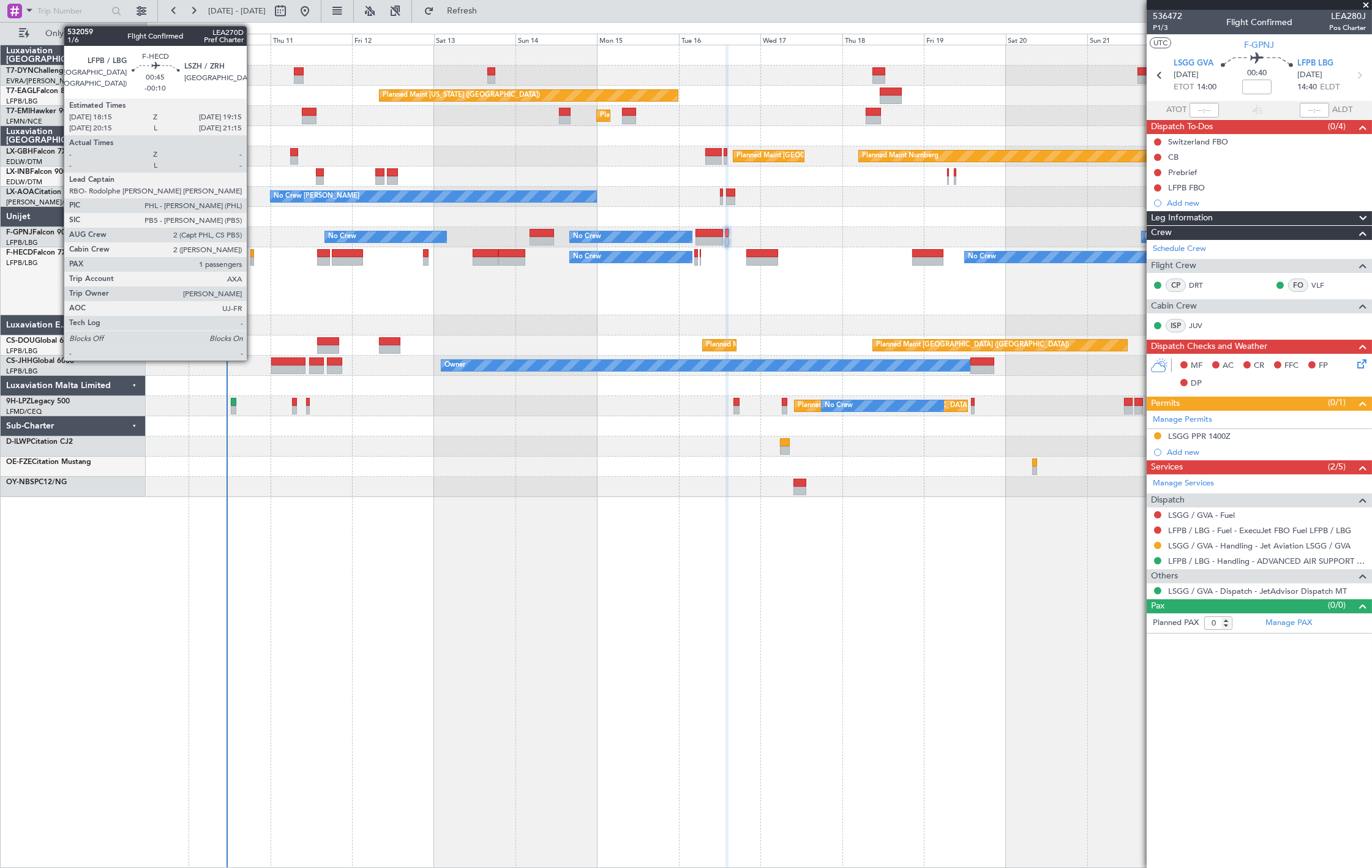
click at [253, 263] on div at bounding box center [252, 261] width 4 height 8
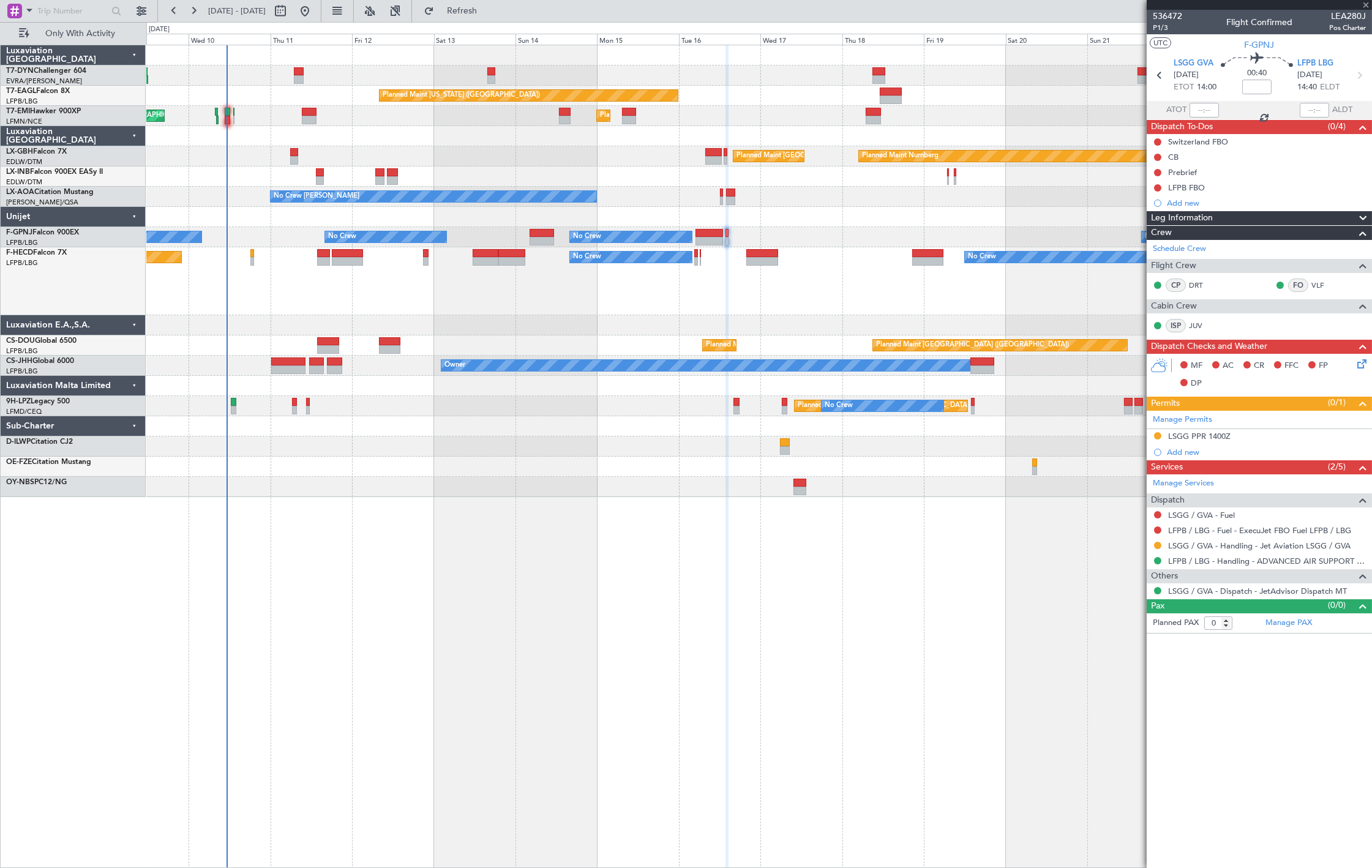
type input "-00:10"
type input "1"
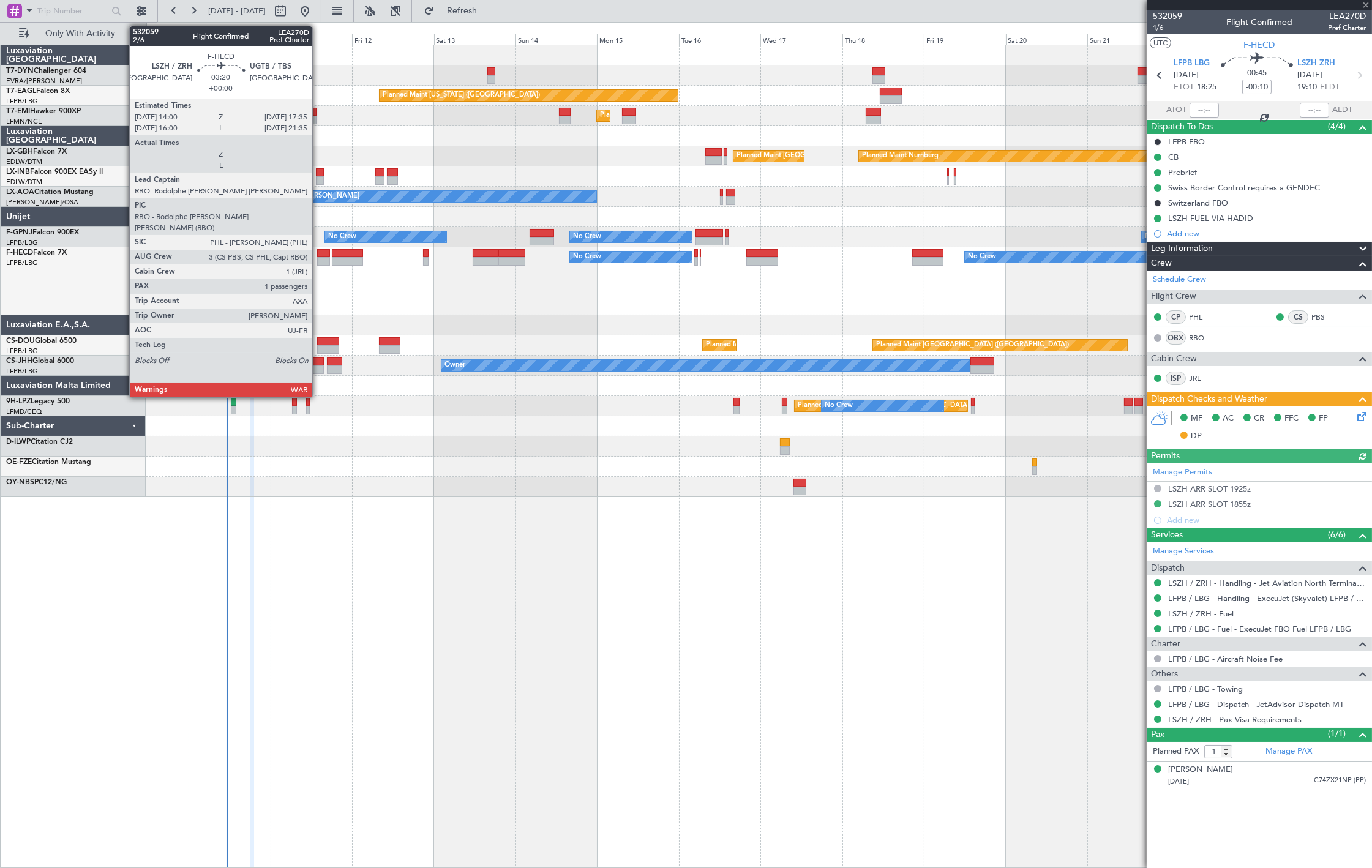
click at [318, 259] on div at bounding box center [323, 261] width 12 height 8
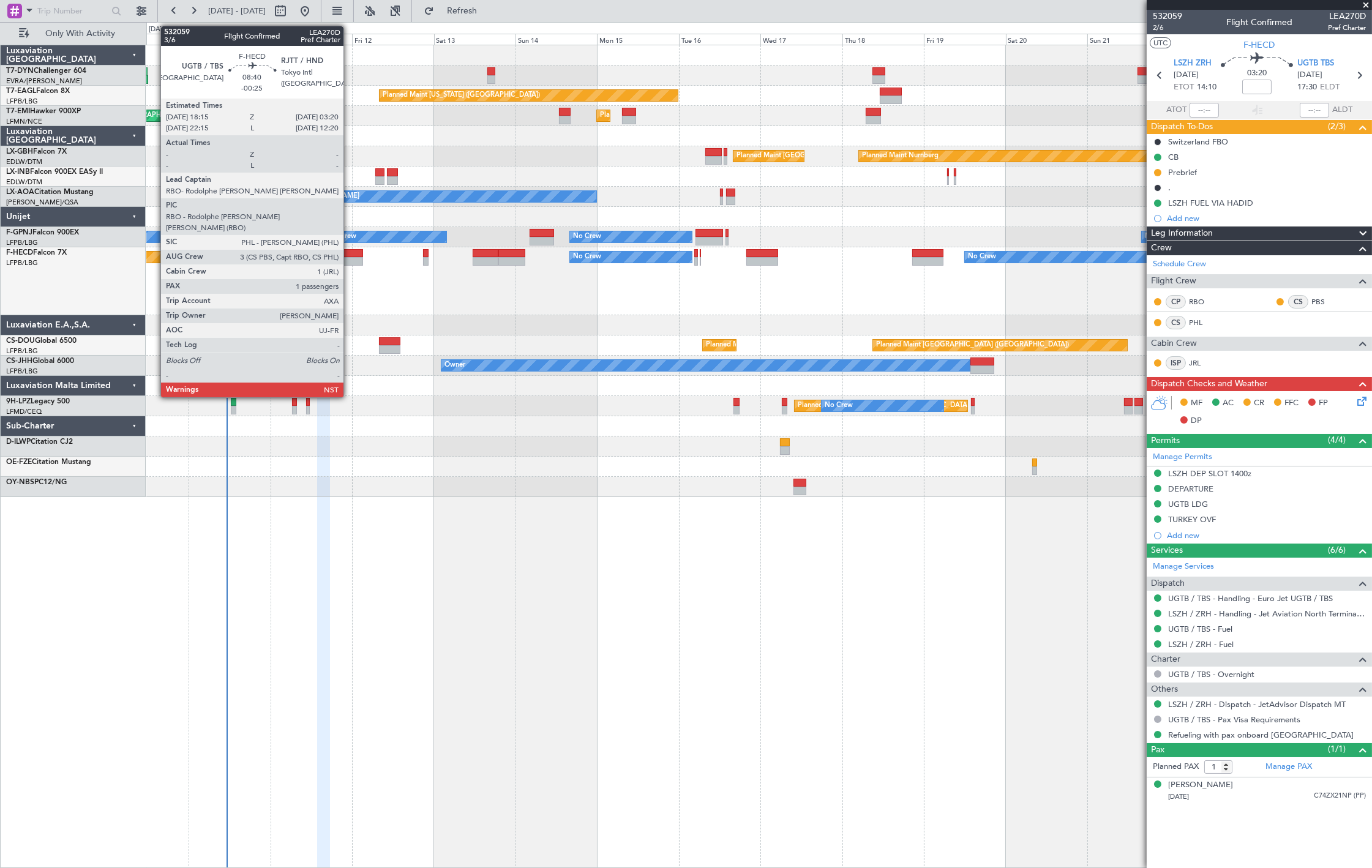
click at [350, 258] on div at bounding box center [348, 261] width 31 height 8
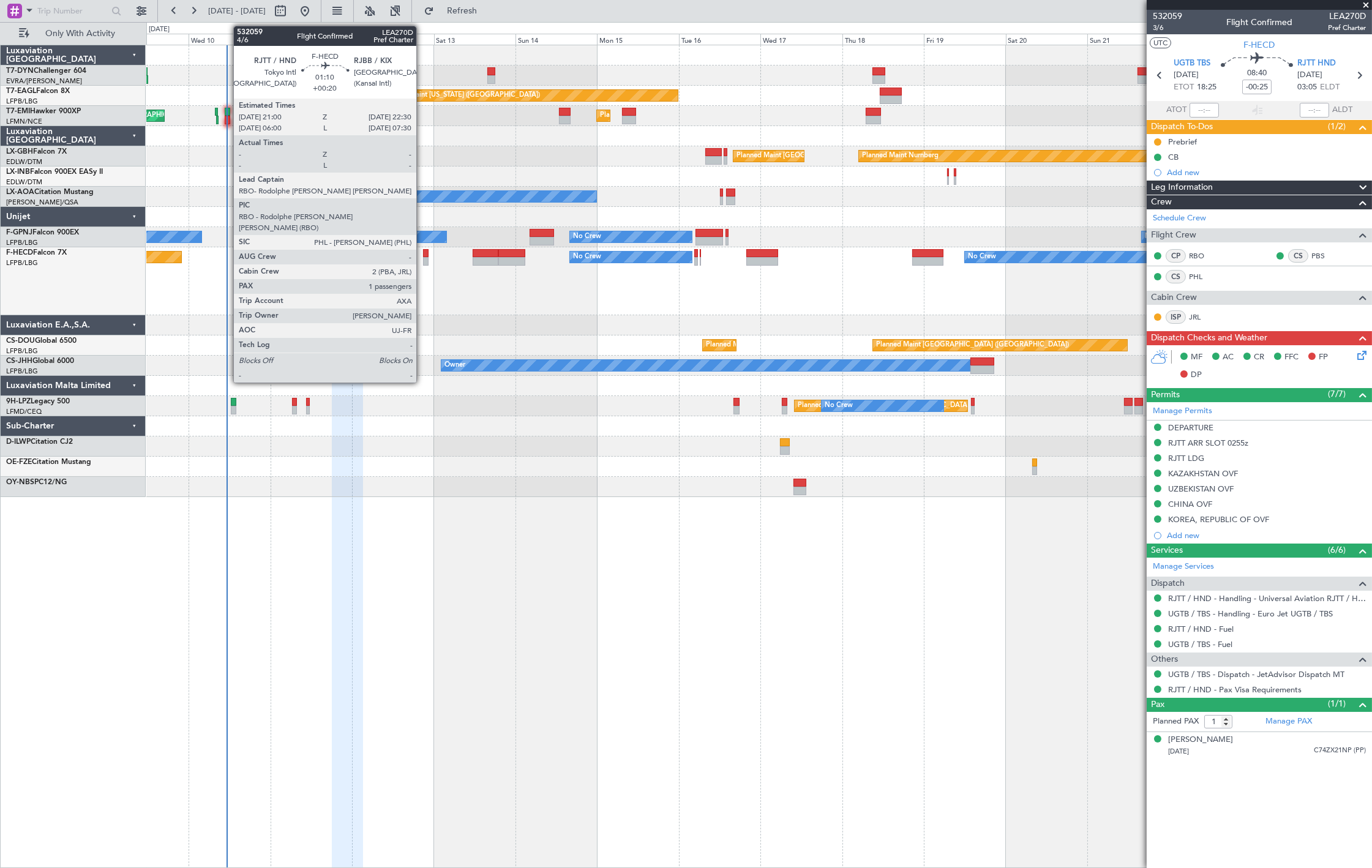
click at [423, 261] on div at bounding box center [426, 261] width 5 height 8
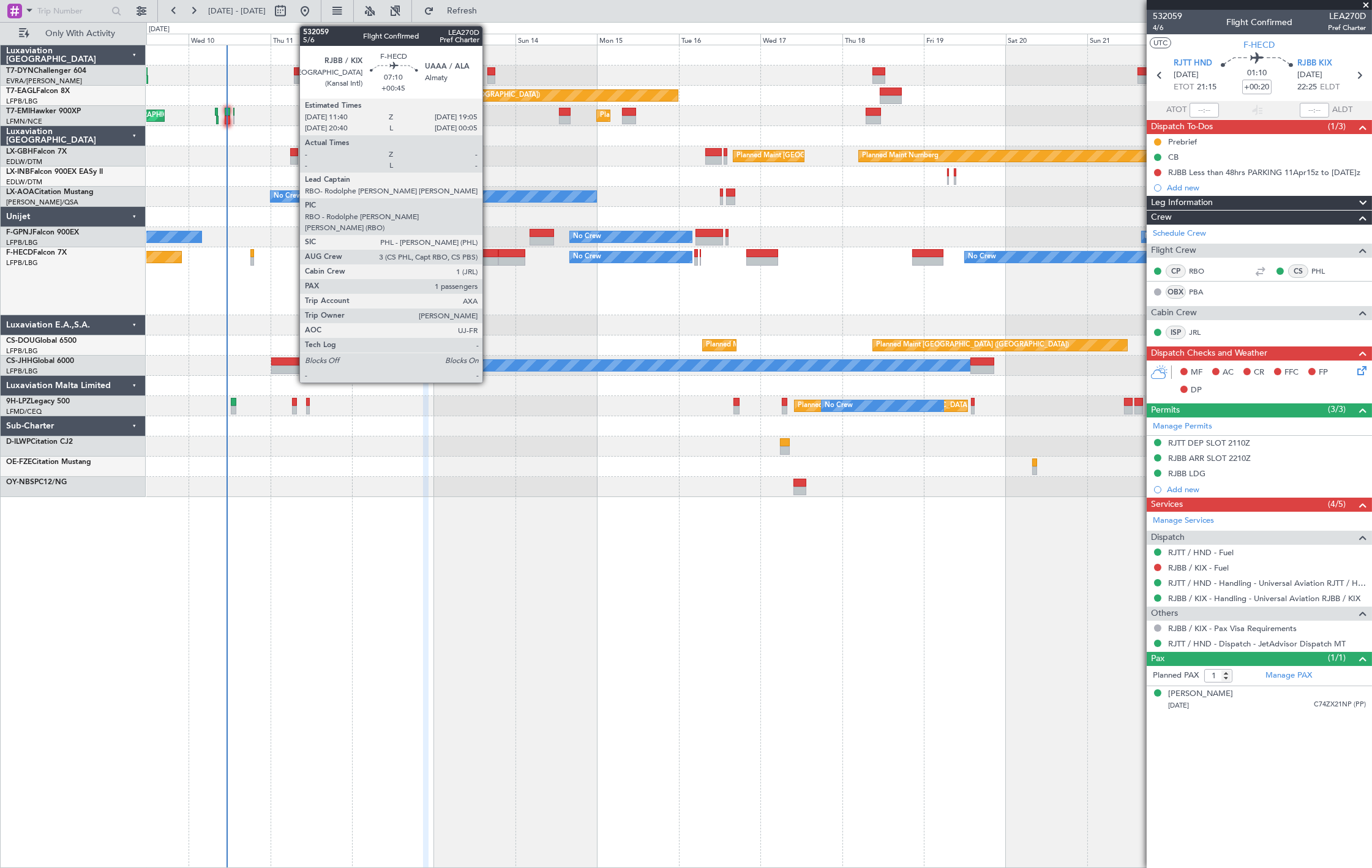
click at [488, 255] on div at bounding box center [485, 253] width 25 height 8
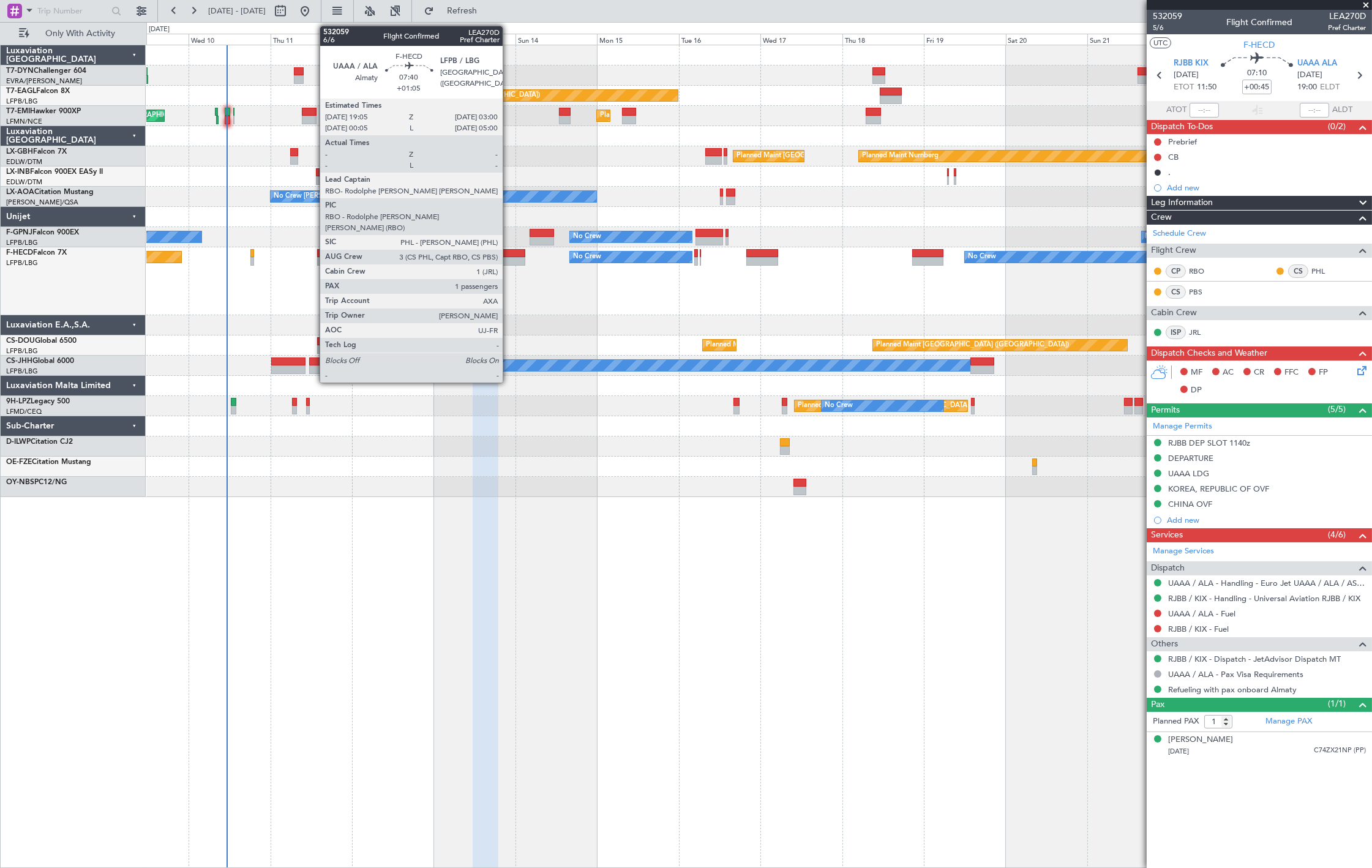
click at [509, 255] on div at bounding box center [512, 253] width 27 height 8
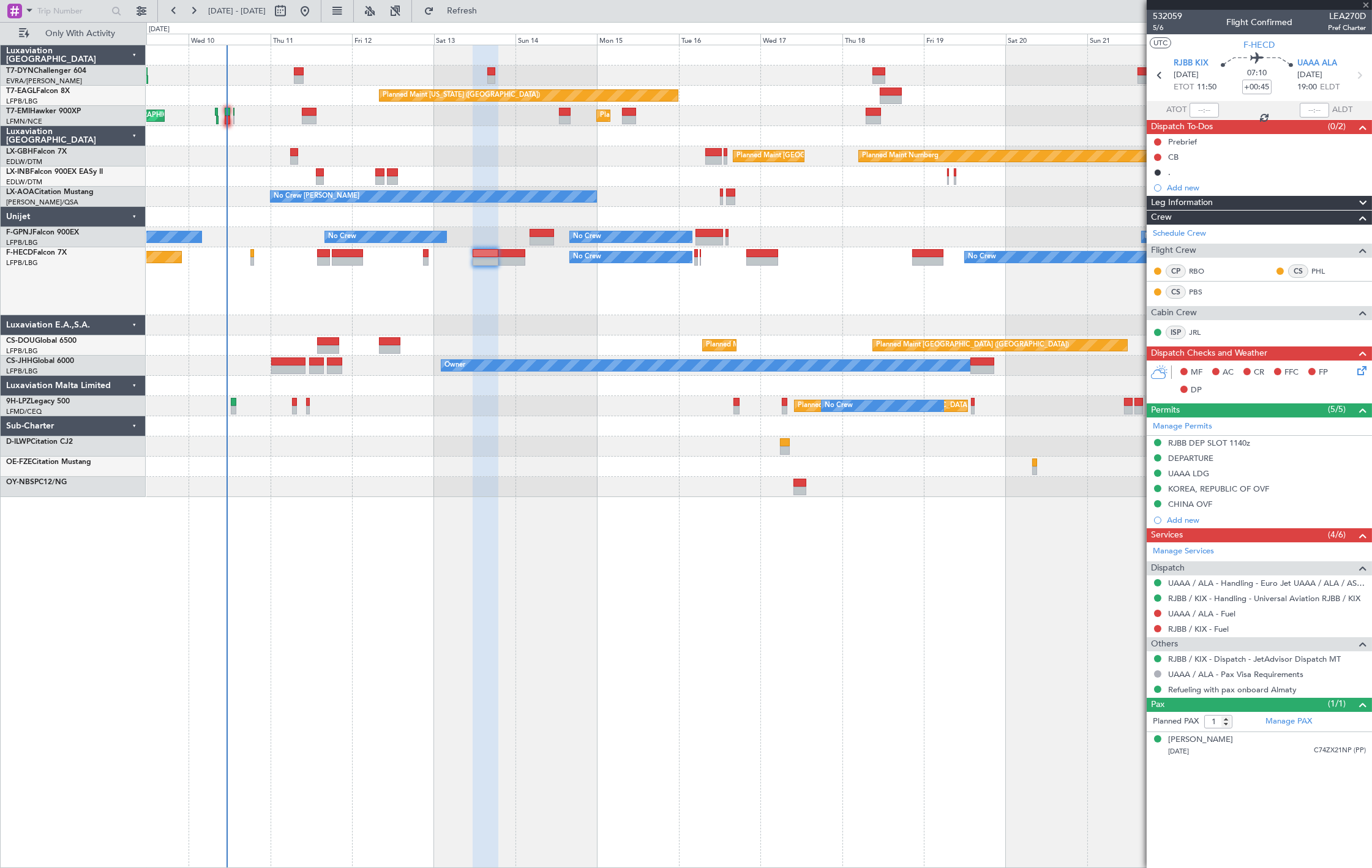
type input "+01:05"
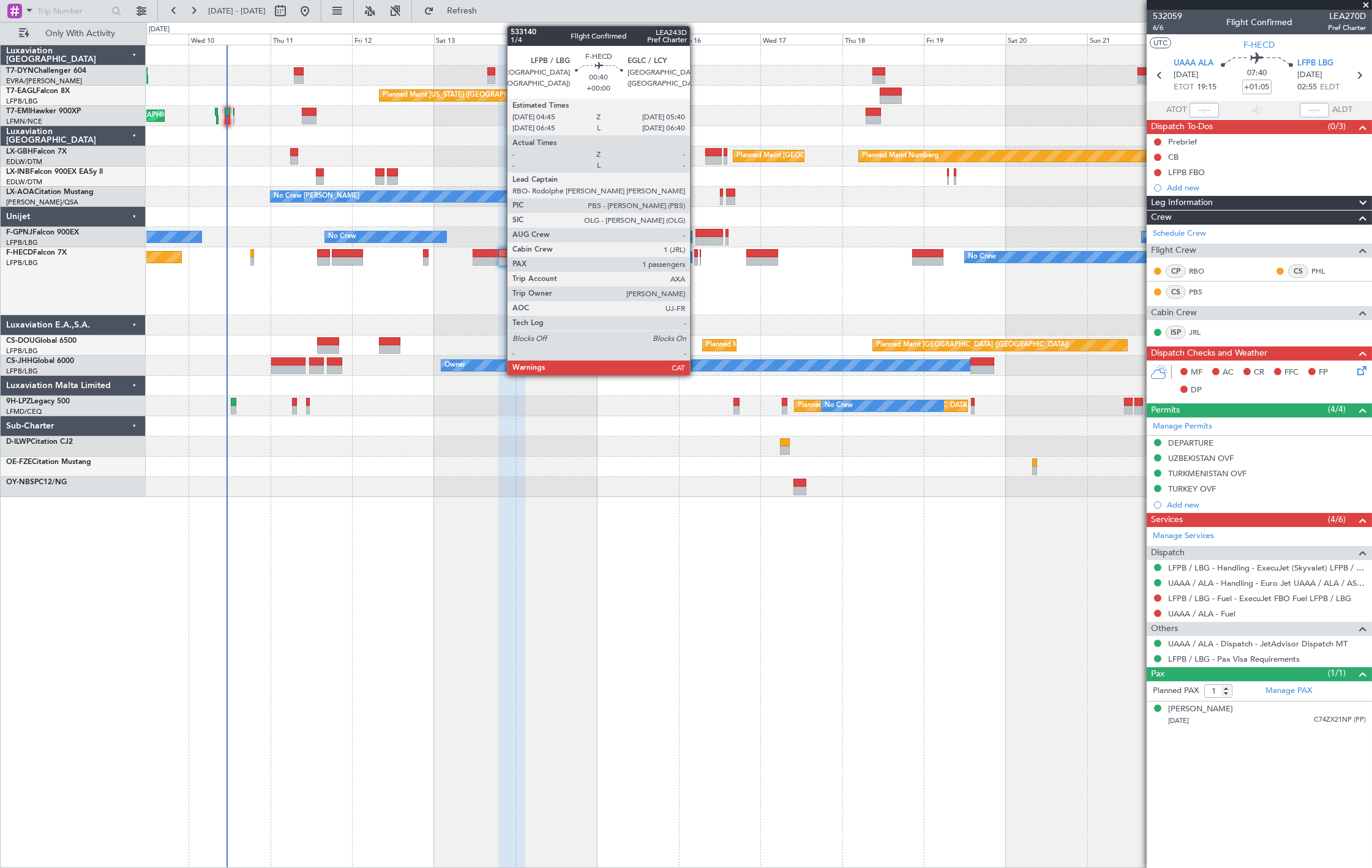
click at [696, 262] on div at bounding box center [696, 261] width 4 height 8
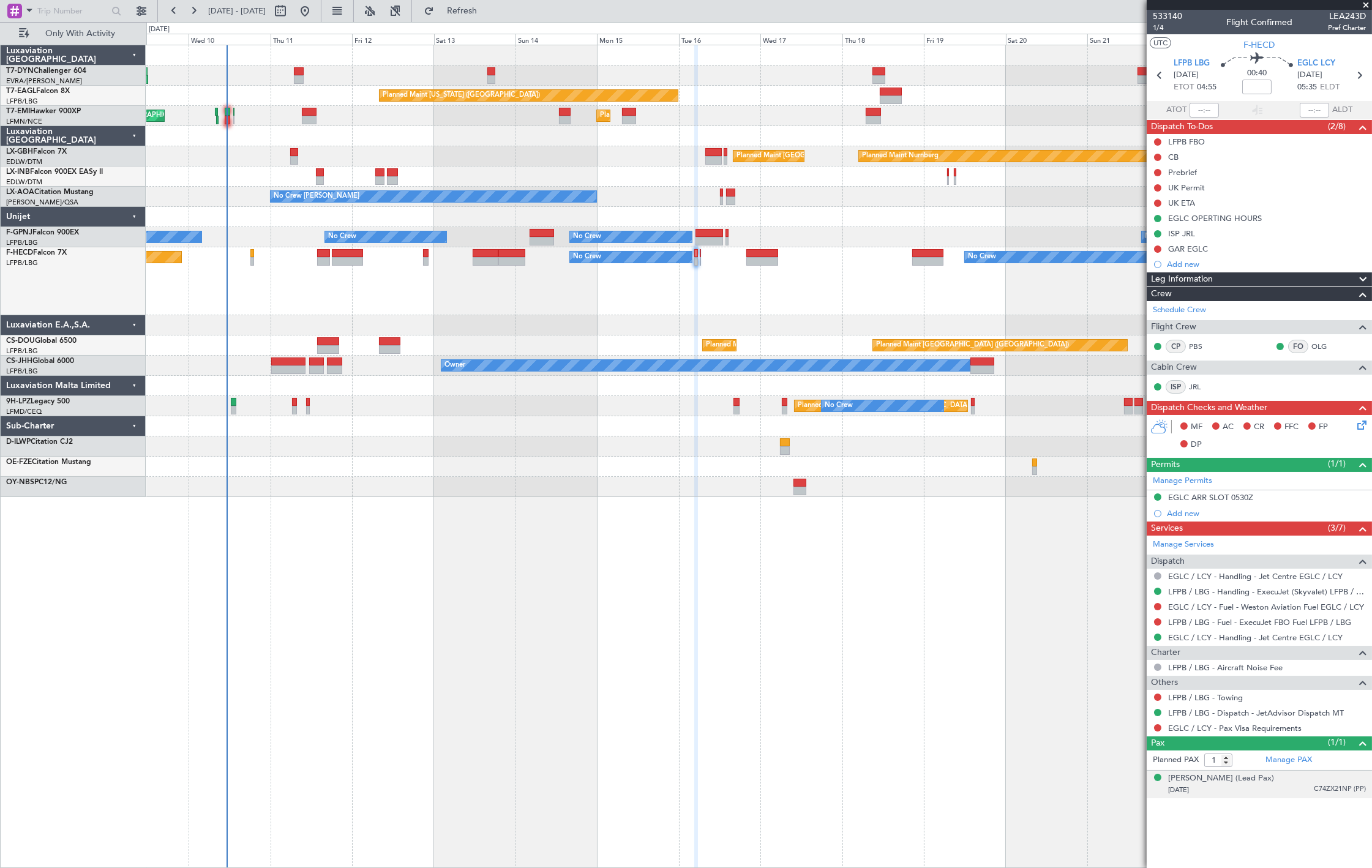
click at [1304, 793] on div "[DATE] C74ZX21NP (PP)" at bounding box center [1267, 790] width 198 height 12
click at [1210, 779] on div "[PERSON_NAME] (Lead Pax)" at bounding box center [1221, 778] width 106 height 12
click at [1158, 203] on button at bounding box center [1157, 203] width 7 height 7
click at [1169, 249] on li "Completed" at bounding box center [1158, 257] width 65 height 18
click at [1184, 202] on div "UK ETA" at bounding box center [1181, 203] width 27 height 10
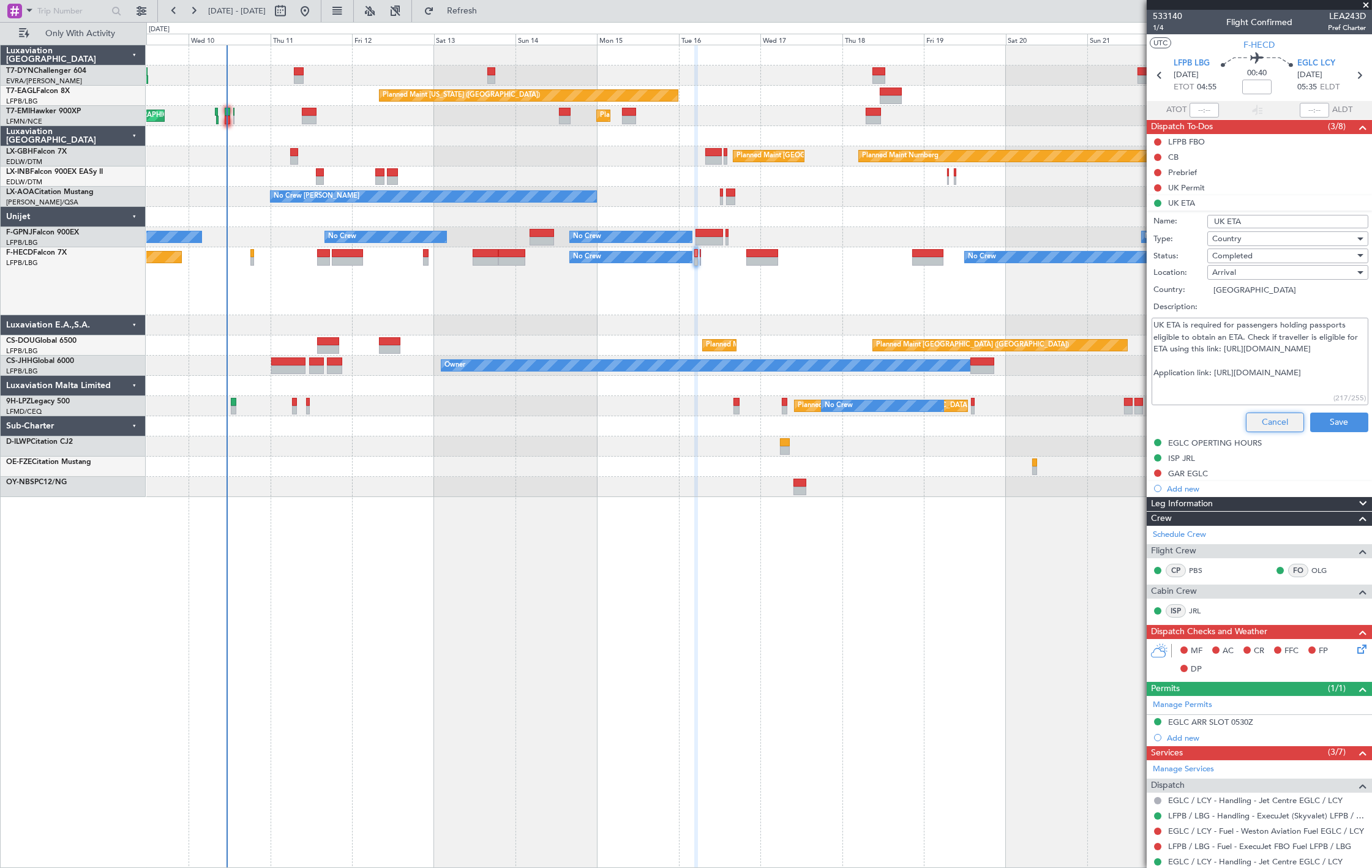
click at [1258, 420] on button "Cancel" at bounding box center [1275, 422] width 58 height 20
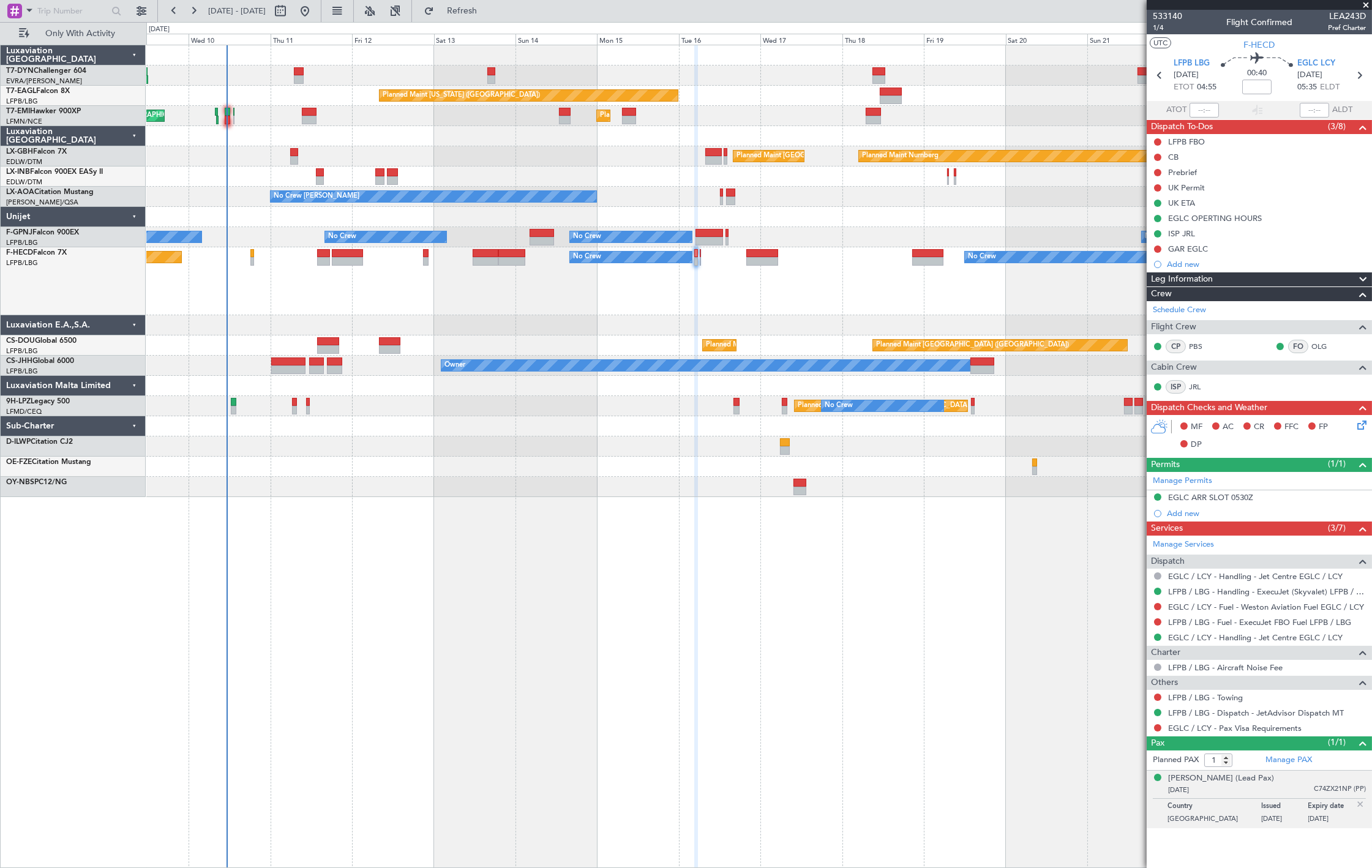
click at [1152, 729] on div "EGLC / LCY - Pax Visa Requirements" at bounding box center [1259, 727] width 226 height 15
click at [1154, 731] on button at bounding box center [1157, 727] width 7 height 7
click at [1148, 716] on li "Confirmed" at bounding box center [1158, 710] width 141 height 18
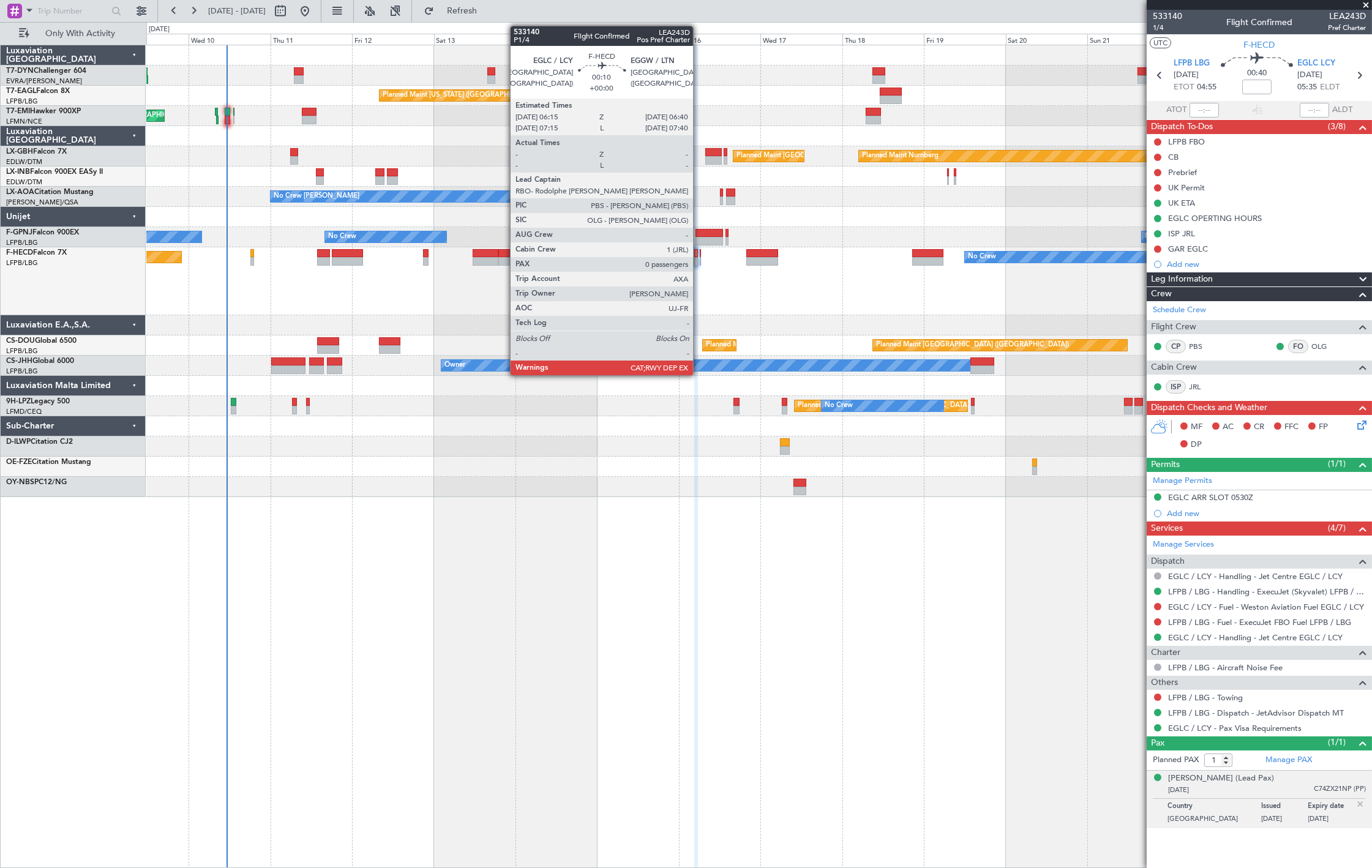
click at [699, 262] on div at bounding box center [700, 261] width 2 height 8
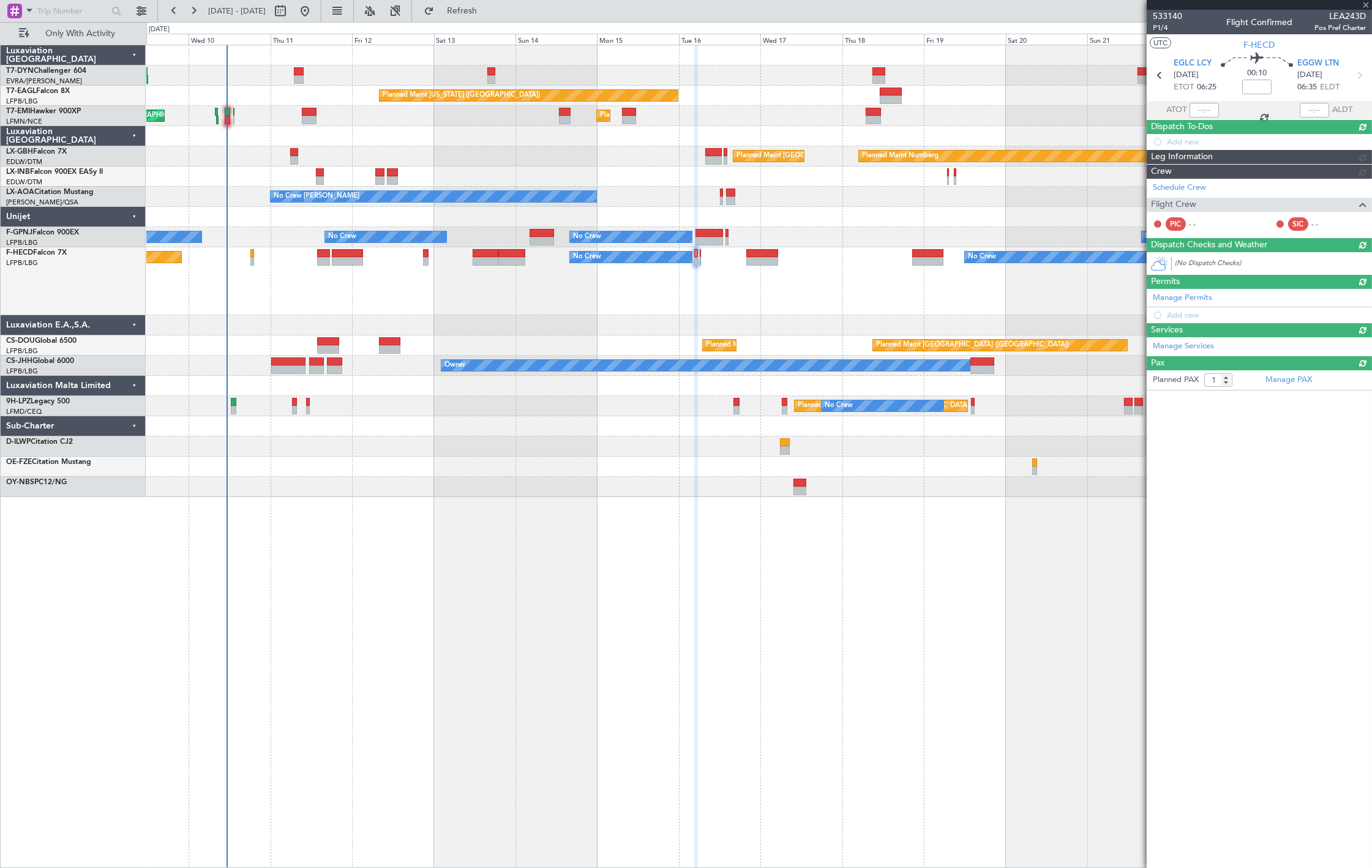
type input "0"
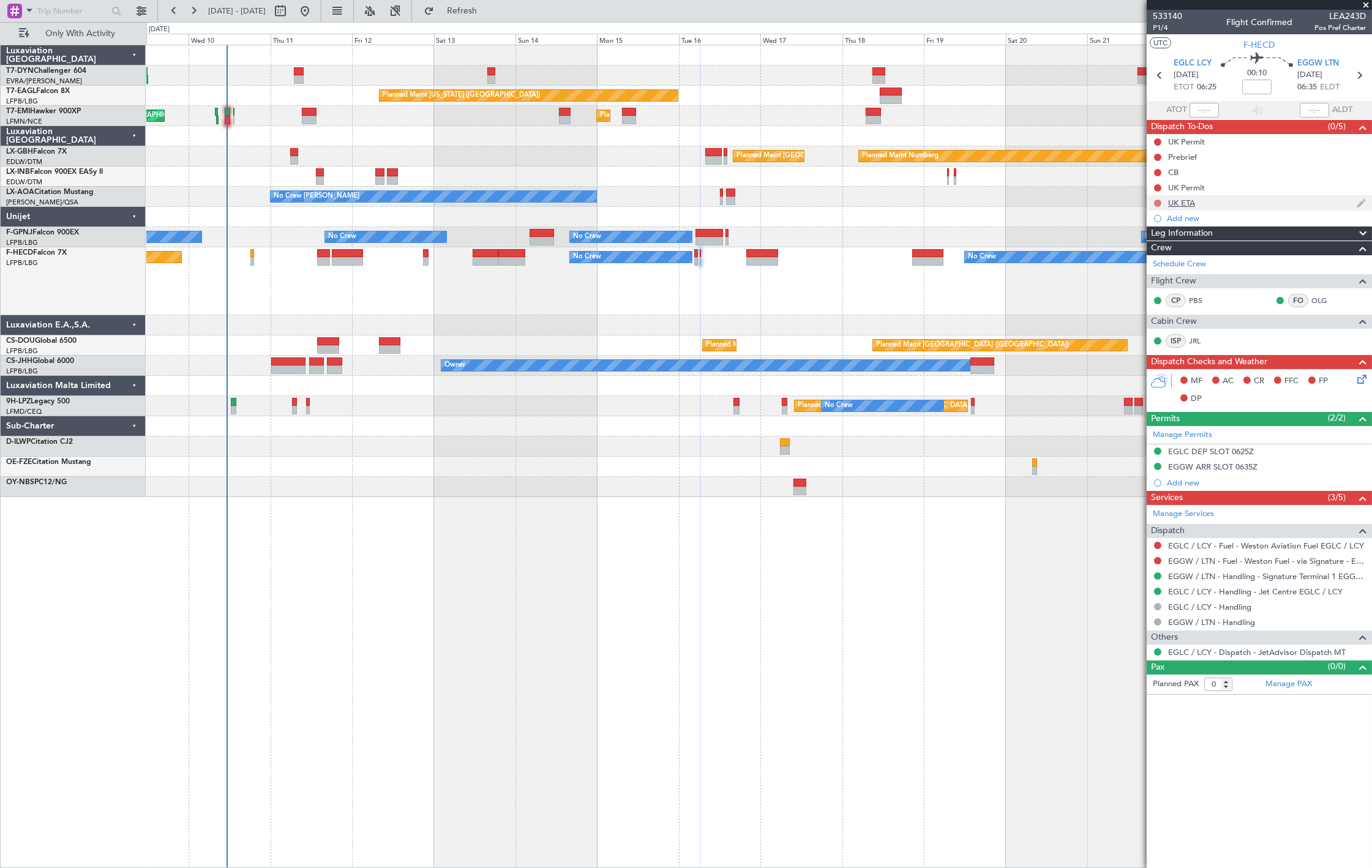
click at [1160, 202] on button at bounding box center [1157, 203] width 7 height 7
click at [1136, 279] on li "Cancelled" at bounding box center [1158, 275] width 65 height 18
click at [1211, 200] on div "UK ETA" at bounding box center [1259, 203] width 226 height 15
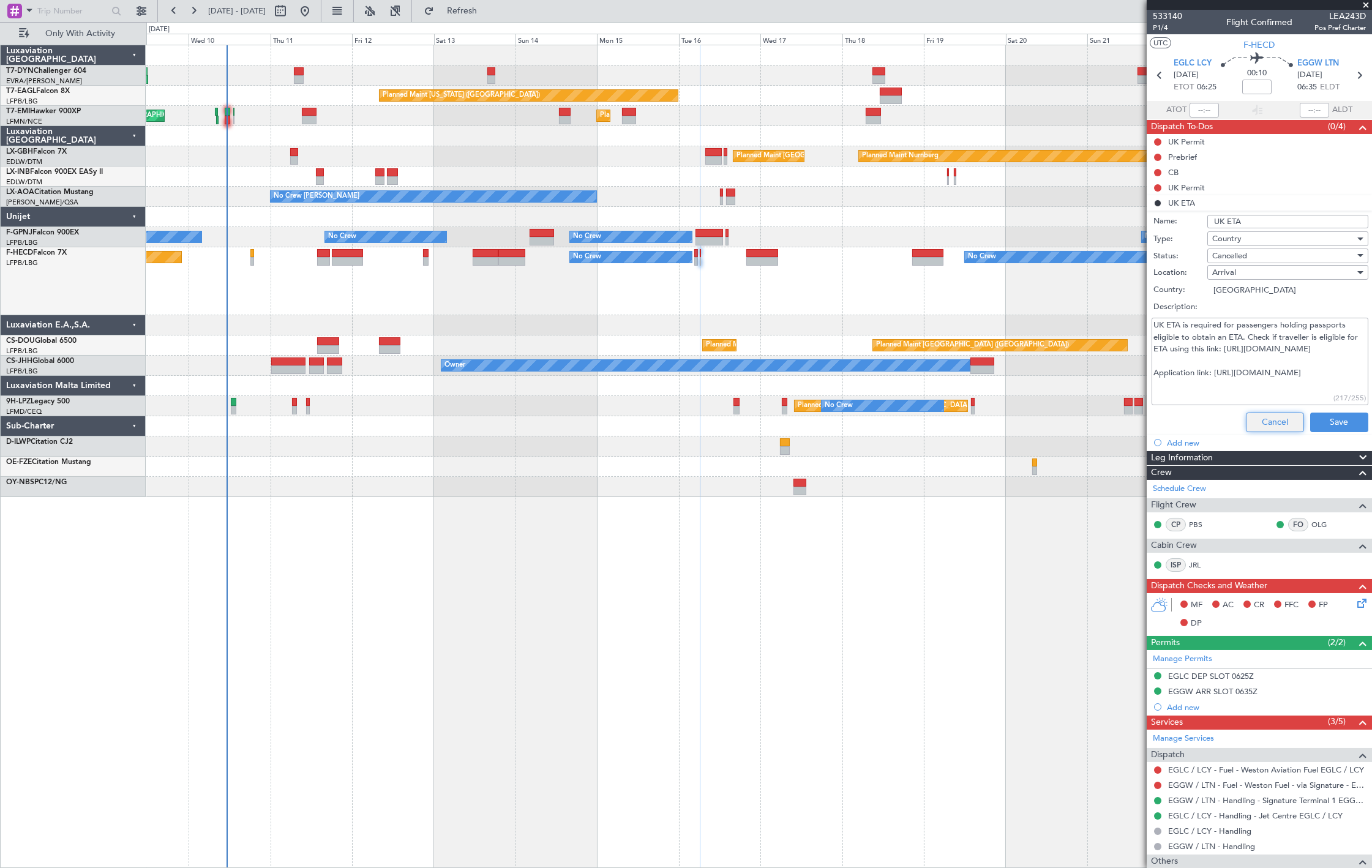
click at [1271, 421] on button "Cancel" at bounding box center [1275, 422] width 58 height 20
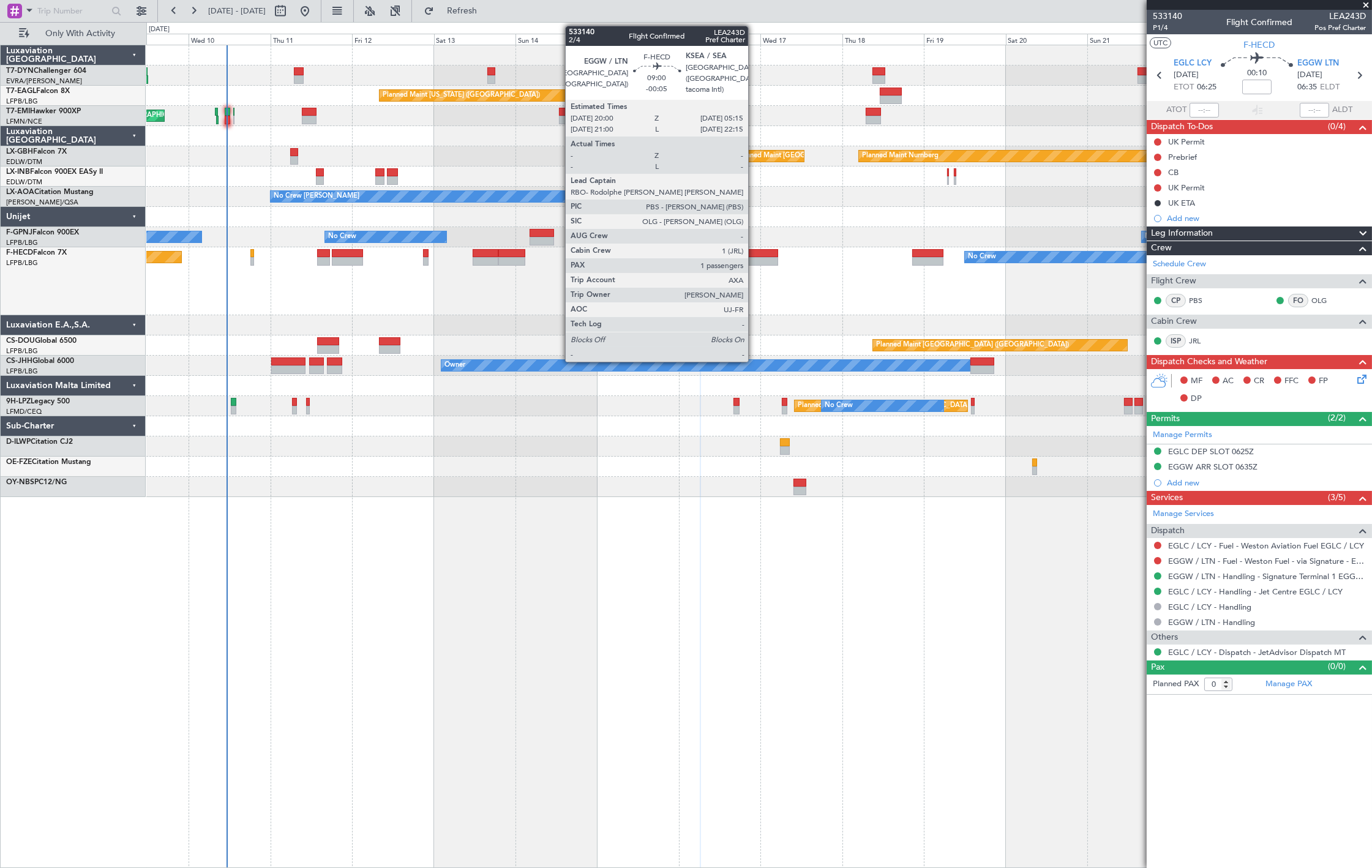
click at [754, 261] on div at bounding box center [762, 261] width 32 height 8
type input "-00:05"
type input "1"
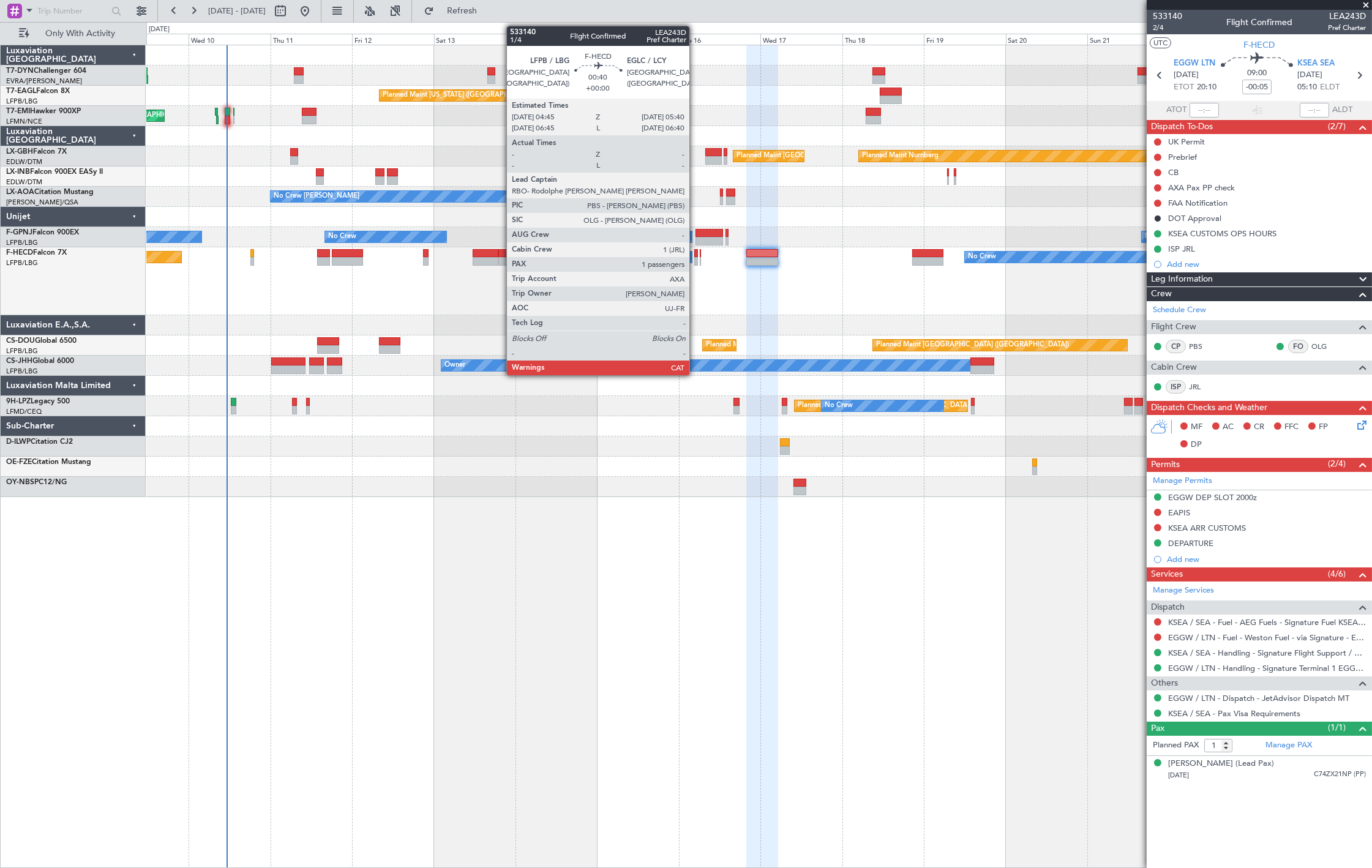
click at [695, 256] on div at bounding box center [696, 253] width 4 height 8
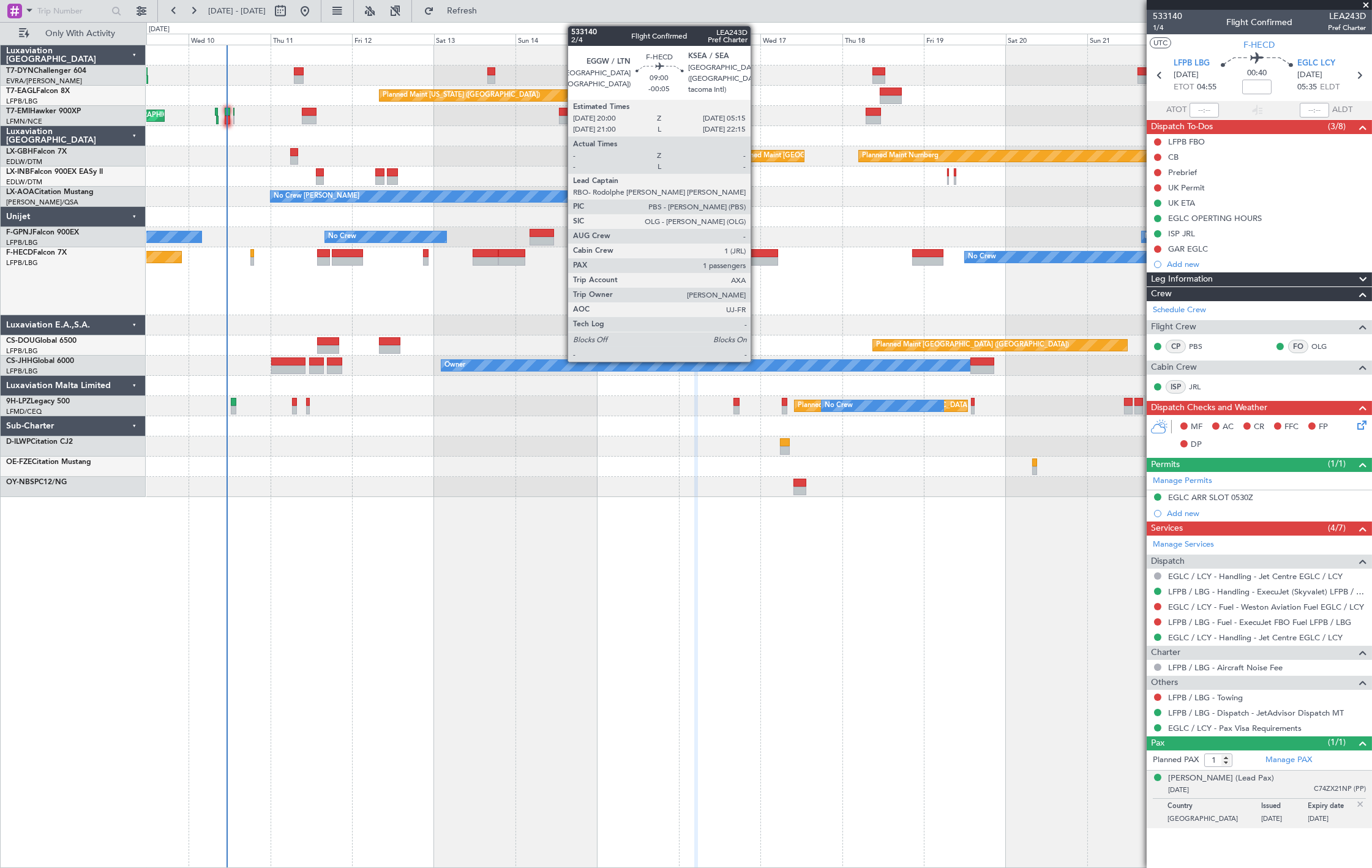
click at [757, 256] on div at bounding box center [762, 253] width 32 height 8
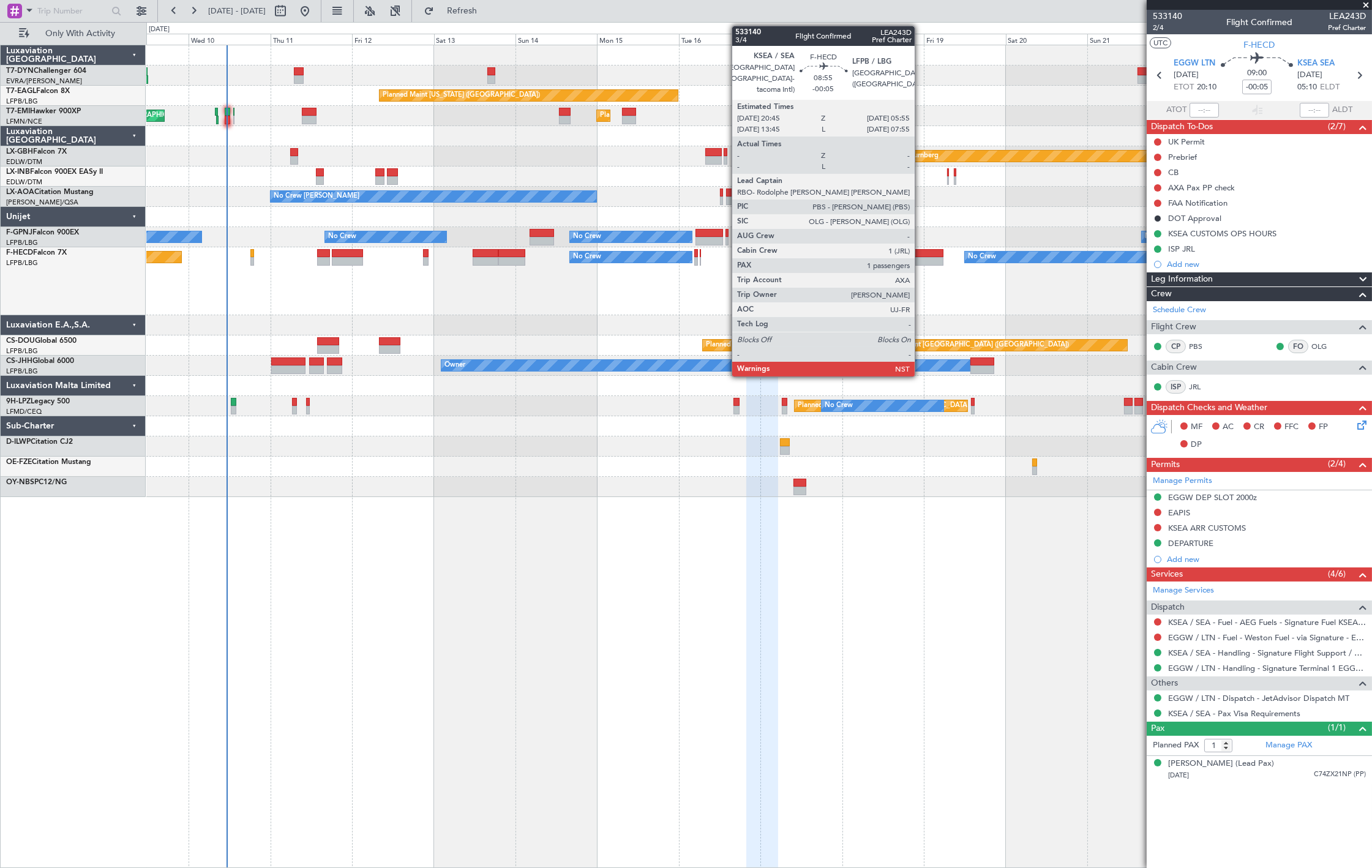
click at [921, 255] on div at bounding box center [928, 253] width 31 height 8
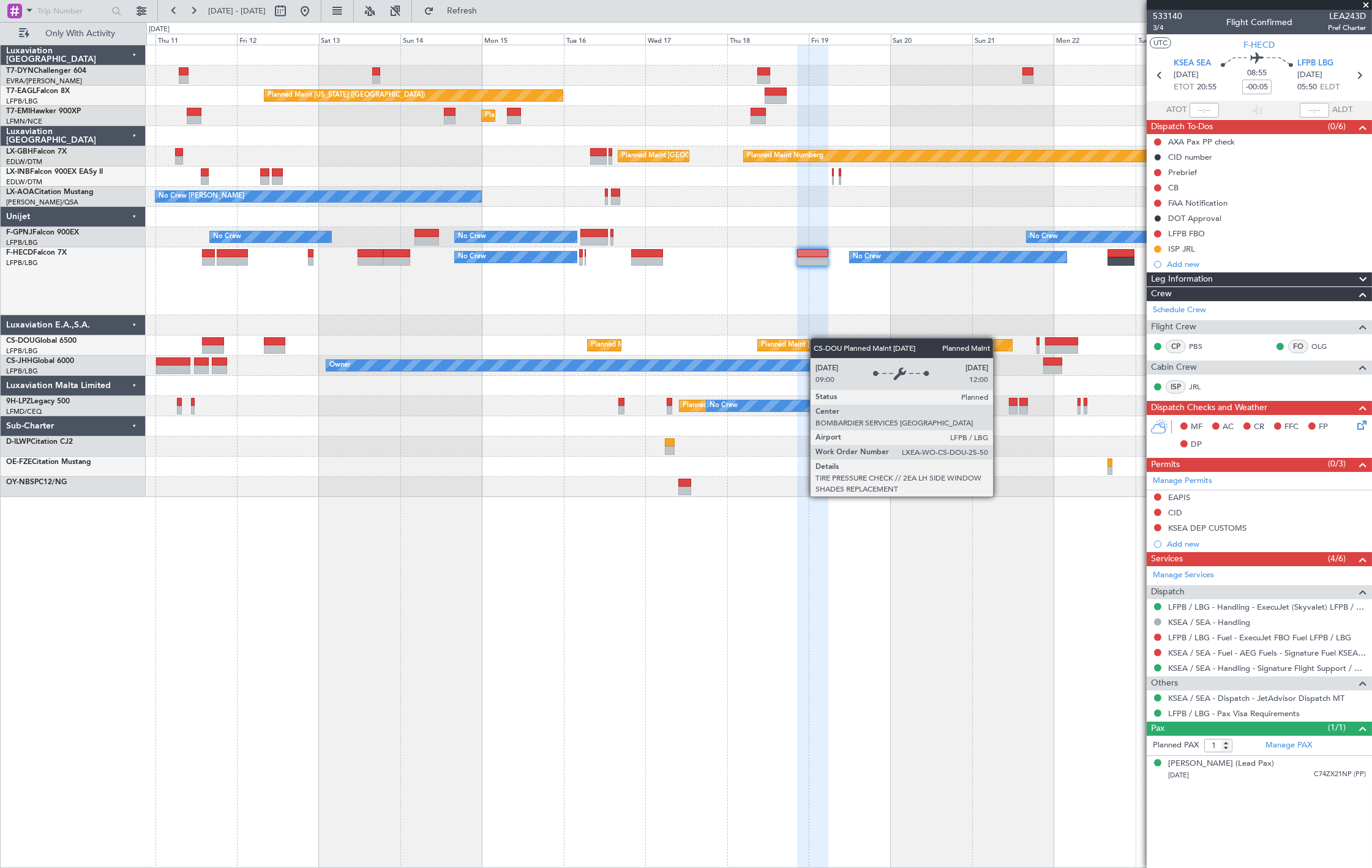
click at [816, 339] on div "Planned Maint [US_STATE] ([GEOGRAPHIC_DATA]) Planned Maint [GEOGRAPHIC_DATA] Pl…" at bounding box center [759, 271] width 1225 height 452
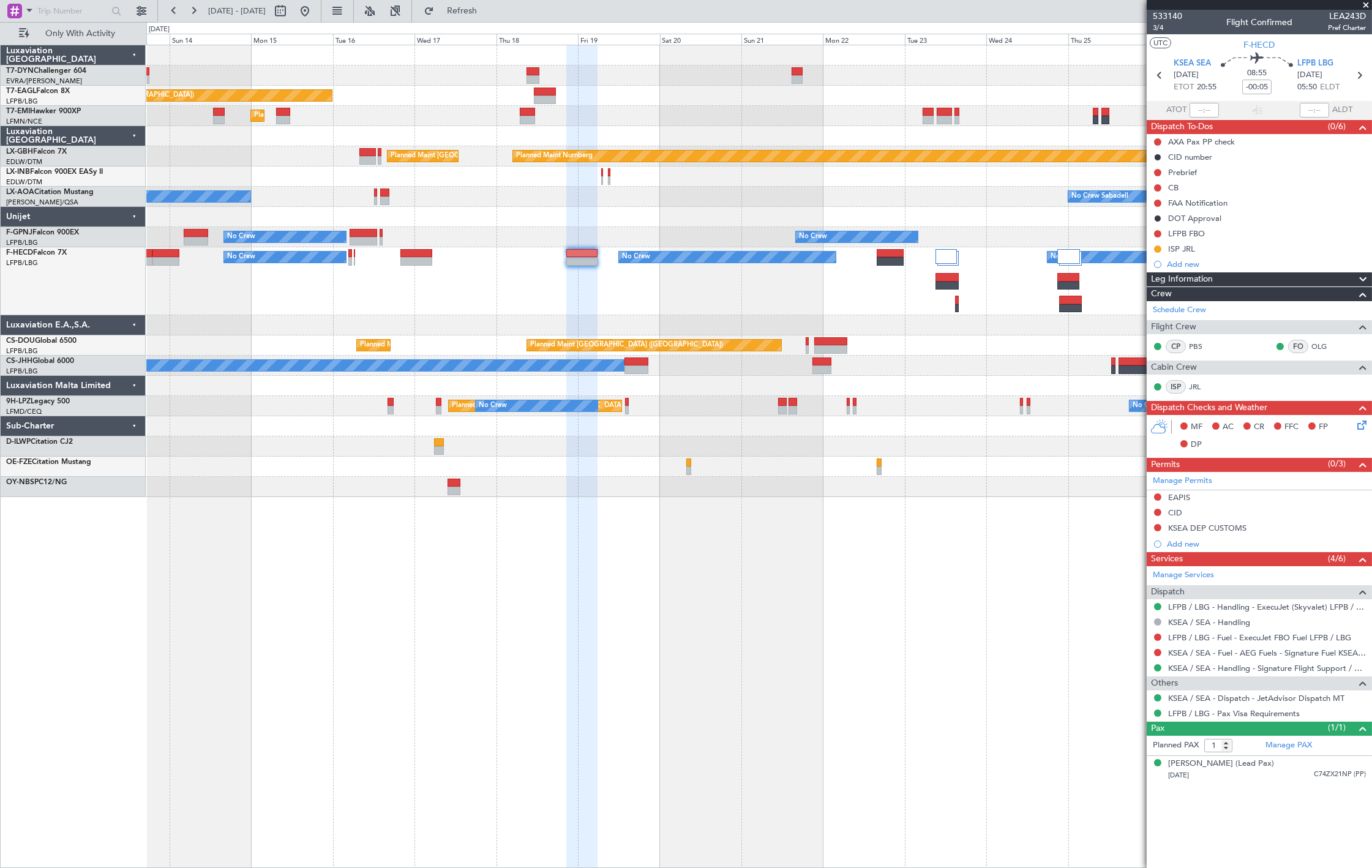
click at [607, 324] on div at bounding box center [759, 325] width 1225 height 20
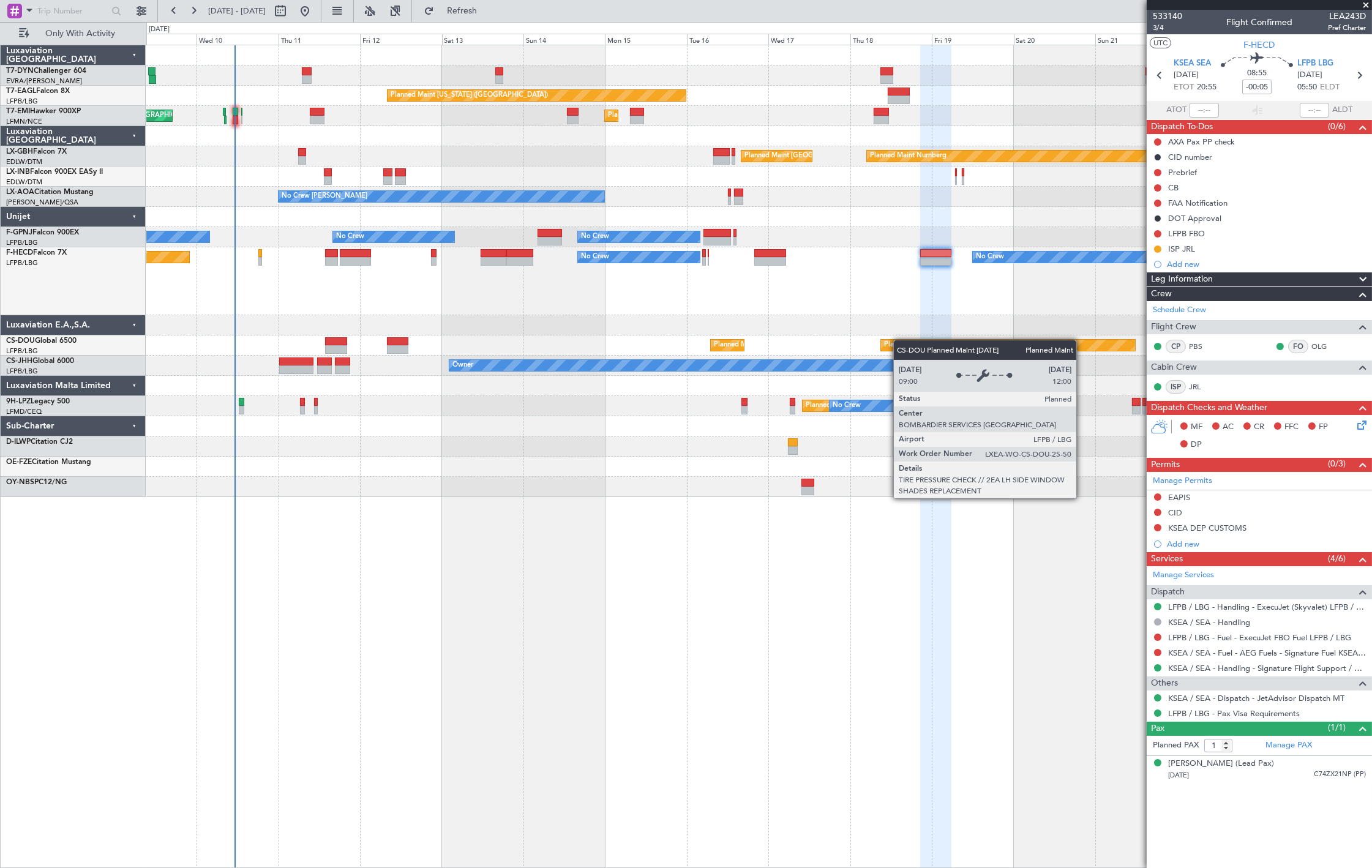
click at [892, 344] on div "Planned Maint [US_STATE] ([GEOGRAPHIC_DATA]) Planned Maint [GEOGRAPHIC_DATA] Pl…" at bounding box center [759, 271] width 1225 height 452
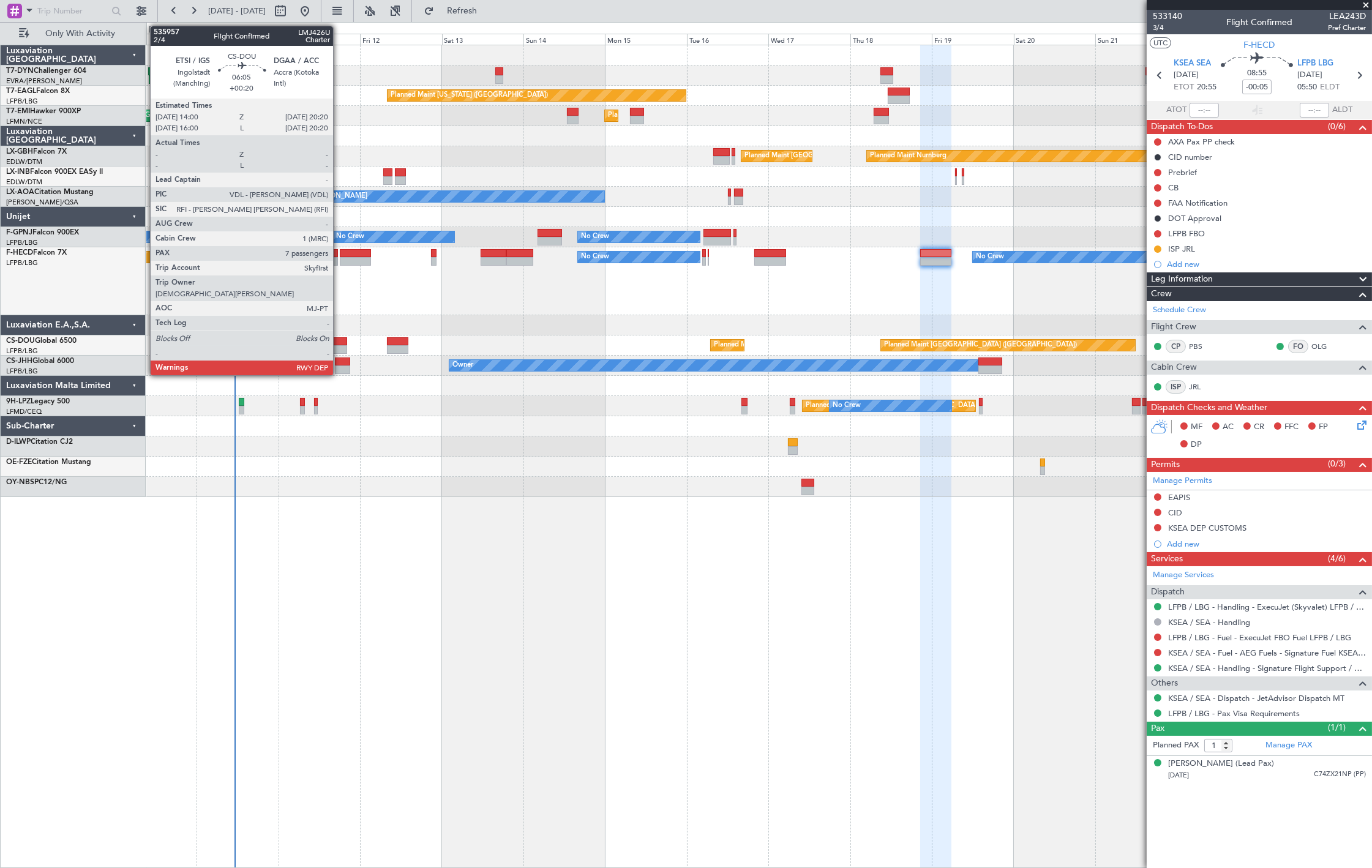
click at [337, 342] on div at bounding box center [336, 341] width 22 height 8
type input "+00:20"
type input "7"
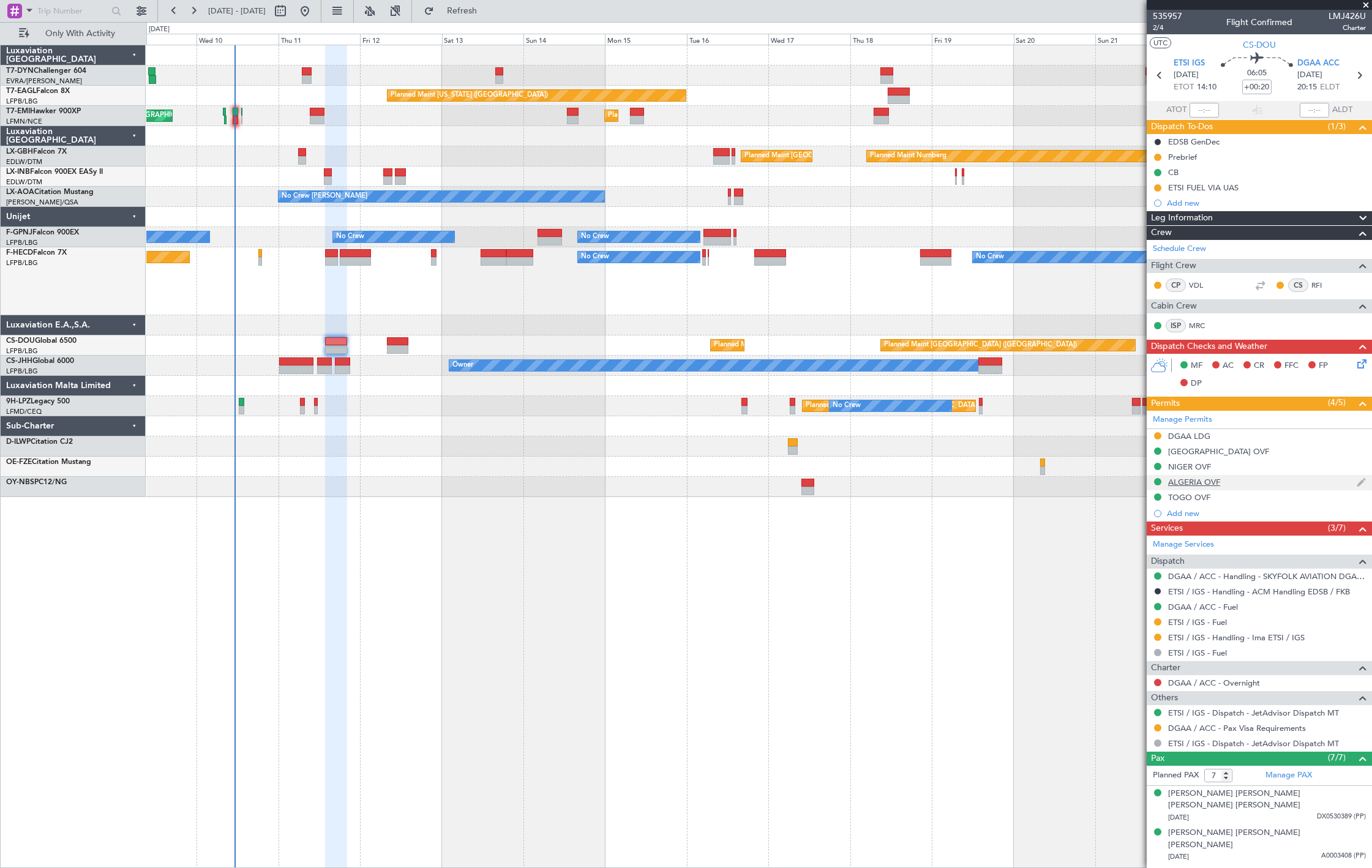
scroll to position [110, 0]
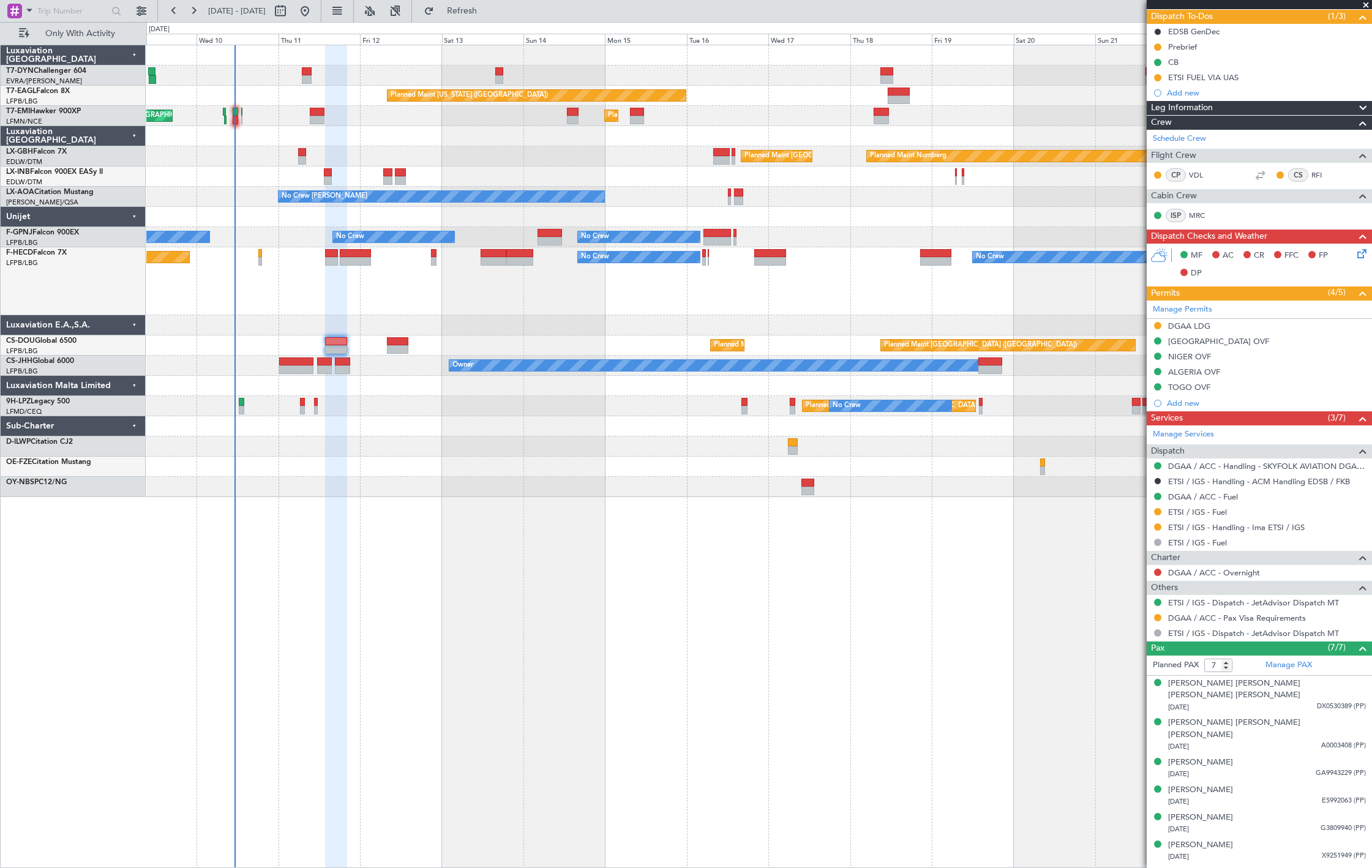
click at [405, 339] on div at bounding box center [397, 341] width 22 height 8
type input "+00:10"
type input "0"
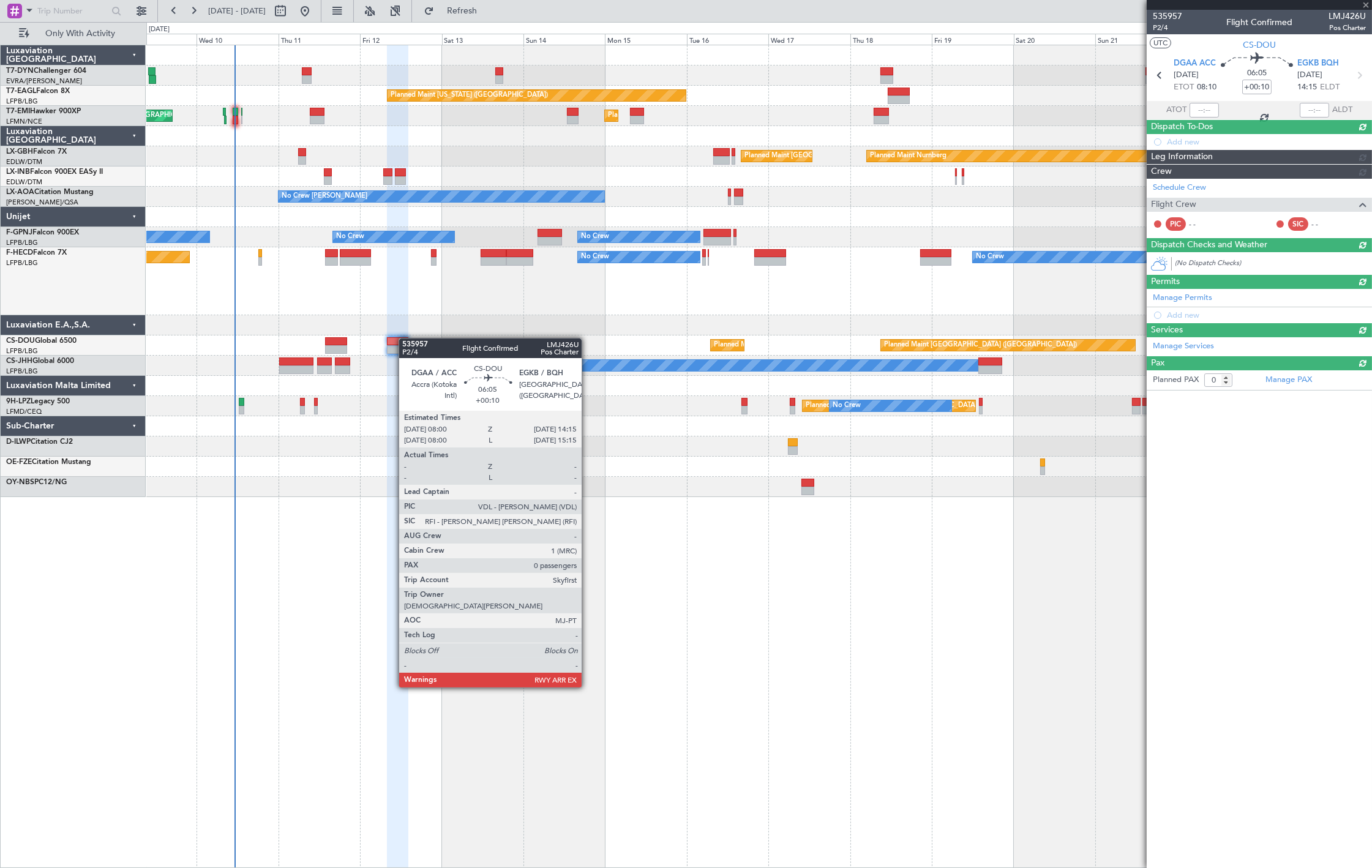
scroll to position [0, 0]
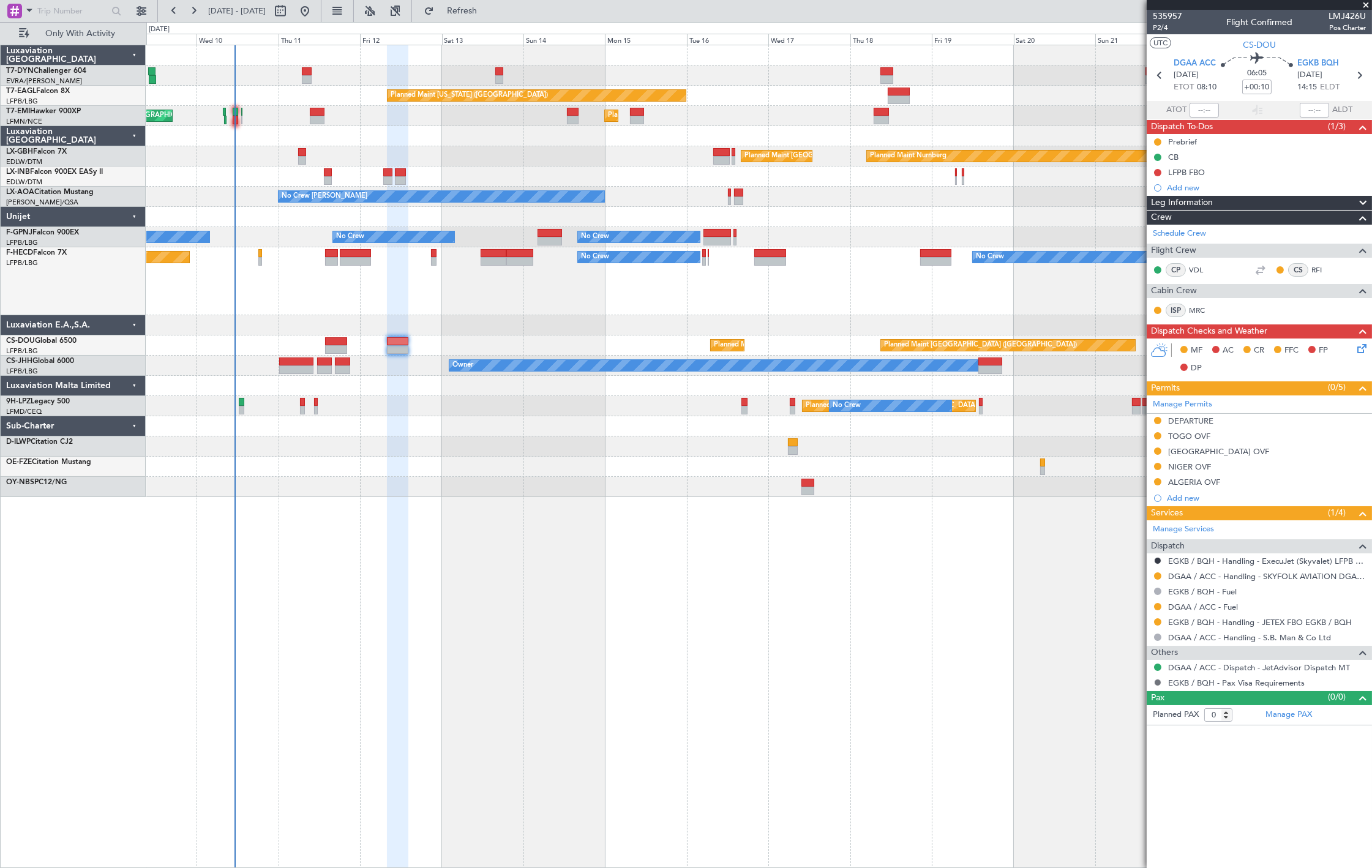
click at [1159, 684] on button at bounding box center [1157, 682] width 7 height 7
click at [1117, 699] on span "Not Required" at bounding box center [1129, 701] width 49 height 12
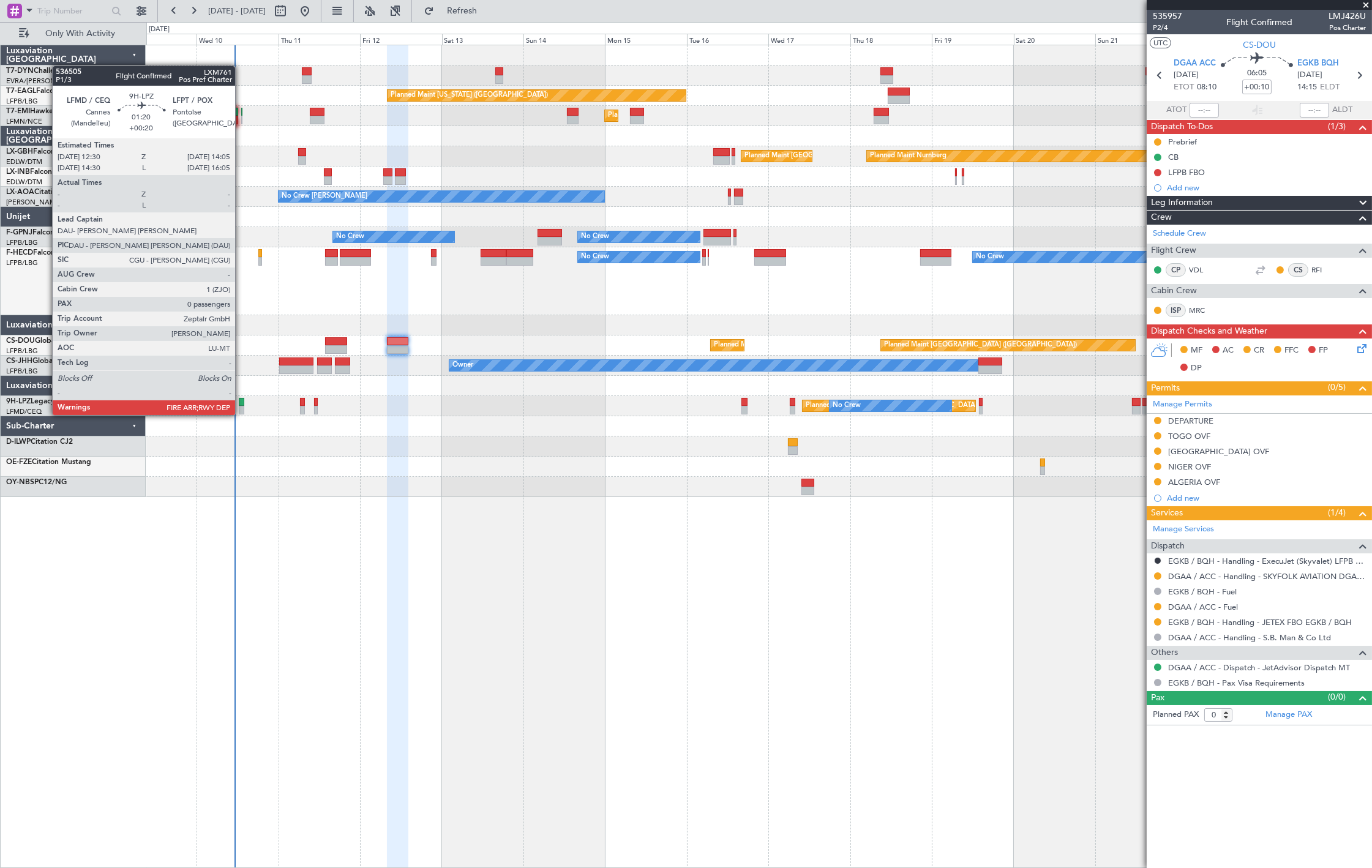
click at [241, 404] on div at bounding box center [241, 402] width 5 height 8
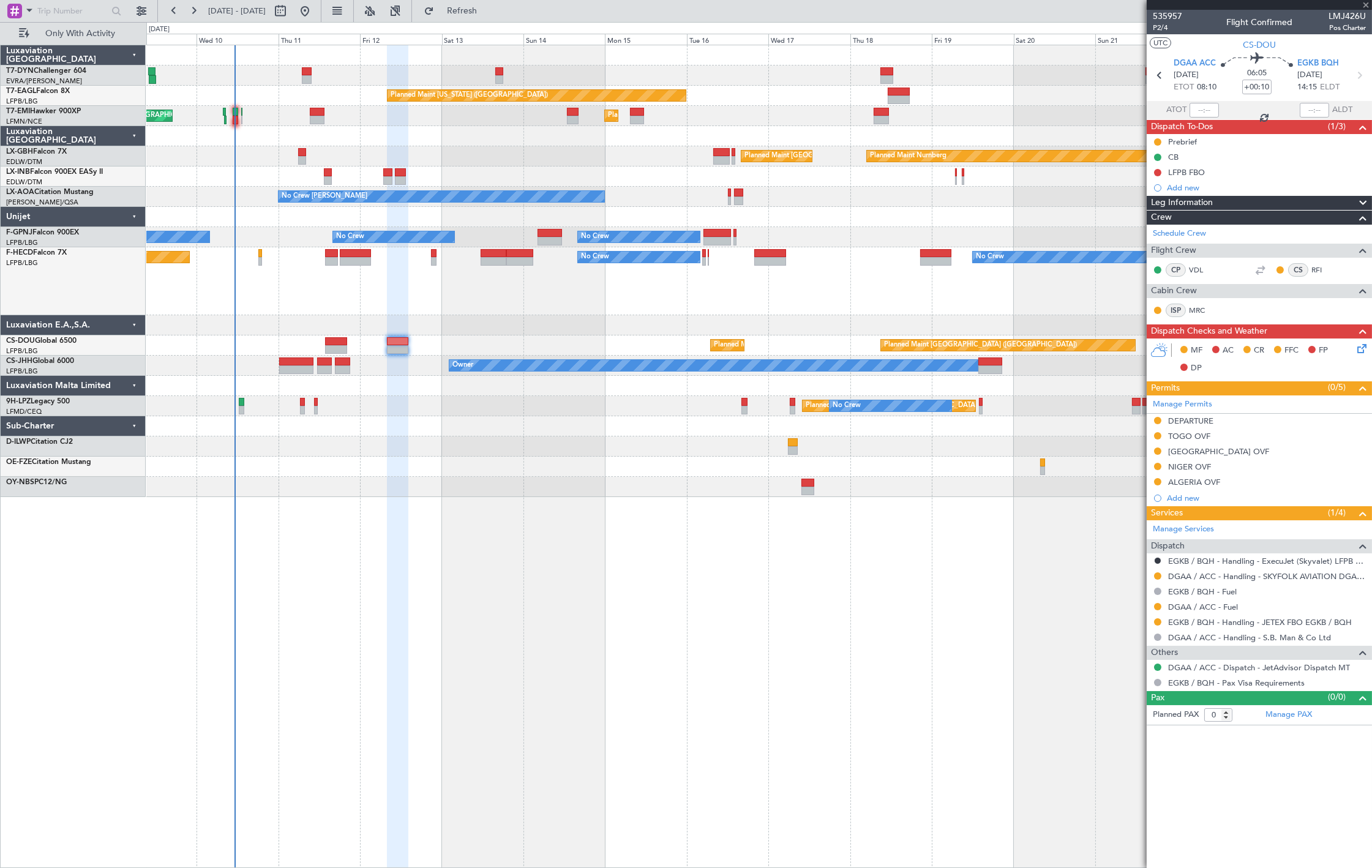
type input "+00:20"
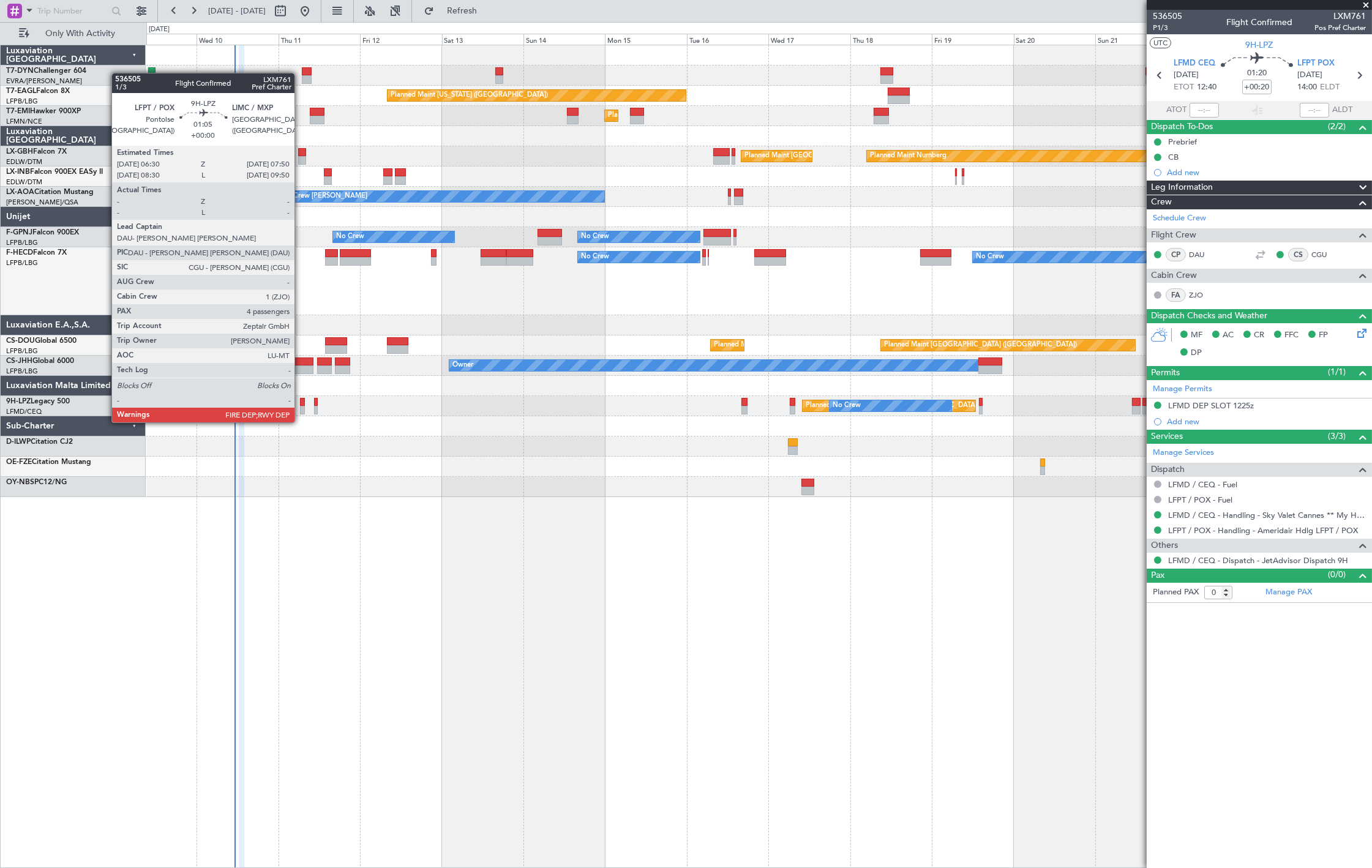
click at [301, 411] on div at bounding box center [302, 410] width 5 height 8
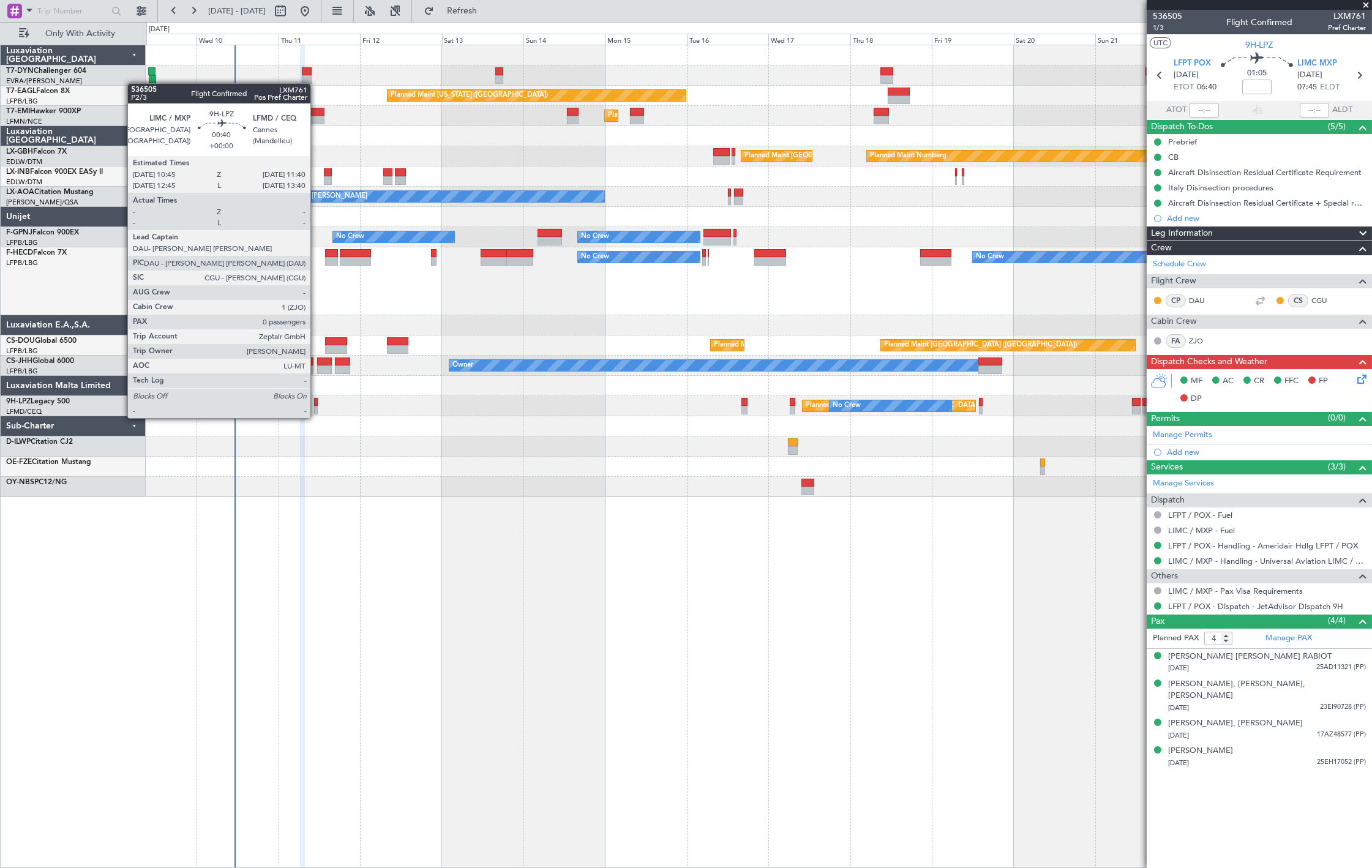
click at [316, 406] on div at bounding box center [316, 410] width 4 height 8
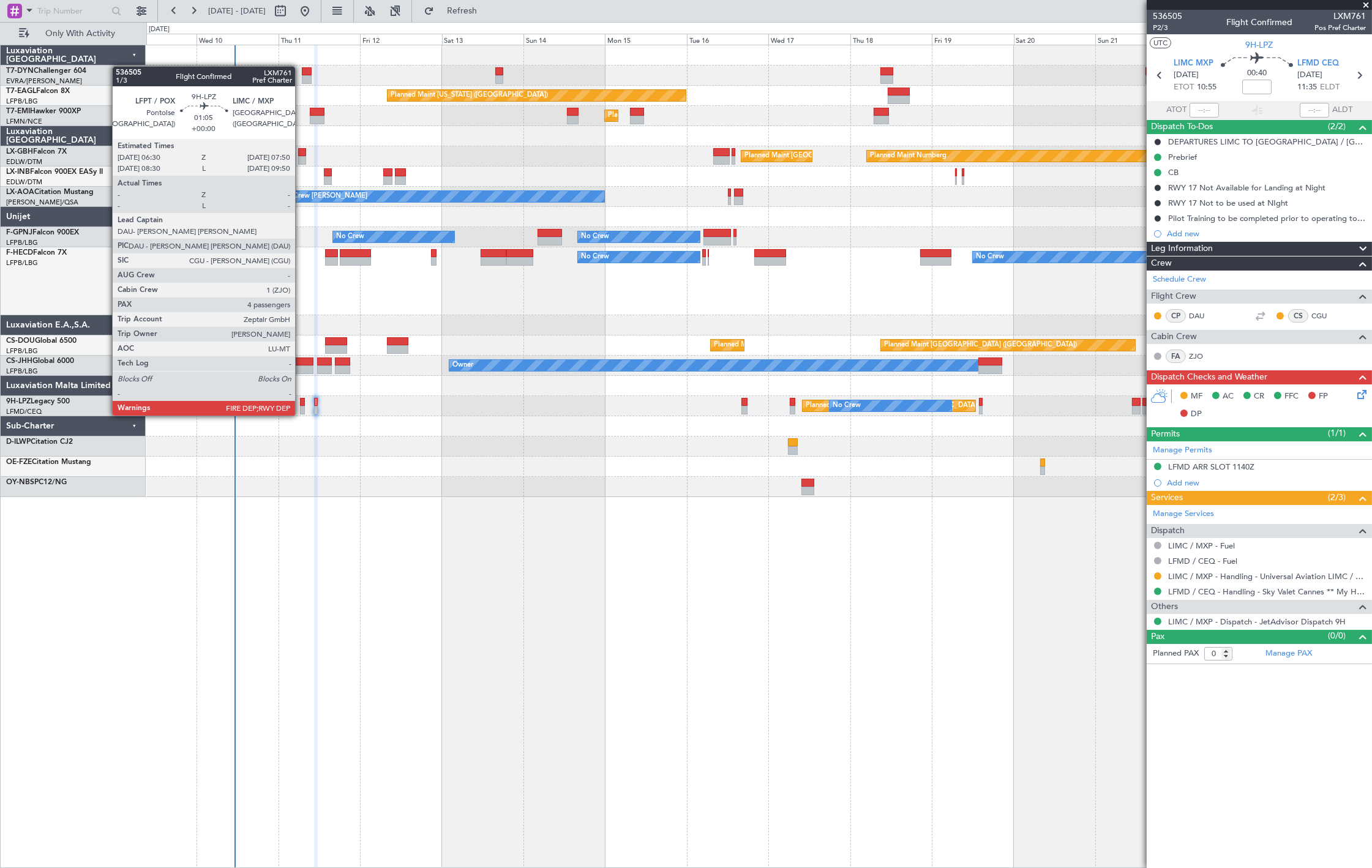
click at [301, 405] on div at bounding box center [302, 402] width 5 height 8
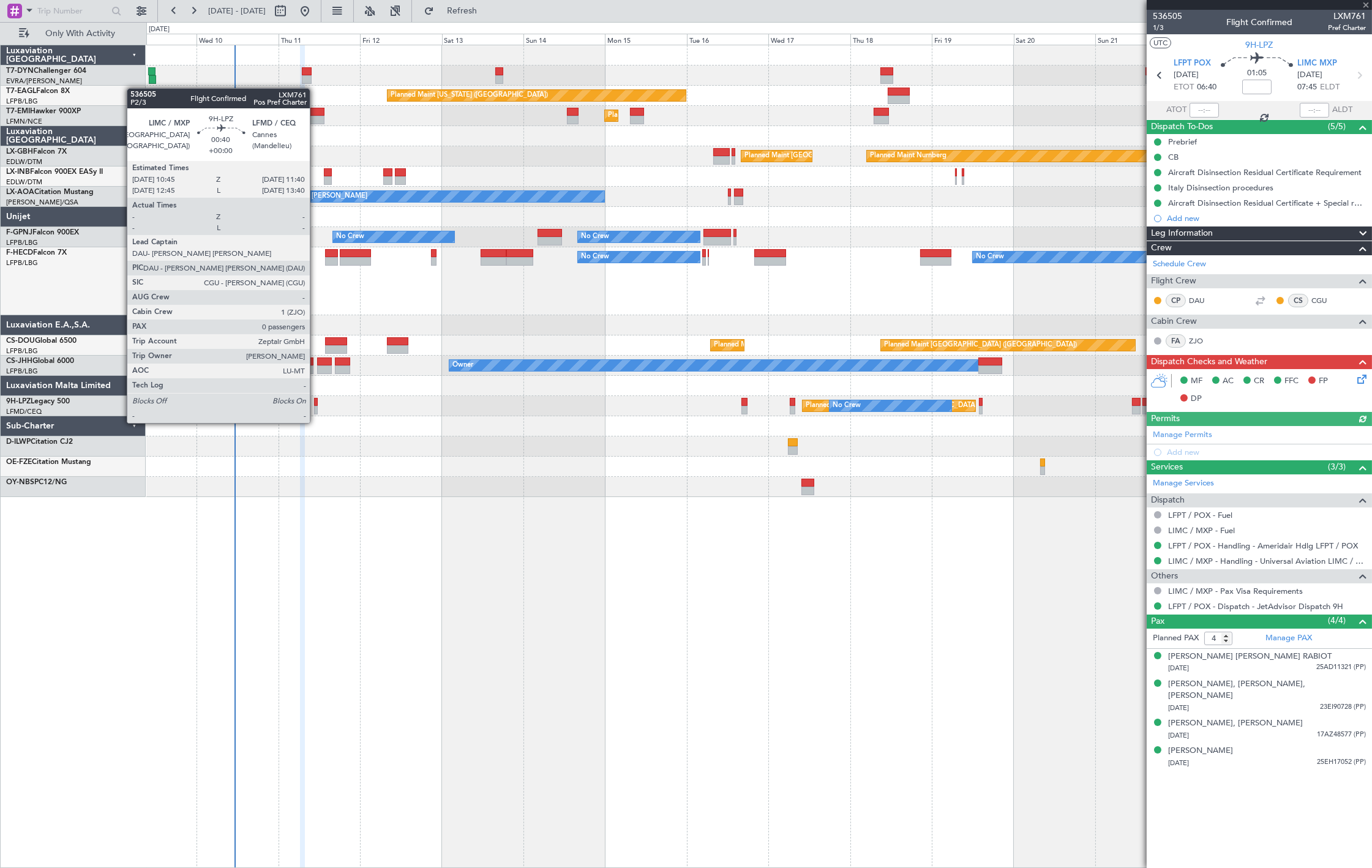
click at [316, 410] on div at bounding box center [316, 410] width 4 height 8
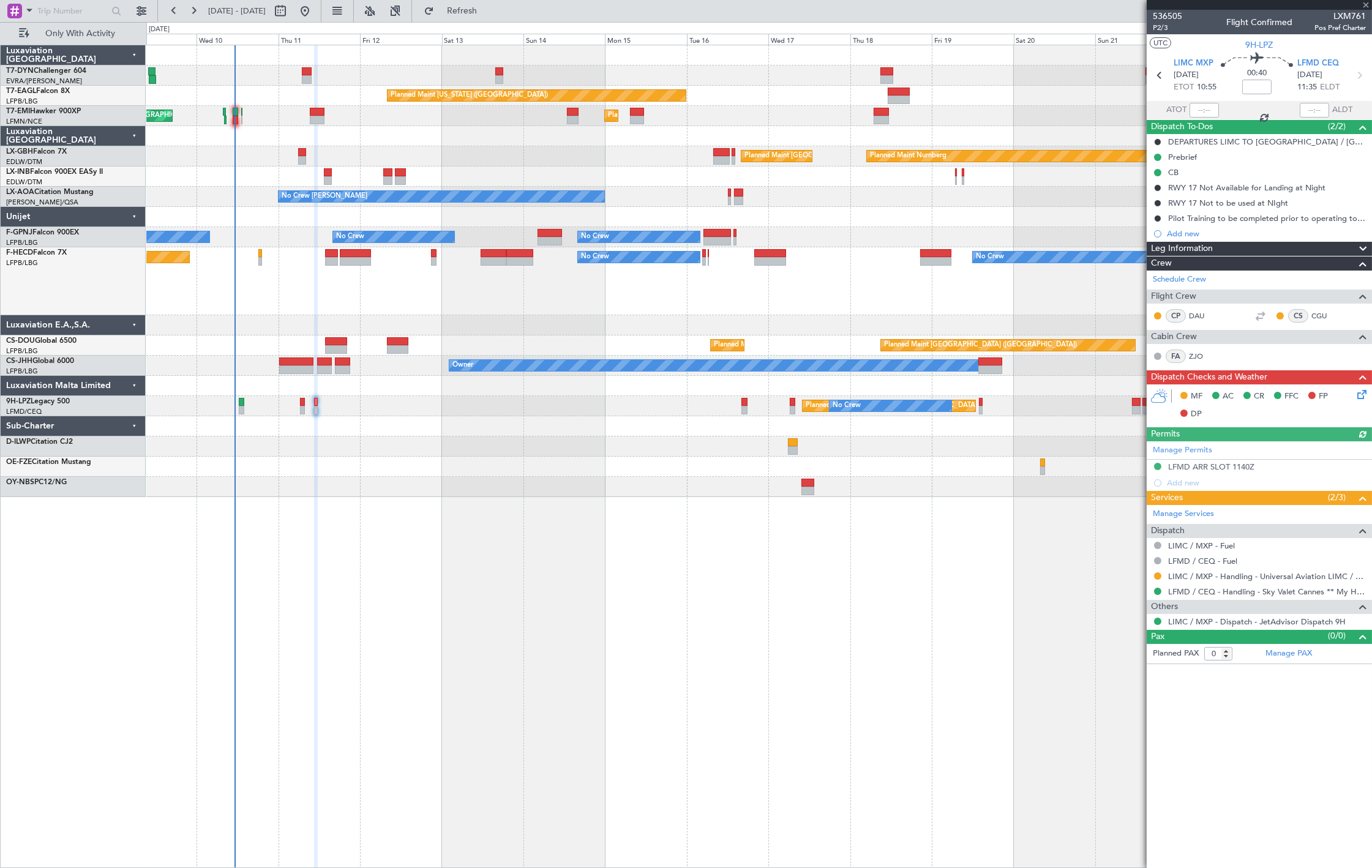
click at [1356, 395] on icon at bounding box center [1360, 392] width 10 height 10
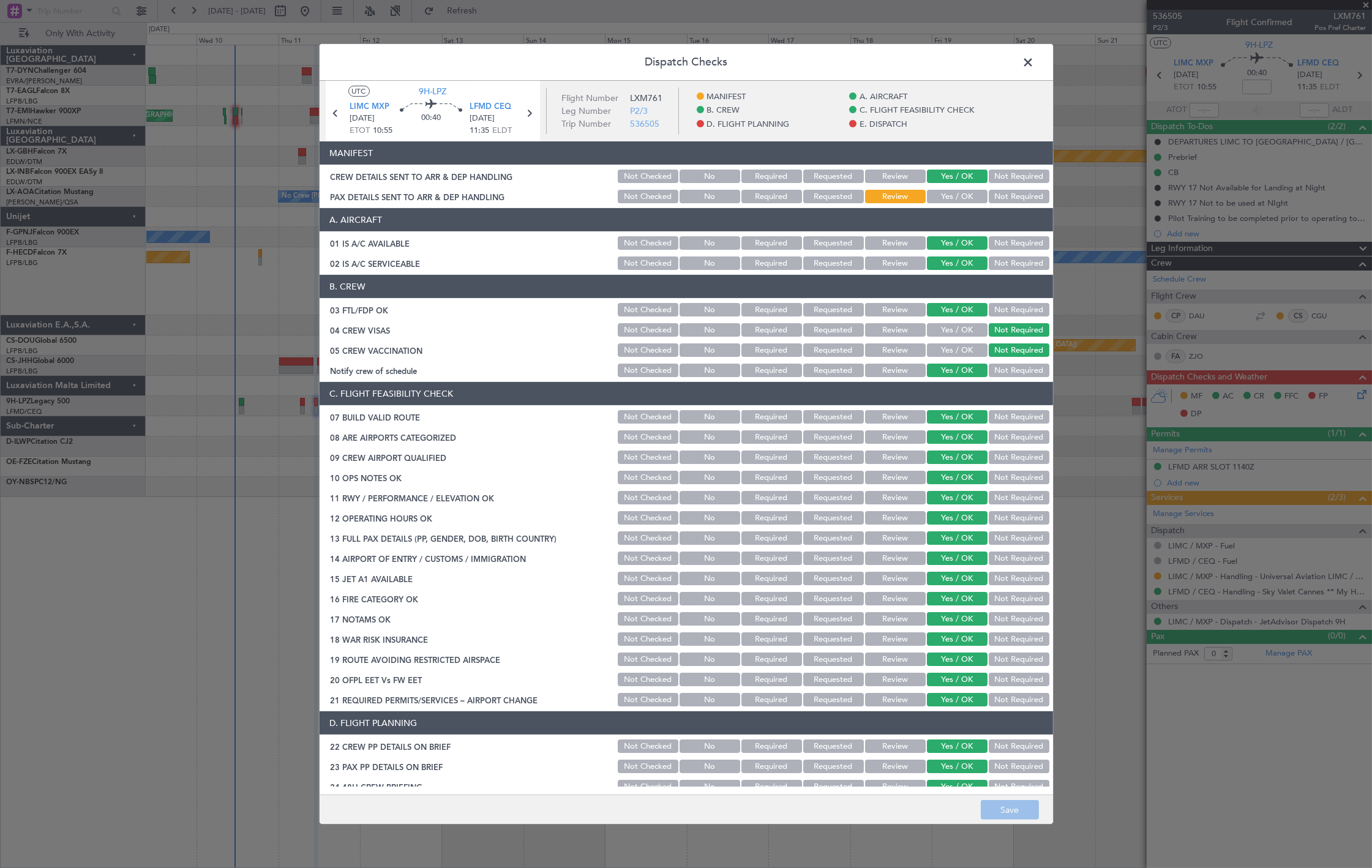
click at [1035, 64] on span at bounding box center [1035, 65] width 0 height 24
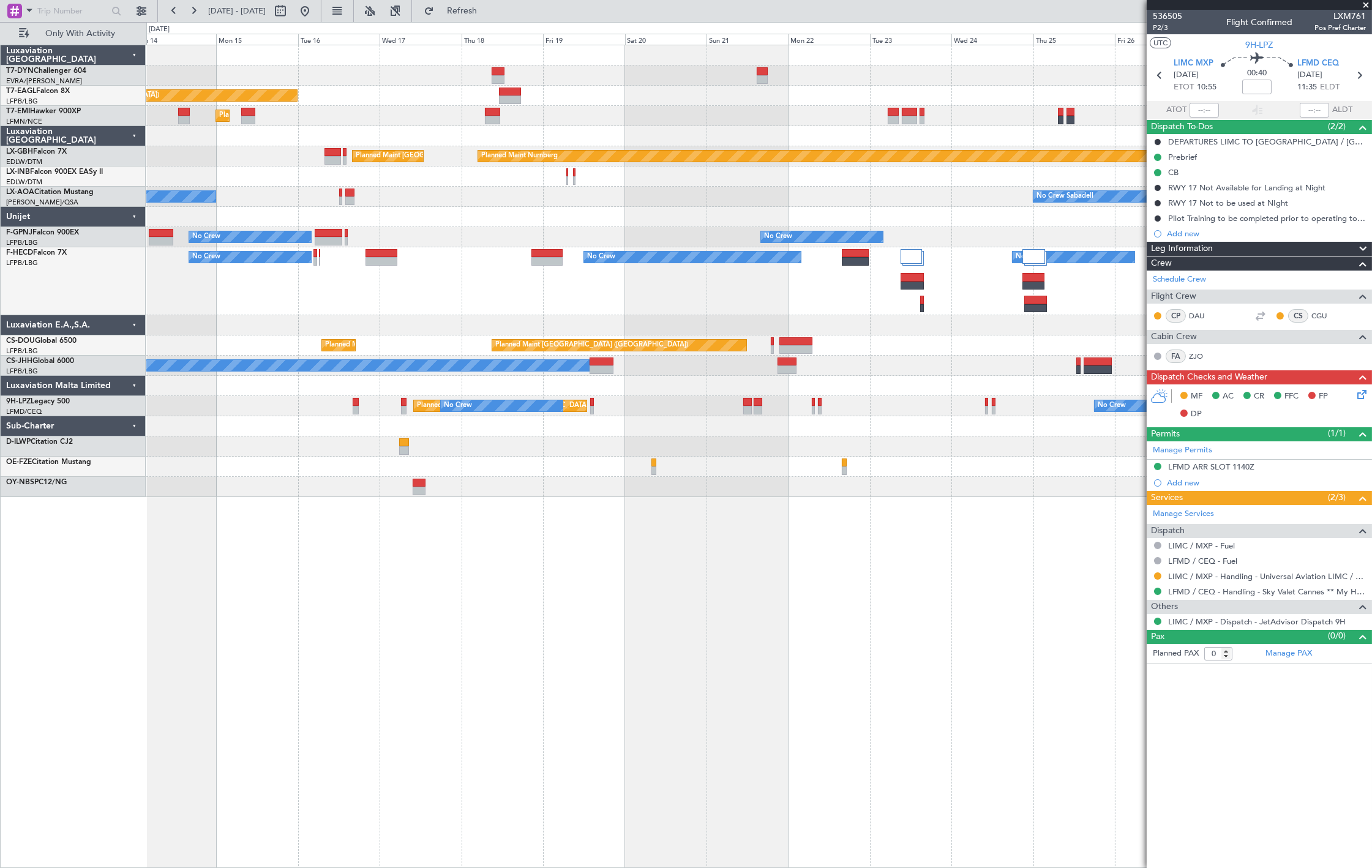
click at [529, 416] on div at bounding box center [759, 426] width 1225 height 20
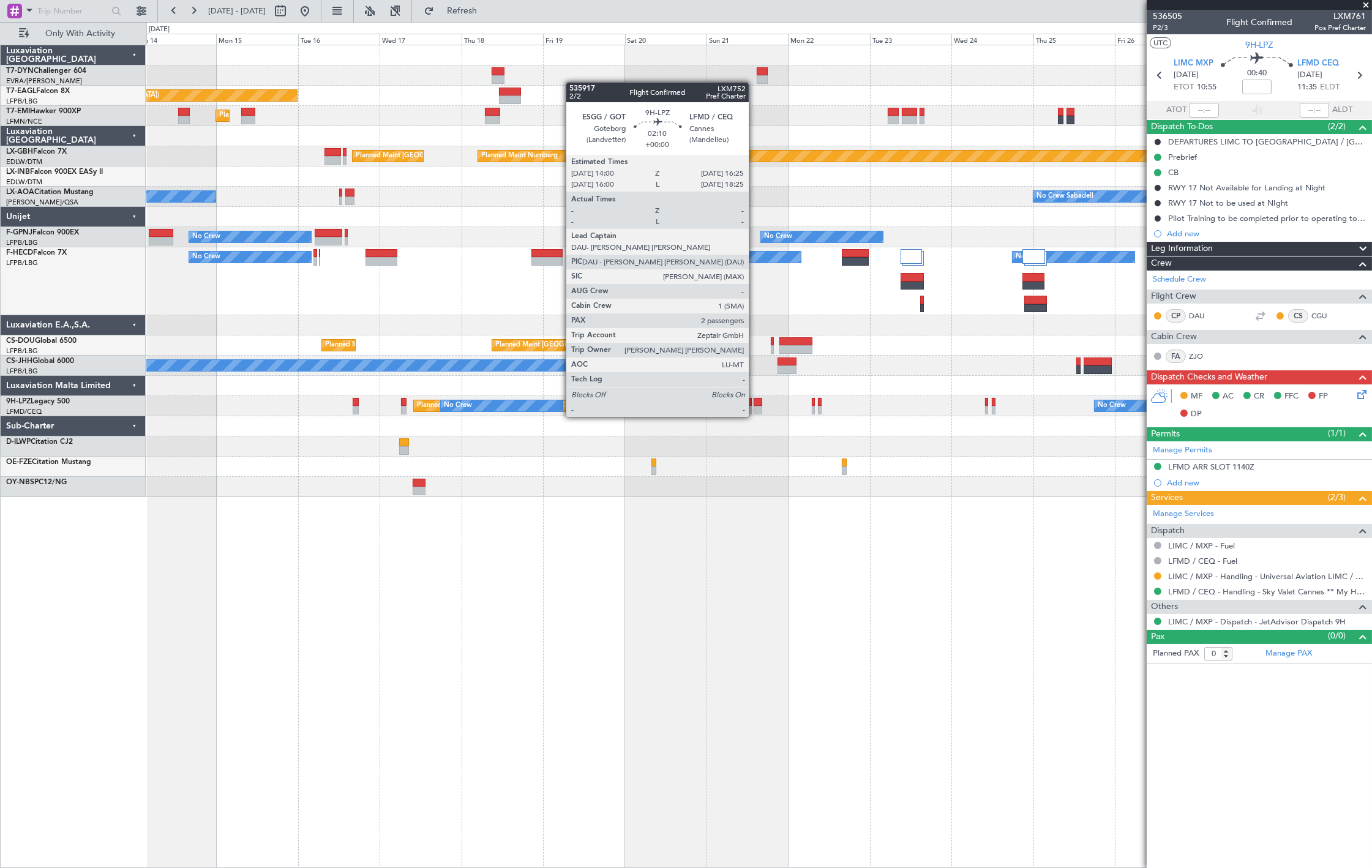
click at [751, 405] on div "Planned [GEOGRAPHIC_DATA] ([GEOGRAPHIC_DATA]) No Crew No Crew" at bounding box center [759, 406] width 1225 height 20
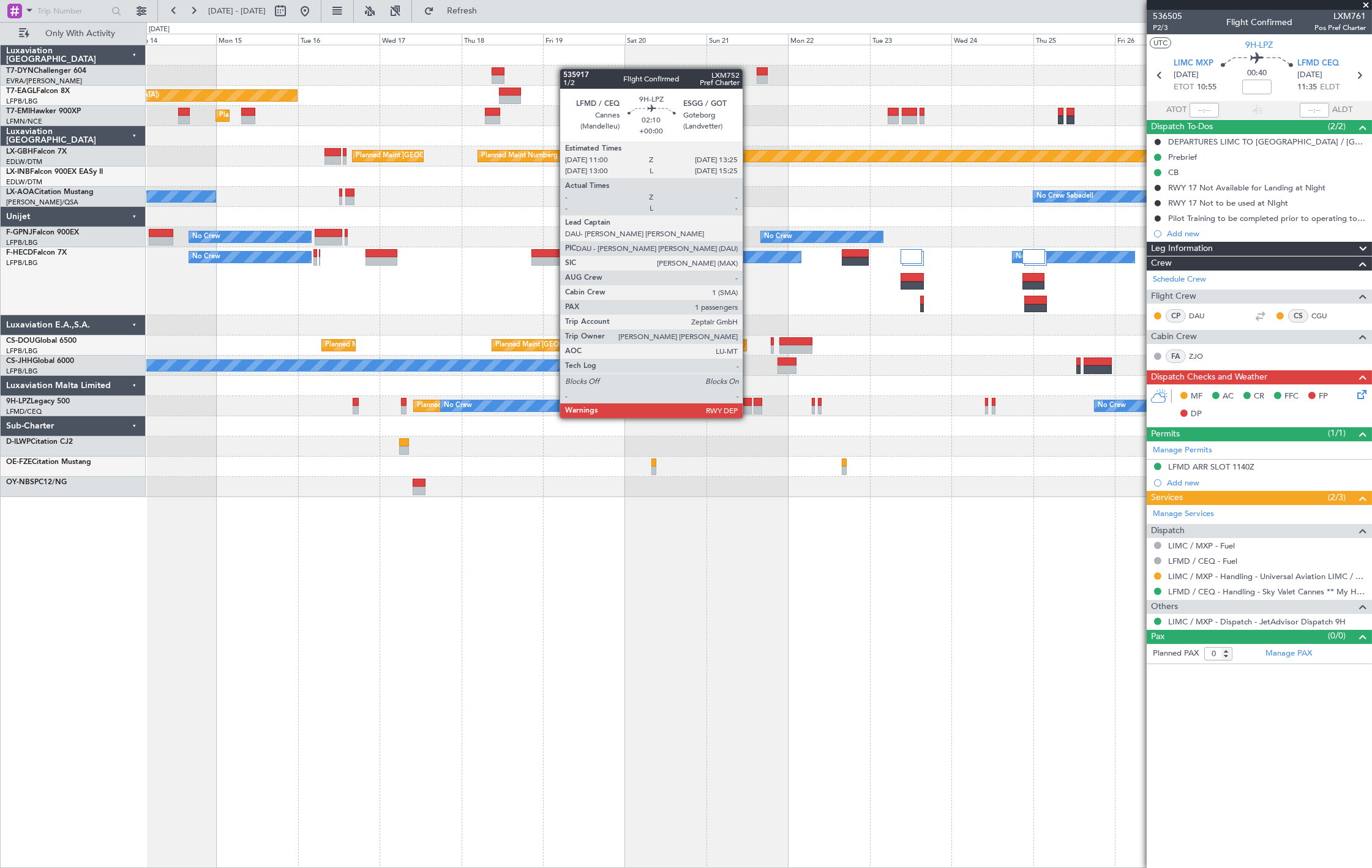
click at [748, 406] on div at bounding box center [747, 410] width 8 height 8
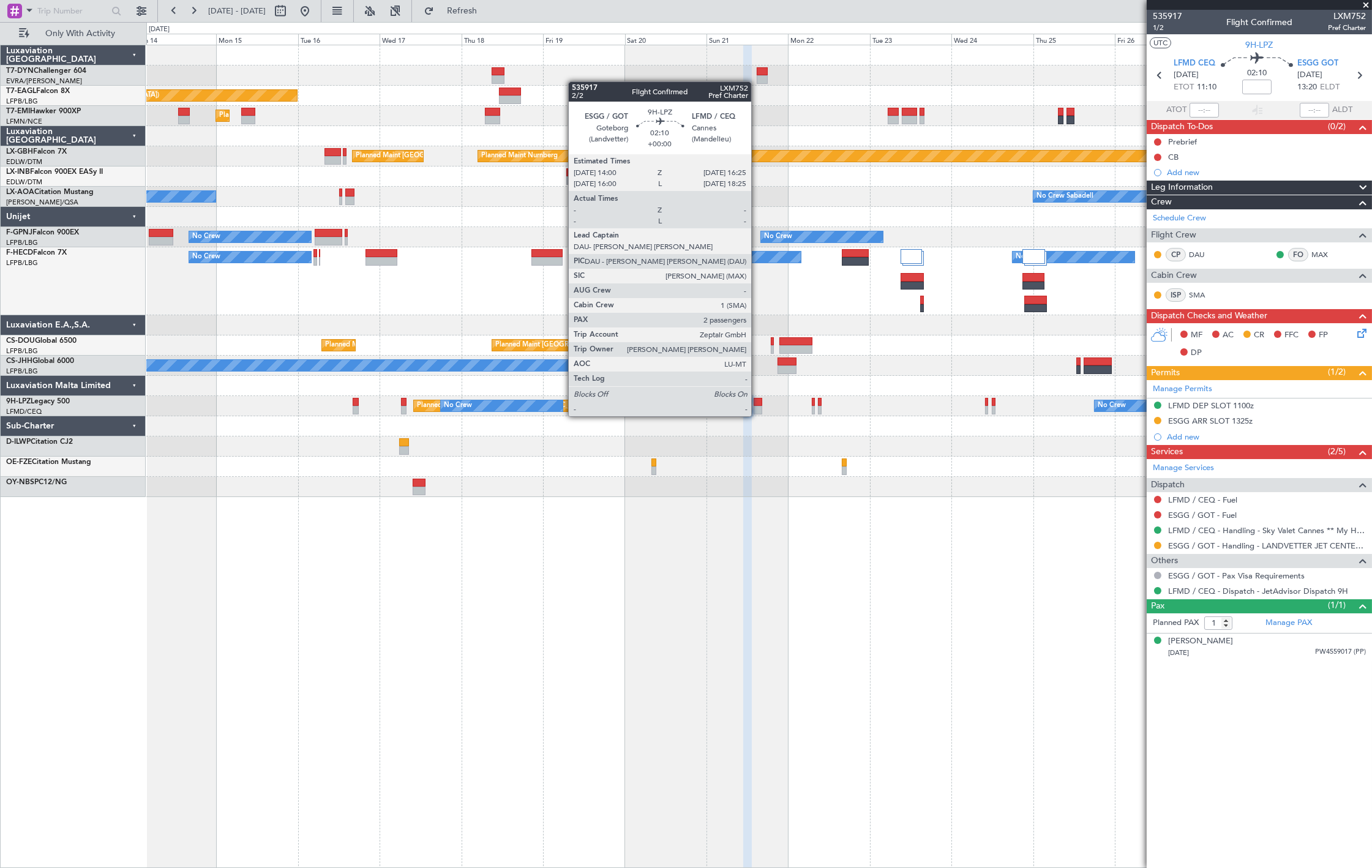
click at [758, 404] on div at bounding box center [758, 402] width 8 height 8
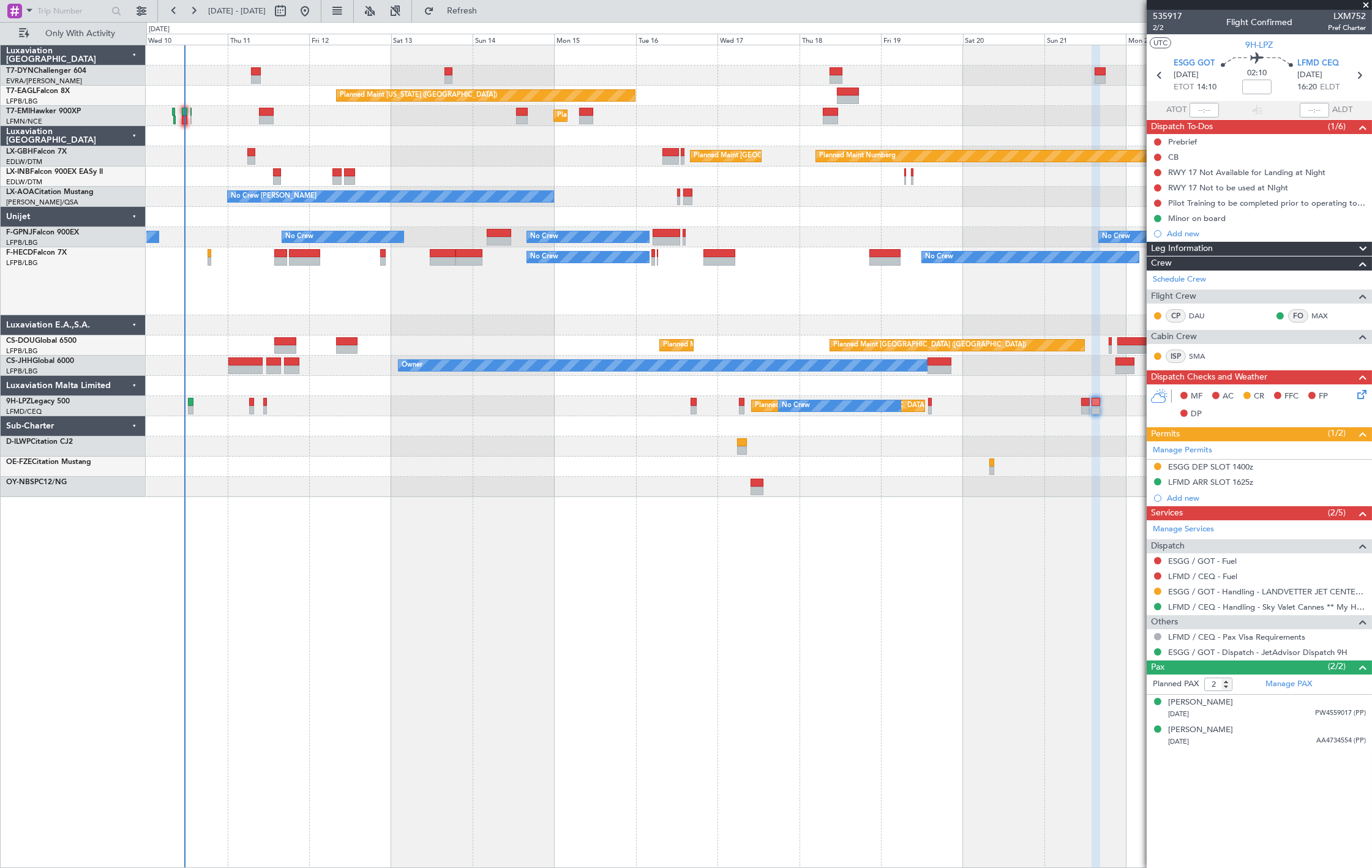
click at [1005, 548] on div "Planned Maint [US_STATE] ([GEOGRAPHIC_DATA]) Planned Maint [GEOGRAPHIC_DATA] Pl…" at bounding box center [759, 456] width 1226 height 824
click at [254, 408] on div "Planned [GEOGRAPHIC_DATA] ([GEOGRAPHIC_DATA]) No Crew No Crew No Crew" at bounding box center [759, 406] width 1225 height 20
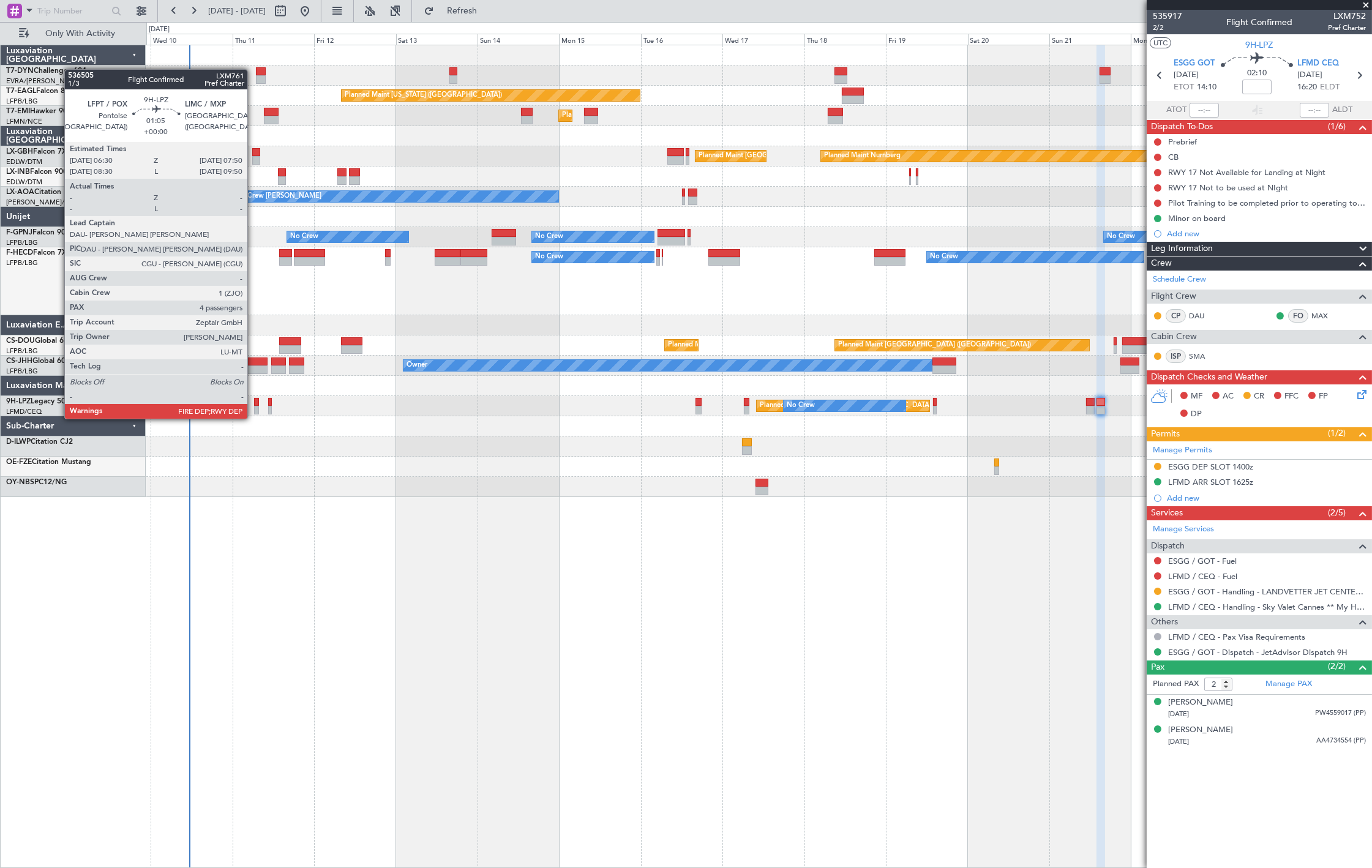
click at [254, 408] on div at bounding box center [256, 410] width 5 height 8
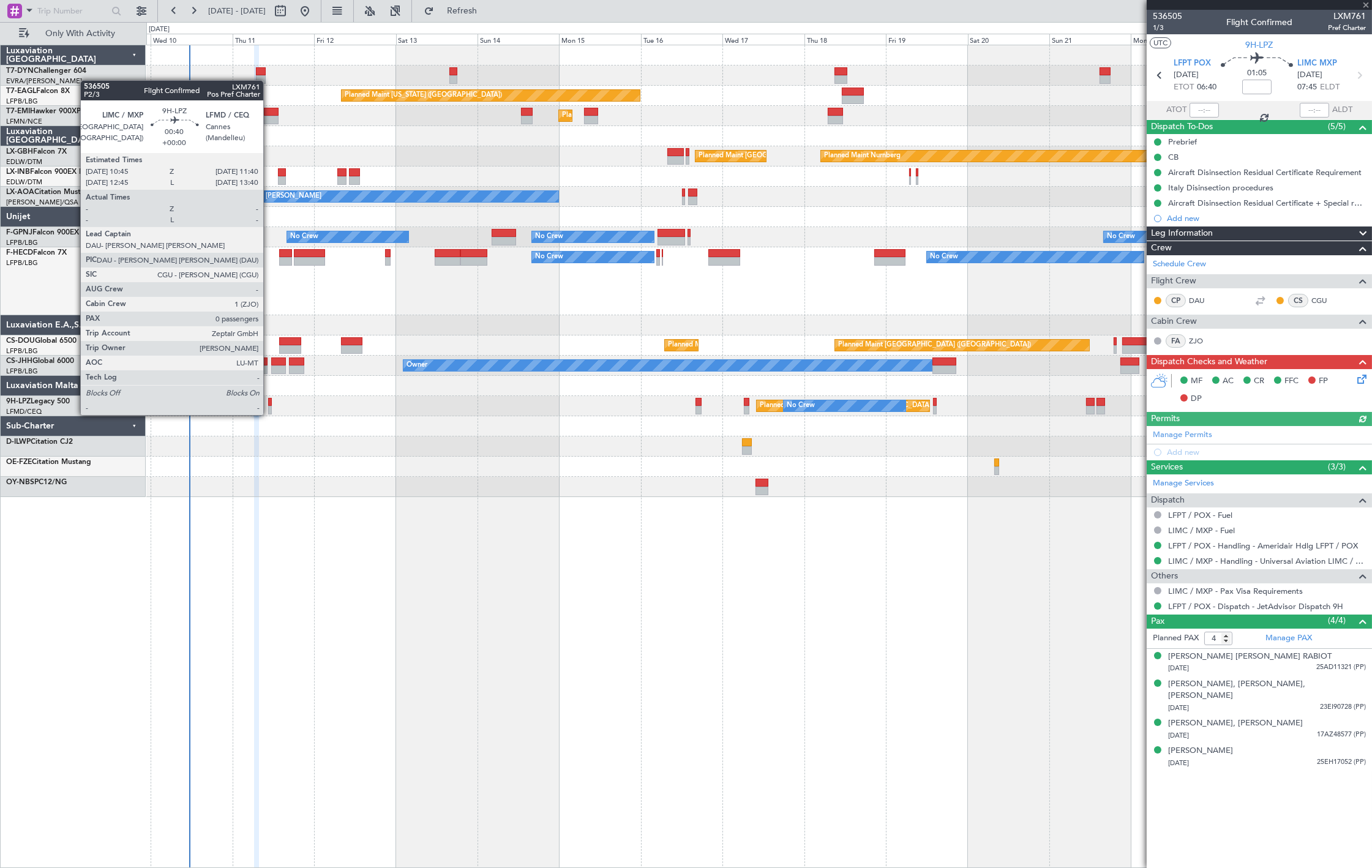
click at [269, 403] on div at bounding box center [270, 402] width 4 height 8
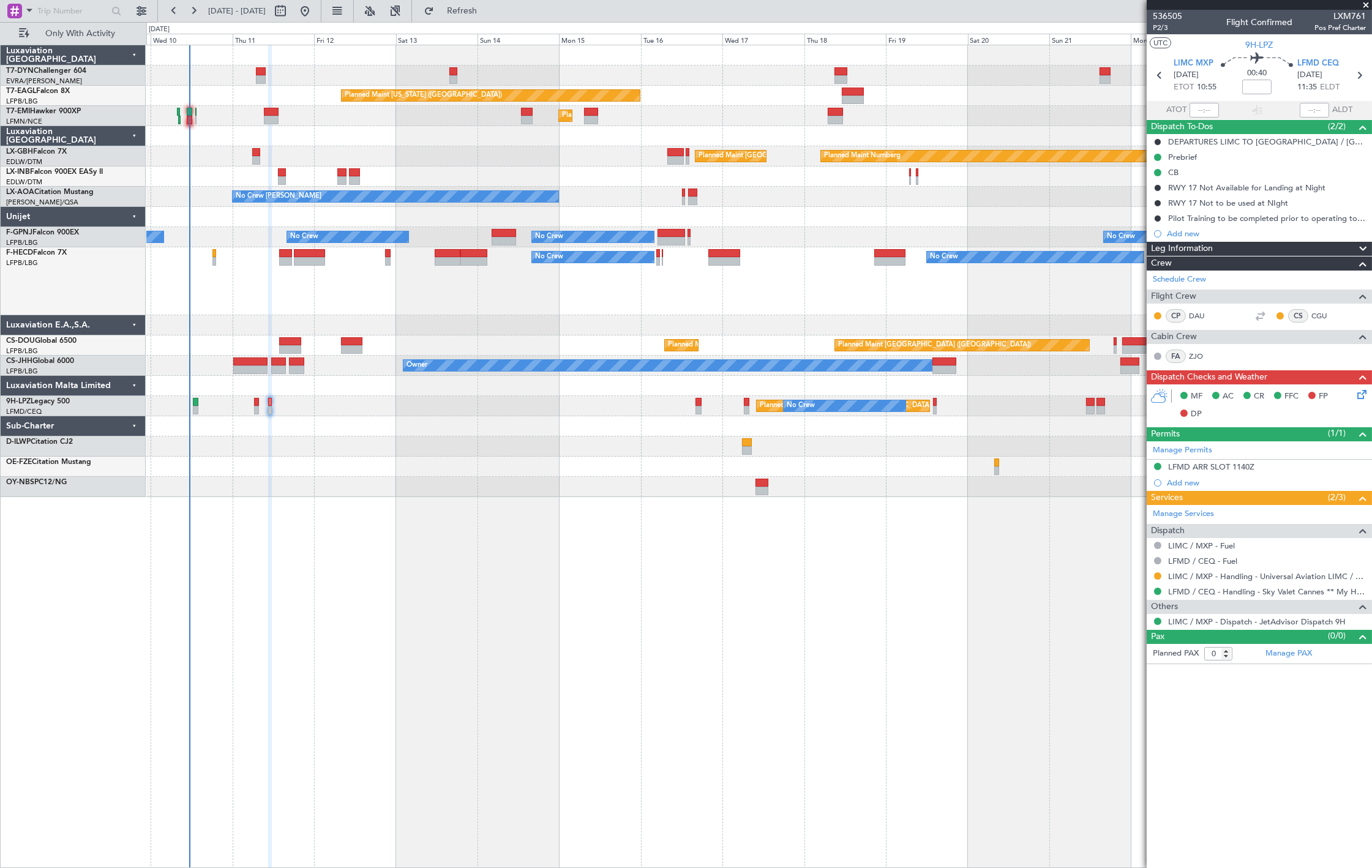
click at [696, 409] on div at bounding box center [699, 410] width 7 height 8
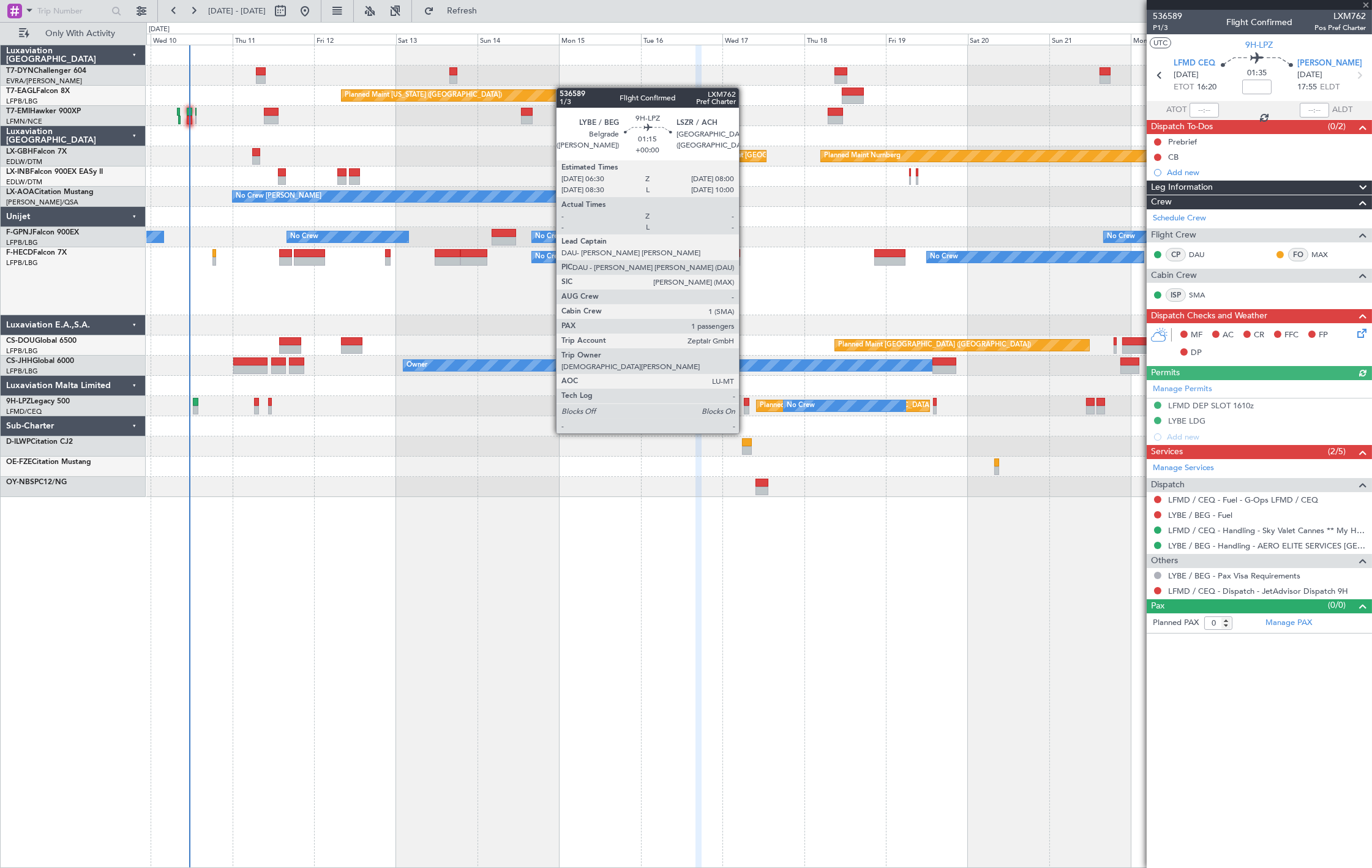
click at [745, 410] on div at bounding box center [746, 410] width 5 height 8
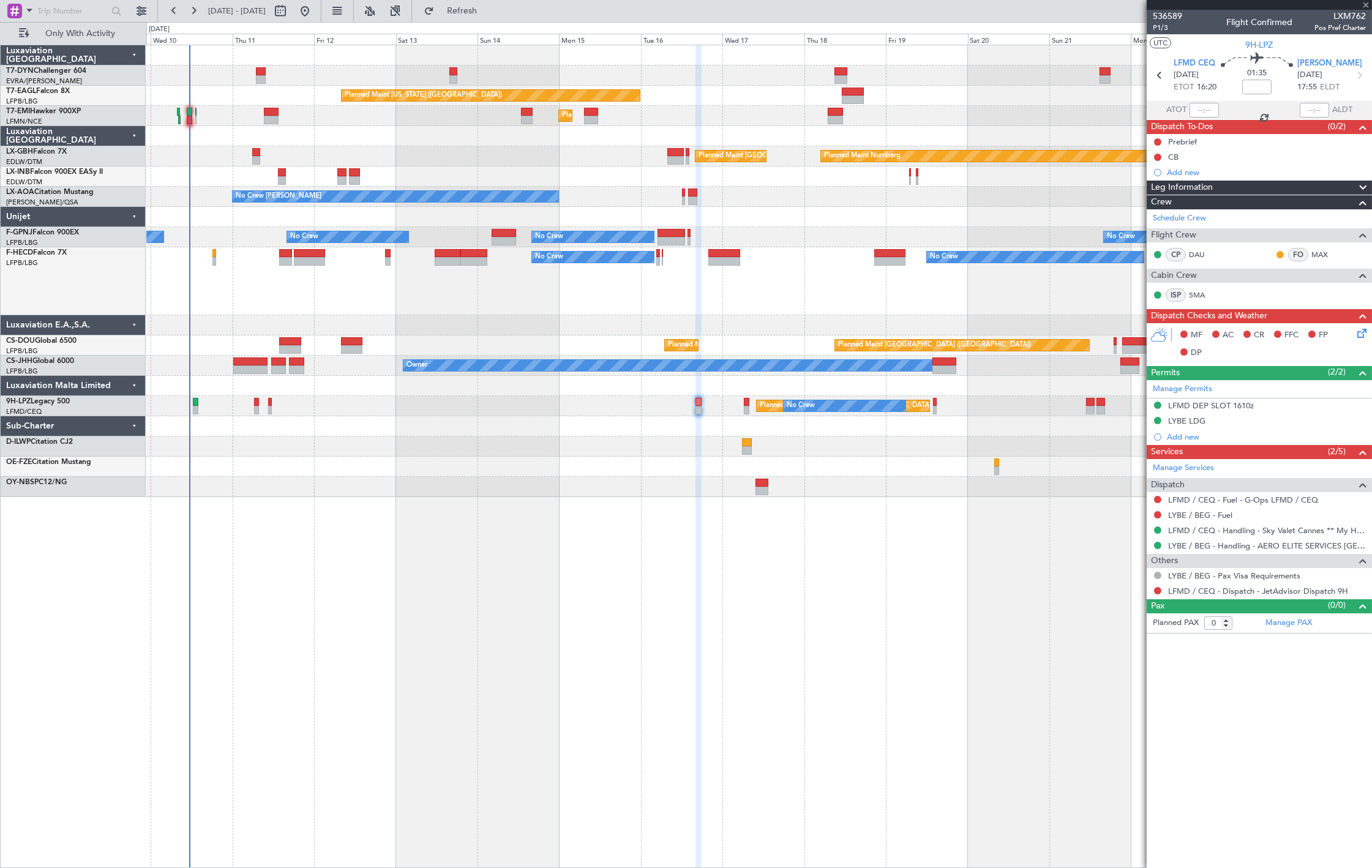
type input "1"
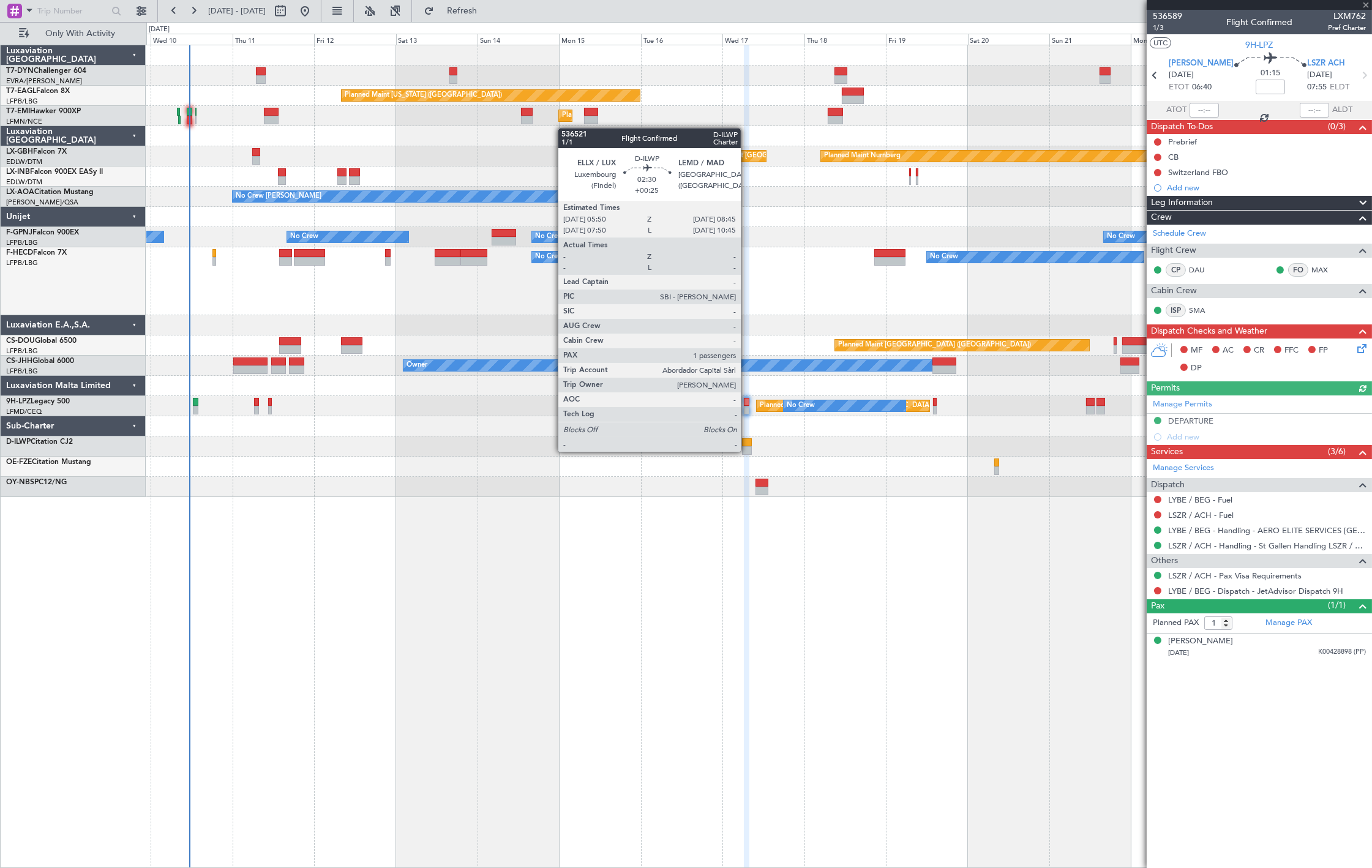
click at [747, 450] on div at bounding box center [747, 450] width 10 height 8
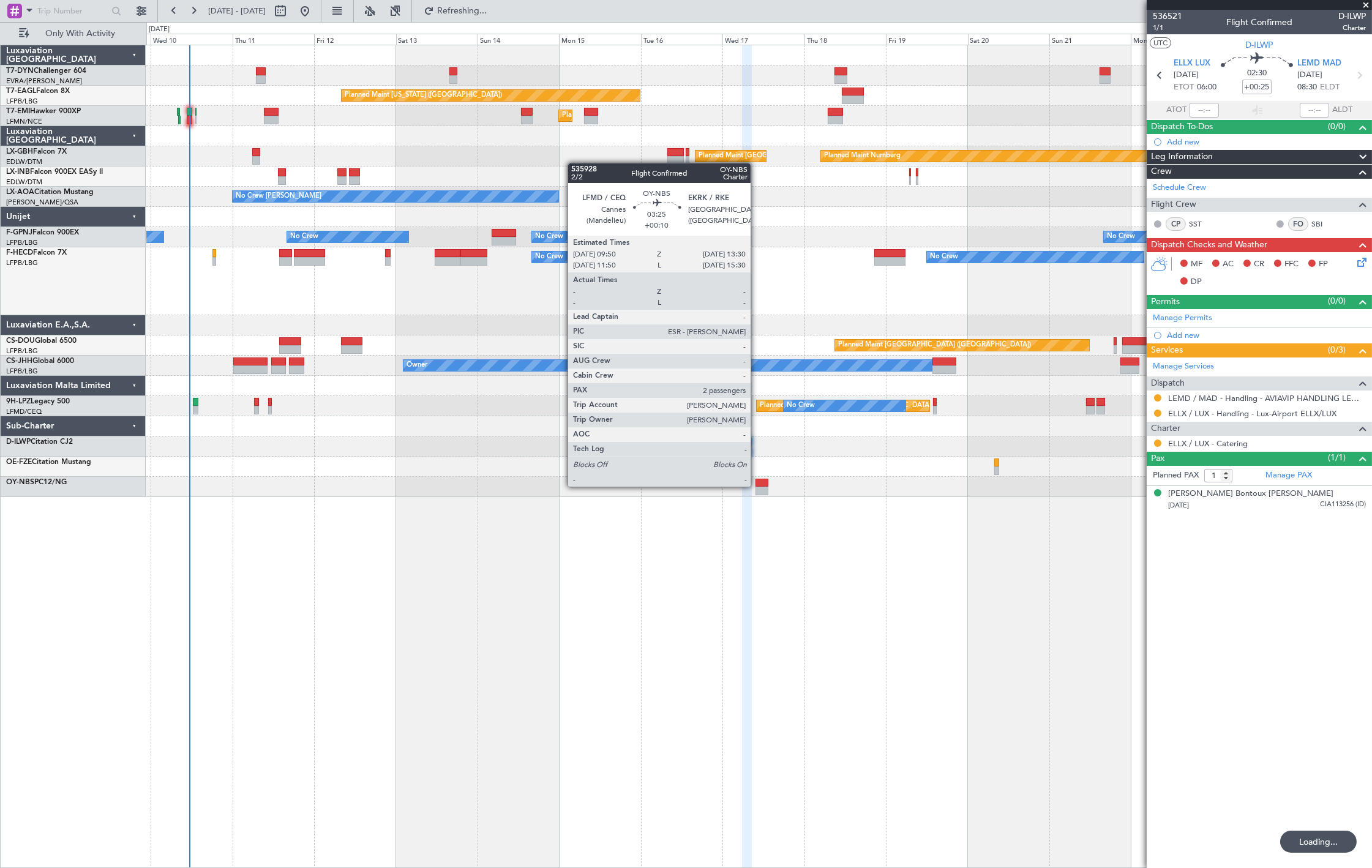
click at [757, 486] on div at bounding box center [762, 482] width 13 height 8
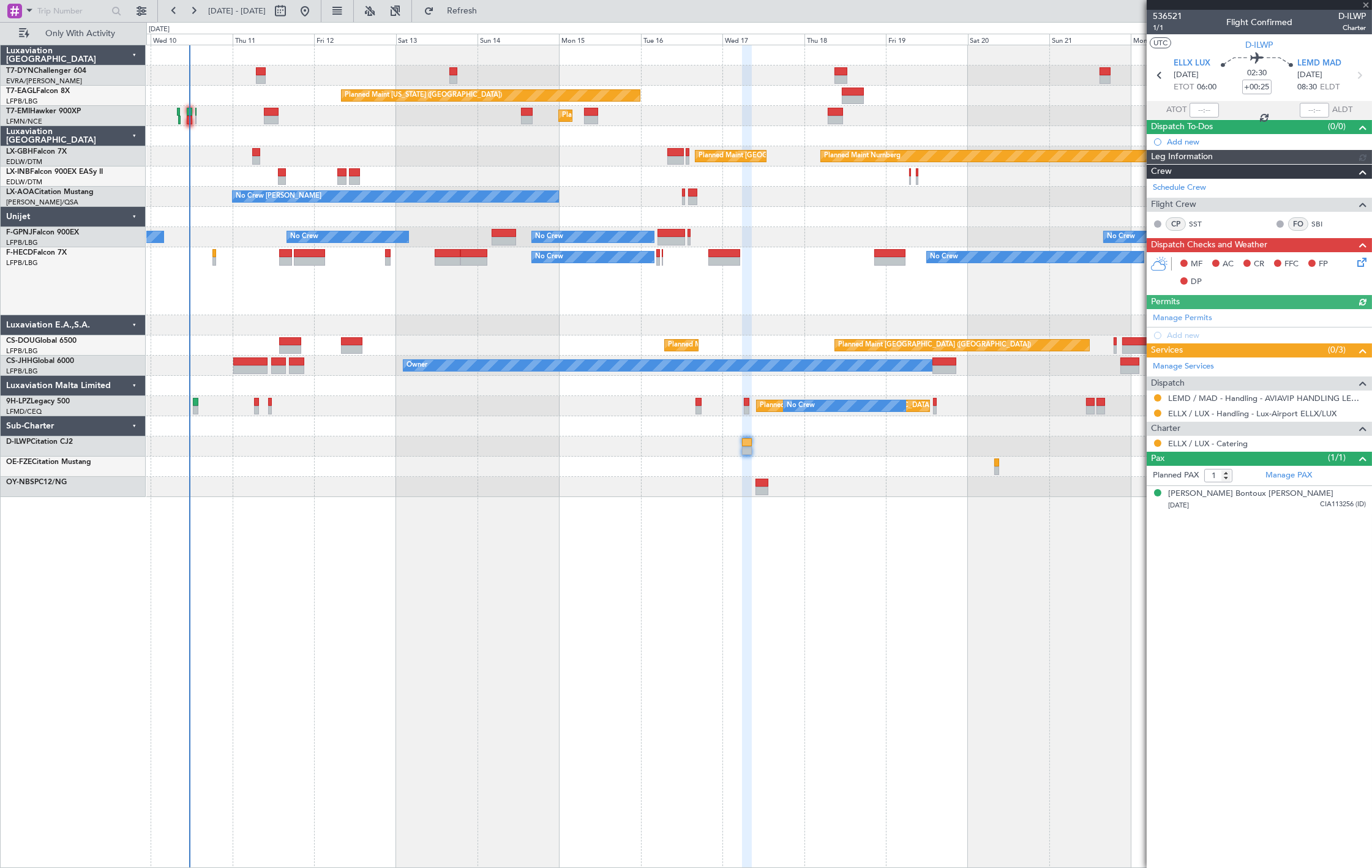
type input "+00:10"
type input "2"
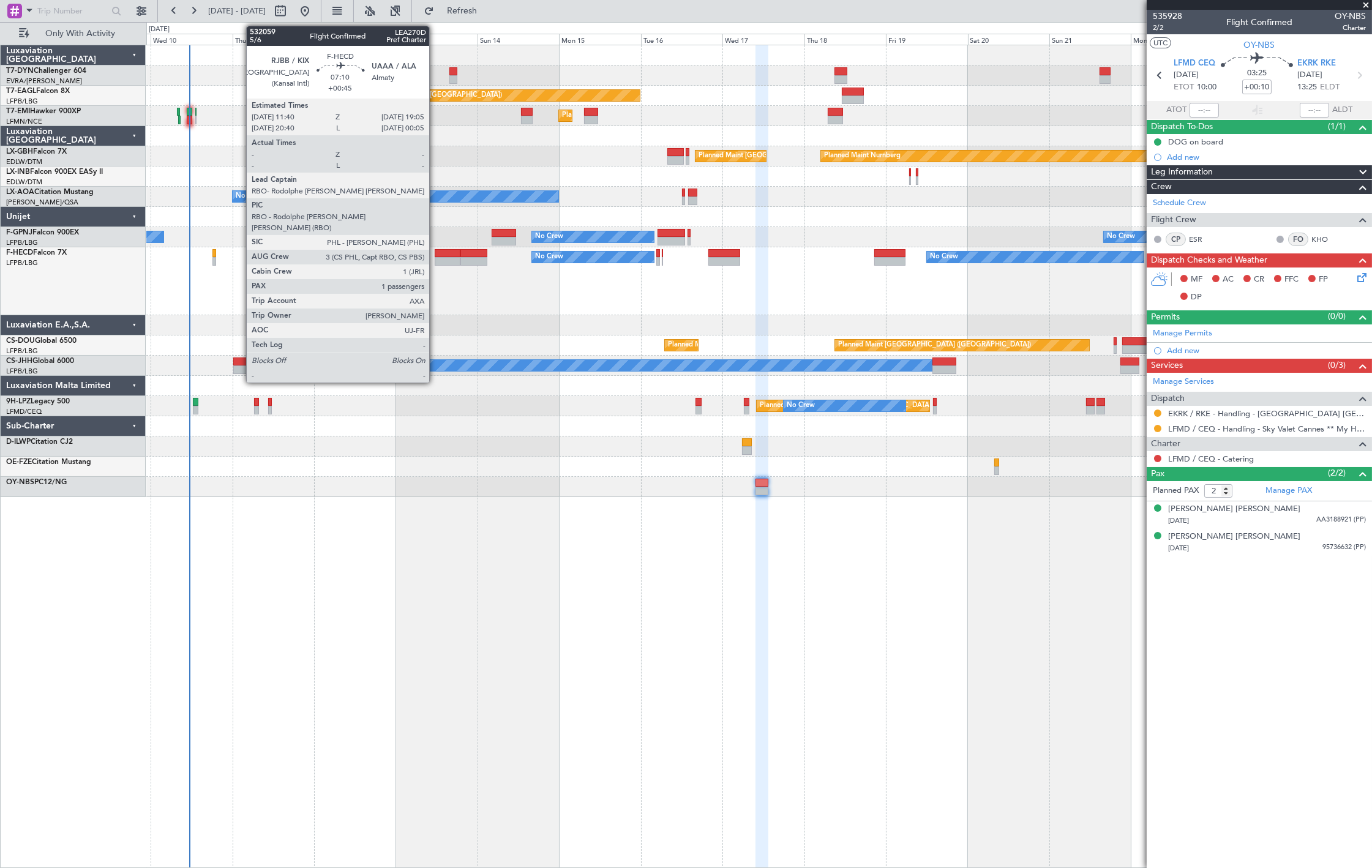
click at [444, 251] on div at bounding box center [447, 253] width 25 height 8
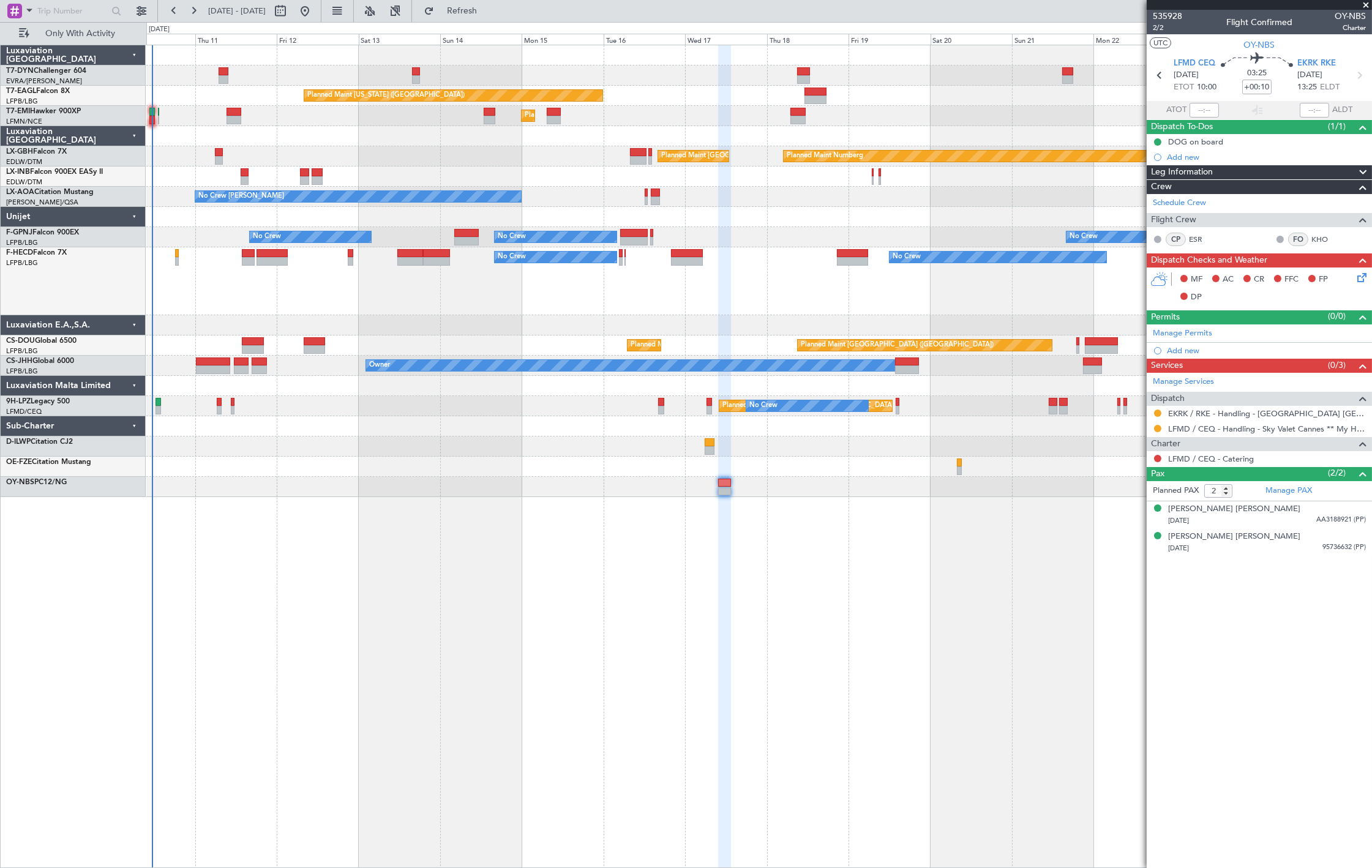
click at [839, 521] on div "Planned Maint [US_STATE] ([GEOGRAPHIC_DATA]) Planned Maint [GEOGRAPHIC_DATA] Pl…" at bounding box center [759, 456] width 1226 height 824
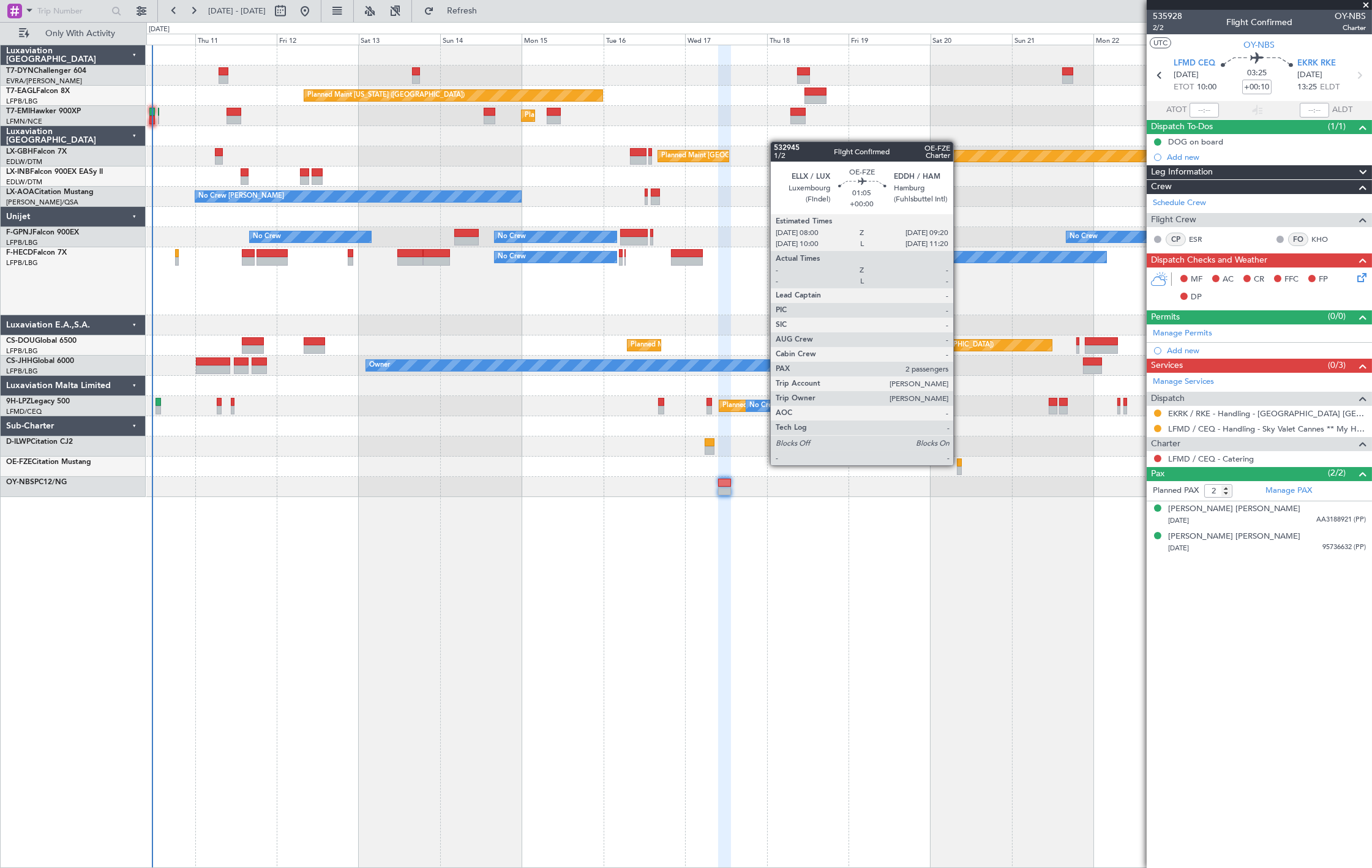
click at [960, 464] on div at bounding box center [959, 462] width 5 height 8
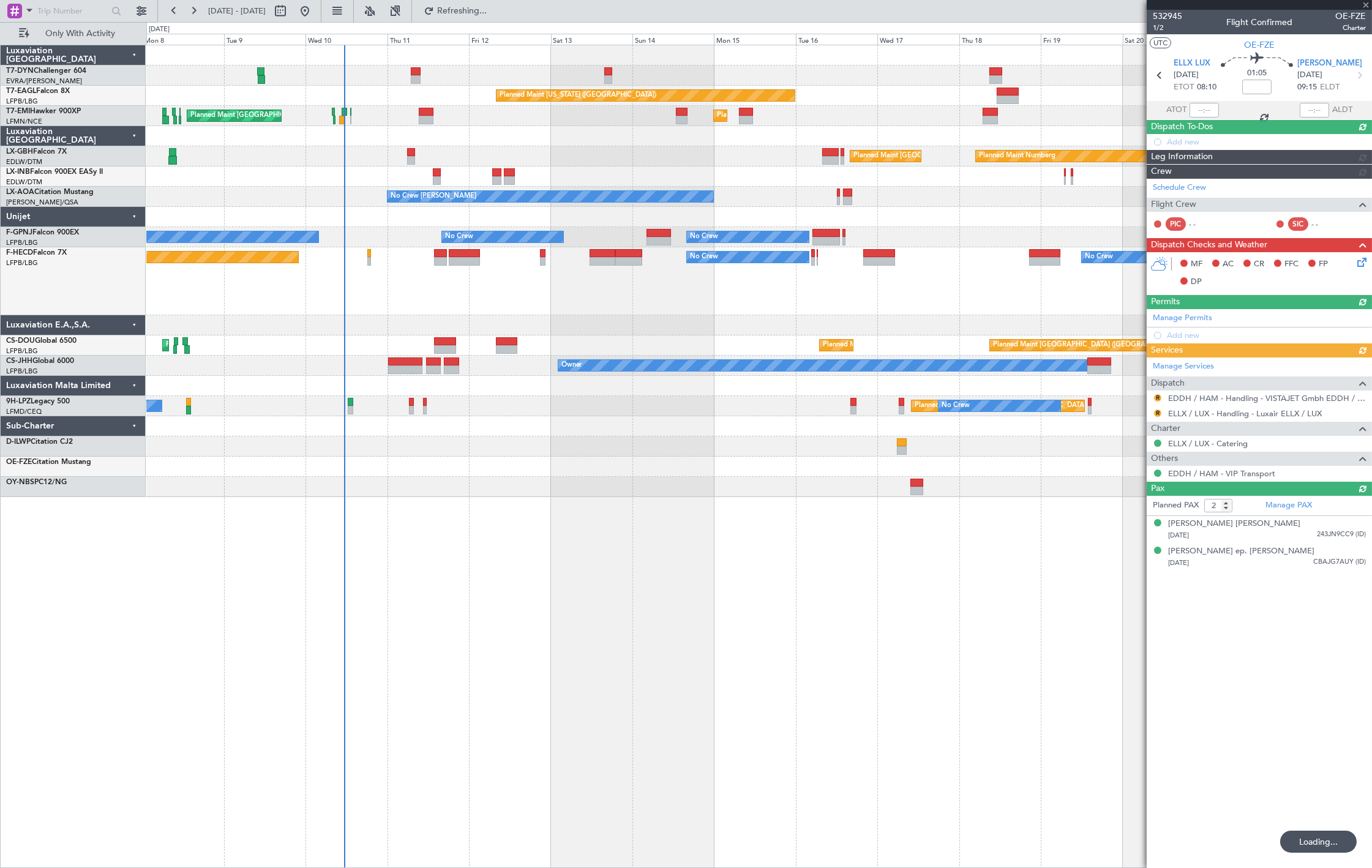
click at [794, 286] on div "Planned Maint [US_STATE] ([GEOGRAPHIC_DATA]) Planned Maint [GEOGRAPHIC_DATA] Pl…" at bounding box center [759, 271] width 1225 height 452
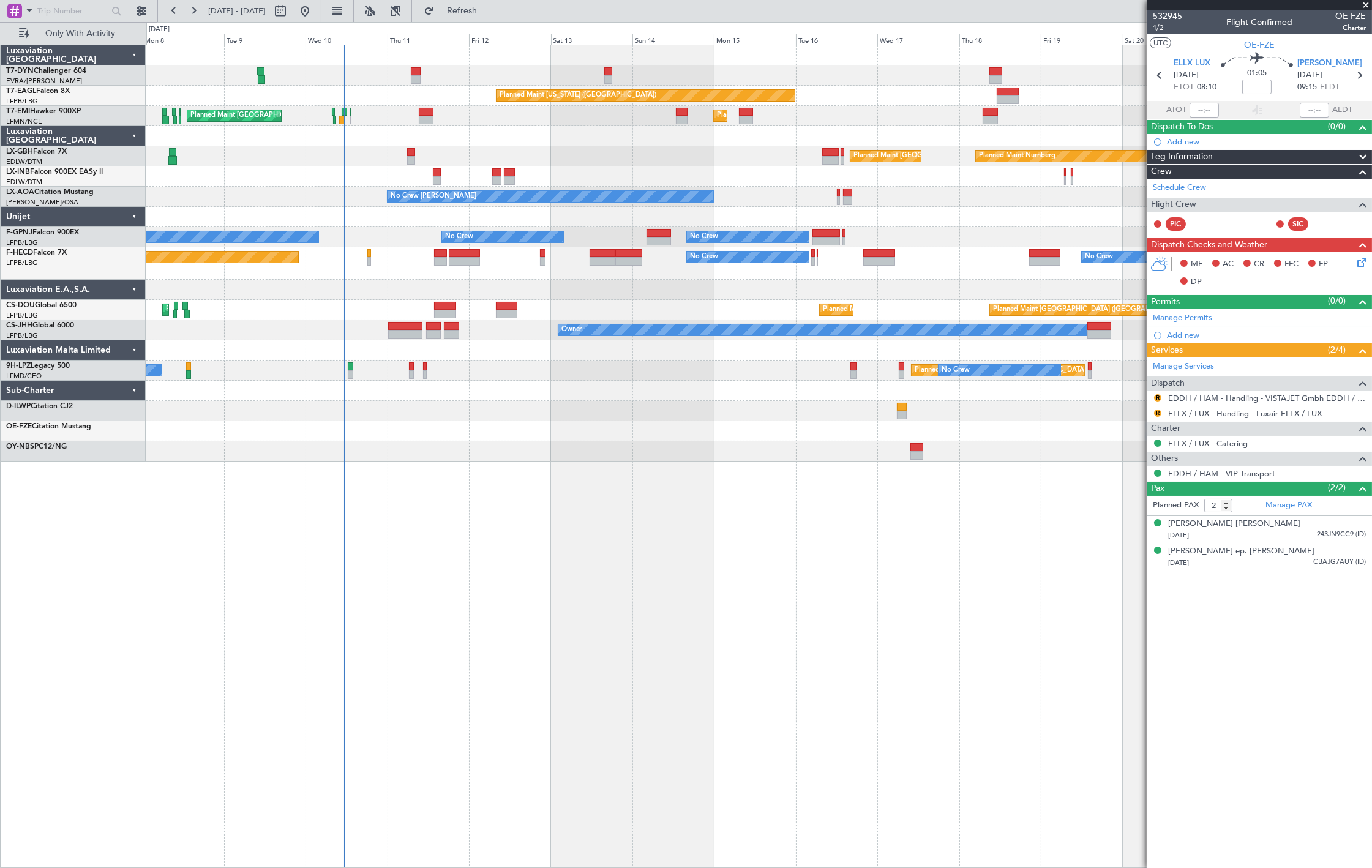
click at [609, 80] on div at bounding box center [607, 79] width 7 height 8
type input "+00:10"
type input "1"
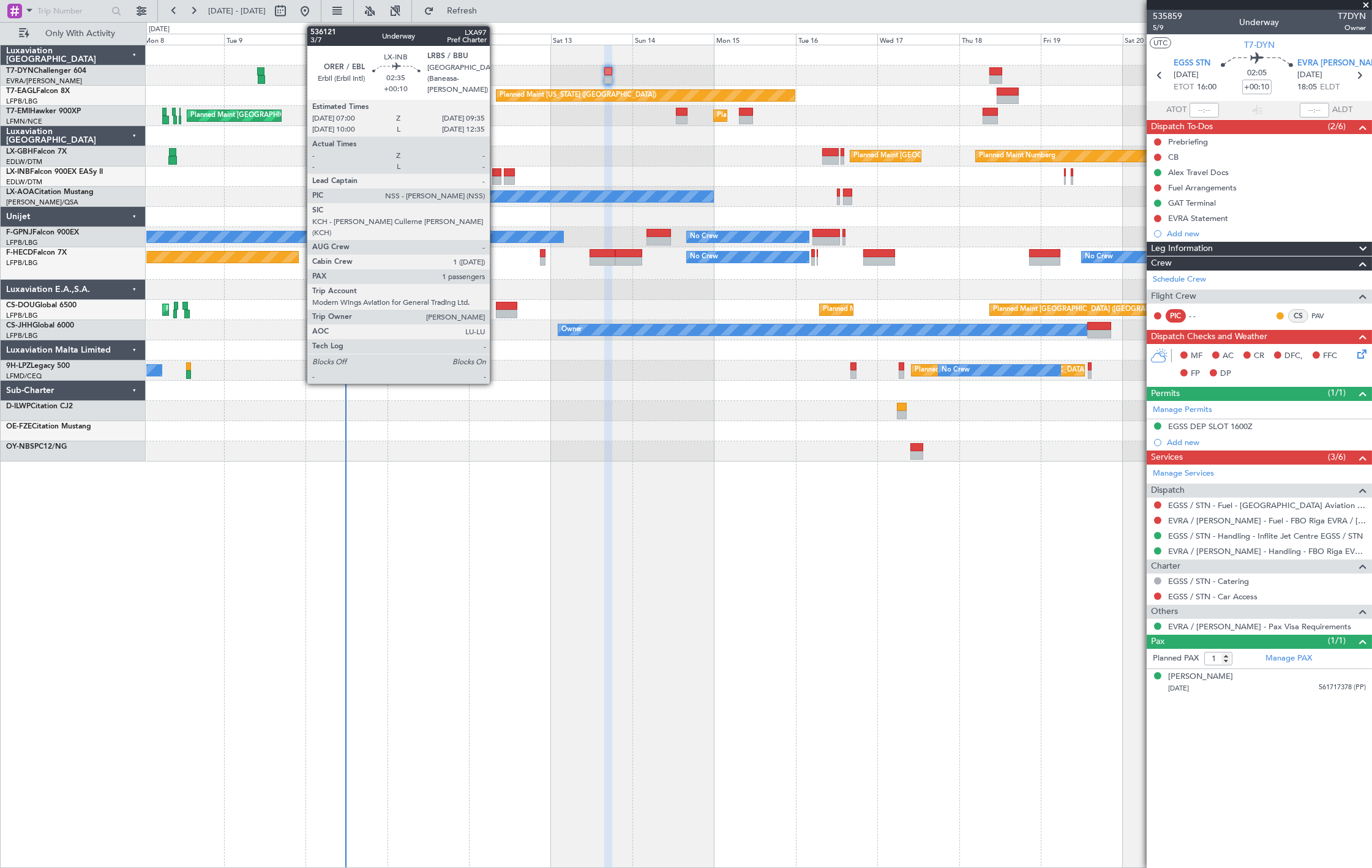
click at [496, 179] on div at bounding box center [497, 180] width 9 height 8
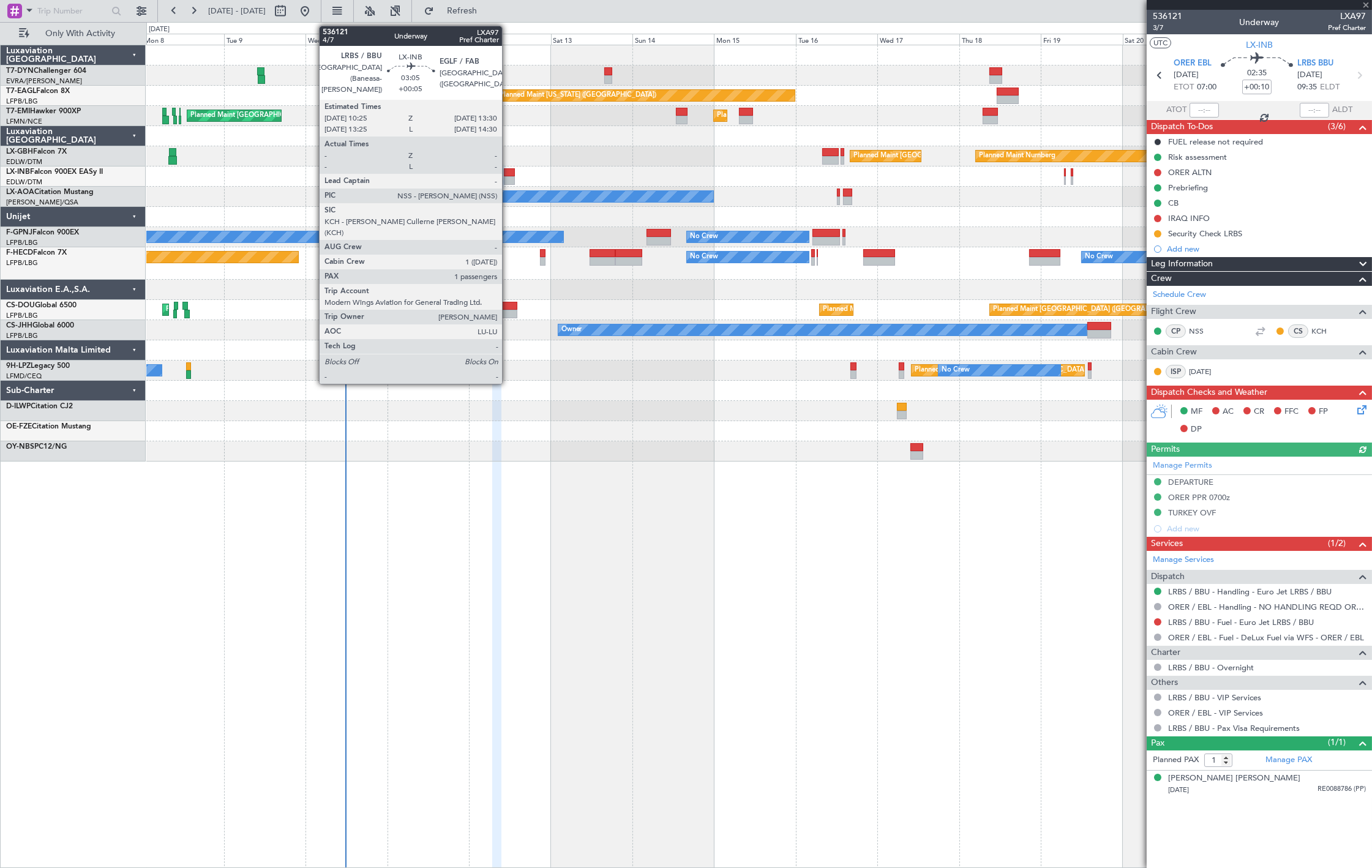
click at [508, 178] on div at bounding box center [509, 180] width 11 height 8
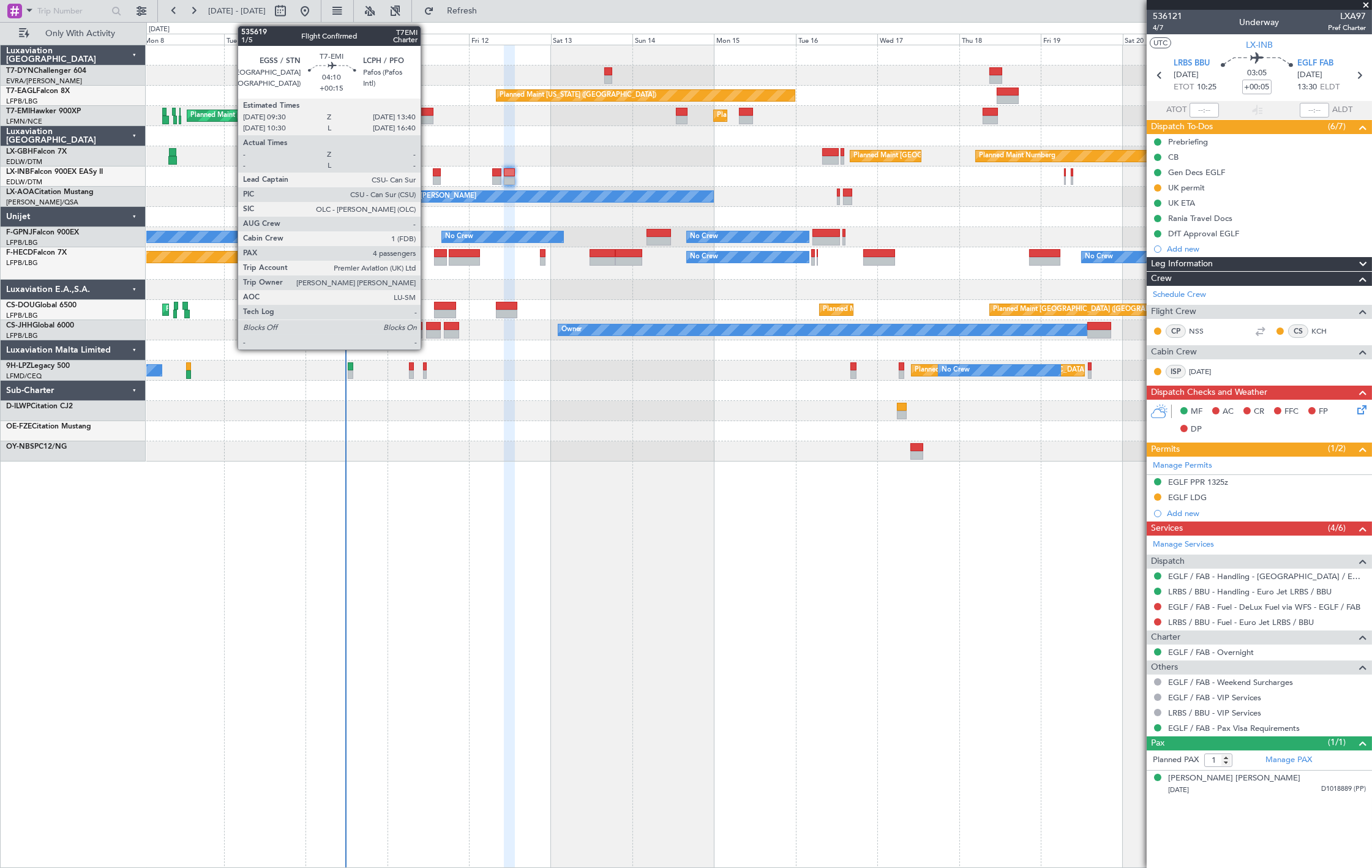
click at [427, 114] on div at bounding box center [426, 112] width 14 height 8
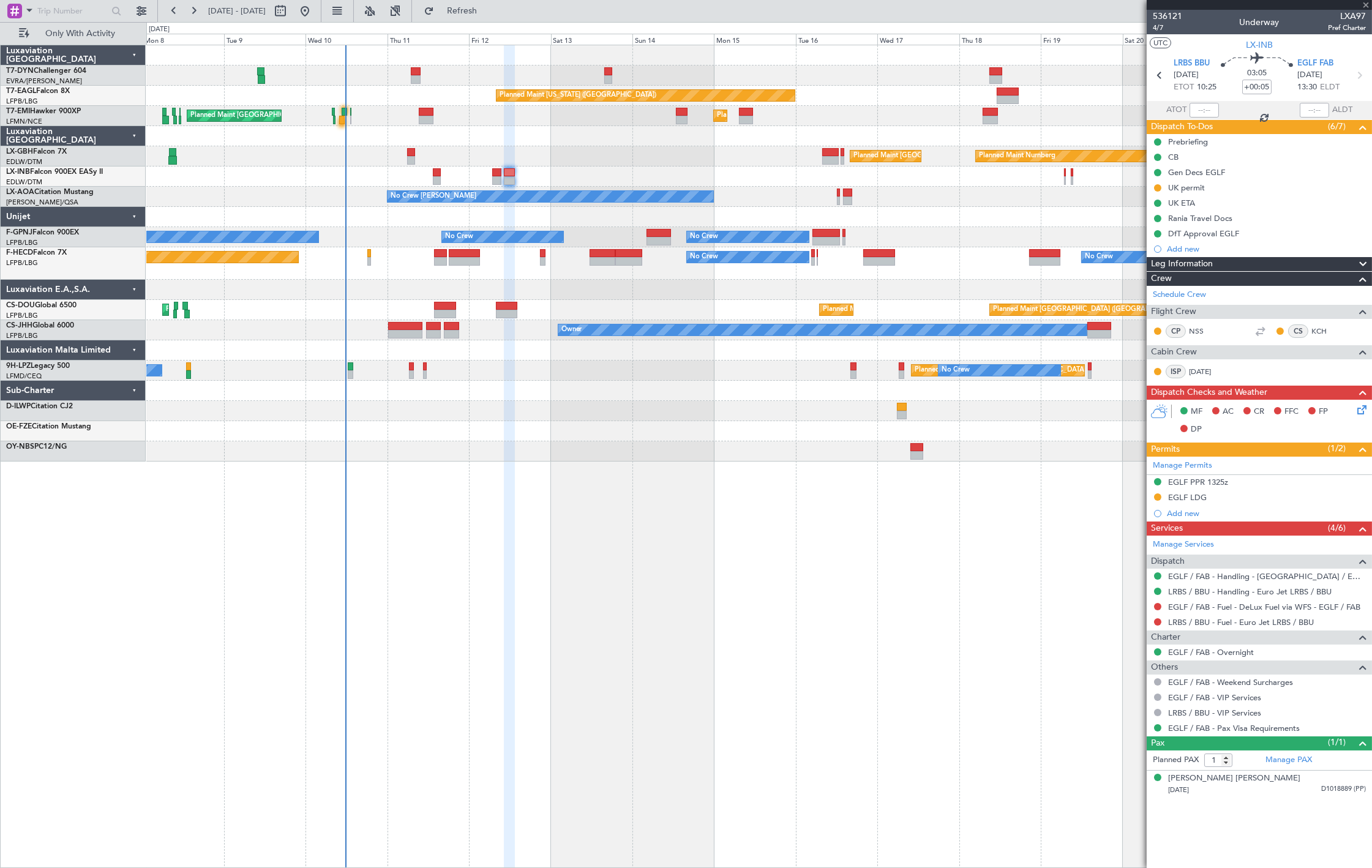
type input "+00:15"
type input "4"
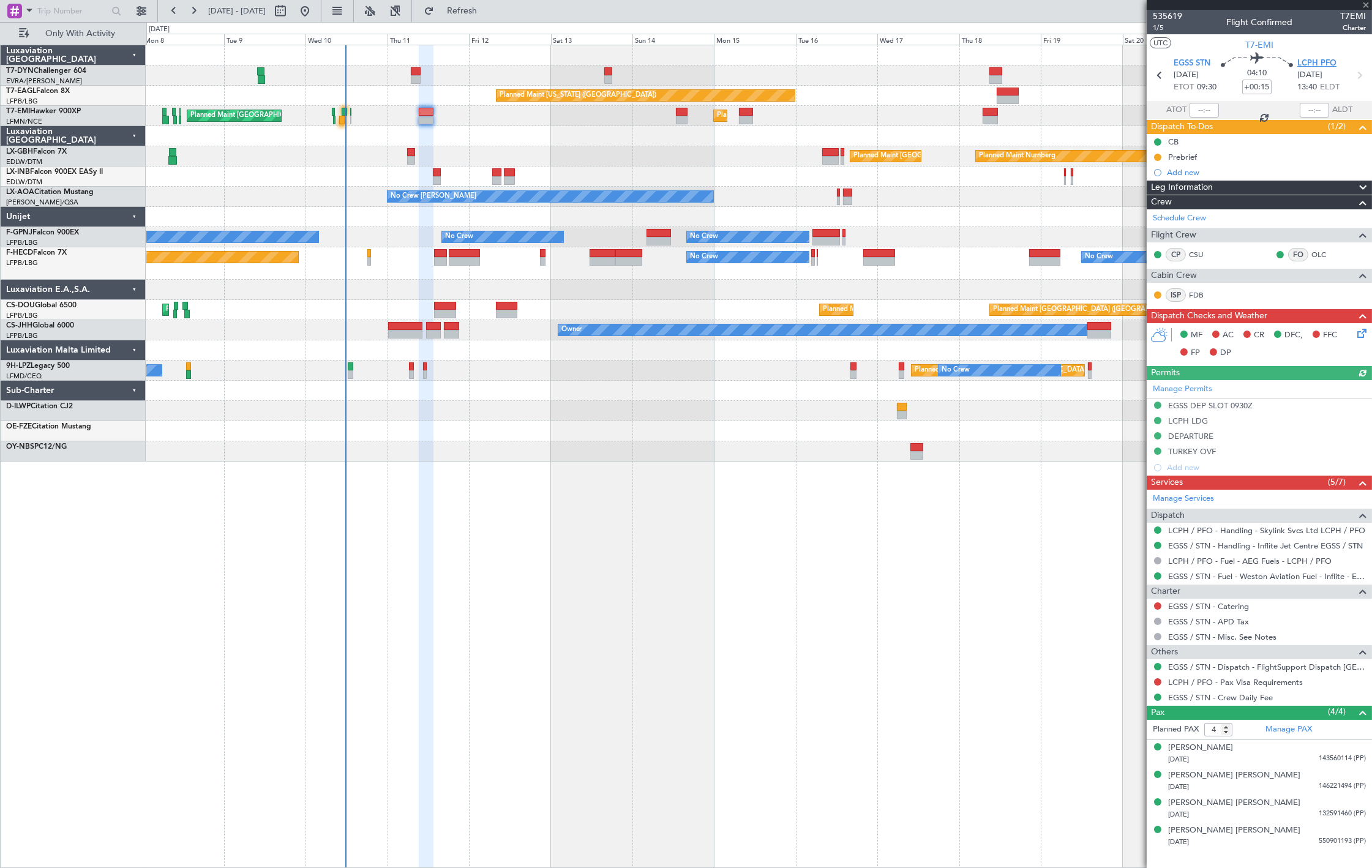
click at [1304, 64] on span "LCPH PFO" at bounding box center [1317, 63] width 39 height 12
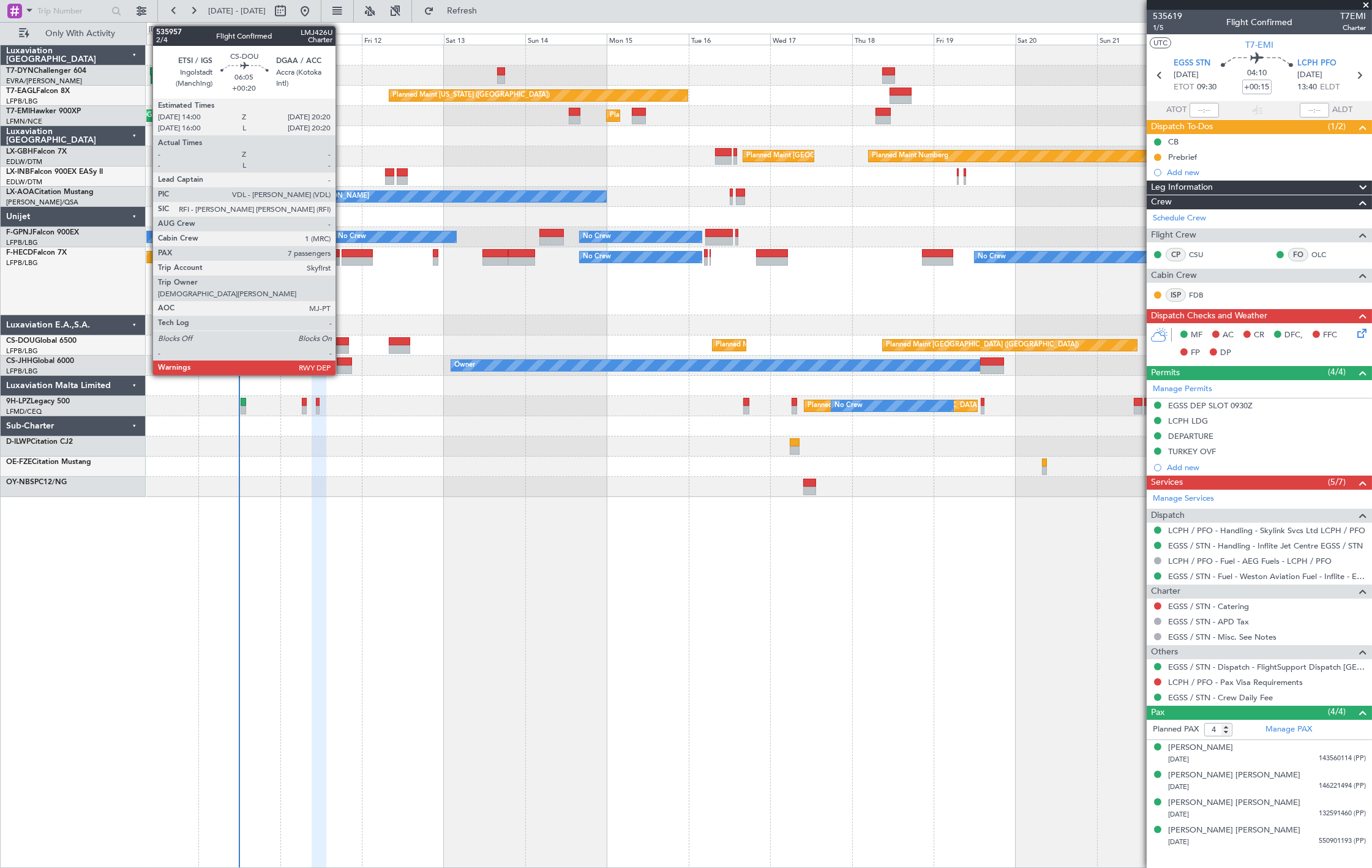
click at [342, 346] on div at bounding box center [338, 349] width 22 height 8
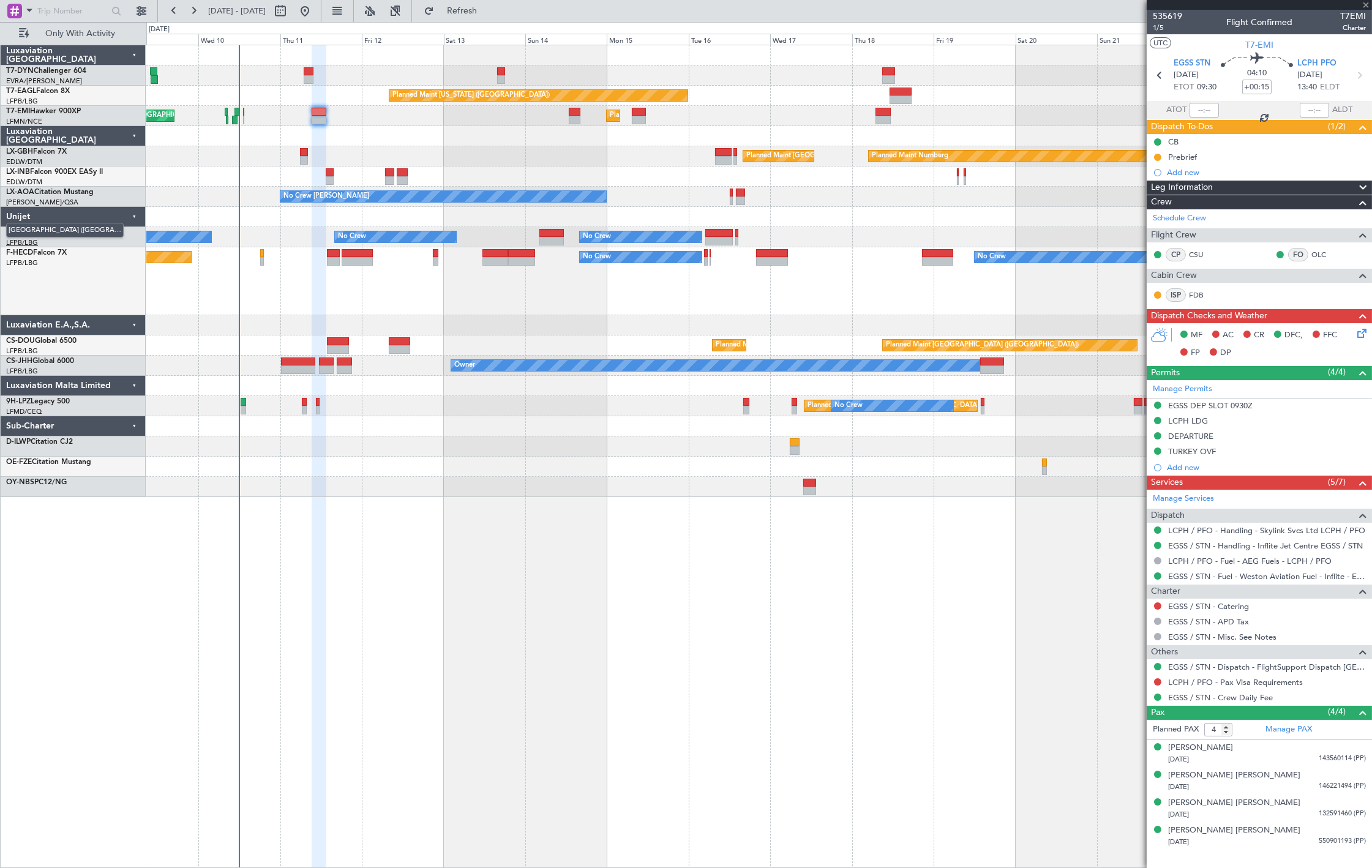
type input "+00:20"
type input "7"
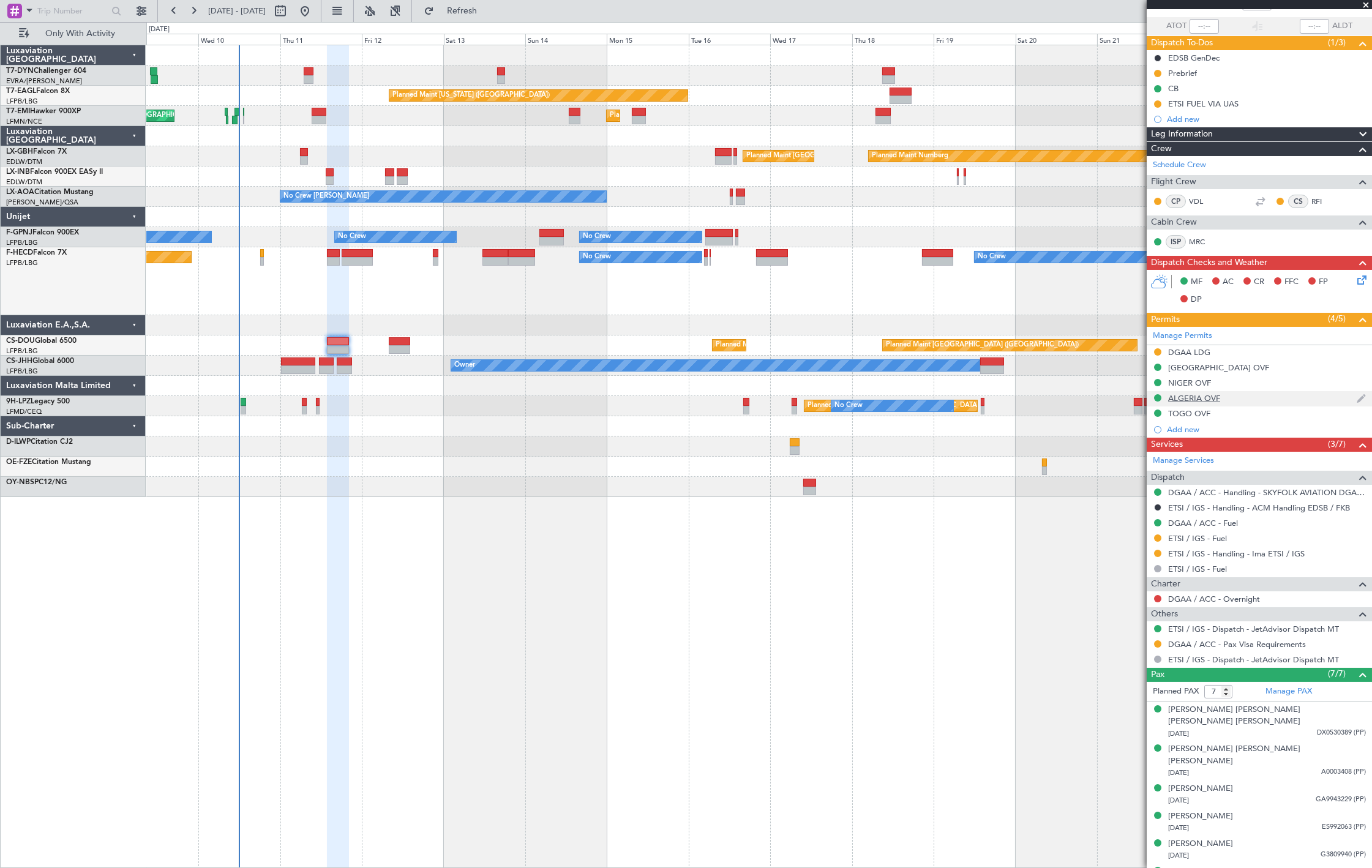
scroll to position [110, 0]
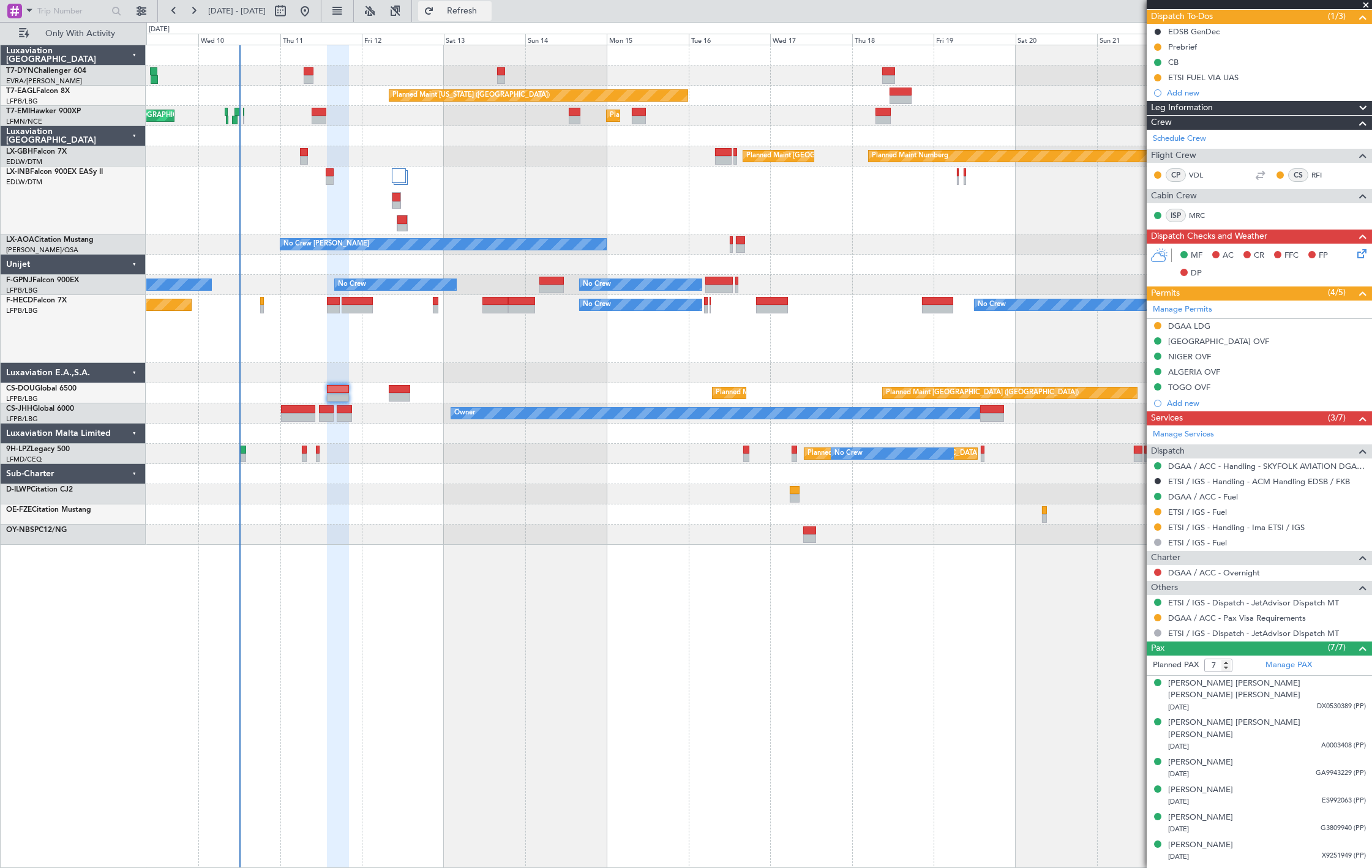
click at [488, 13] on span "Refresh" at bounding box center [462, 10] width 52 height 8
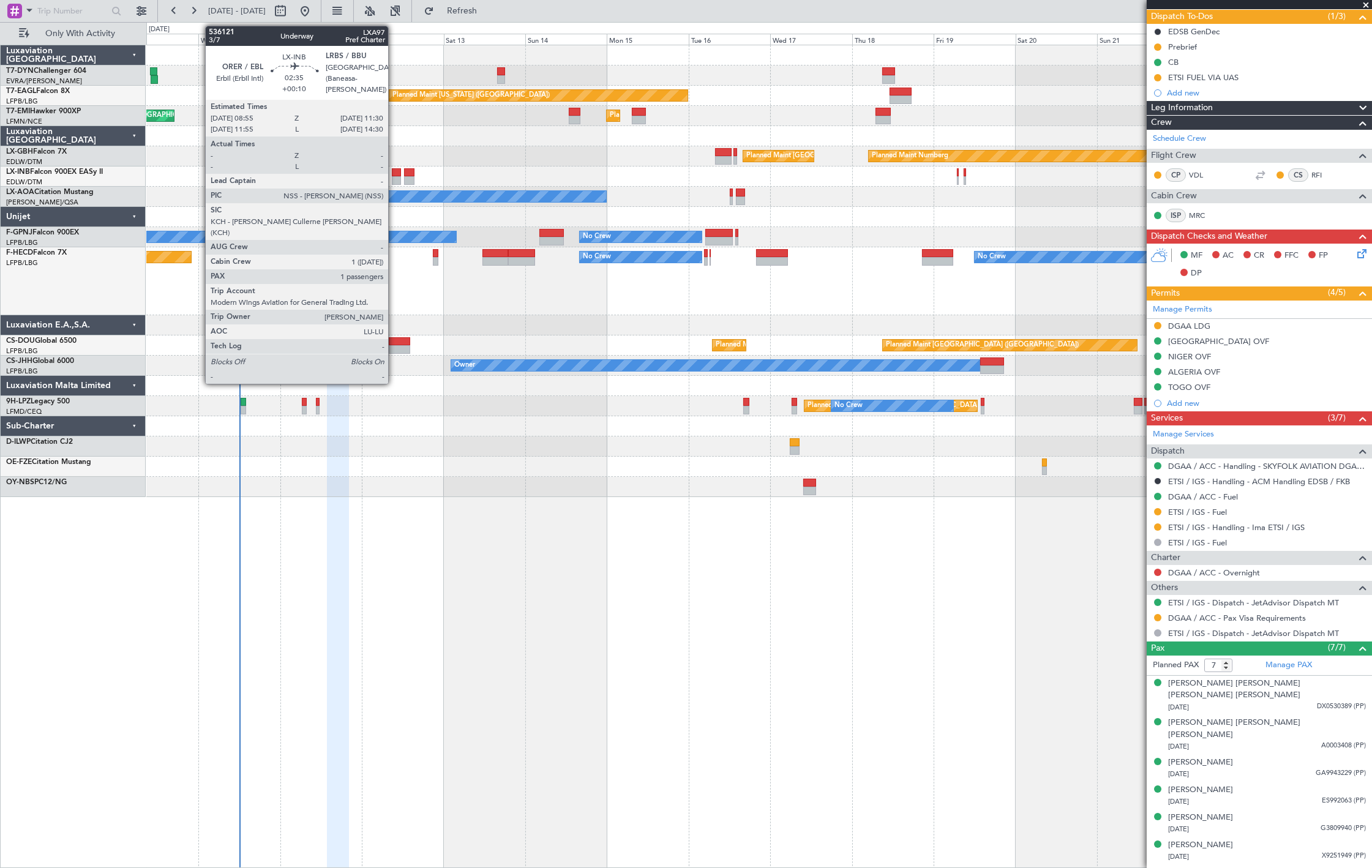
click at [394, 171] on div at bounding box center [396, 173] width 9 height 8
type input "+00:10"
type input "1"
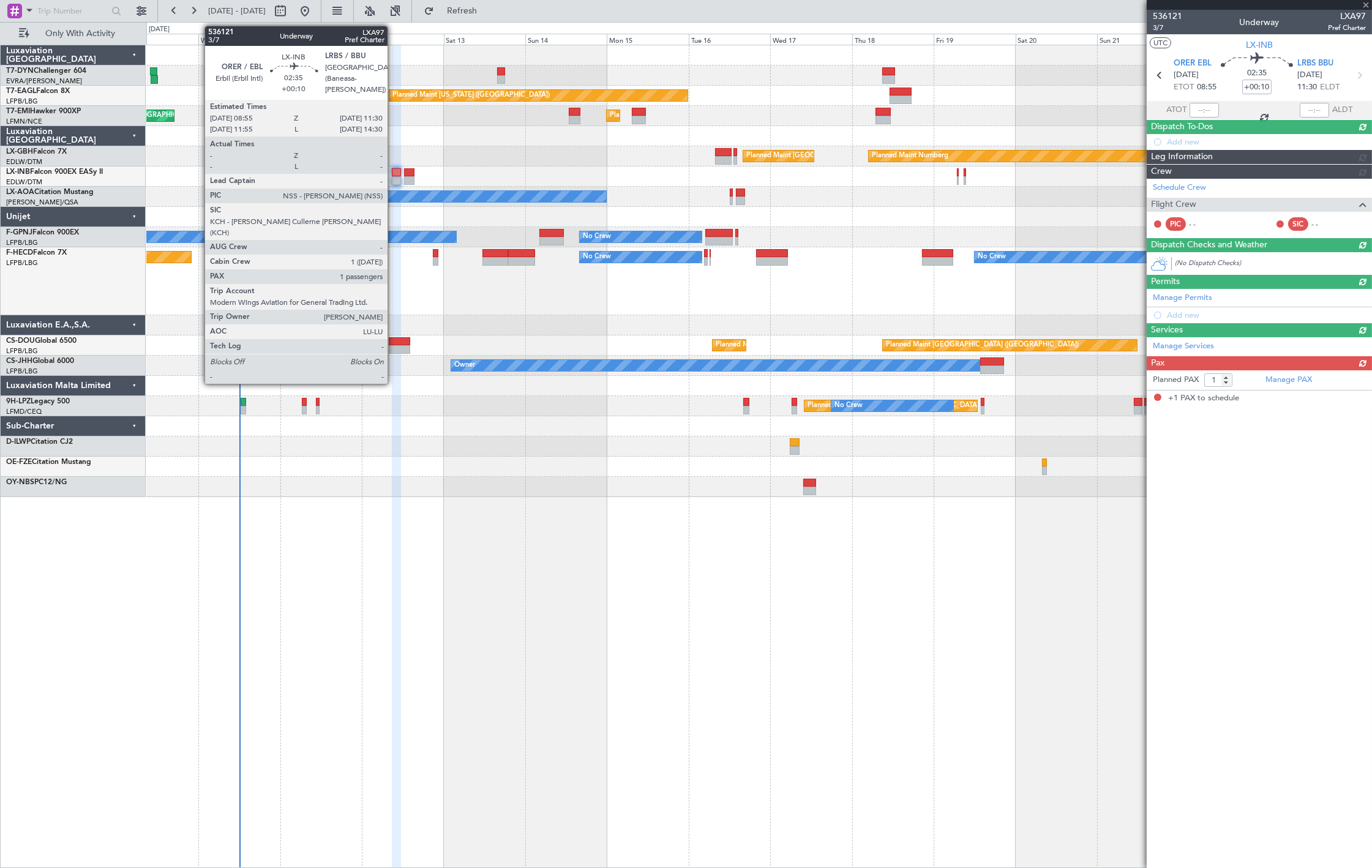
scroll to position [0, 0]
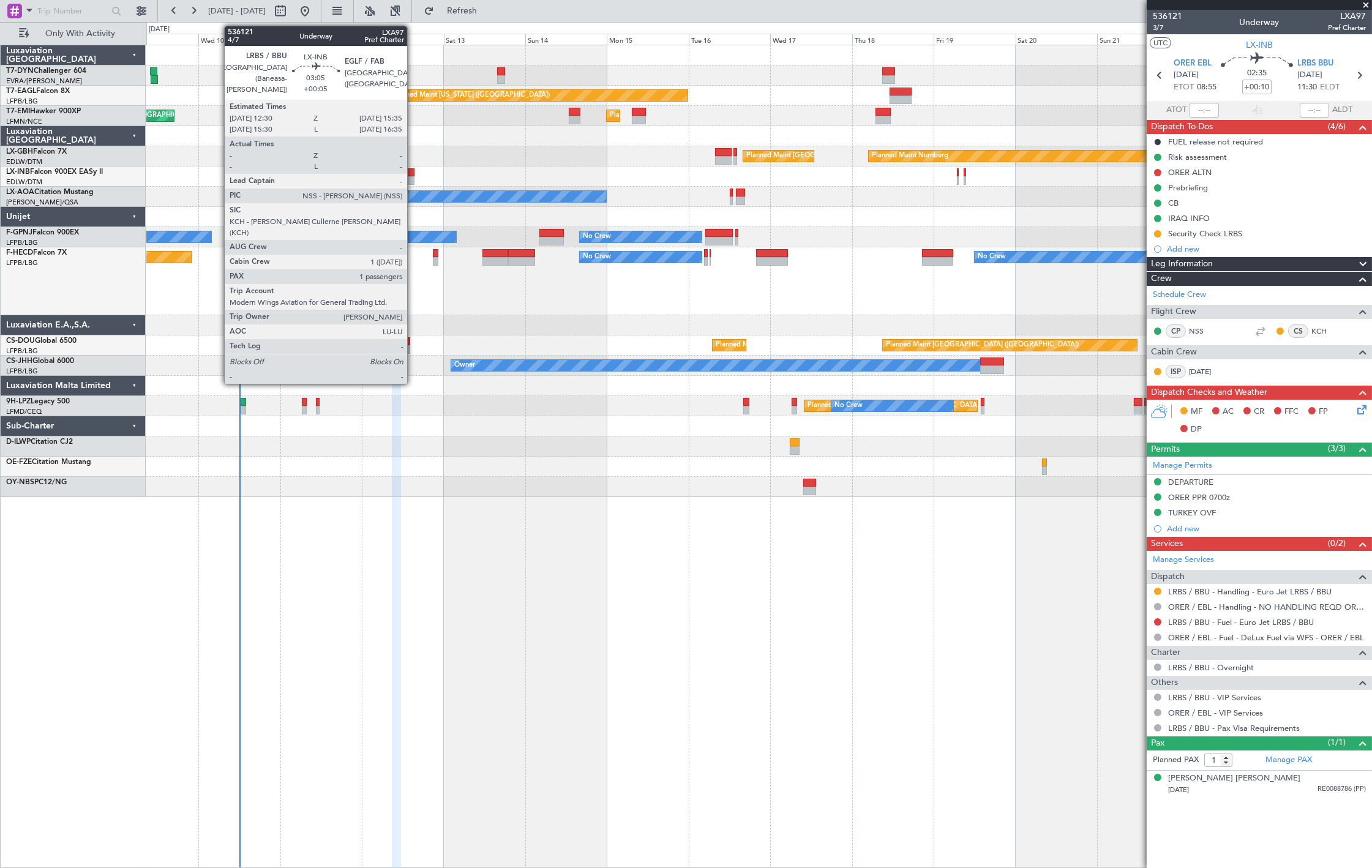
click at [413, 180] on div at bounding box center [409, 180] width 11 height 8
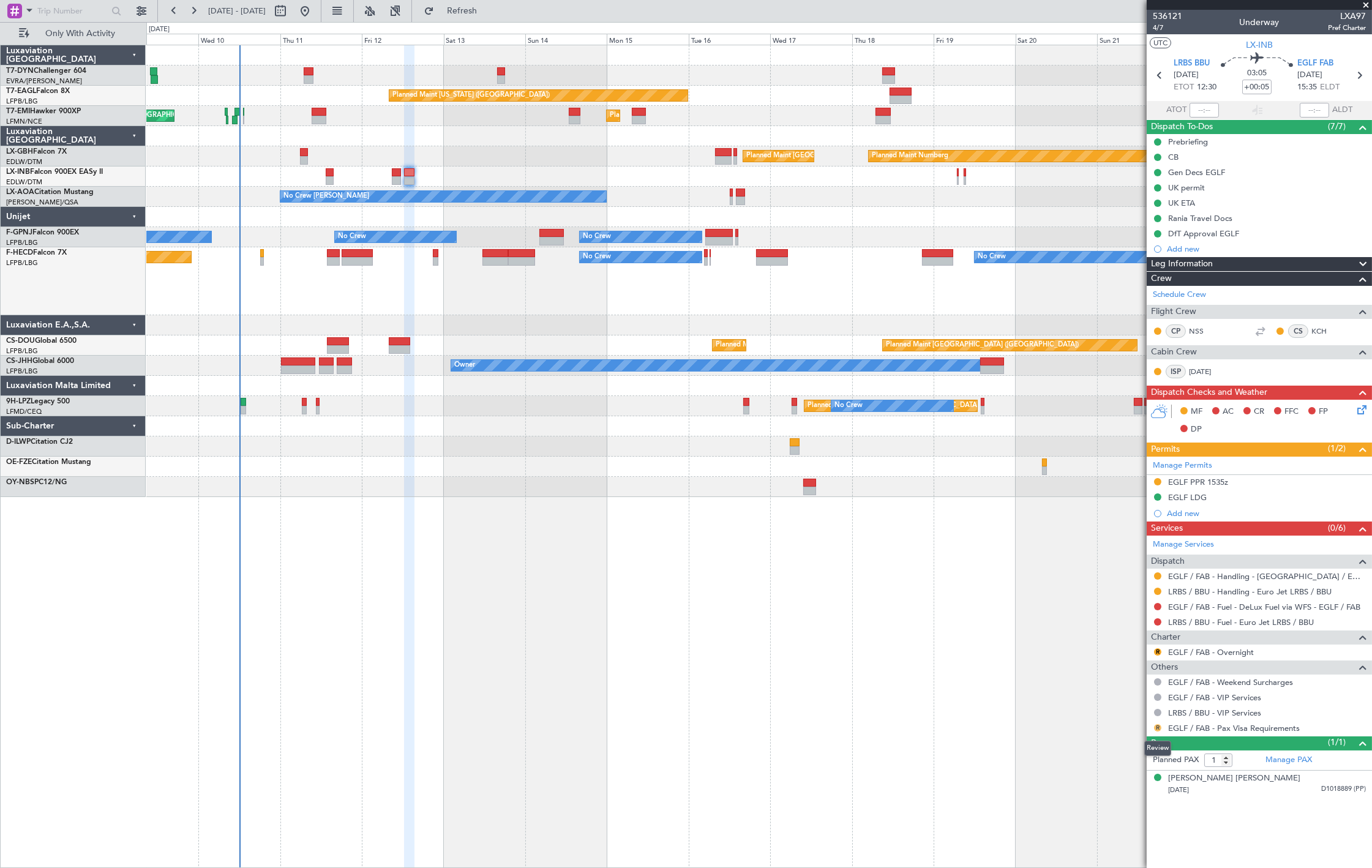
click at [1159, 731] on button "R" at bounding box center [1157, 727] width 7 height 7
drag, startPoint x: 1145, startPoint y: 714, endPoint x: 1142, endPoint y: 727, distance: 13.3
click at [1145, 714] on li "Confirmed" at bounding box center [1158, 710] width 141 height 18
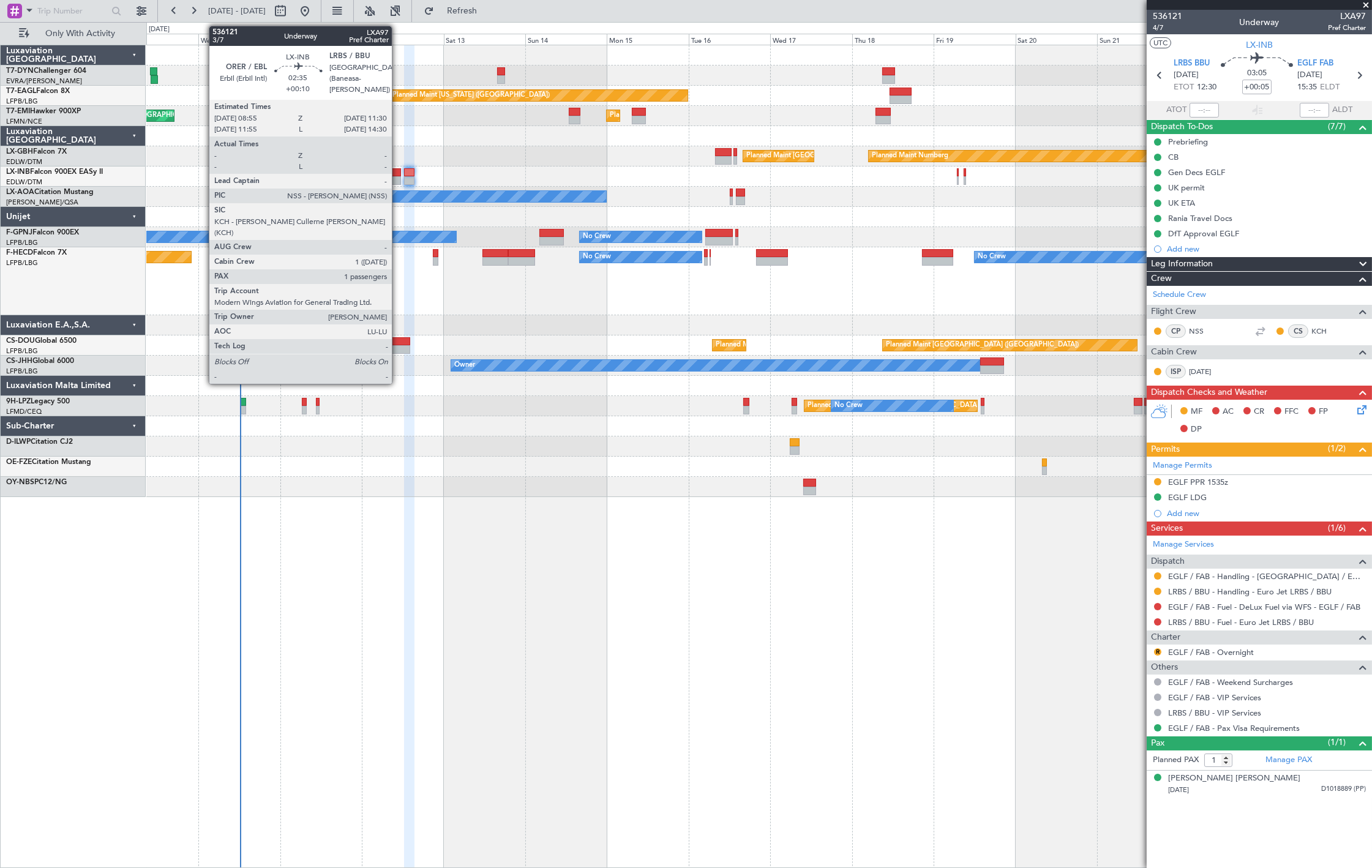
click at [398, 175] on div at bounding box center [396, 173] width 9 height 8
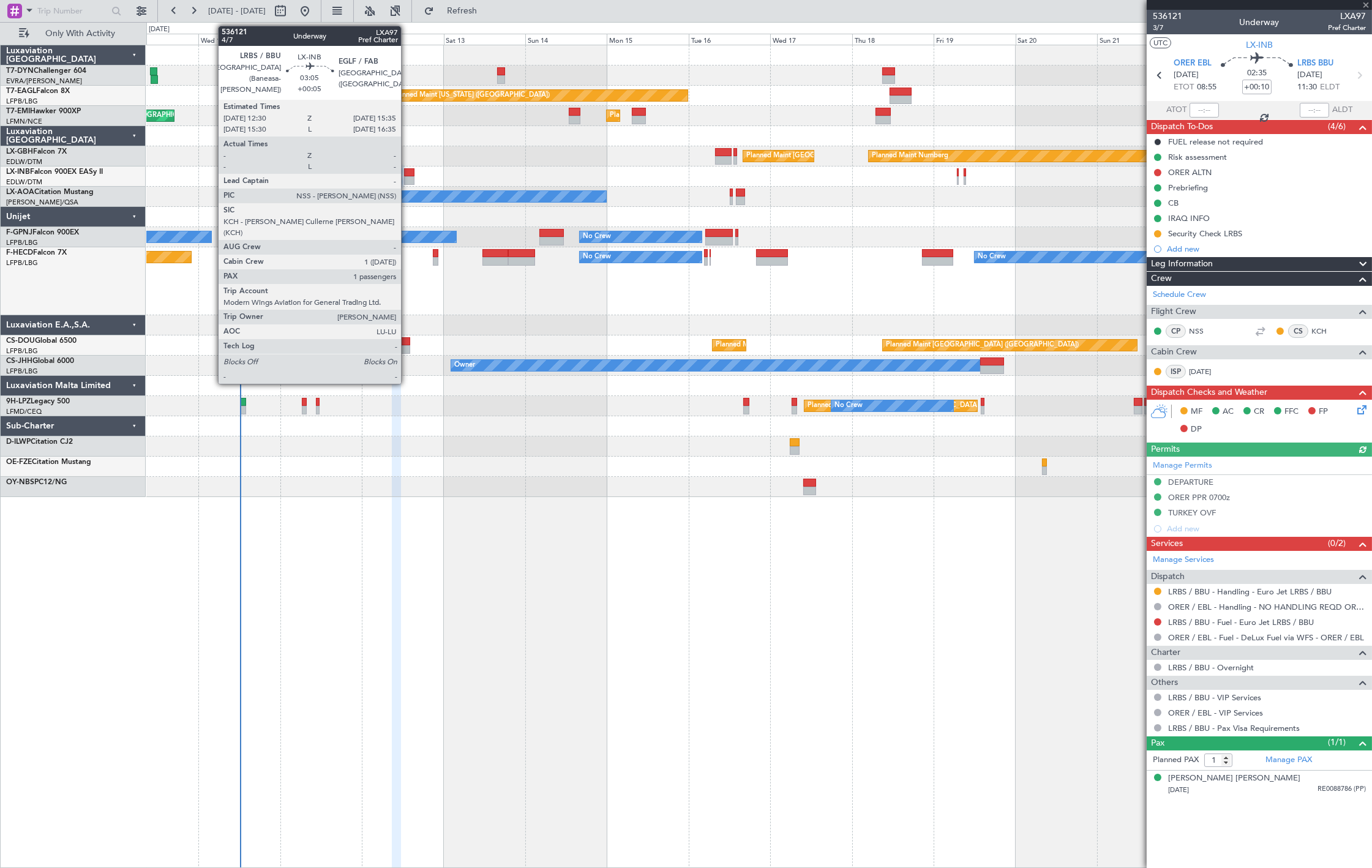
click at [407, 179] on div at bounding box center [409, 180] width 11 height 8
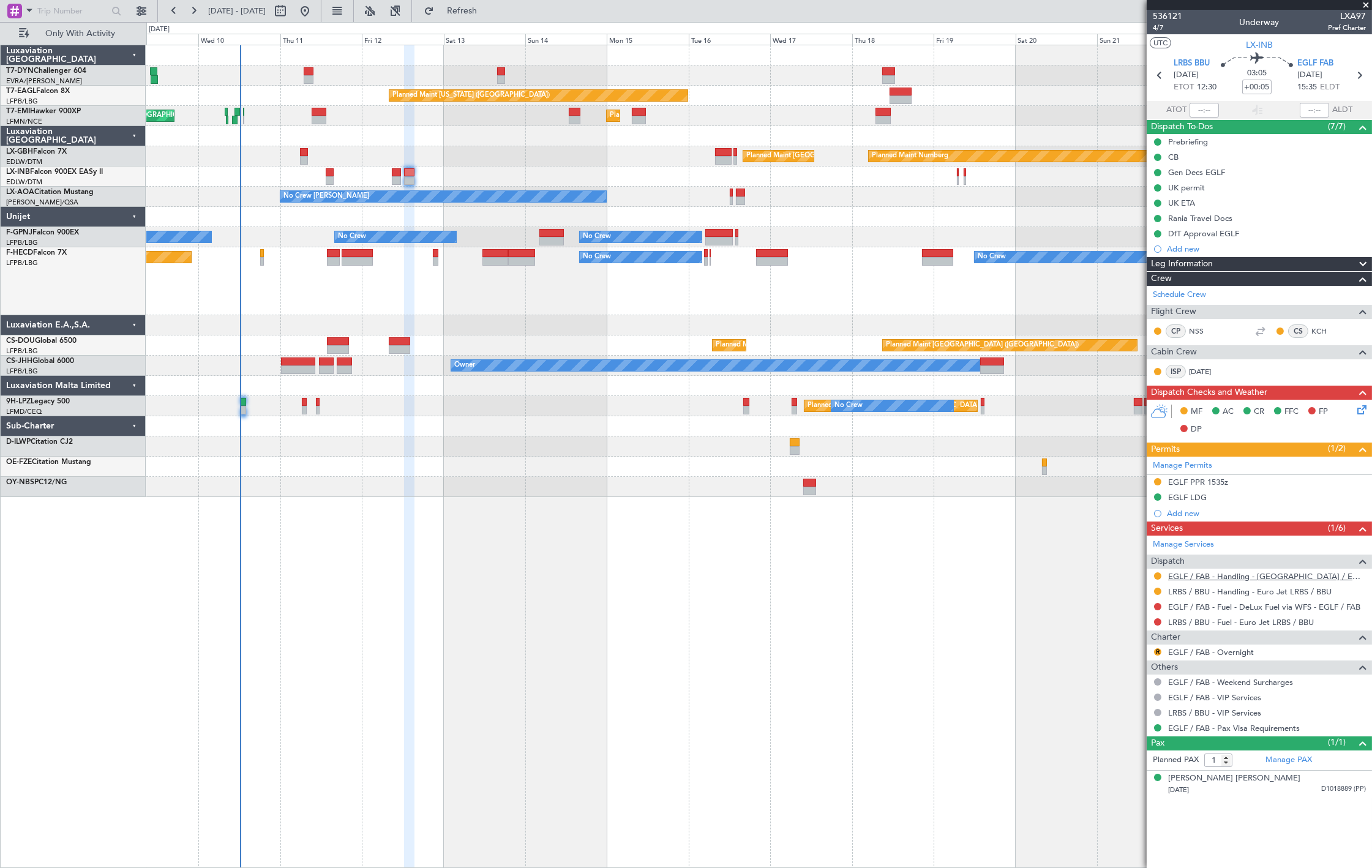
click at [1243, 576] on link "EGLF / FAB - Handling - [GEOGRAPHIC_DATA] / EGLF / FAB" at bounding box center [1267, 576] width 198 height 10
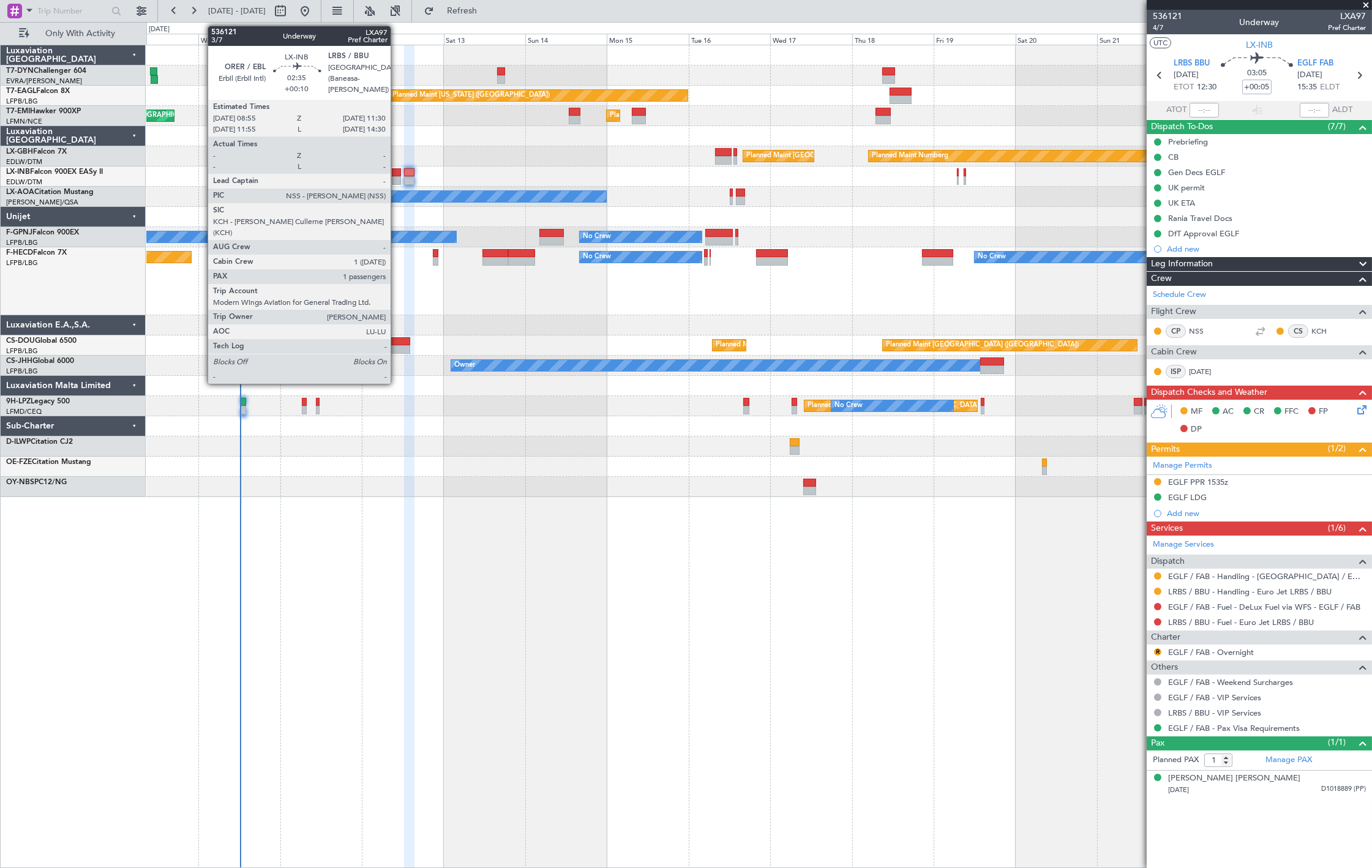
click at [397, 184] on div at bounding box center [396, 180] width 9 height 8
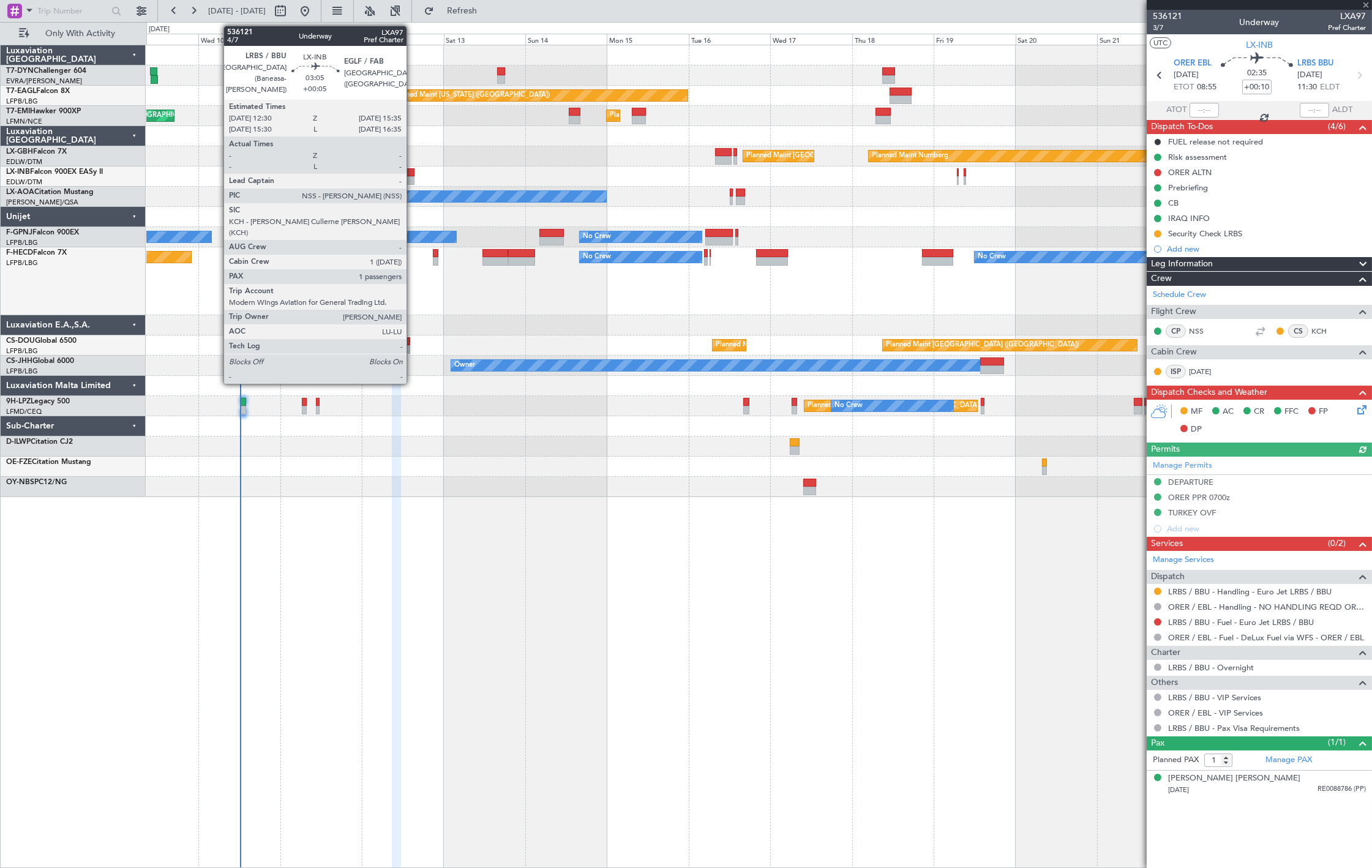
click at [412, 178] on div at bounding box center [409, 180] width 11 height 8
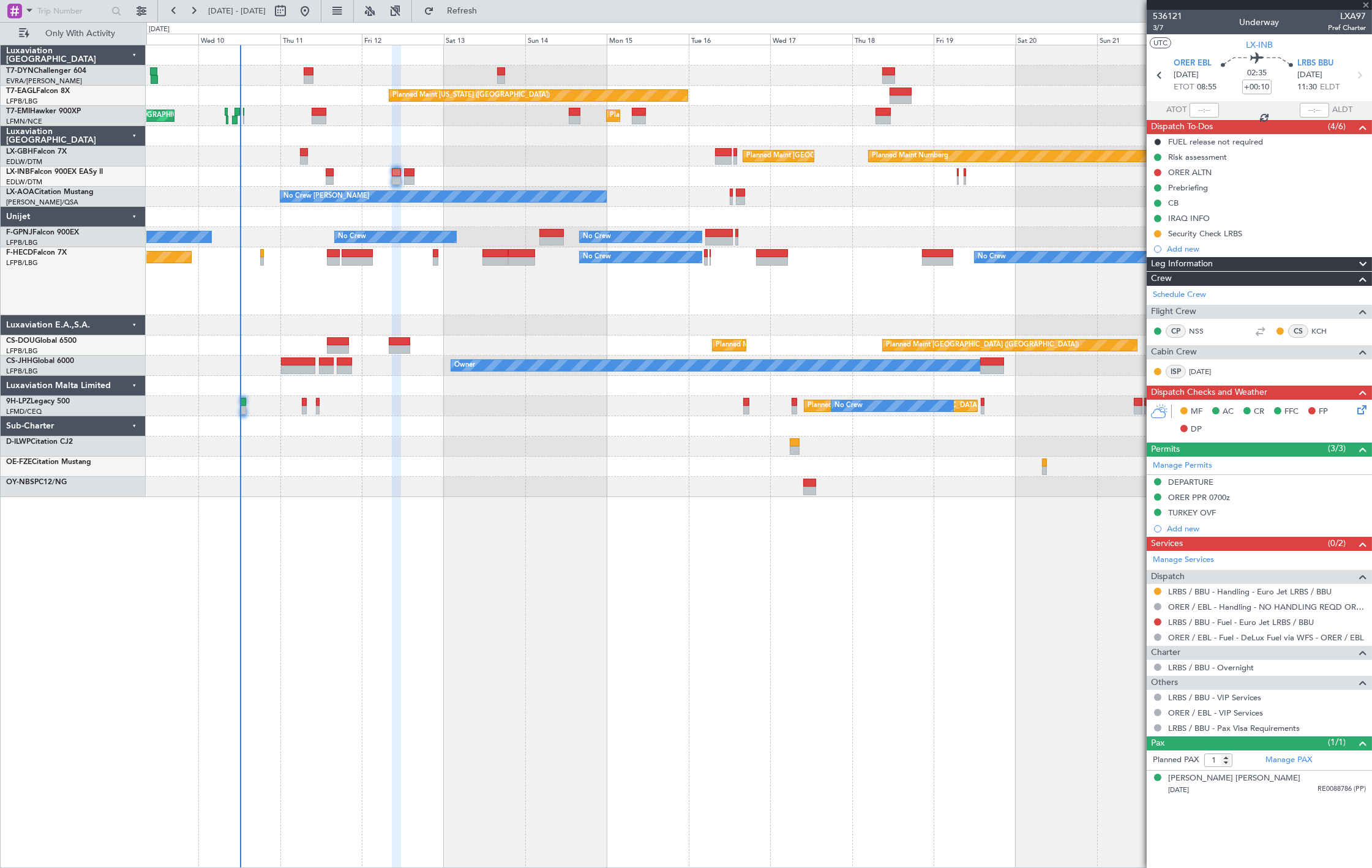
type input "+00:05"
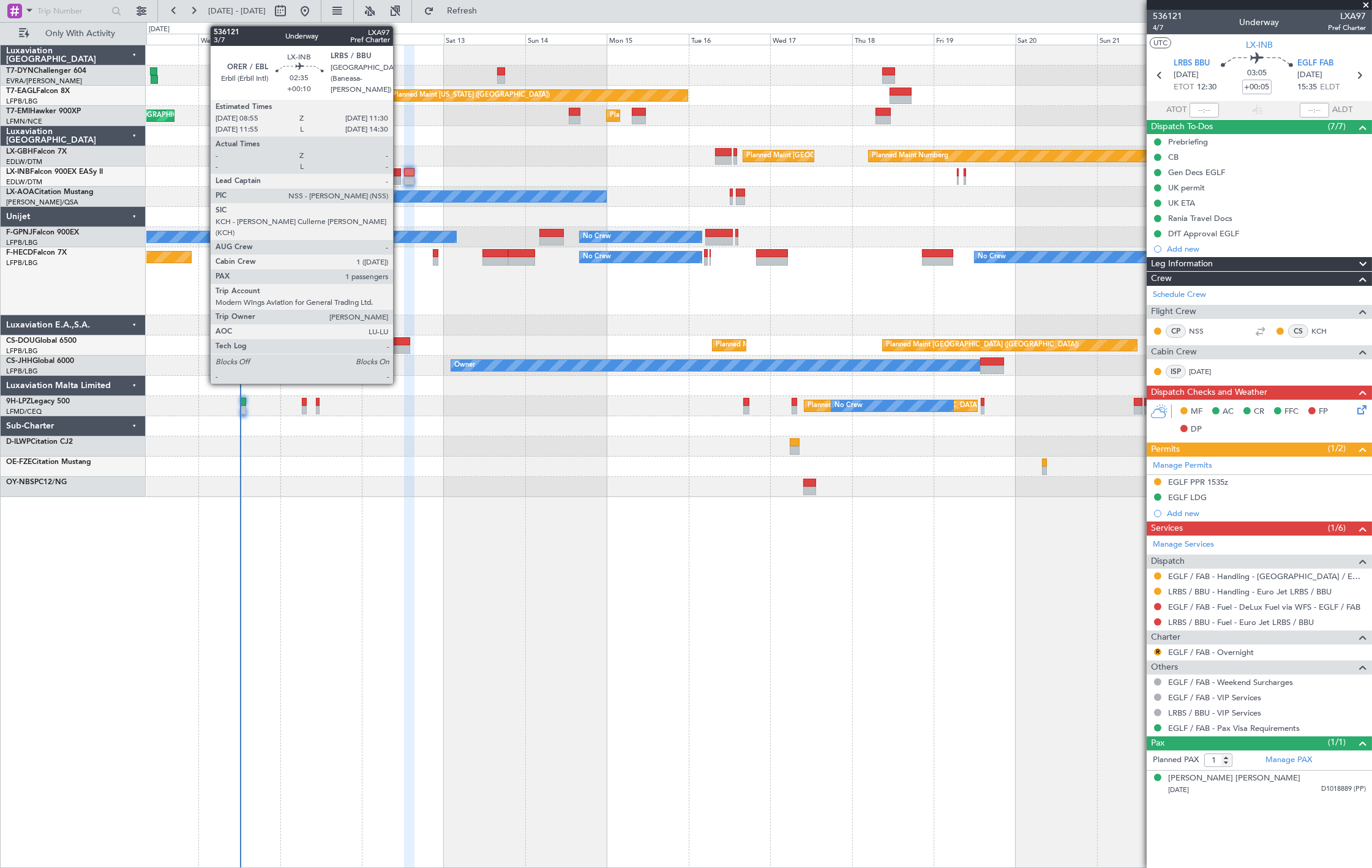
click at [399, 179] on div at bounding box center [396, 180] width 9 height 8
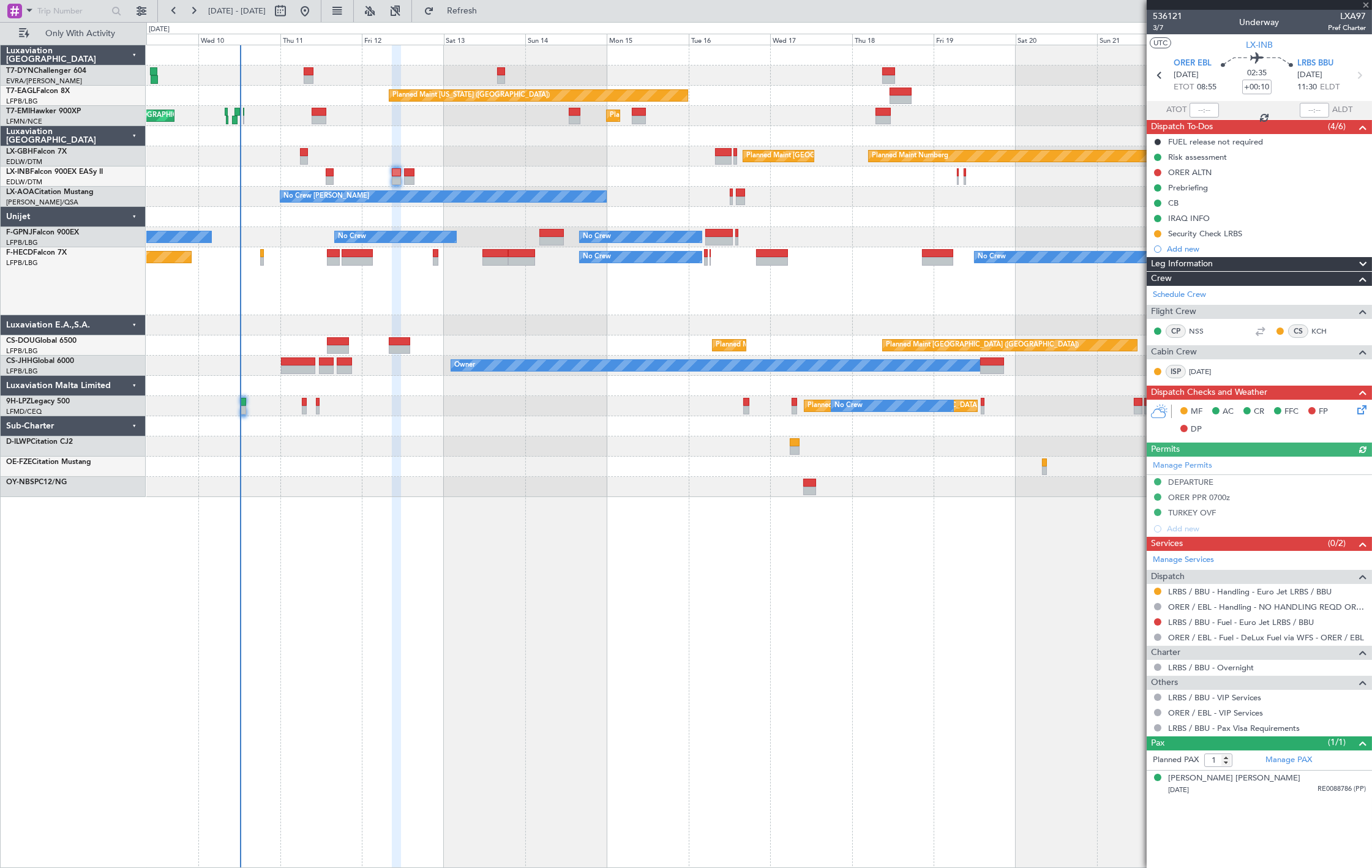
click at [1357, 410] on icon at bounding box center [1360, 407] width 10 height 10
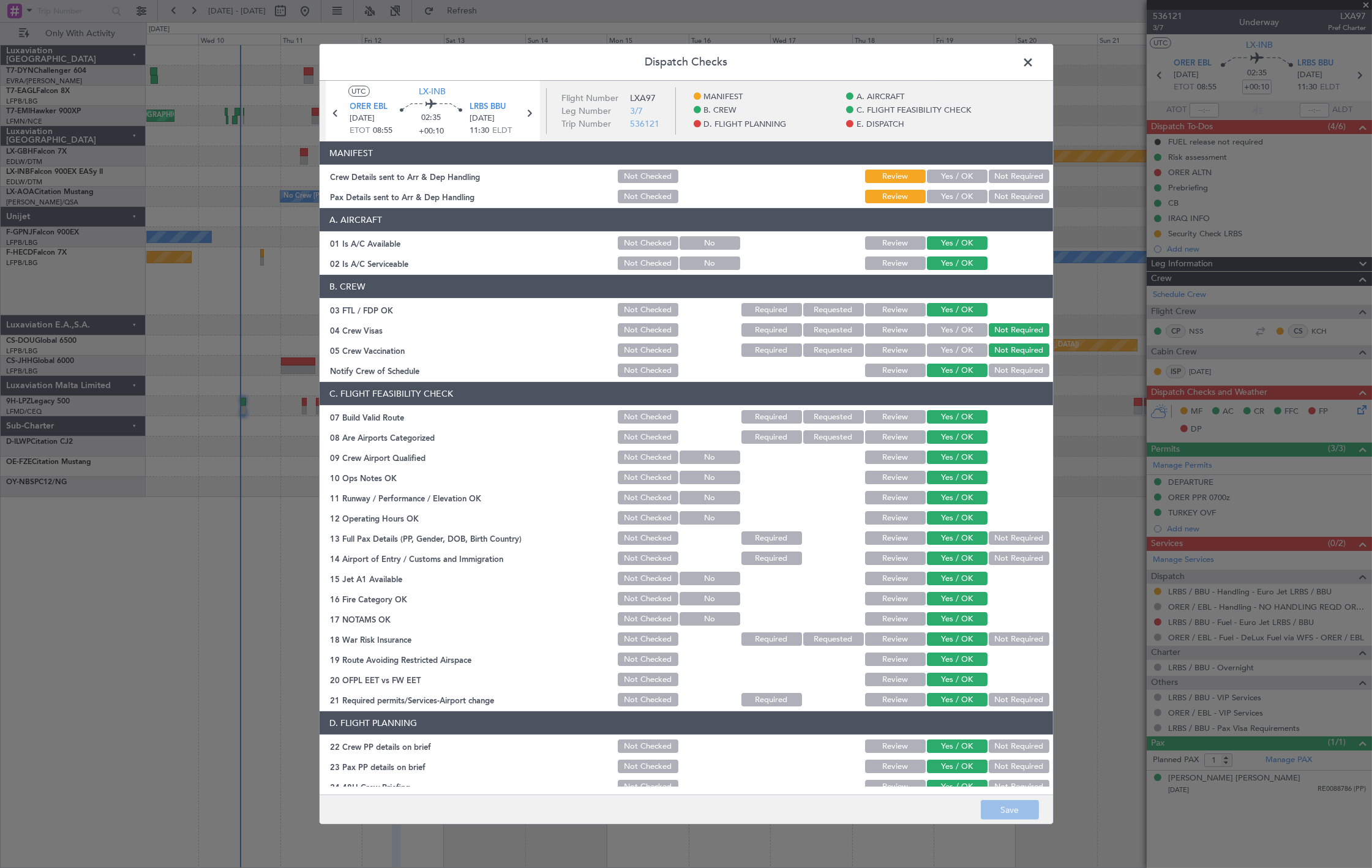
click at [1035, 58] on span at bounding box center [1035, 65] width 0 height 24
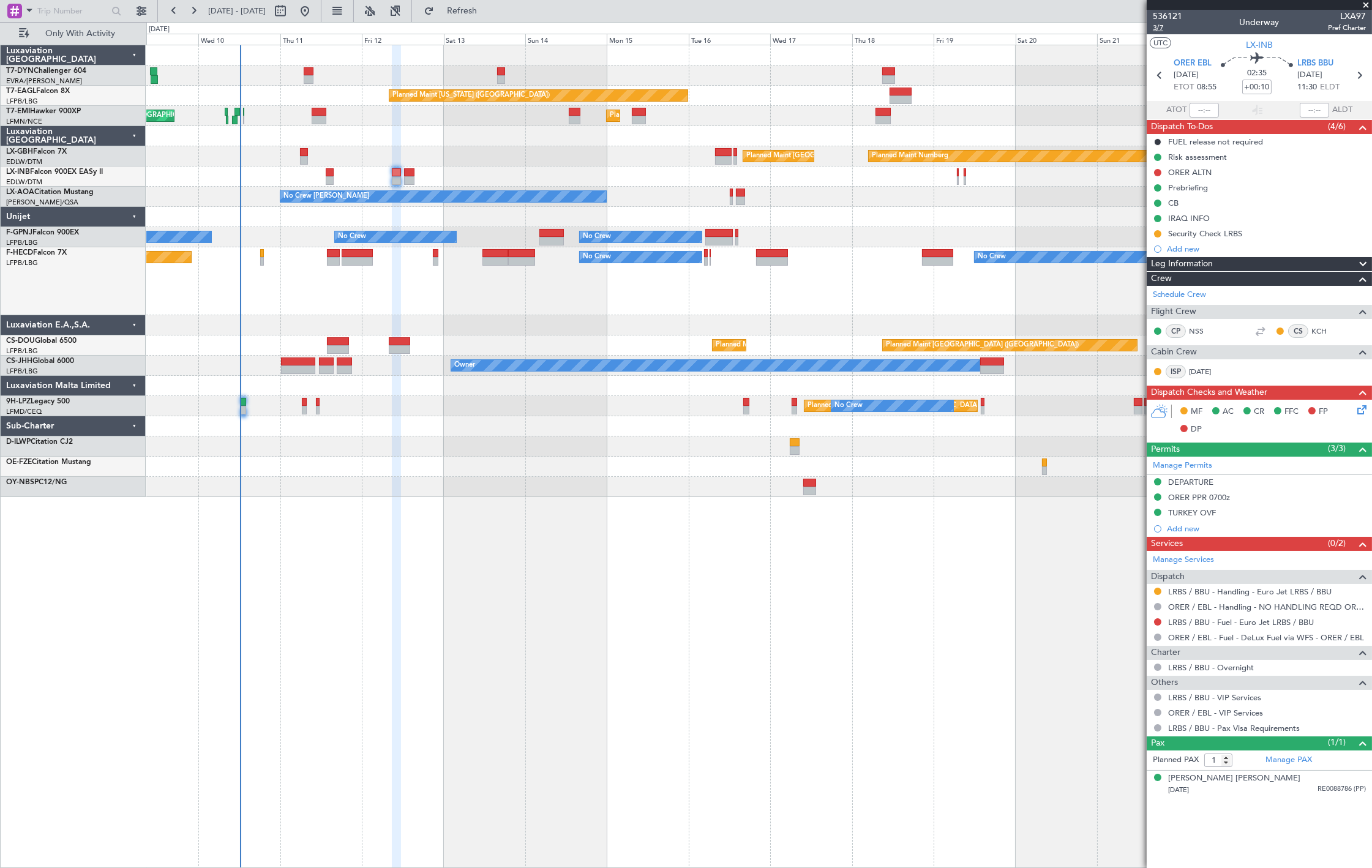
click at [1171, 26] on span "3/7" at bounding box center [1167, 28] width 29 height 10
click at [1365, 412] on icon at bounding box center [1360, 407] width 10 height 10
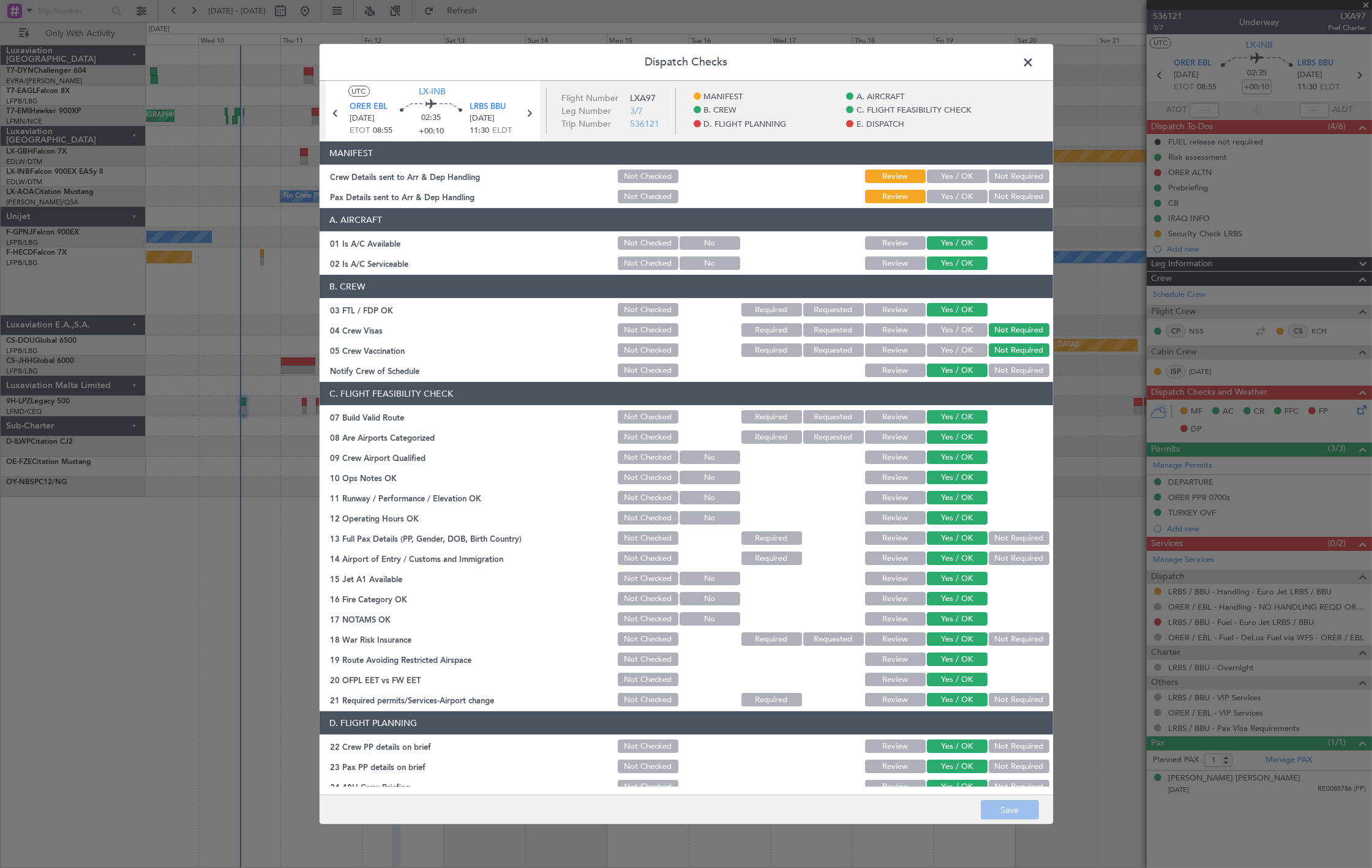
click at [962, 175] on button "Yes / OK" at bounding box center [957, 176] width 61 height 14
click at [962, 200] on button "Yes / OK" at bounding box center [957, 196] width 61 height 14
click at [981, 812] on button "Save" at bounding box center [1009, 810] width 58 height 20
click at [1035, 64] on span at bounding box center [1035, 65] width 0 height 24
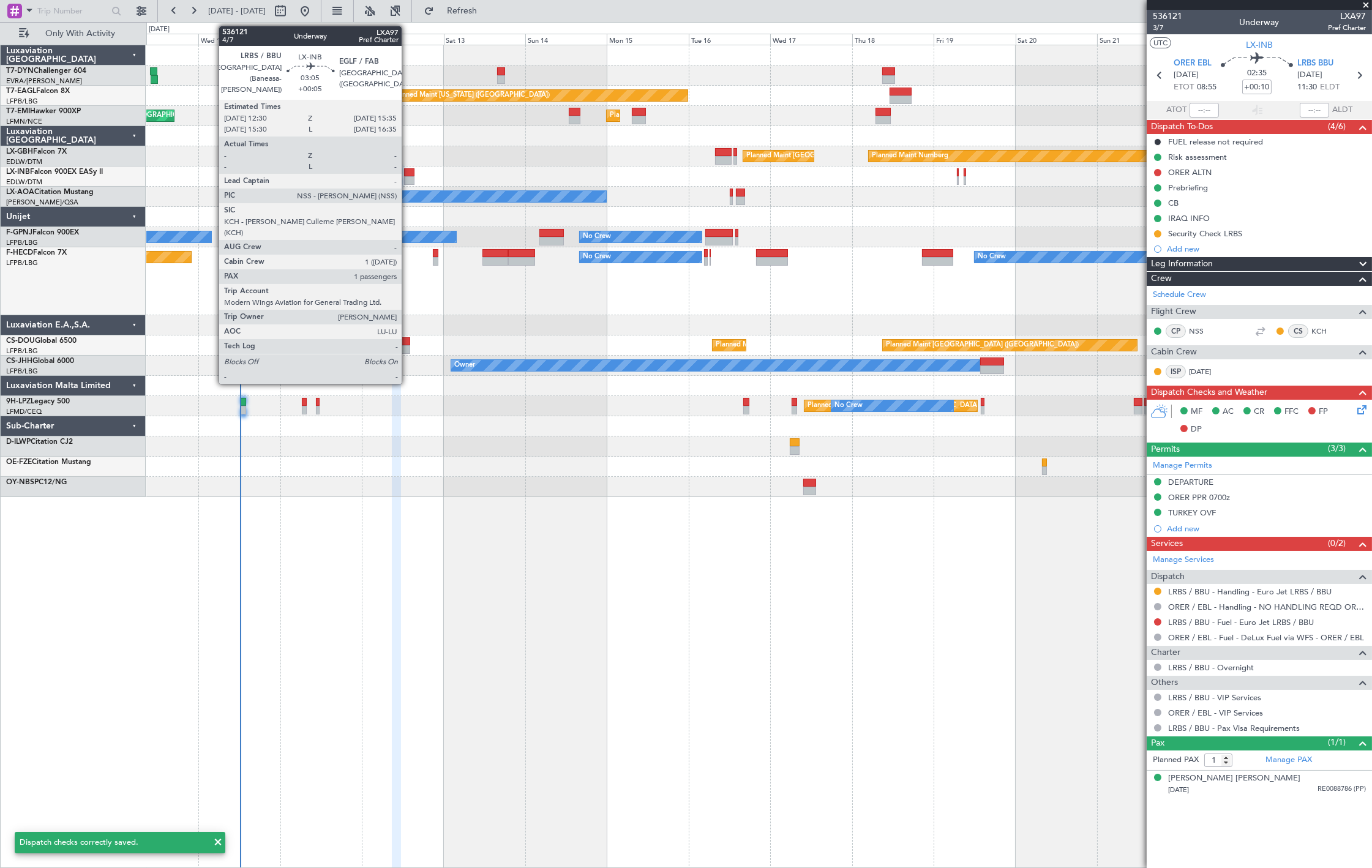
click at [408, 184] on div at bounding box center [409, 180] width 11 height 8
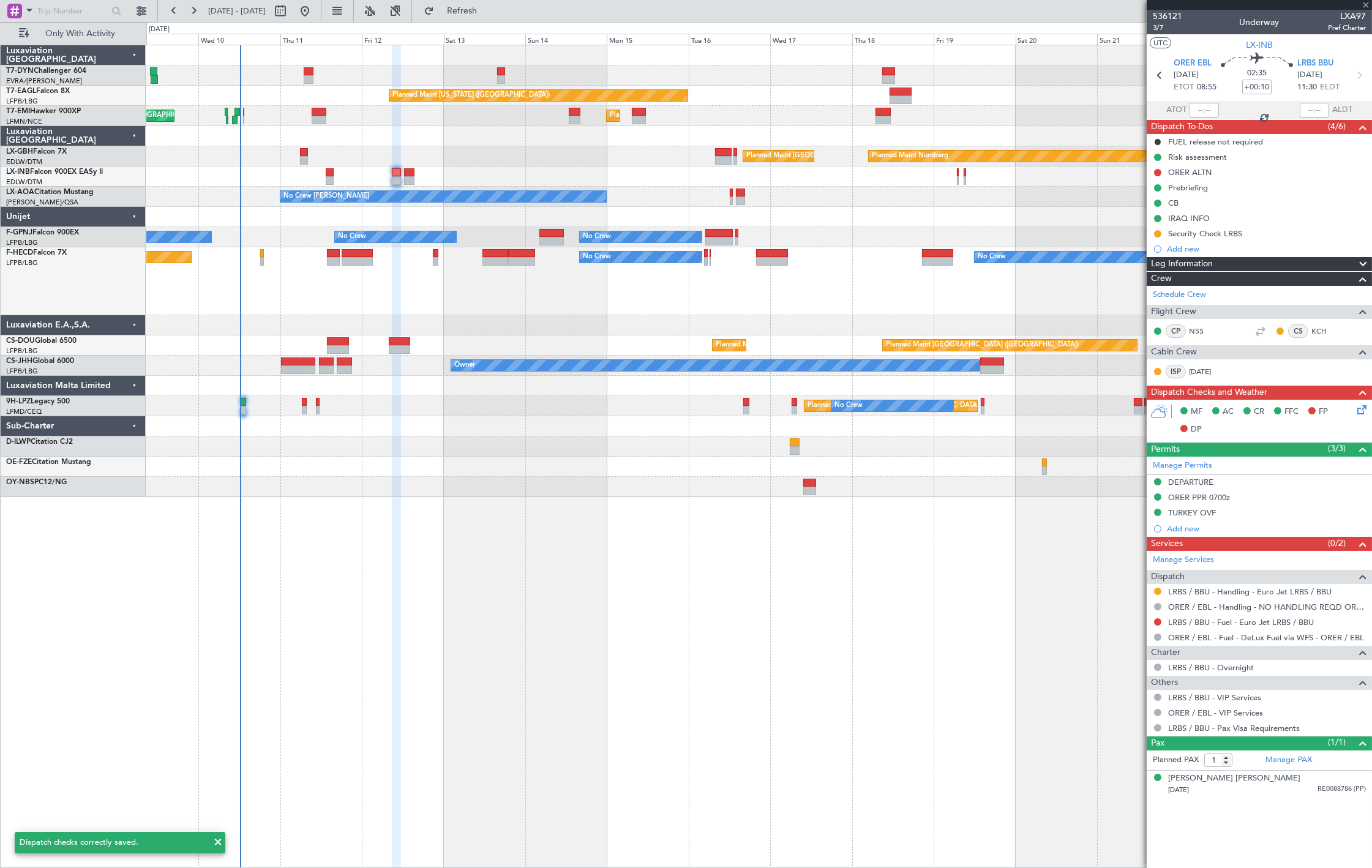
type input "+00:05"
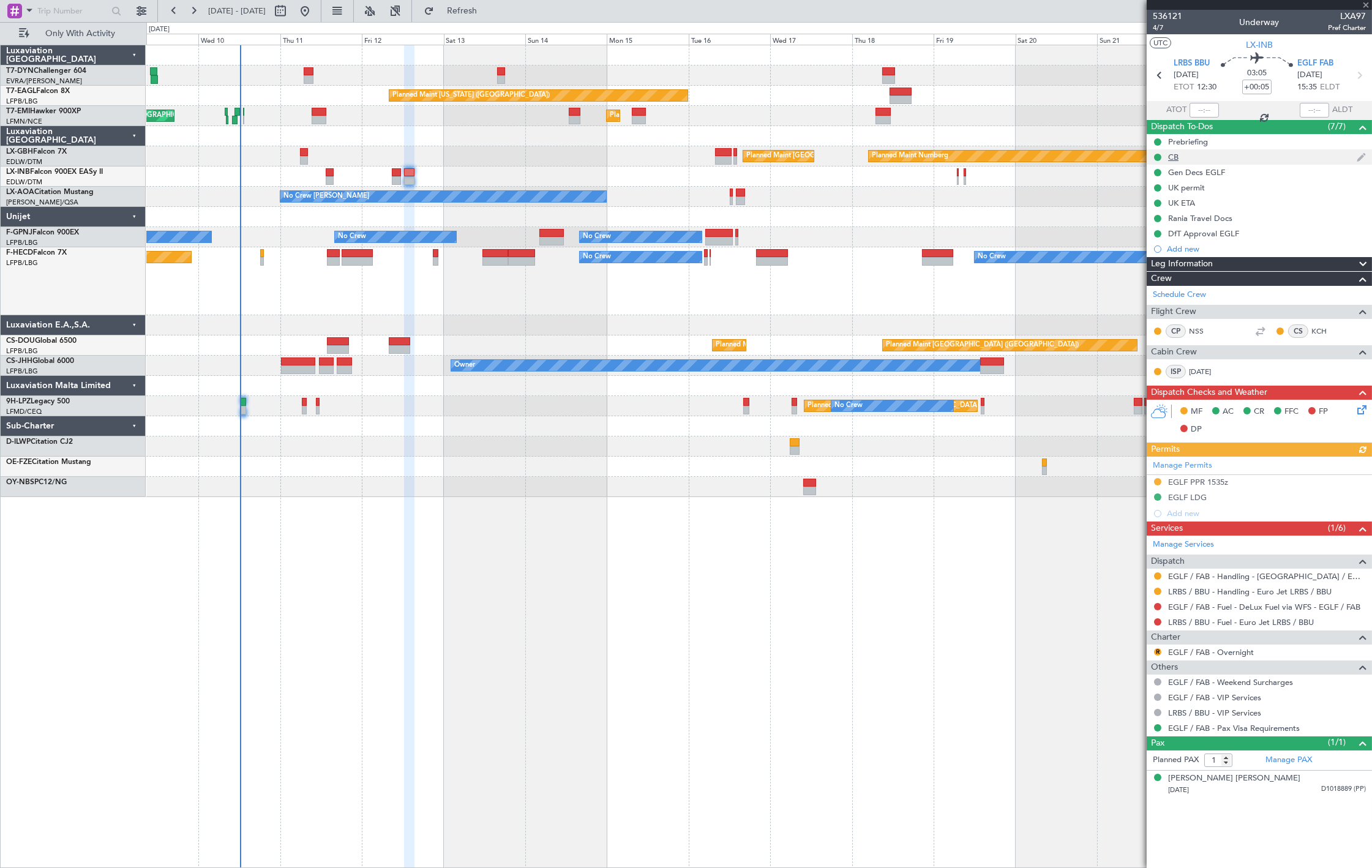
click at [1222, 163] on div "CB" at bounding box center [1259, 157] width 226 height 15
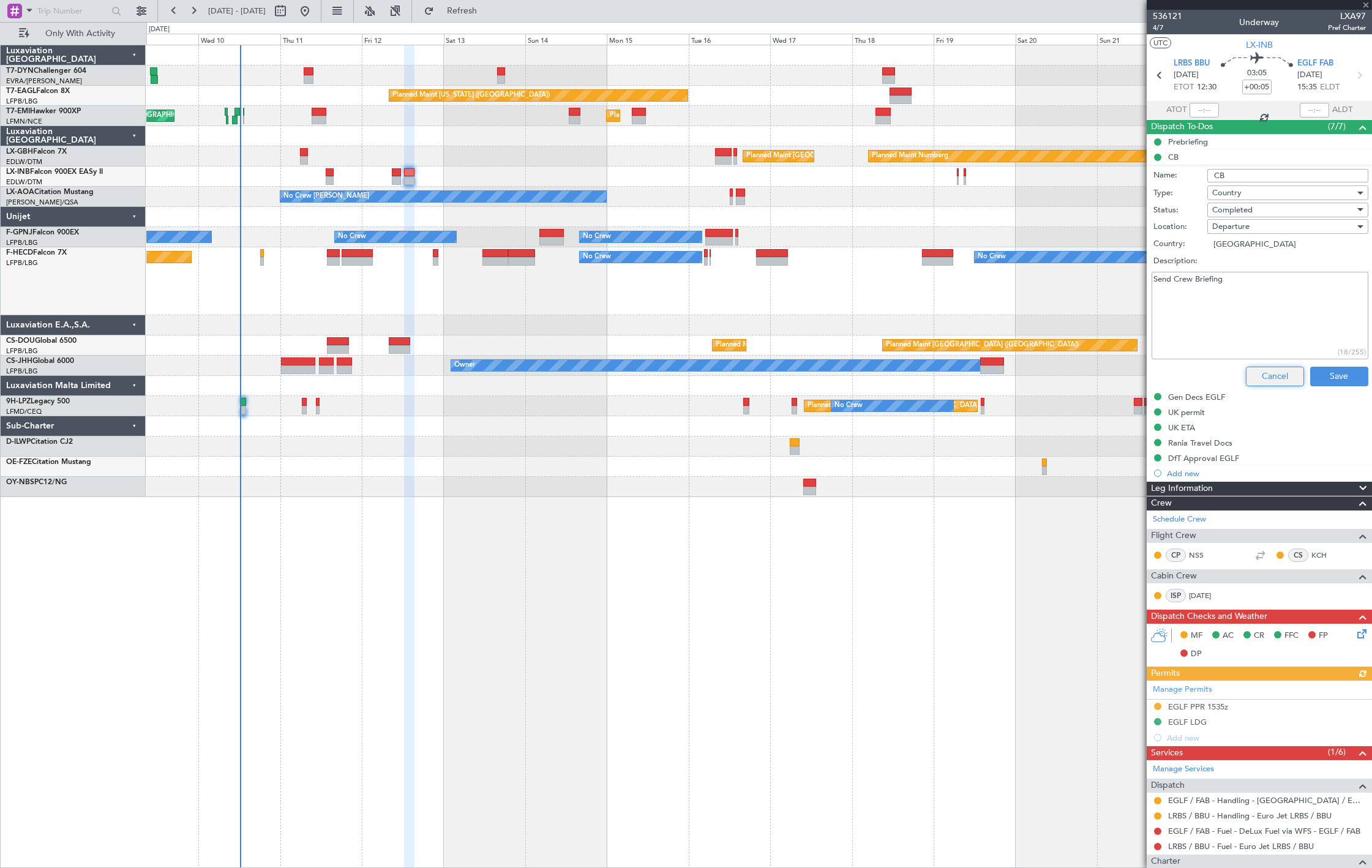
click at [1273, 384] on button "Cancel" at bounding box center [1275, 376] width 58 height 20
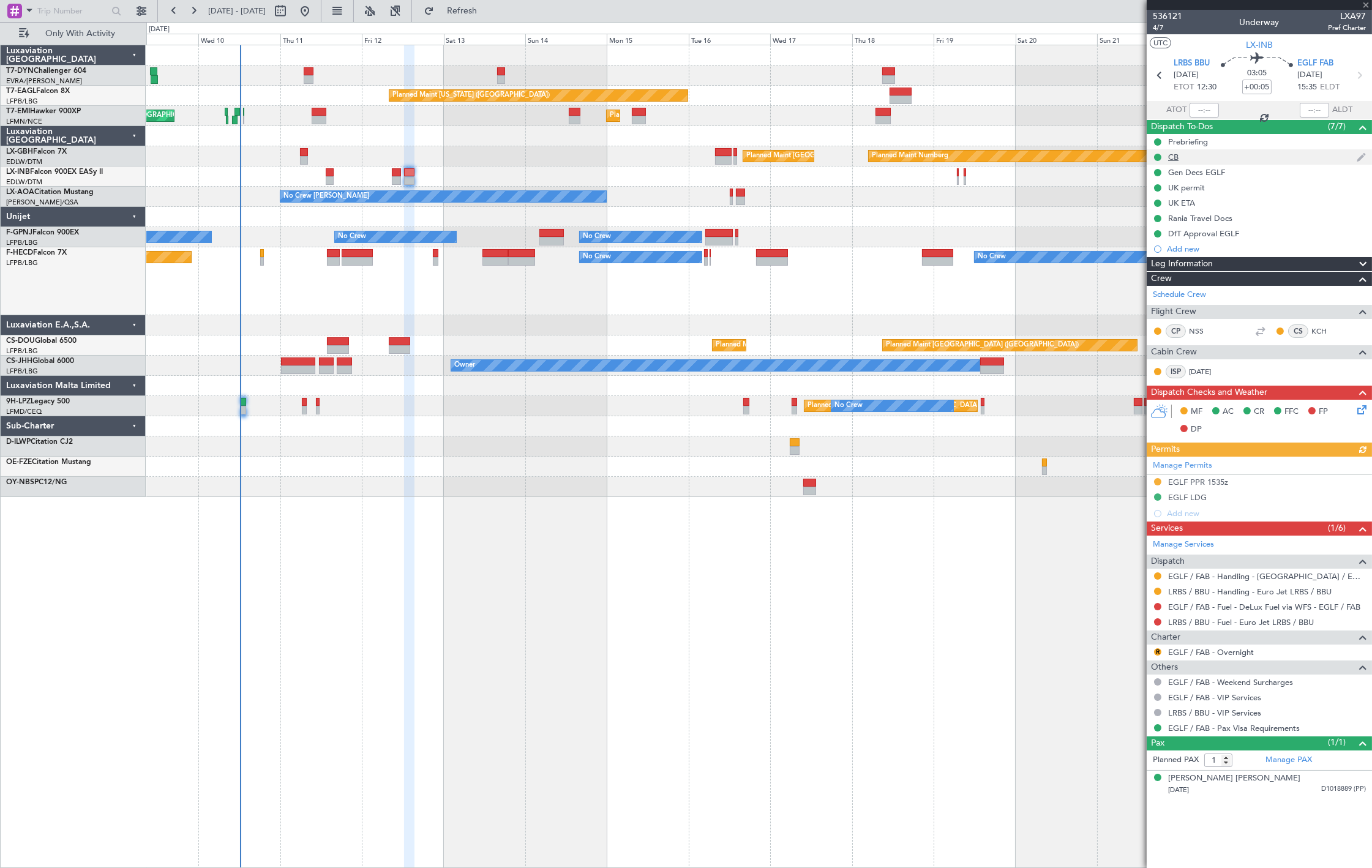
click at [1215, 161] on div "CB" at bounding box center [1259, 157] width 226 height 15
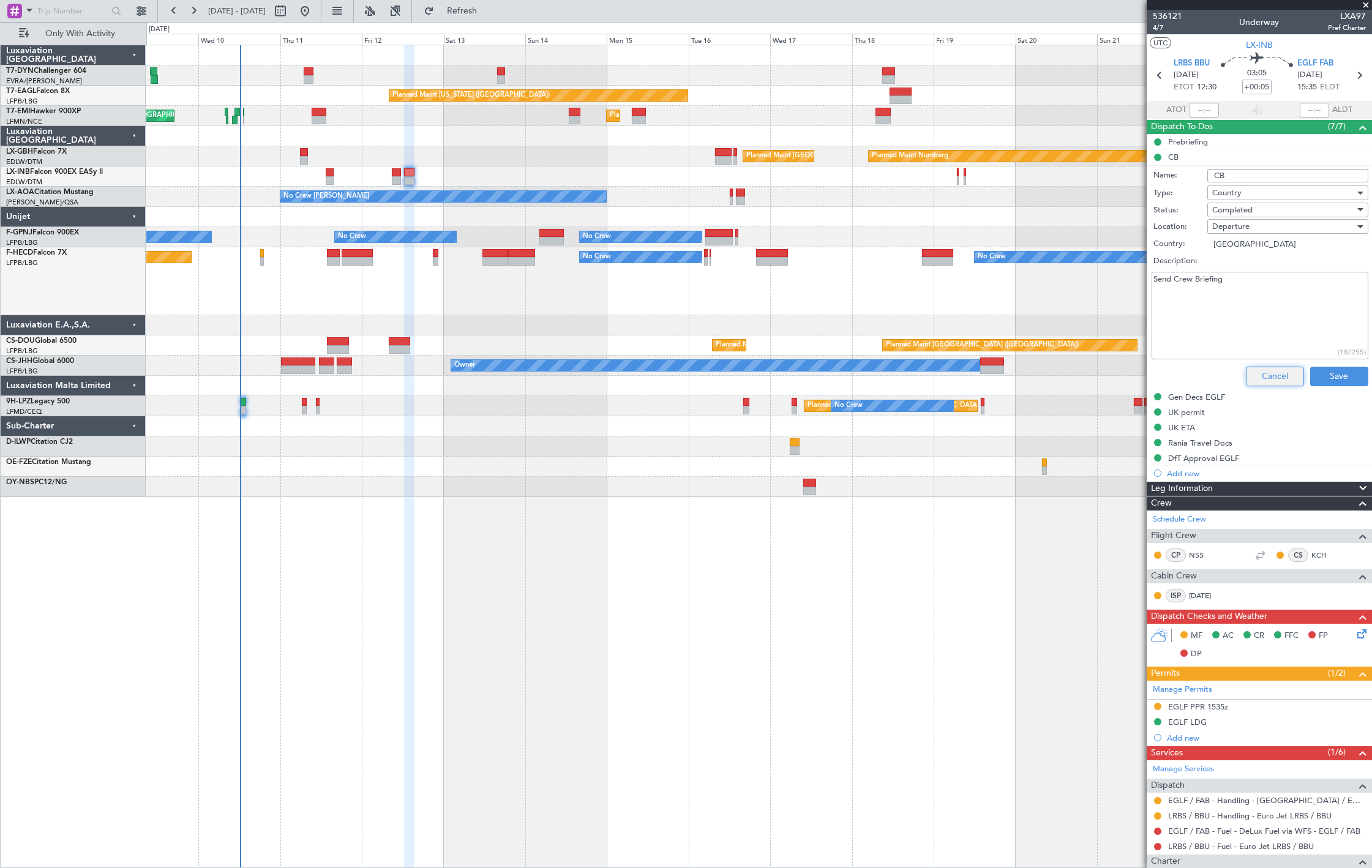
click at [1268, 371] on button "Cancel" at bounding box center [1275, 376] width 58 height 20
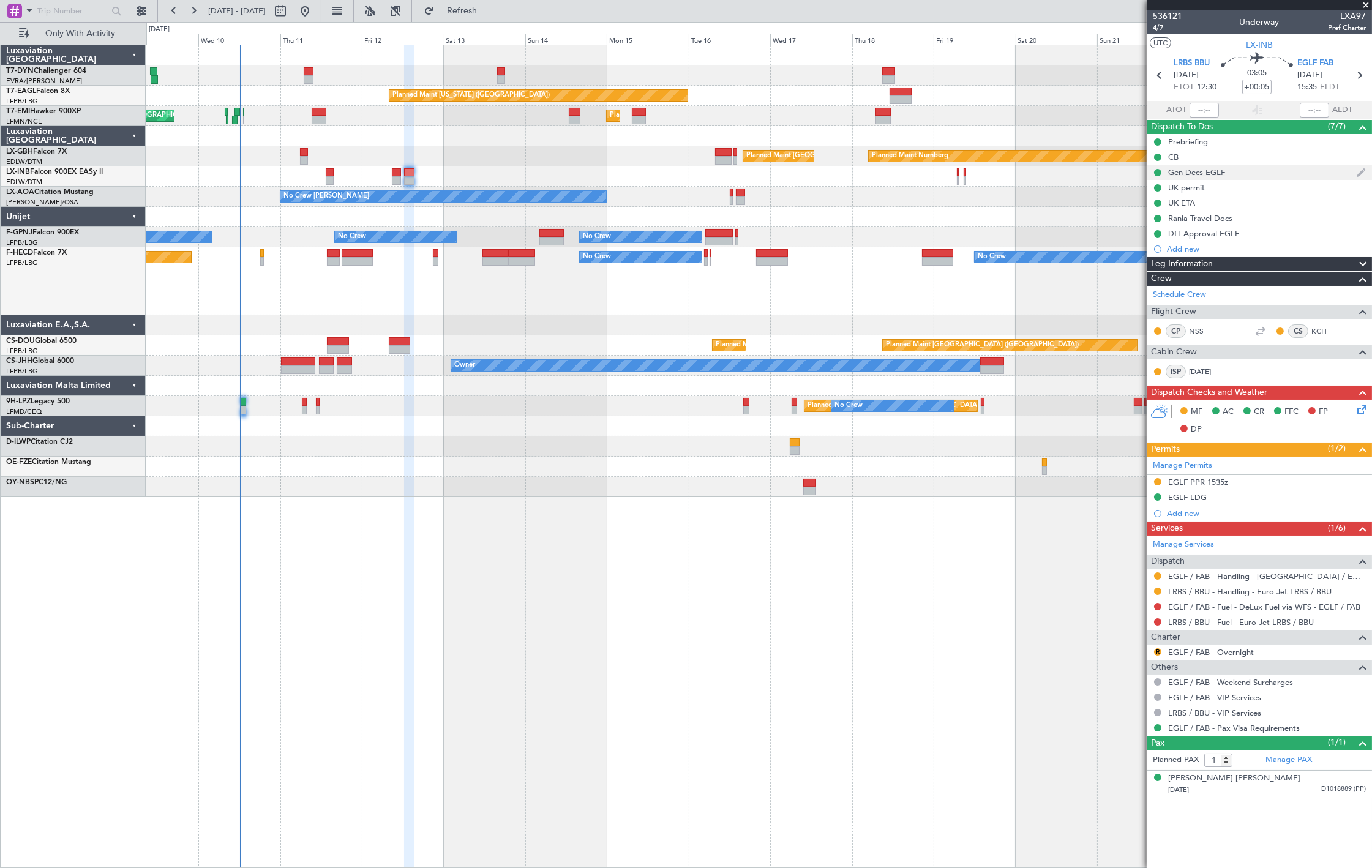
click at [1226, 165] on div "Gen Decs EGLF" at bounding box center [1259, 172] width 226 height 15
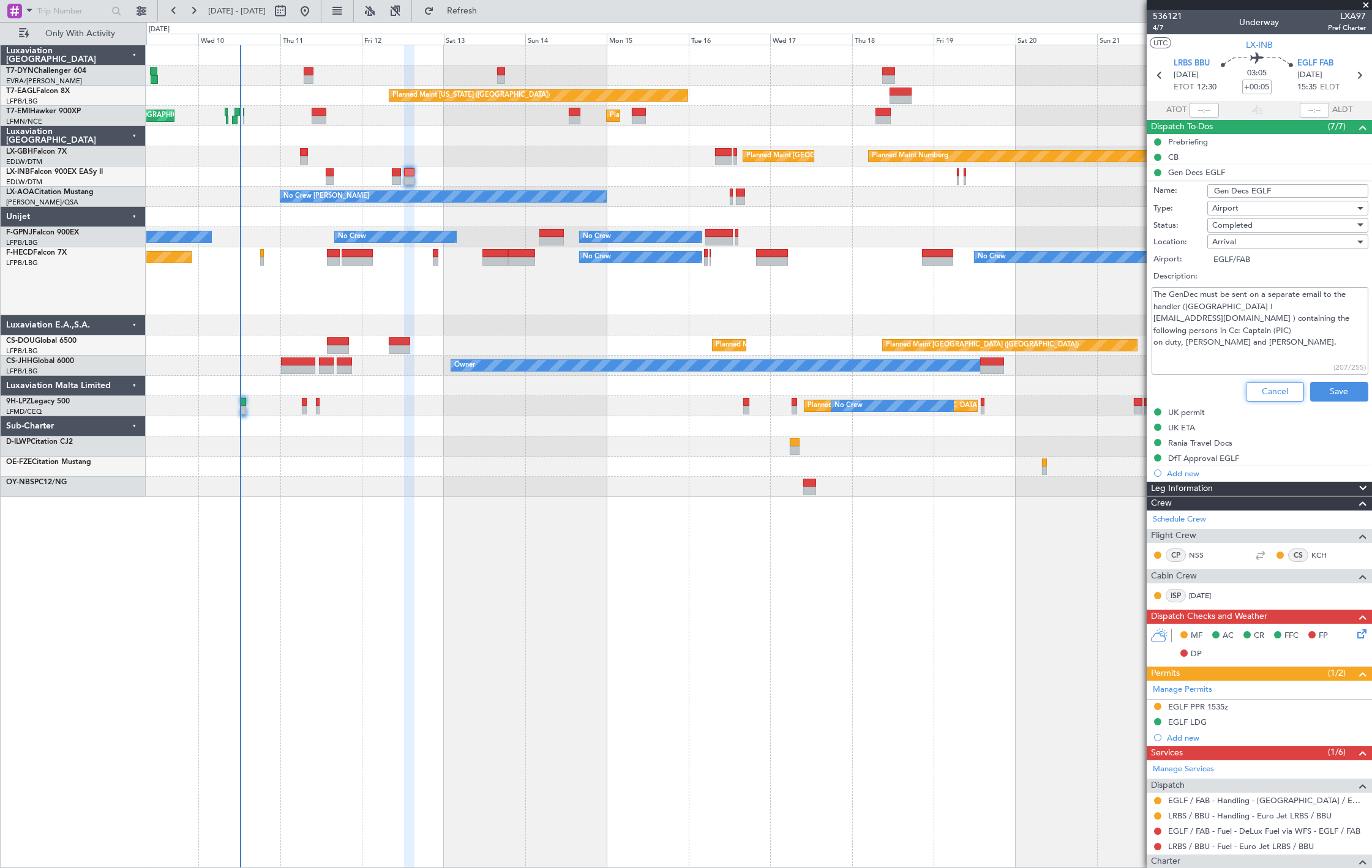
click at [1286, 393] on button "Cancel" at bounding box center [1275, 392] width 58 height 20
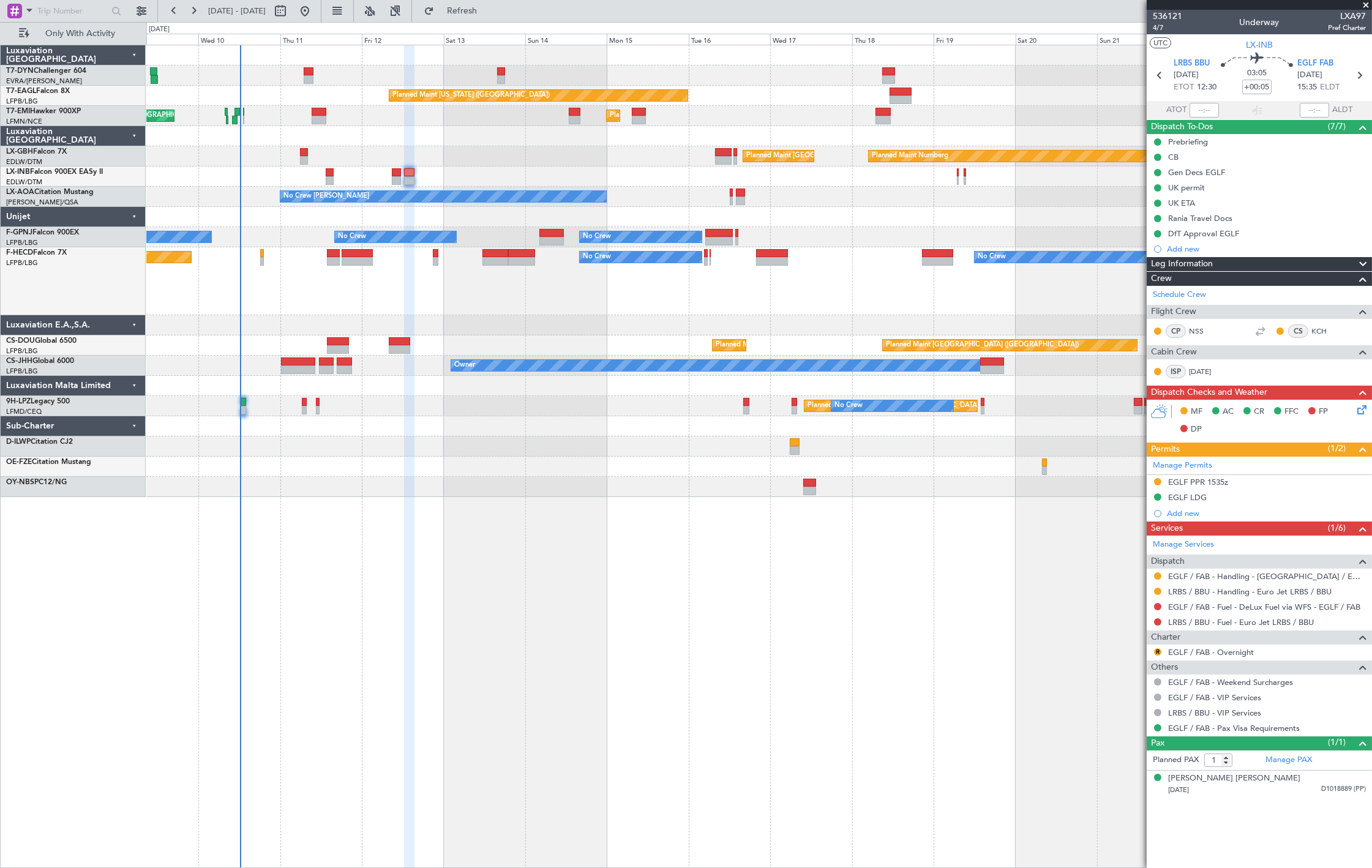
click at [1361, 409] on icon at bounding box center [1360, 407] width 10 height 10
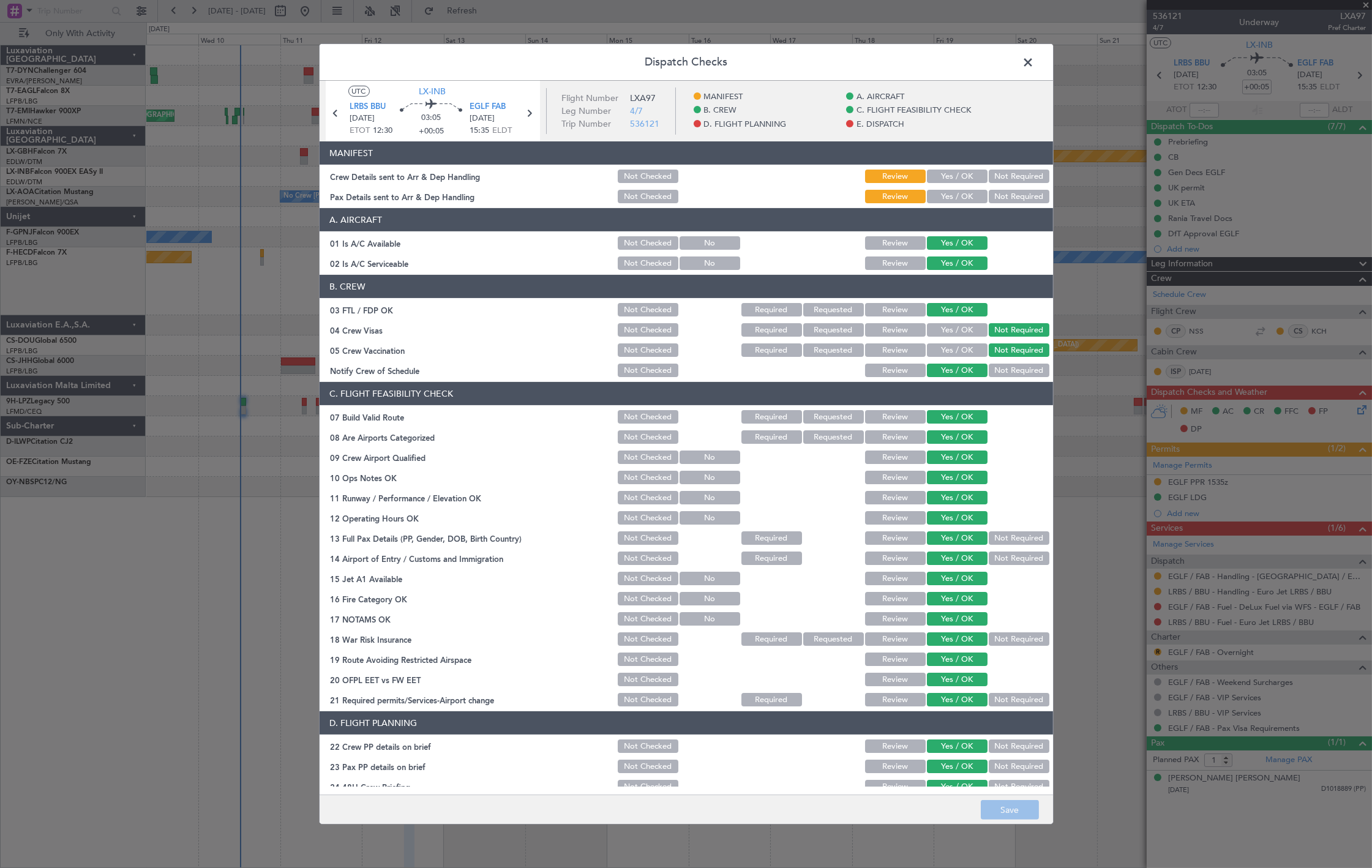
click at [956, 180] on button "Yes / OK" at bounding box center [957, 176] width 61 height 14
click at [956, 194] on button "Yes / OK" at bounding box center [957, 196] width 61 height 14
drag, startPoint x: 1009, startPoint y: 810, endPoint x: 1024, endPoint y: 820, distance: 18.0
click at [1009, 811] on button "Save" at bounding box center [1009, 810] width 58 height 20
click at [1035, 63] on span at bounding box center [1035, 65] width 0 height 24
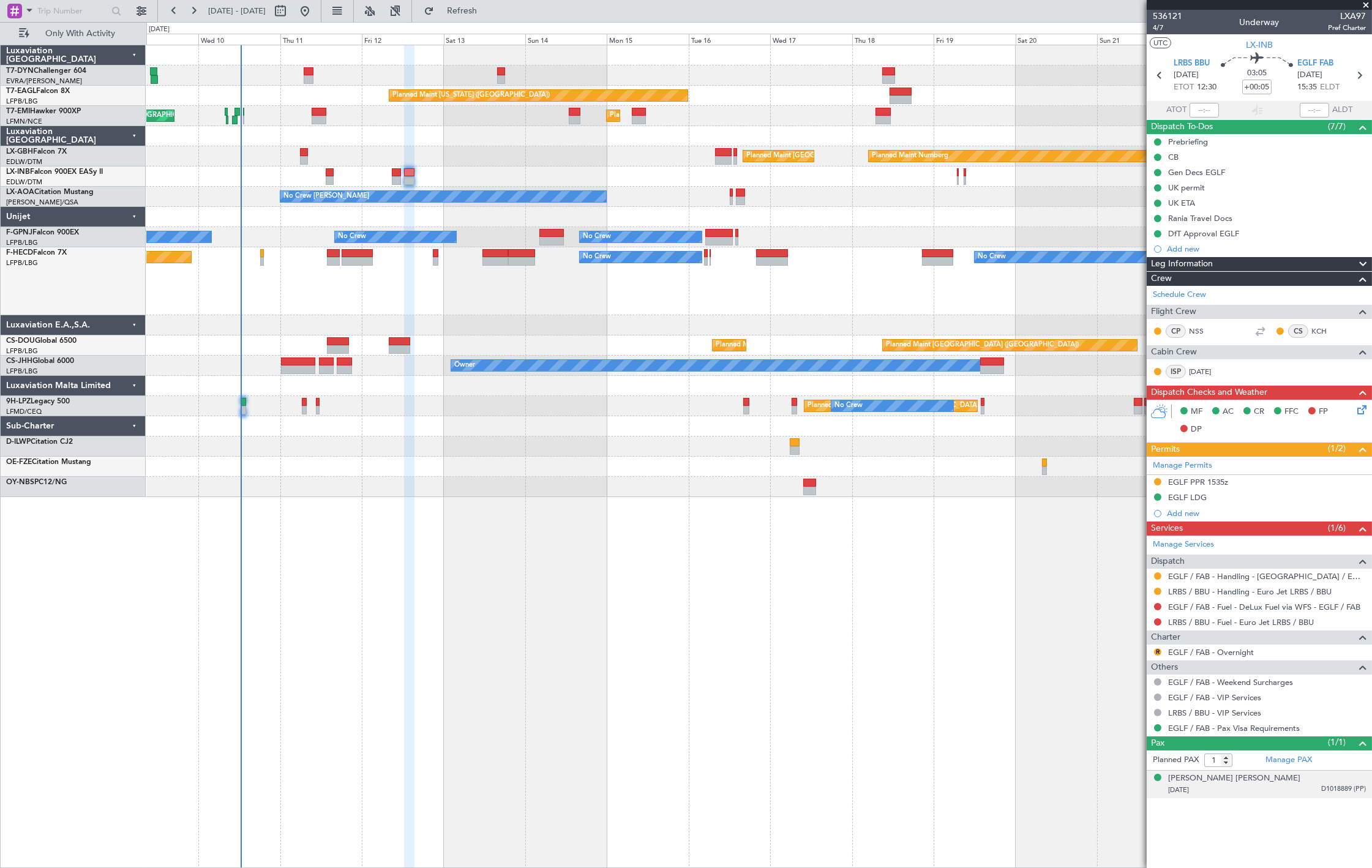
click at [1317, 788] on div "14/07/1999 D1018889 (PP)" at bounding box center [1267, 790] width 198 height 12
click at [1216, 215] on div "Rania Travel Docs" at bounding box center [1200, 218] width 64 height 10
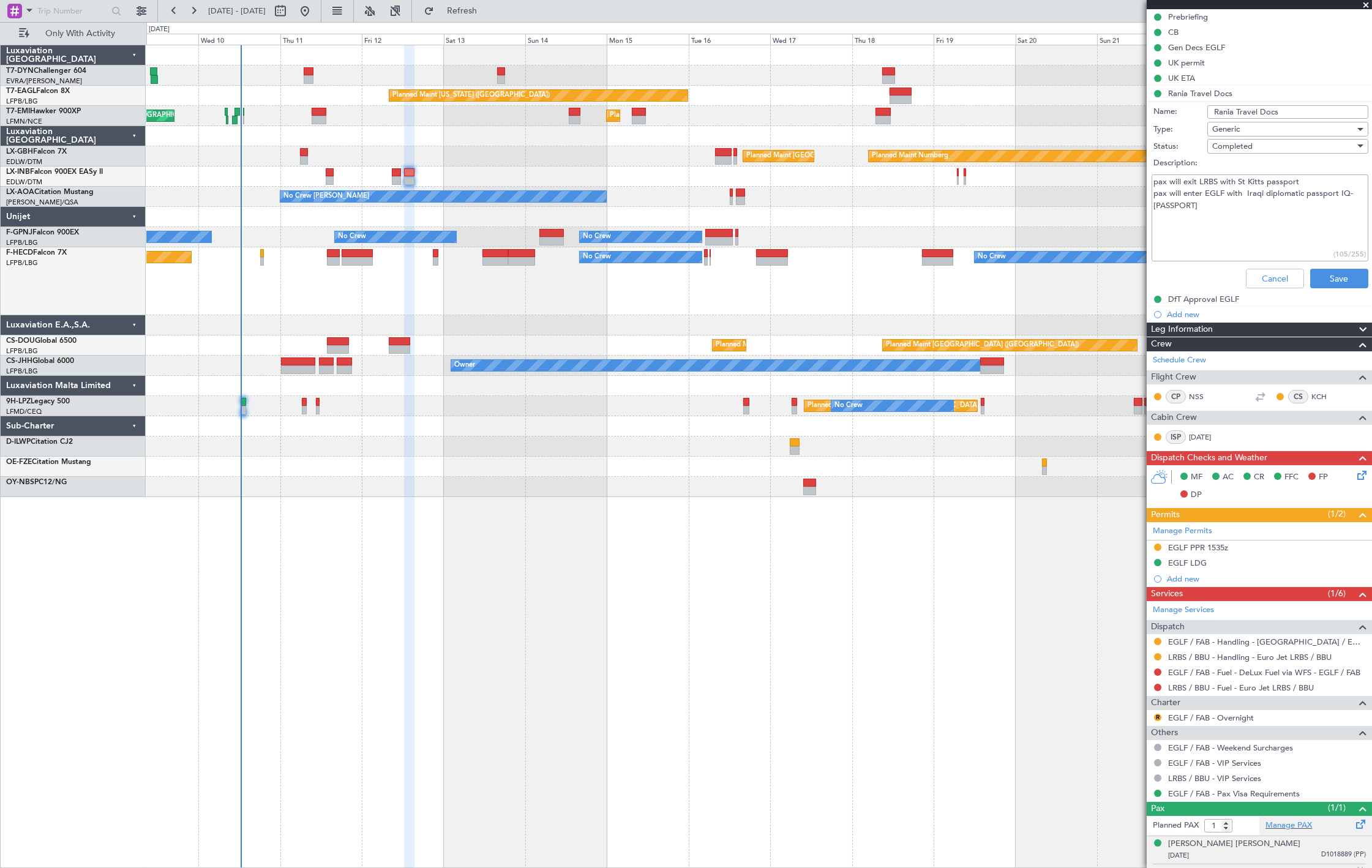
scroll to position [150, 0]
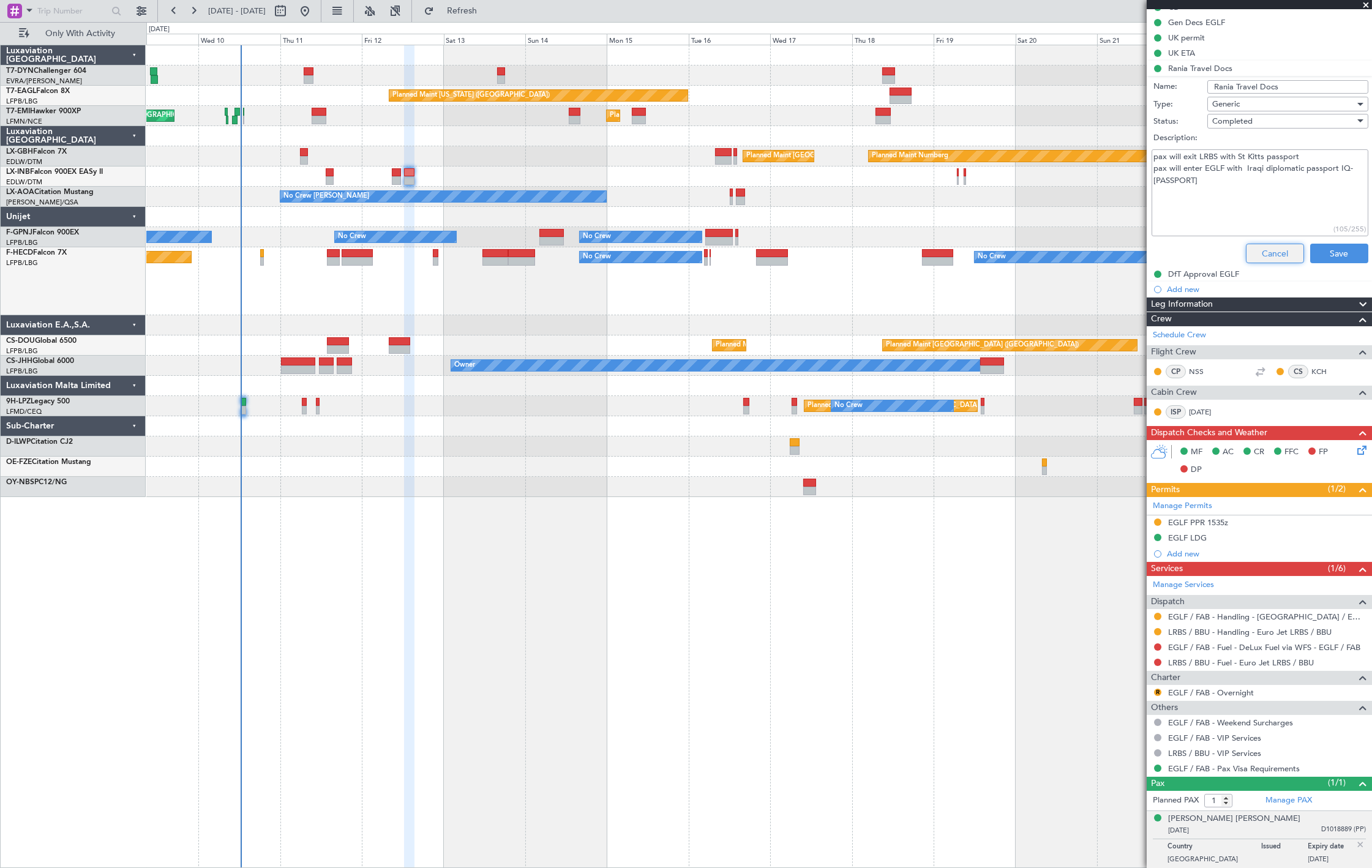
click at [1266, 248] on button "Cancel" at bounding box center [1275, 254] width 58 height 20
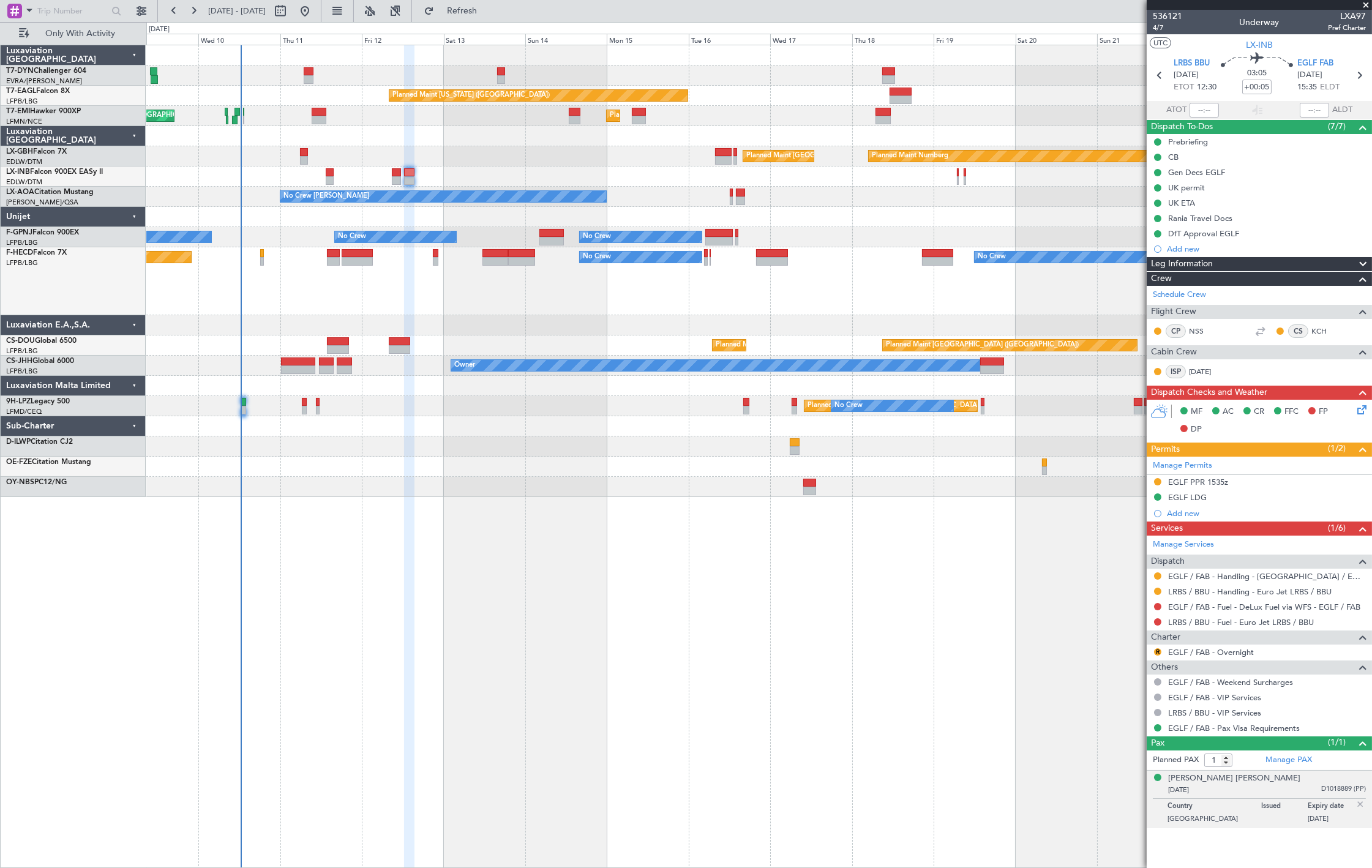
scroll to position [0, 0]
